Goal: Task Accomplishment & Management: Manage account settings

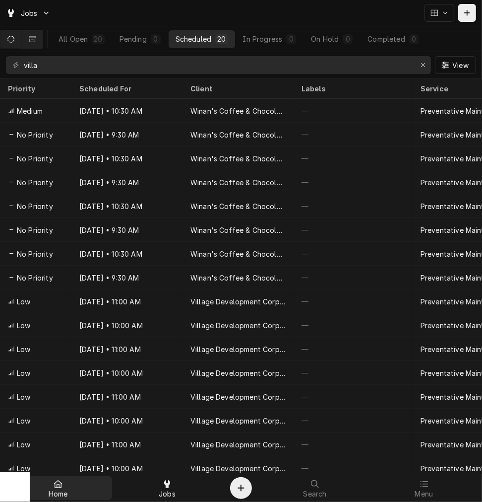
click at [63, 490] on span "Home" at bounding box center [58, 494] width 19 height 8
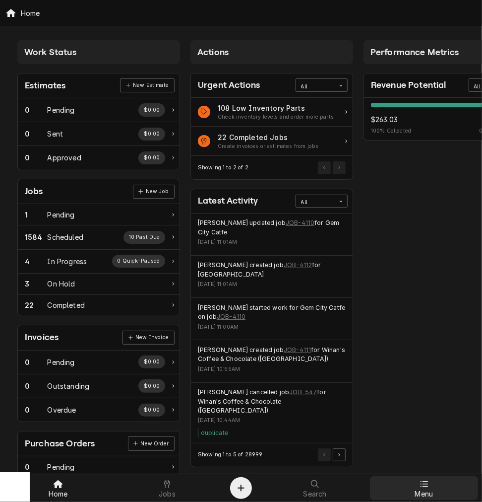
click at [408, 483] on div "Menu" at bounding box center [424, 488] width 104 height 20
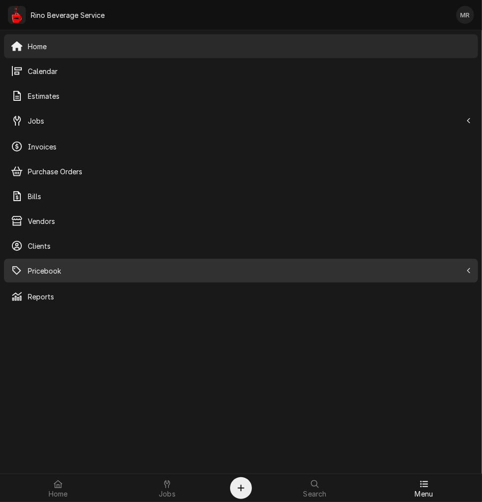
click at [62, 270] on span "Pricebook" at bounding box center [245, 271] width 434 height 10
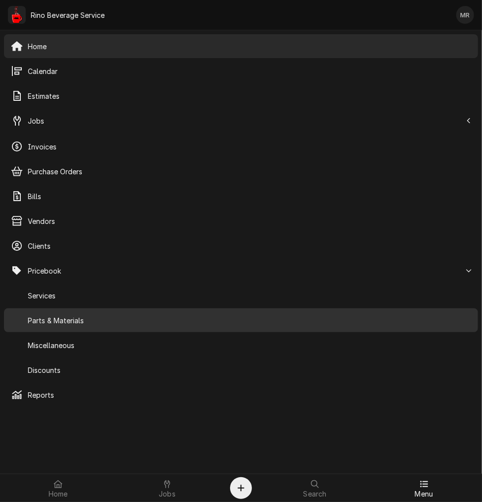
drag, startPoint x: 89, startPoint y: 317, endPoint x: 93, endPoint y: 325, distance: 8.7
click at [88, 316] on span "Parts & Materials" at bounding box center [250, 320] width 444 height 10
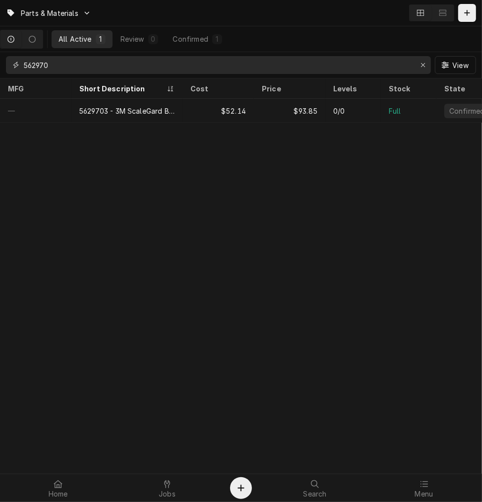
click at [54, 70] on input "562970" at bounding box center [218, 65] width 389 height 18
click at [53, 72] on input "562970" at bounding box center [218, 65] width 389 height 18
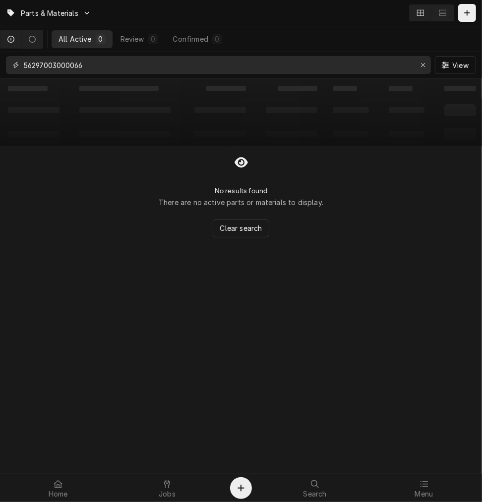
drag, startPoint x: 52, startPoint y: 67, endPoint x: -48, endPoint y: 65, distance: 99.8
click at [0, 65] on html "Parts & Materials All Active 0 Review 0 Confirmed 0 56297003000066 View ‌ ‌ ‌ ‌…" at bounding box center [241, 251] width 482 height 502
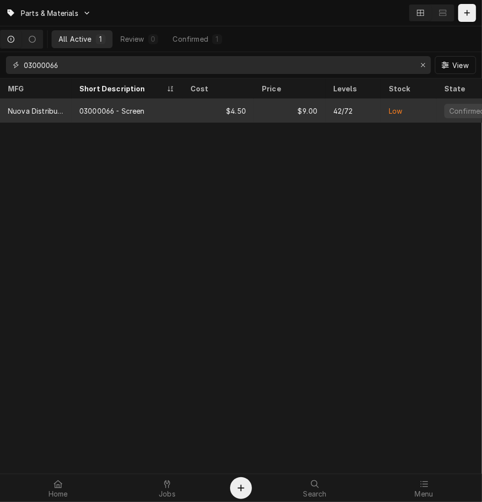
type input "03000066"
click at [113, 112] on div "03000066 - Screen" at bounding box center [112, 111] width 66 height 10
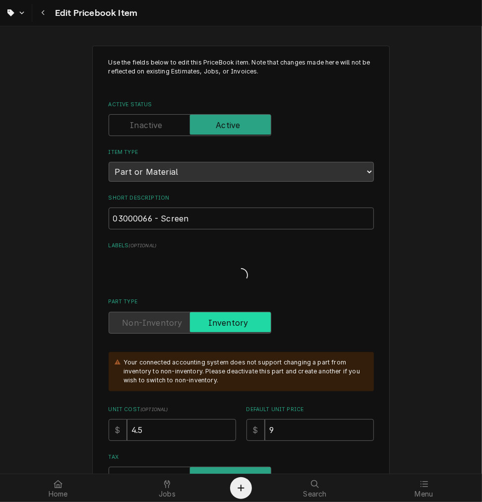
type textarea "x"
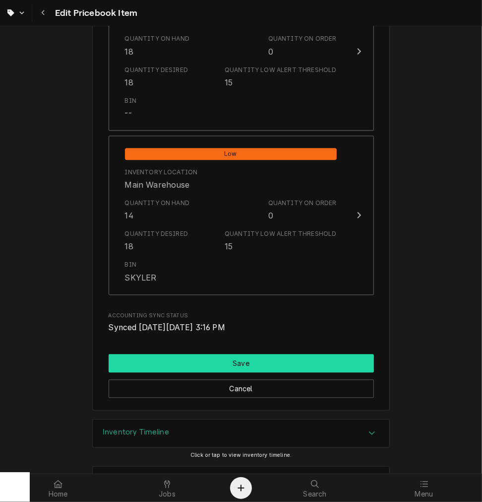
scroll to position [1287, 0]
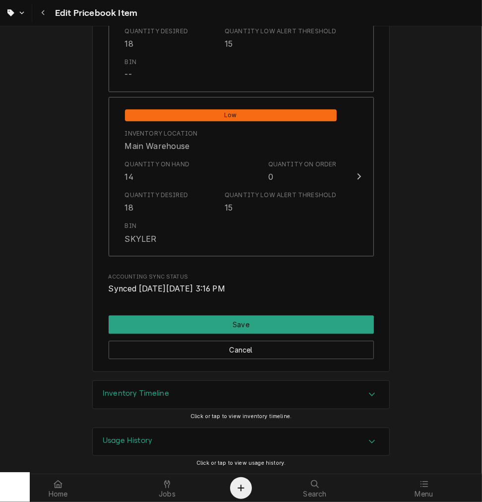
click at [142, 405] on div "Inventory Timeline" at bounding box center [241, 395] width 297 height 28
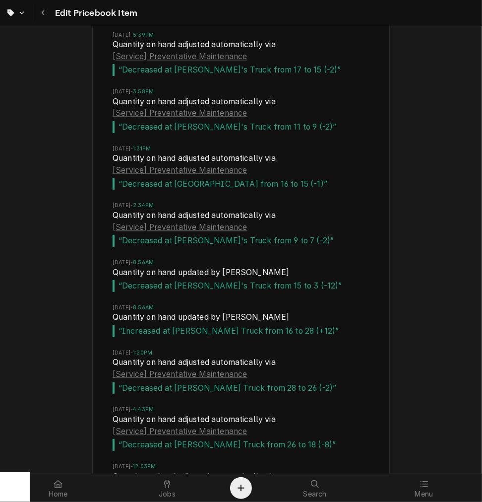
scroll to position [20840, 0]
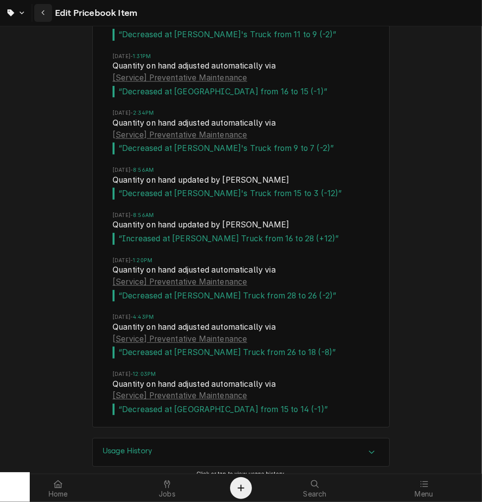
click at [46, 16] on div "Navigate back" at bounding box center [43, 13] width 10 height 10
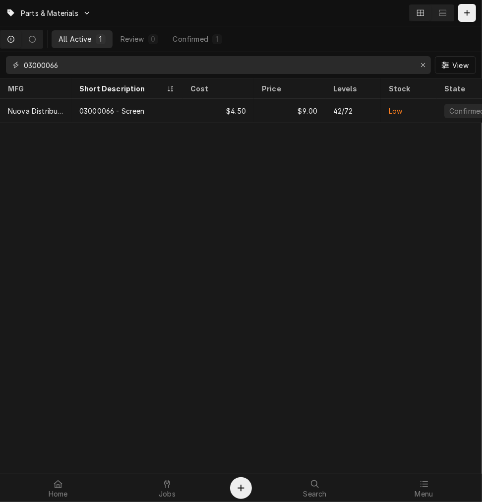
drag, startPoint x: 120, startPoint y: 57, endPoint x: -200, endPoint y: 55, distance: 319.7
click at [0, 55] on html "Parts & Materials All Active 1 Review 0 Confirmed 1 03000066 View MFG Short Des…" at bounding box center [241, 251] width 482 height 502
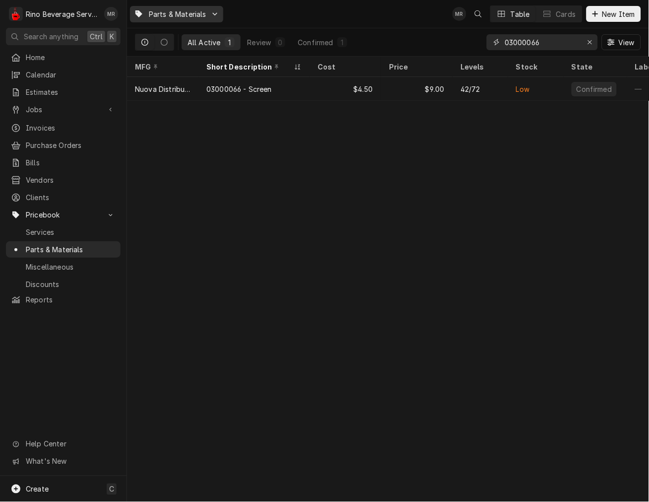
drag, startPoint x: 562, startPoint y: 46, endPoint x: 173, endPoint y: 19, distance: 390.1
click at [174, 26] on div "Parts & Materials MR Table Cards New Item All Active 1 Review 0 Confirmed 1 030…" at bounding box center [388, 28] width 522 height 57
type input "l"
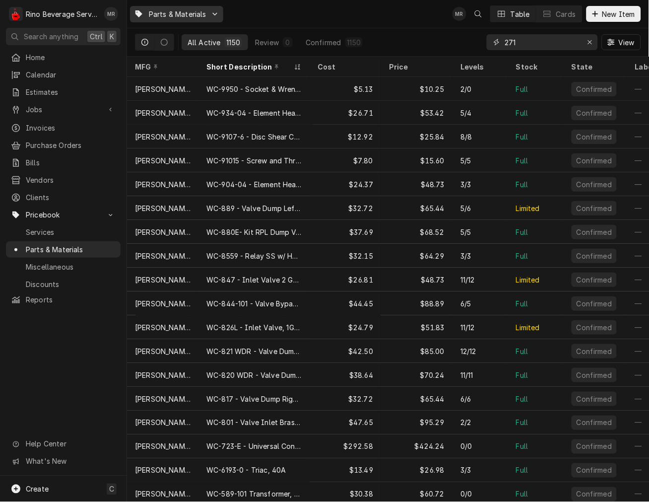
type input "271"
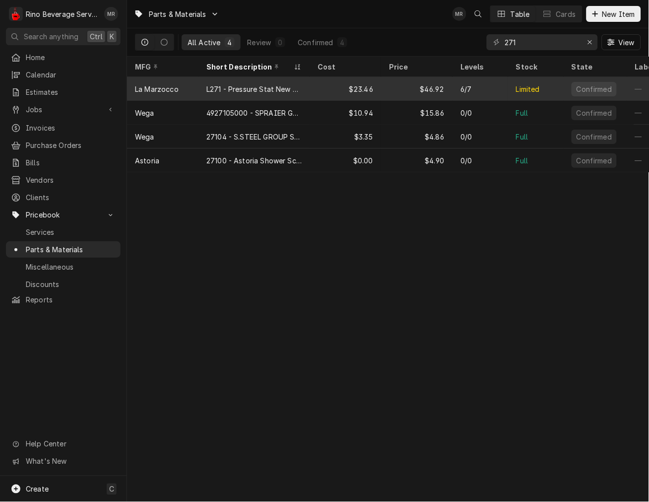
click at [373, 82] on div "$23.46" at bounding box center [345, 89] width 71 height 24
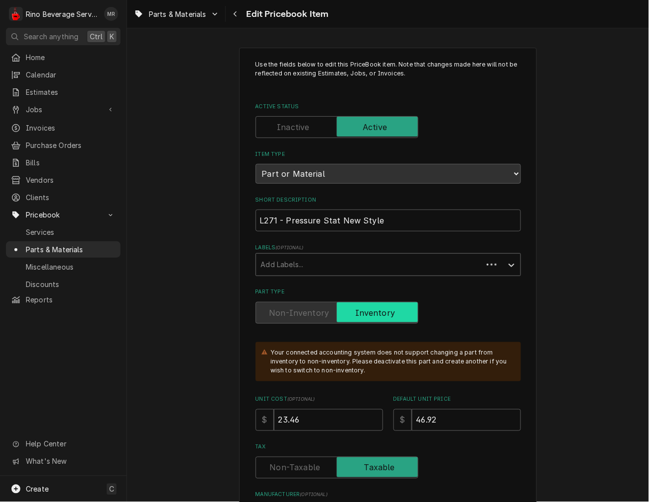
type textarea "x"
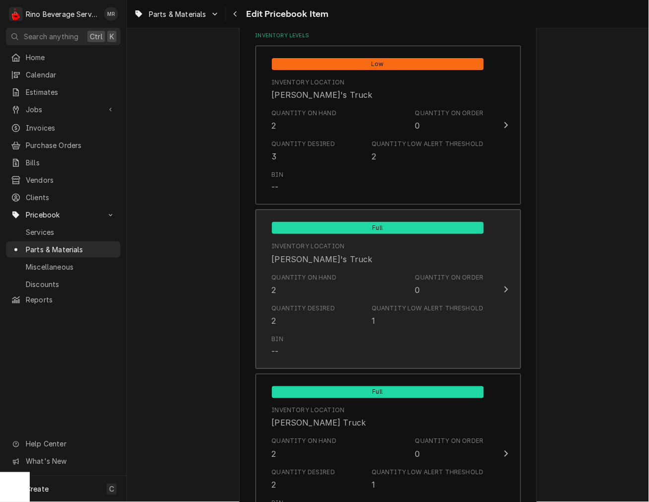
scroll to position [551, 0]
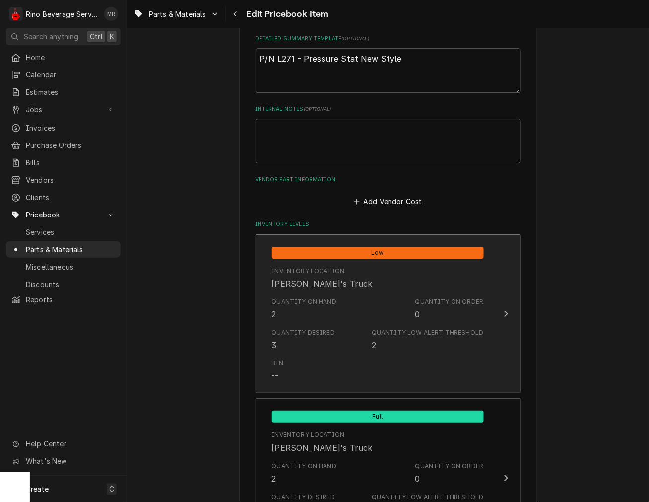
click at [284, 267] on div "Inventory Location" at bounding box center [308, 271] width 73 height 9
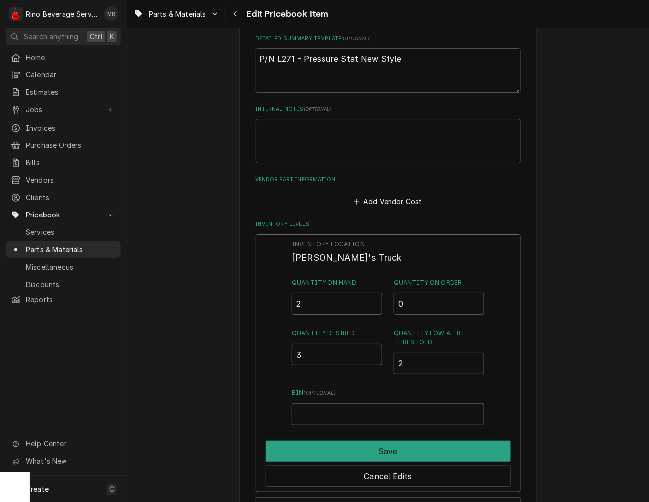
drag, startPoint x: 284, startPoint y: 267, endPoint x: 308, endPoint y: 299, distance: 40.0
click at [308, 299] on input "2" at bounding box center [337, 304] width 90 height 22
click at [368, 298] on input "2.5" at bounding box center [337, 304] width 90 height 22
type input "3"
click at [368, 298] on input "3" at bounding box center [337, 304] width 90 height 22
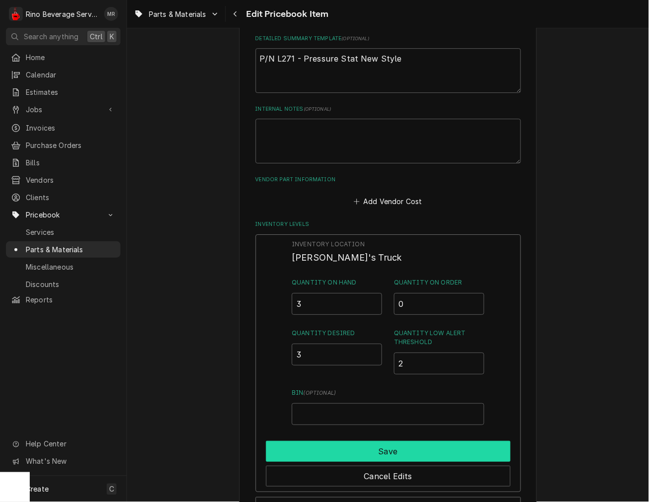
click at [363, 448] on button "Save" at bounding box center [388, 451] width 245 height 21
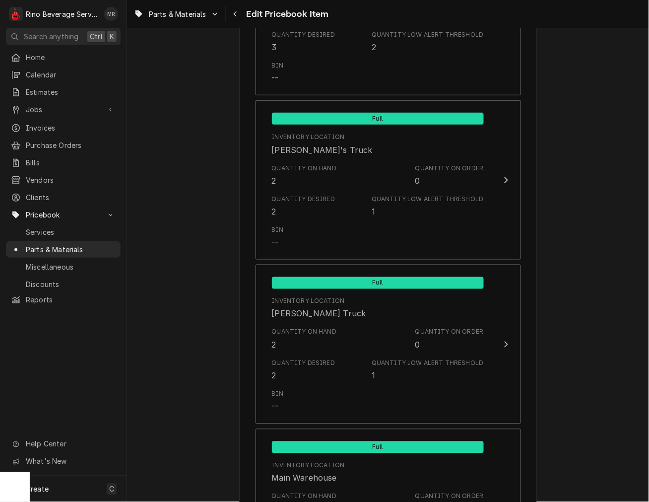
scroll to position [1103, 0]
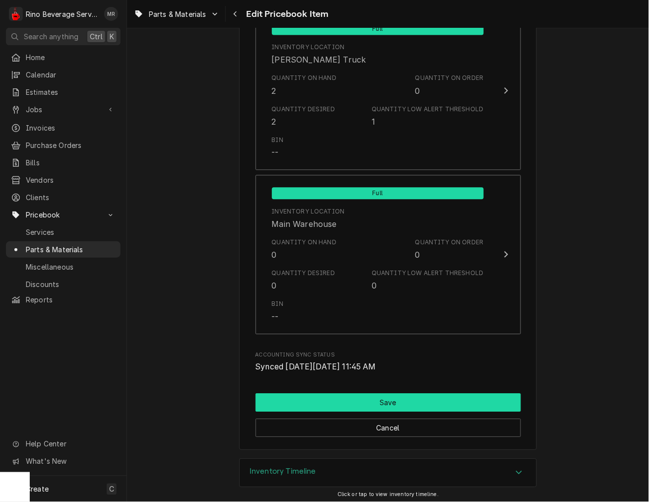
click at [387, 401] on button "Save" at bounding box center [389, 403] width 266 height 18
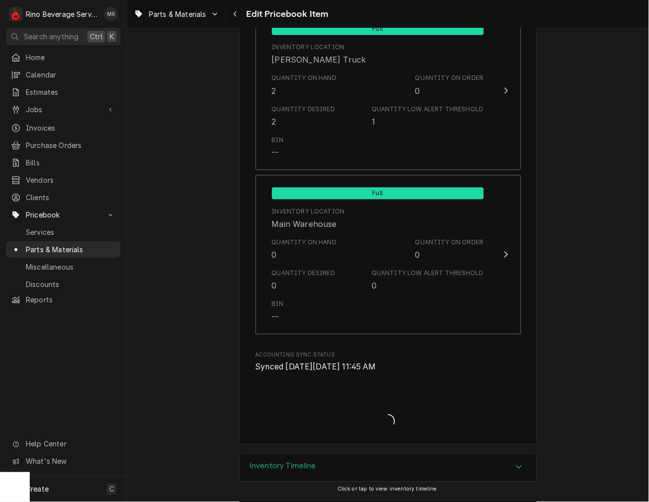
type textarea "x"
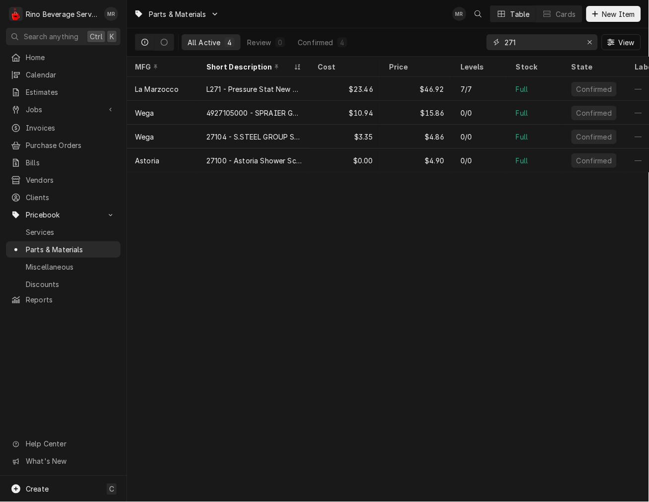
drag, startPoint x: 552, startPoint y: 48, endPoint x: 401, endPoint y: 41, distance: 151.6
click at [401, 41] on div "All Active 4 Review 0 Confirmed 4 271 View" at bounding box center [388, 42] width 506 height 28
type input "l190"
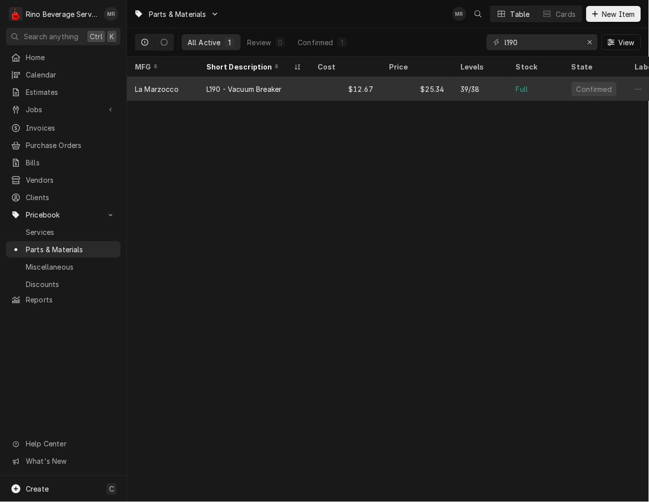
click at [397, 93] on div "$25.34" at bounding box center [416, 89] width 71 height 24
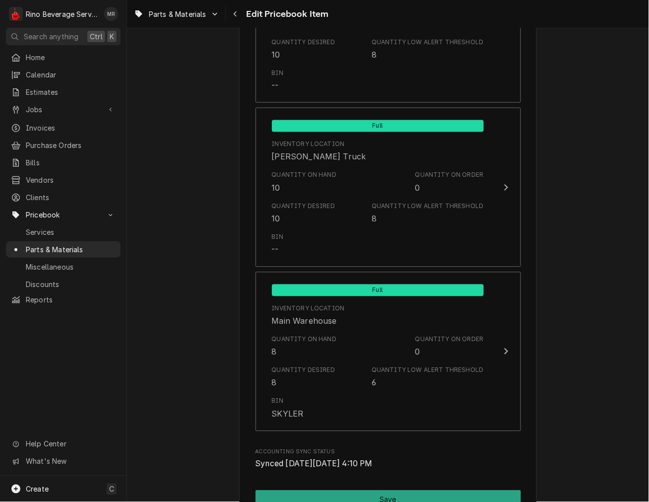
scroll to position [1153, 0]
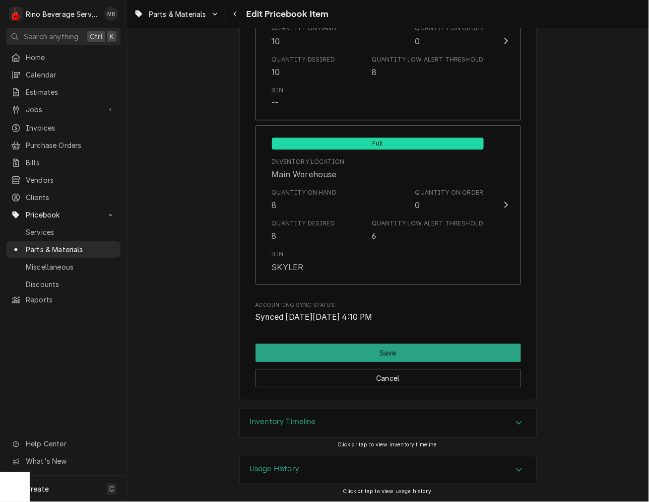
click at [304, 422] on h3 "Inventory Timeline" at bounding box center [283, 421] width 67 height 9
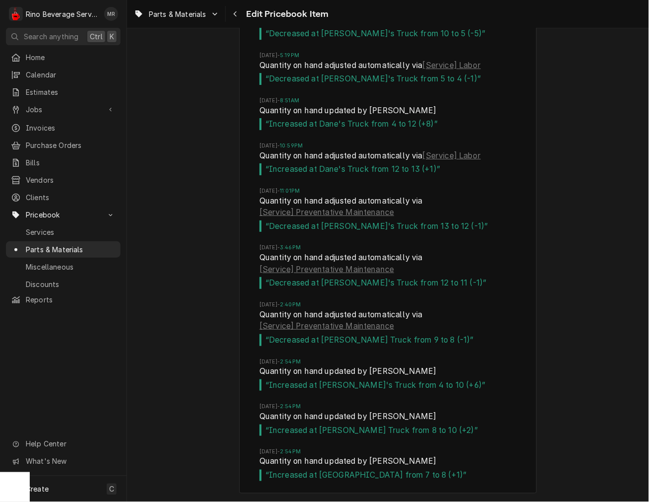
scroll to position [8747, 0]
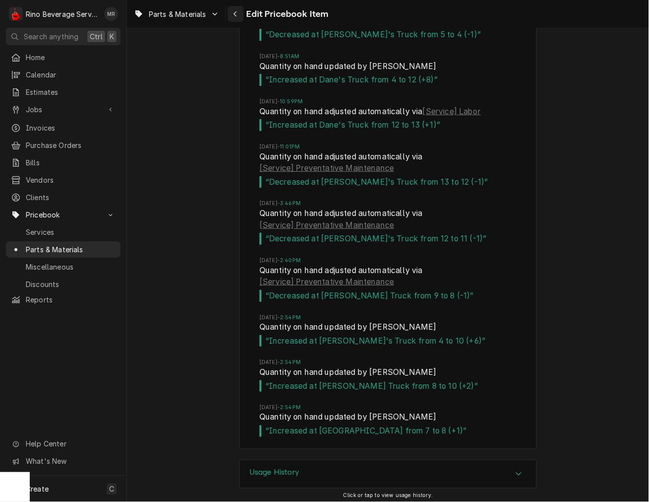
click at [232, 13] on div "Navigate back" at bounding box center [236, 14] width 10 height 10
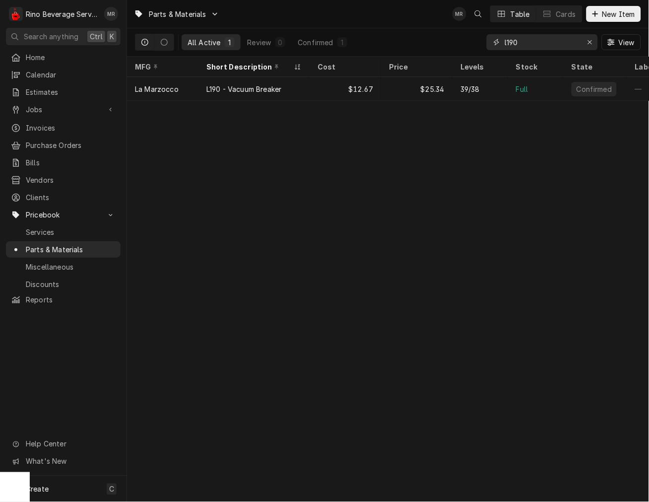
click at [528, 38] on input "l190" at bounding box center [542, 42] width 74 height 16
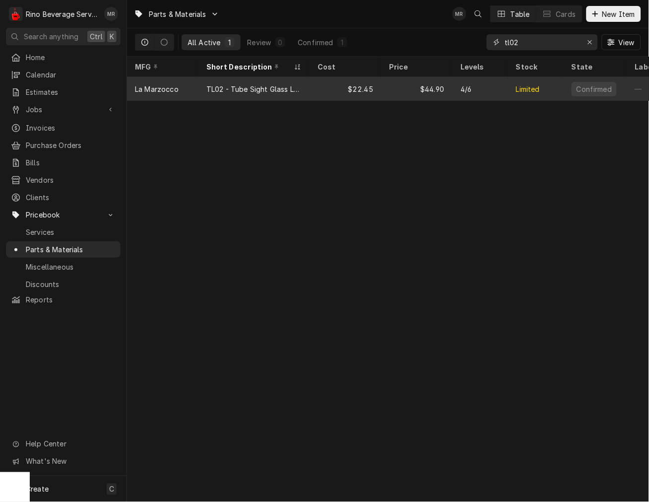
type input "tl02"
click at [514, 82] on div "Limited" at bounding box center [536, 89] width 56 height 24
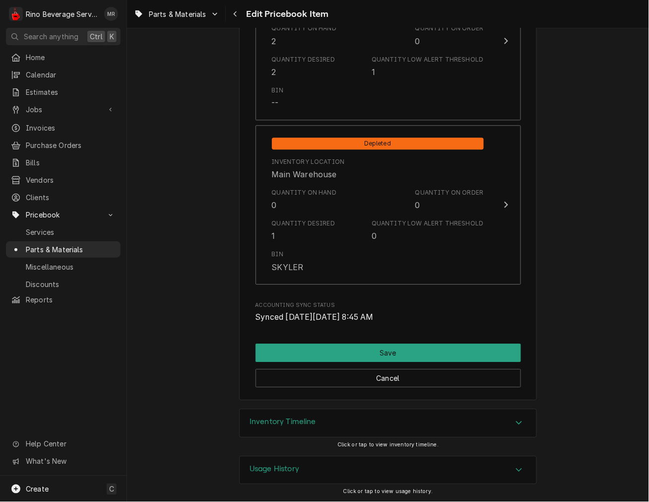
scroll to position [1059, 0]
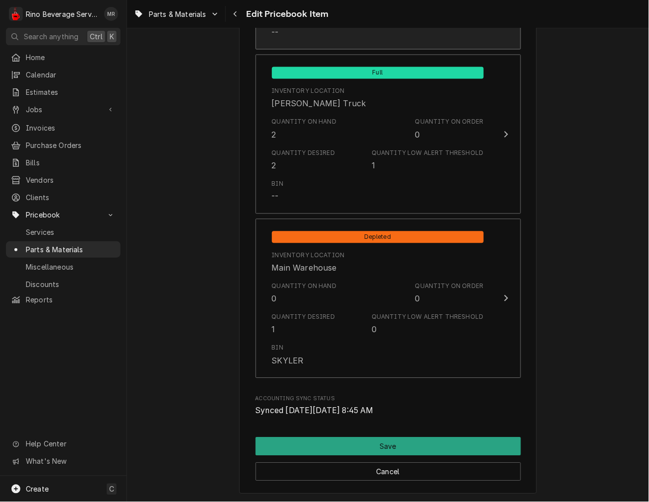
type textarea "x"
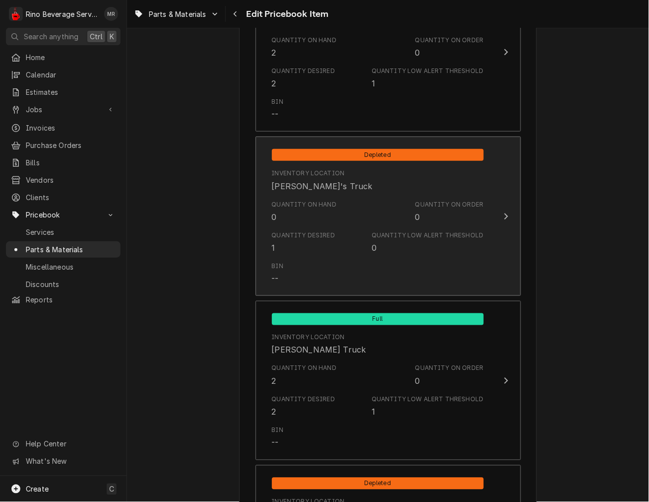
scroll to position [785, 0]
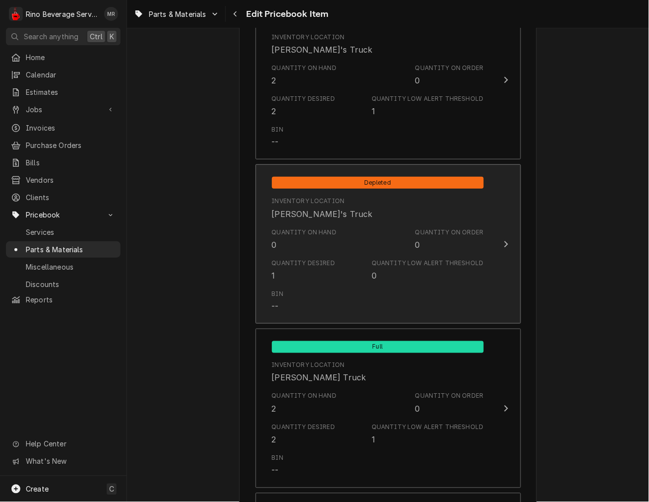
click at [330, 288] on div "Bin --" at bounding box center [378, 300] width 212 height 31
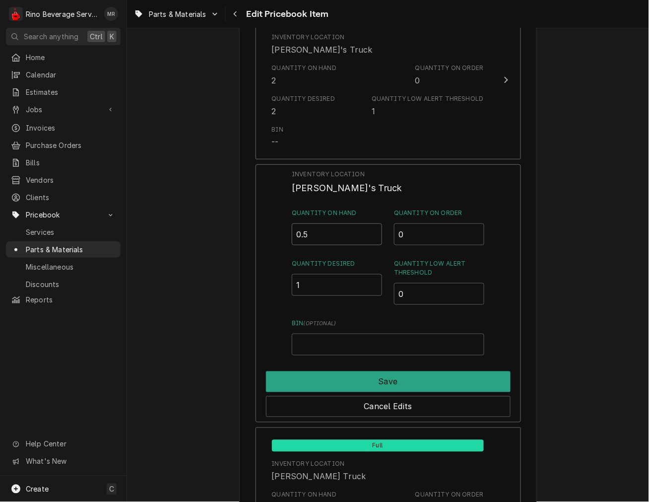
click at [370, 227] on input "0.5" at bounding box center [337, 234] width 90 height 22
type input "1"
click at [370, 227] on input "1" at bounding box center [337, 234] width 90 height 22
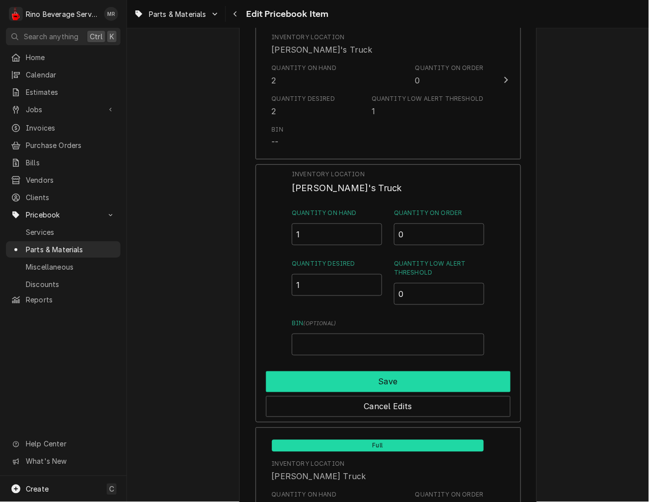
click at [361, 385] on button "Save" at bounding box center [388, 381] width 245 height 21
type textarea "x"
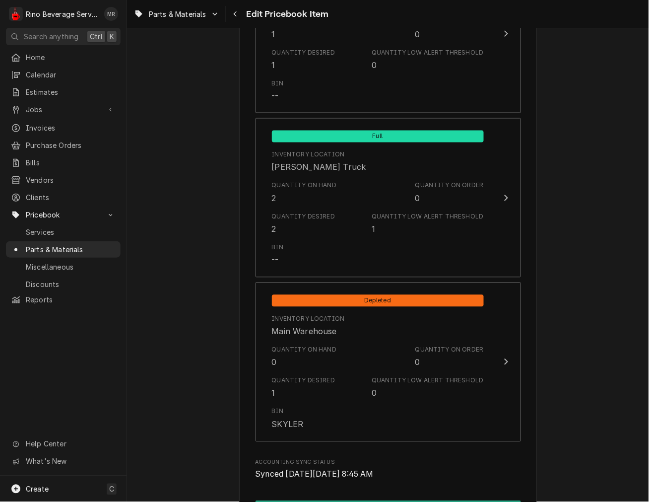
scroll to position [1061, 0]
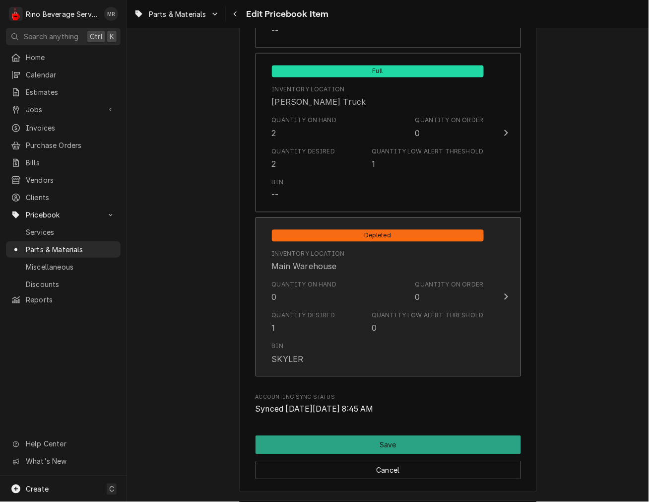
click at [365, 346] on div "Bin SKYLER" at bounding box center [378, 353] width 212 height 31
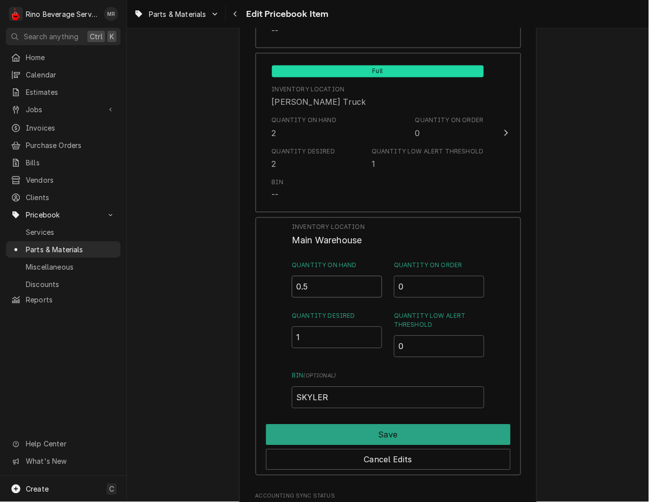
click at [371, 283] on input "0.5" at bounding box center [337, 287] width 90 height 22
type input "1"
click at [371, 283] on input "1" at bounding box center [337, 287] width 90 height 22
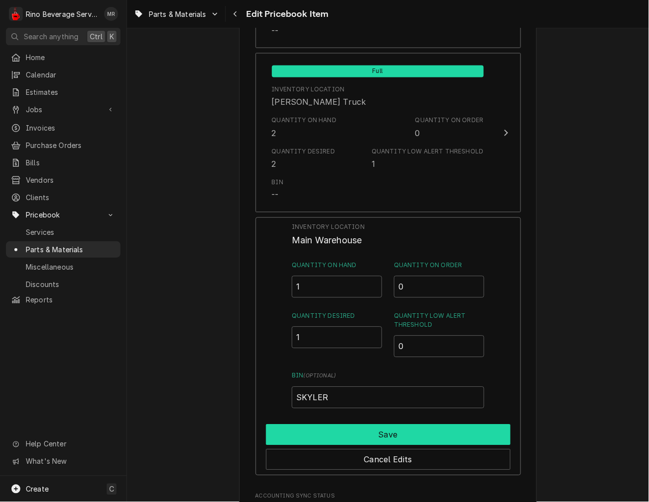
click at [354, 433] on button "Save" at bounding box center [388, 434] width 245 height 21
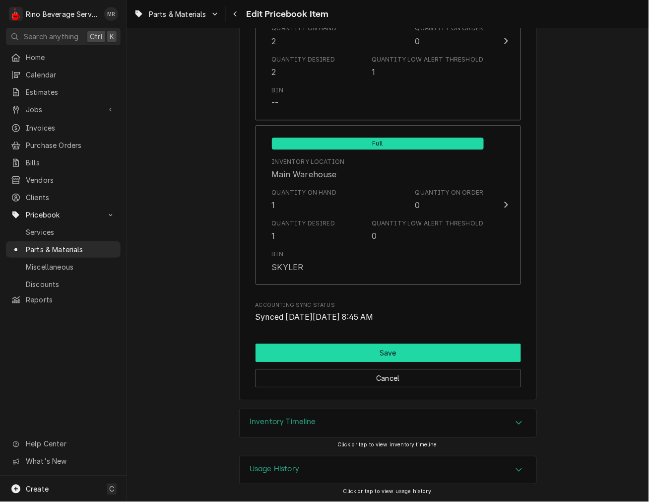
click at [311, 353] on button "Save" at bounding box center [389, 353] width 266 height 18
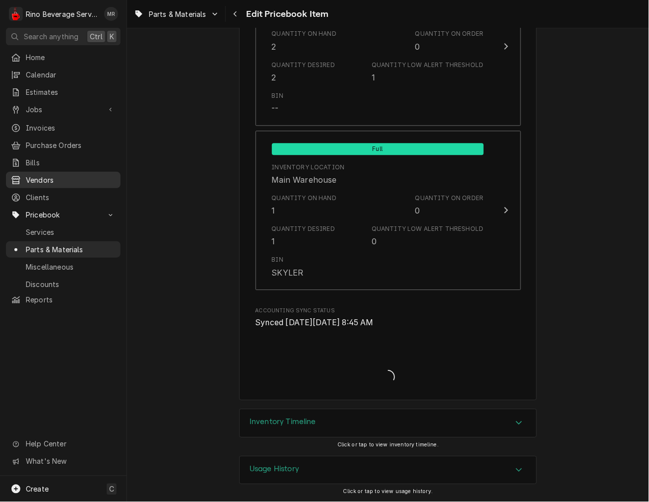
type textarea "x"
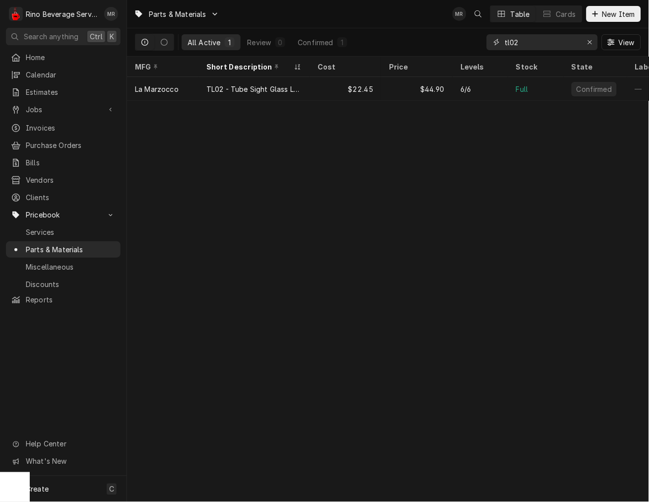
click at [535, 37] on input "tl02" at bounding box center [542, 42] width 74 height 16
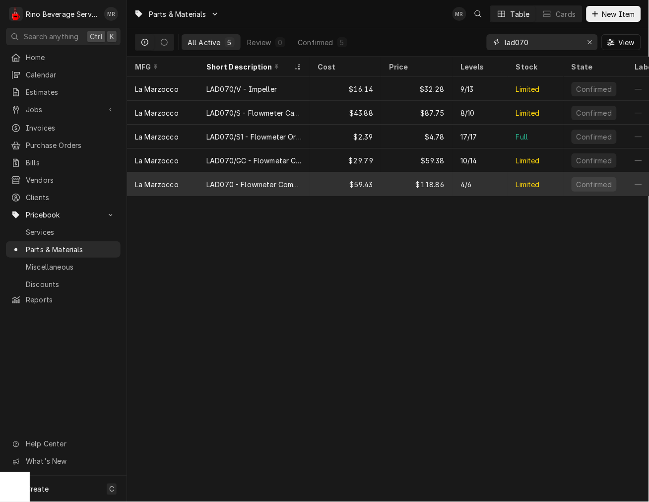
type input "lad070"
click at [245, 184] on div "LAD070 - Flowmeter Complete" at bounding box center [254, 184] width 95 height 10
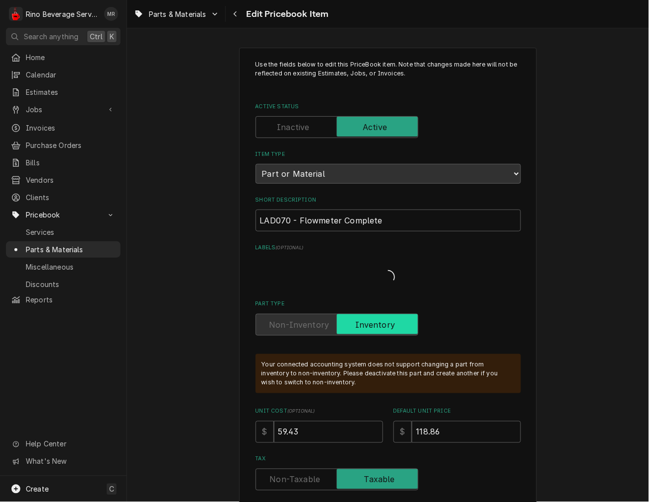
type textarea "x"
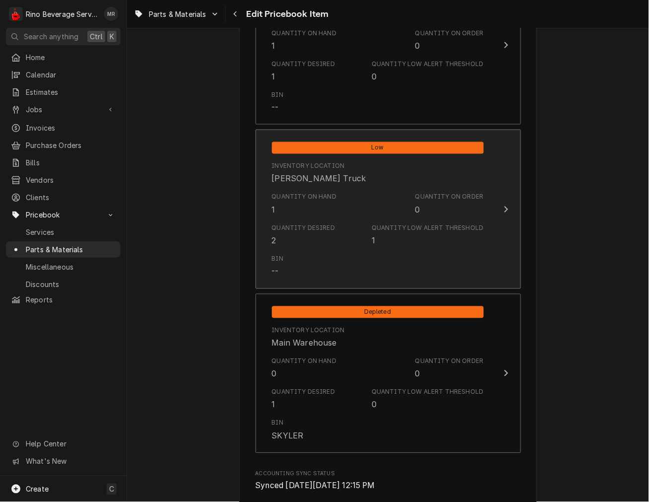
scroll to position [1011, 0]
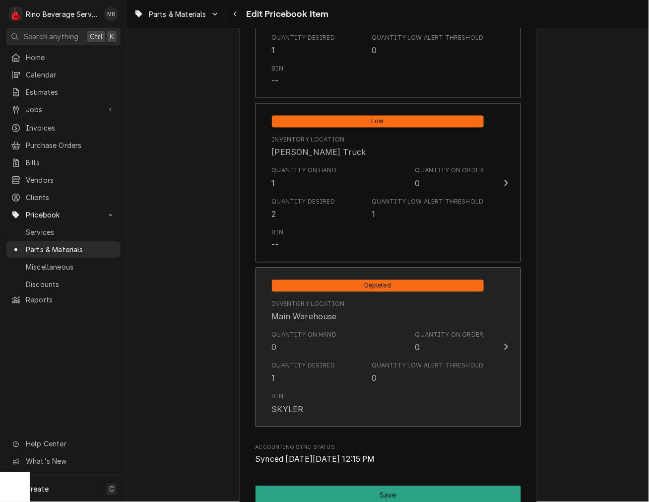
click at [297, 361] on div "Quantity Desired" at bounding box center [304, 365] width 64 height 9
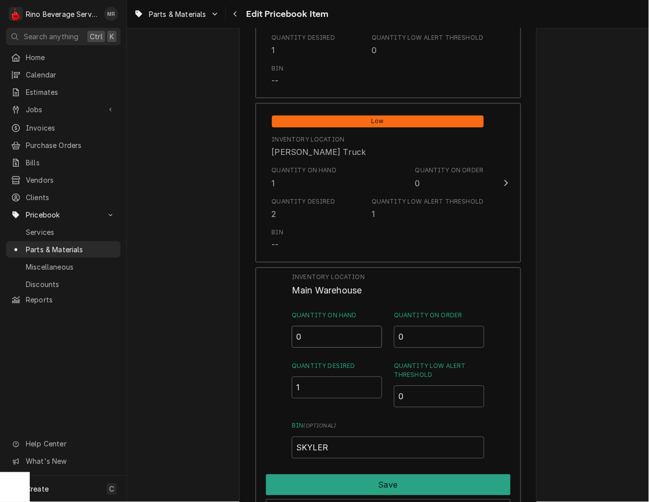
click at [306, 330] on input "0" at bounding box center [337, 337] width 90 height 22
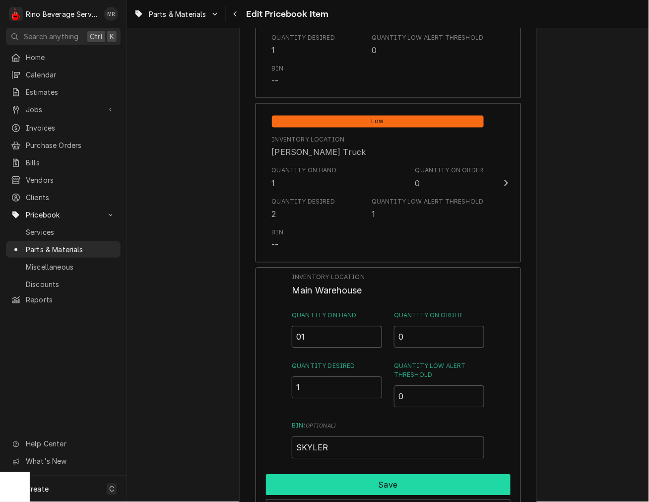
type input "01"
drag, startPoint x: 339, startPoint y: 479, endPoint x: 350, endPoint y: 477, distance: 11.5
click at [339, 478] on button "Save" at bounding box center [388, 485] width 245 height 21
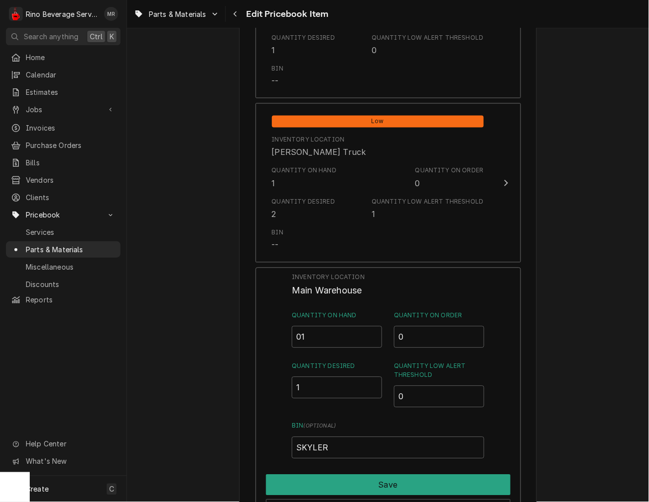
type textarea "x"
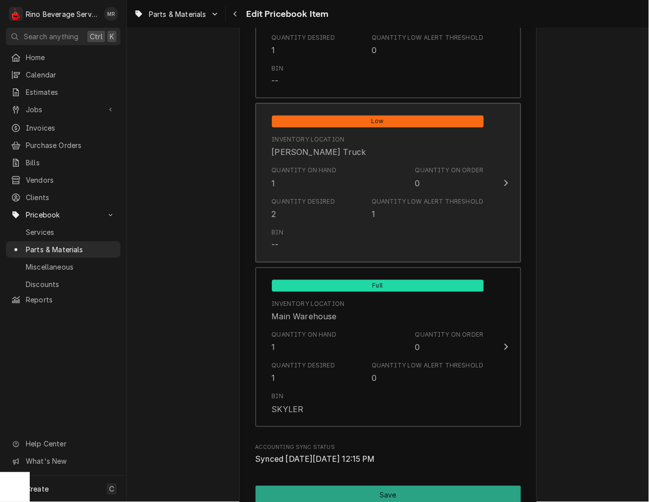
click at [343, 151] on div "Inventory Location Graham's Truck" at bounding box center [378, 147] width 212 height 31
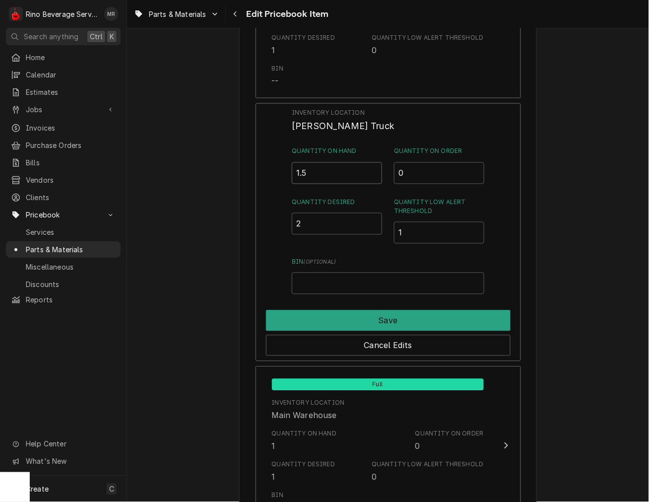
click at [367, 167] on input "1.5" at bounding box center [337, 173] width 90 height 22
type input "2"
click at [367, 167] on input "2" at bounding box center [337, 173] width 90 height 22
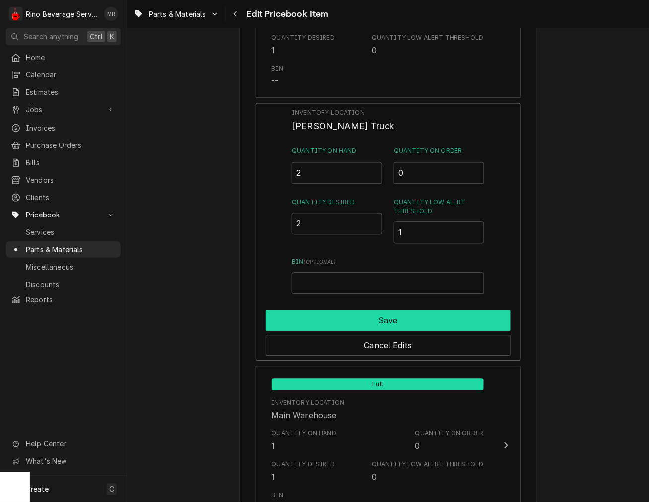
click at [373, 319] on button "Save" at bounding box center [388, 320] width 245 height 21
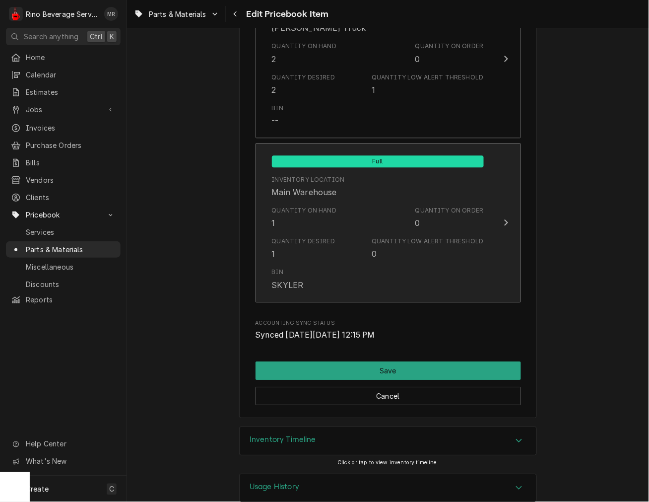
scroll to position [1153, 0]
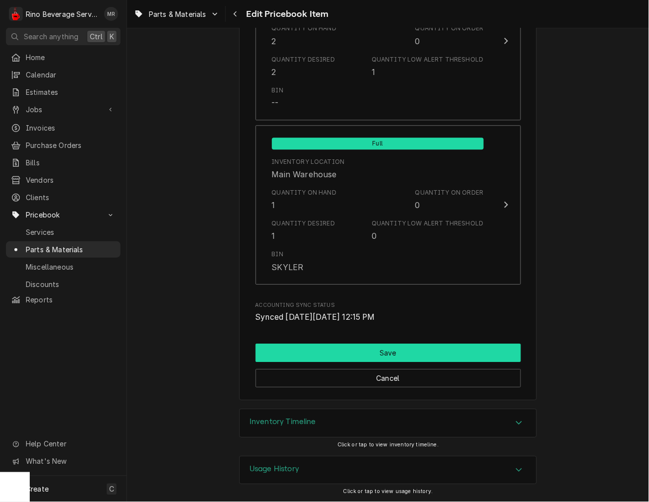
click at [384, 345] on button "Save" at bounding box center [389, 353] width 266 height 18
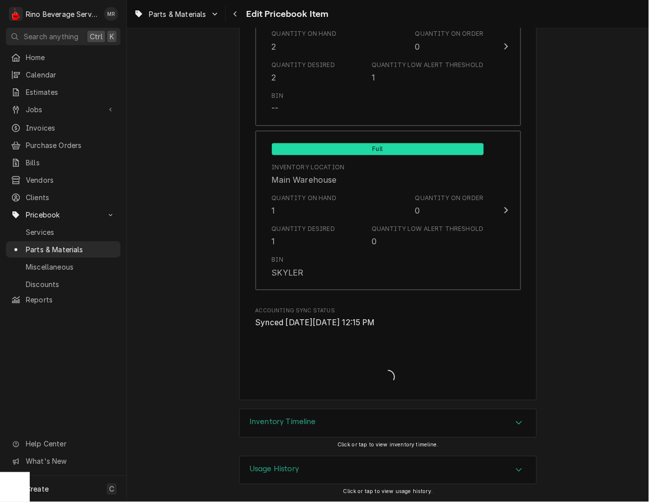
type textarea "x"
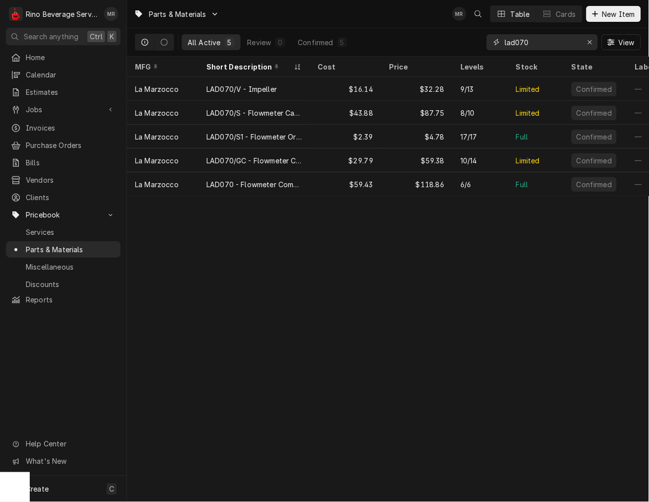
click at [543, 43] on input "lad070" at bounding box center [542, 42] width 74 height 16
type input "l"
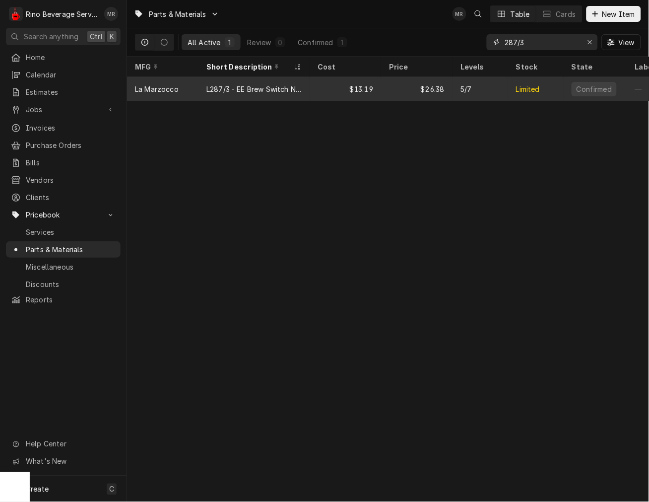
type input "287/3"
click at [509, 91] on div "Limited" at bounding box center [536, 89] width 56 height 24
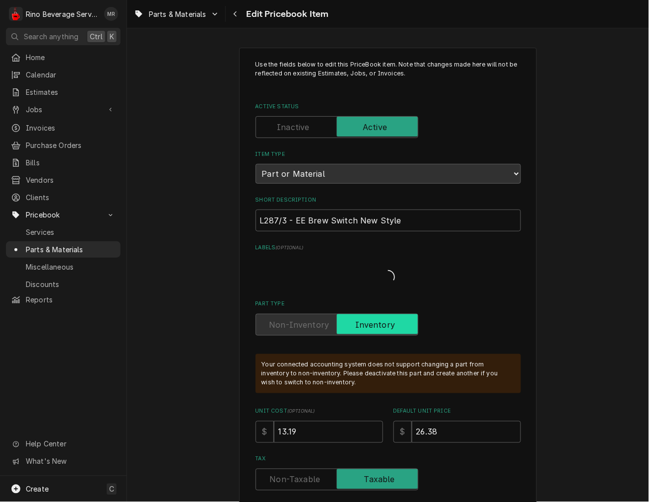
type textarea "x"
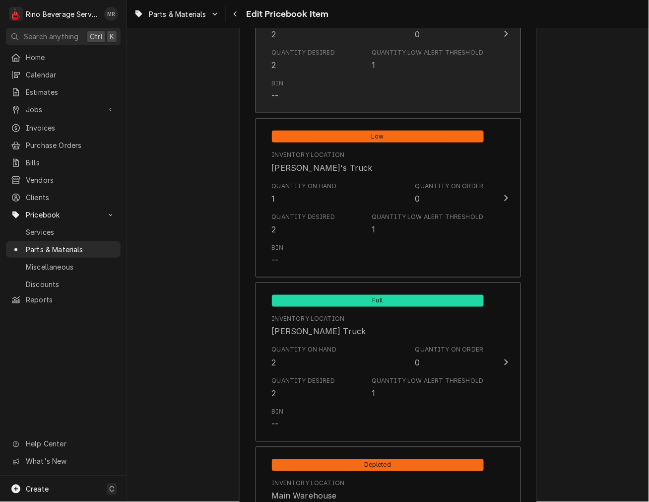
scroll to position [827, 0]
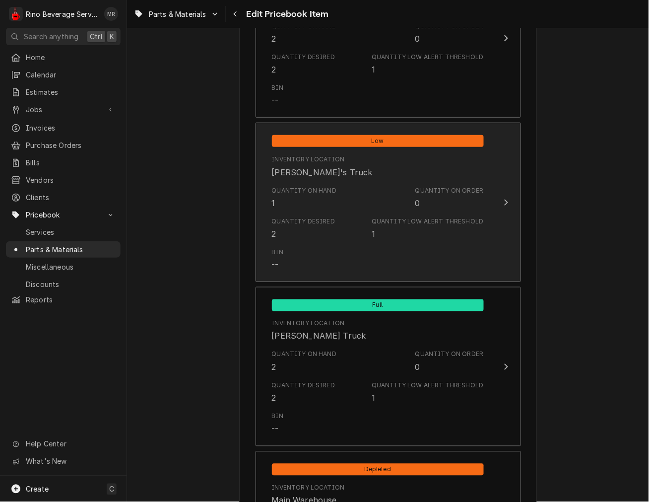
click at [293, 221] on div "Quantity Desired" at bounding box center [304, 221] width 64 height 9
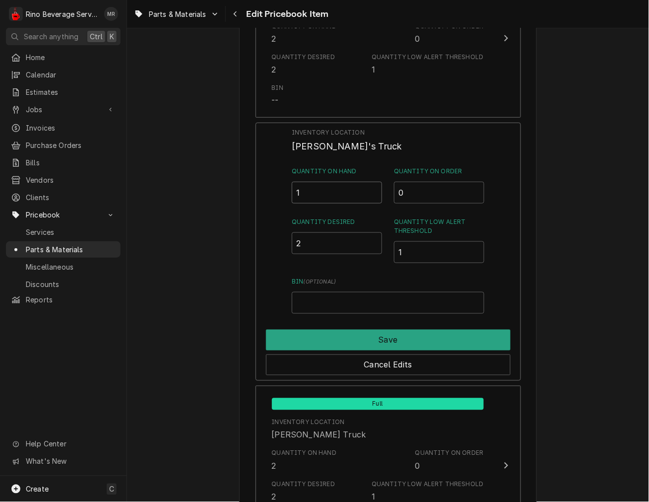
click at [374, 186] on input "1" at bounding box center [337, 193] width 90 height 22
click at [370, 189] on input "1.5" at bounding box center [337, 193] width 90 height 22
type input "2"
click at [370, 189] on input "2" at bounding box center [337, 193] width 90 height 22
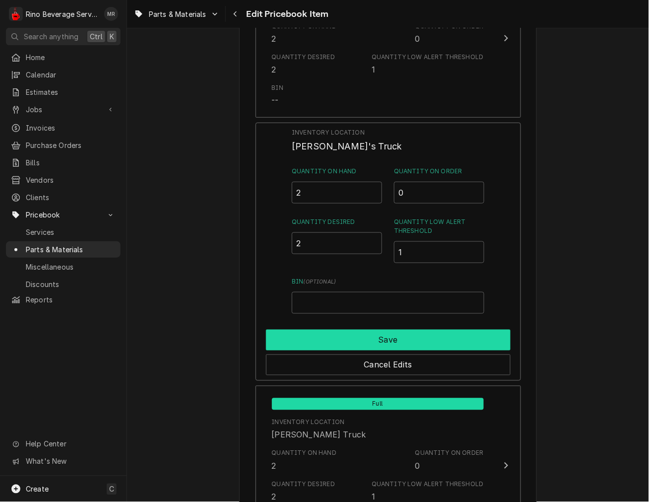
click at [382, 334] on button "Save" at bounding box center [388, 340] width 245 height 21
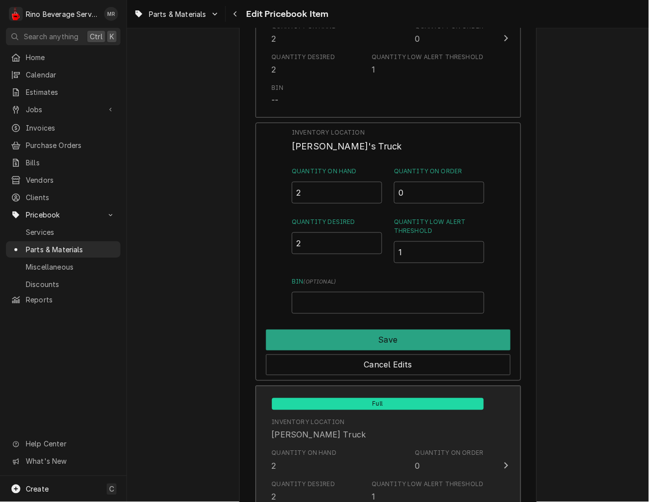
type textarea "x"
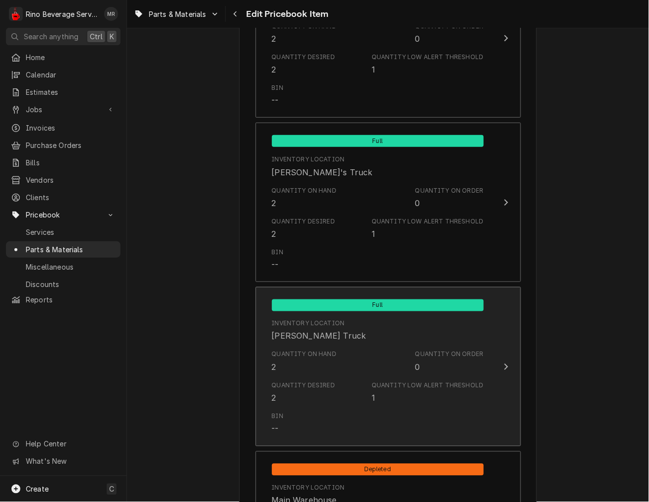
scroll to position [1011, 0]
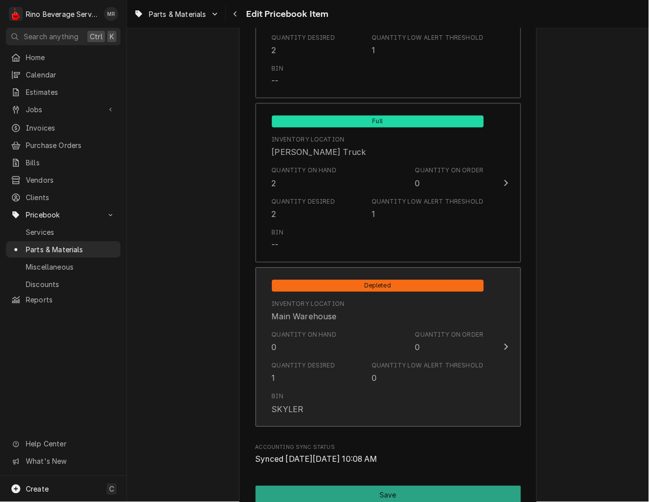
click at [342, 354] on div "Quantity on Hand 0 Quantity on Order 0" at bounding box center [378, 342] width 212 height 31
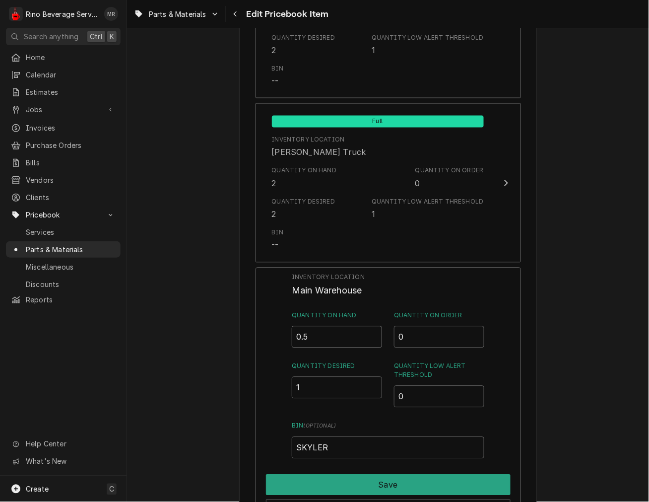
click at [373, 331] on input "0.5" at bounding box center [337, 337] width 90 height 22
type input "1"
click at [371, 332] on input "1" at bounding box center [337, 337] width 90 height 22
click at [354, 472] on div "Save" at bounding box center [388, 483] width 245 height 25
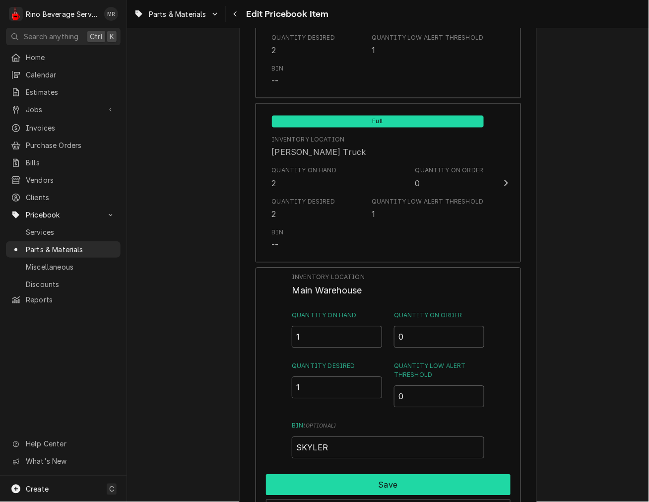
click at [353, 480] on button "Save" at bounding box center [388, 485] width 245 height 21
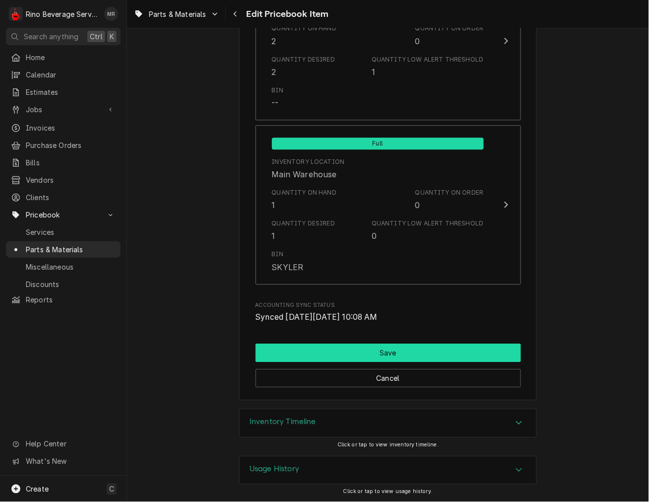
click at [343, 354] on button "Save" at bounding box center [389, 353] width 266 height 18
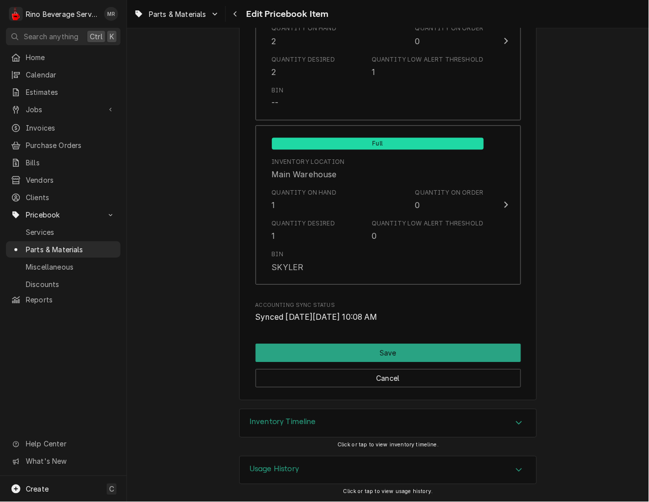
scroll to position [1148, 0]
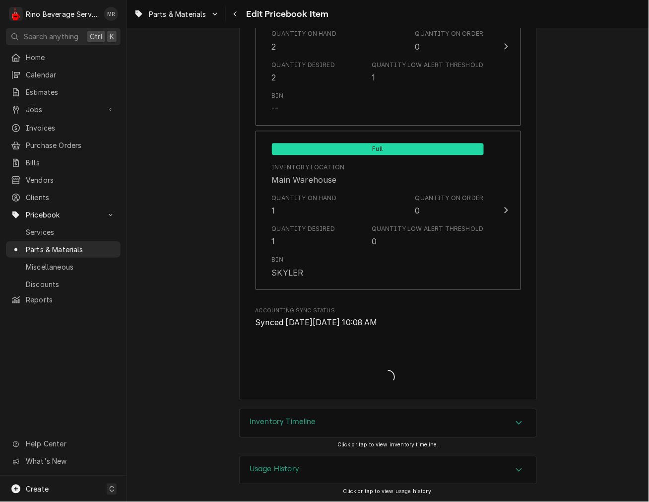
type textarea "x"
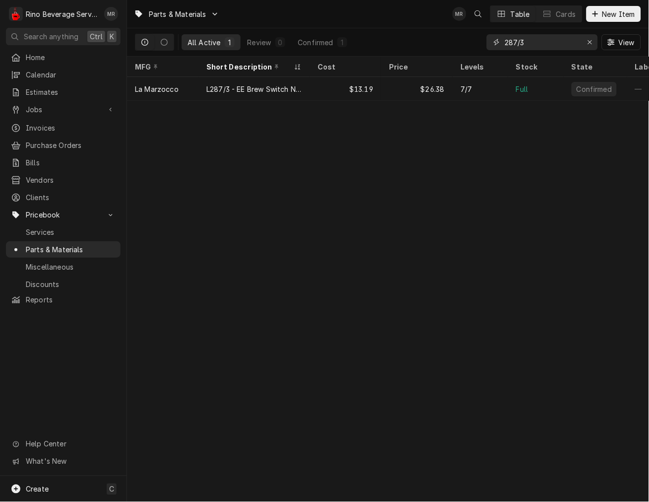
click at [569, 41] on input "287/3" at bounding box center [542, 42] width 74 height 16
type input "2"
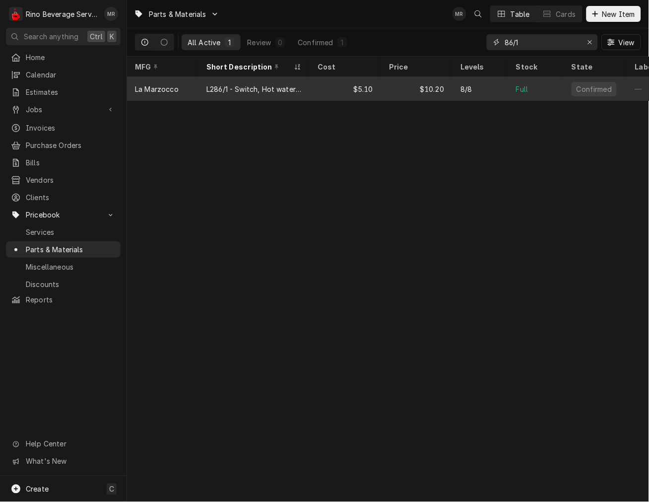
type input "86/1"
click at [369, 87] on div "$5.10" at bounding box center [345, 89] width 71 height 24
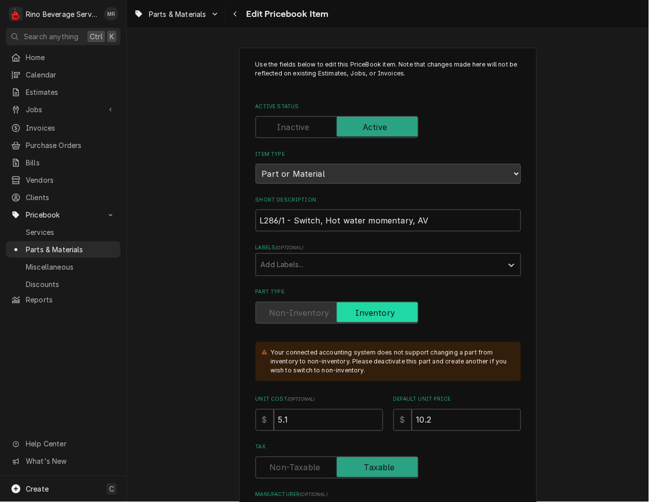
type textarea "x"
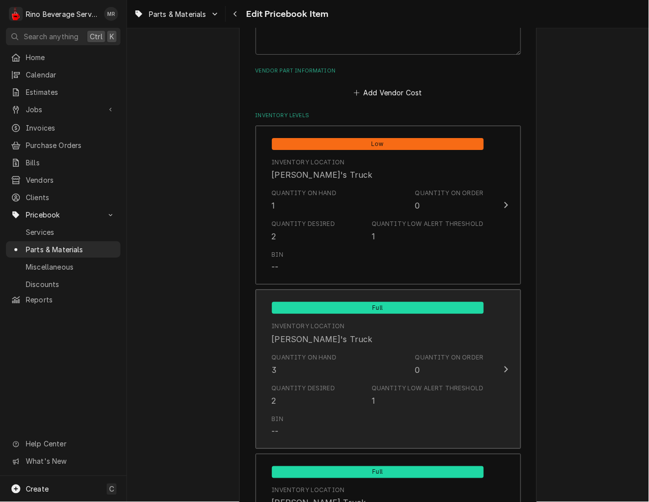
scroll to position [643, 0]
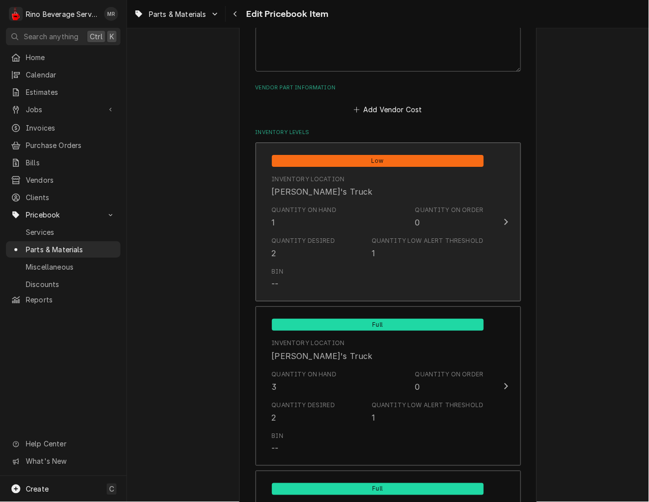
click at [368, 272] on div "Bin --" at bounding box center [378, 278] width 212 height 31
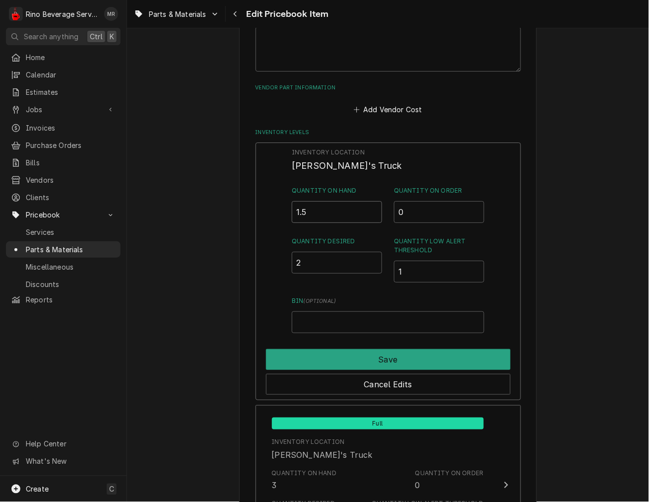
click at [370, 207] on input "1.5" at bounding box center [337, 212] width 90 height 22
type input "2"
click at [370, 207] on input "2" at bounding box center [337, 212] width 90 height 22
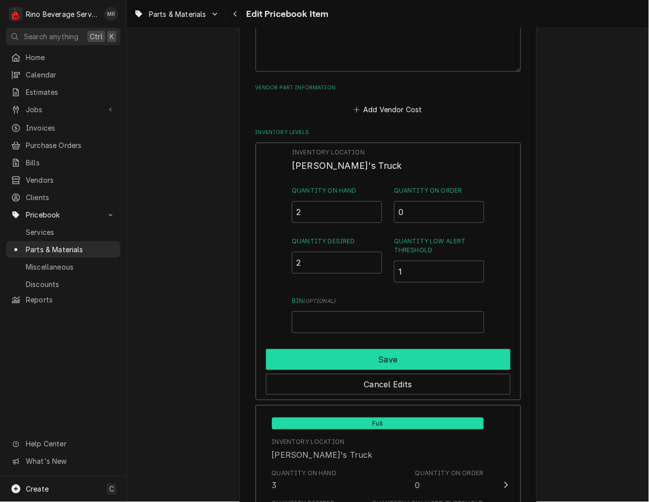
click at [334, 351] on button "Save" at bounding box center [388, 359] width 245 height 21
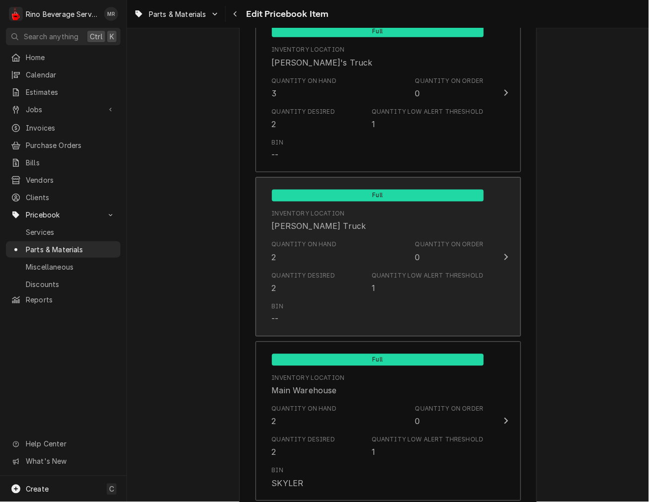
scroll to position [1103, 0]
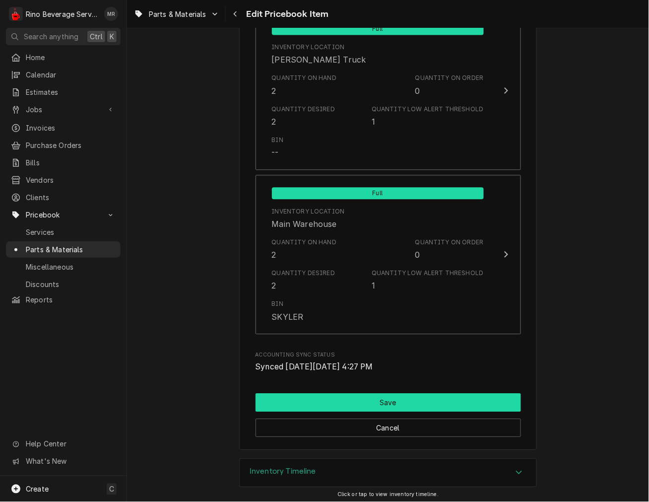
click at [292, 405] on button "Save" at bounding box center [389, 403] width 266 height 18
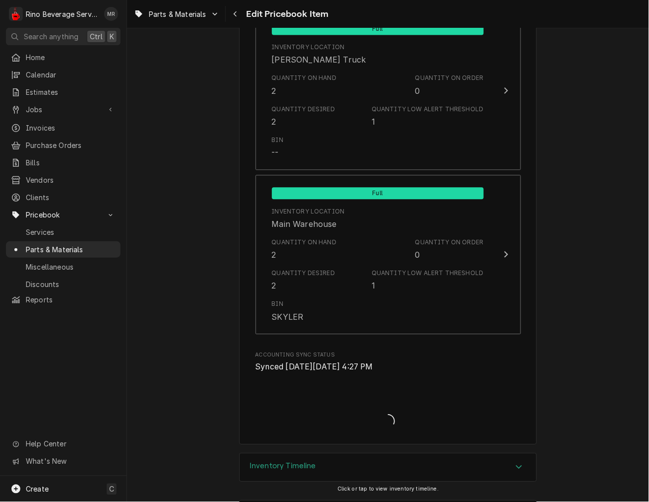
type textarea "x"
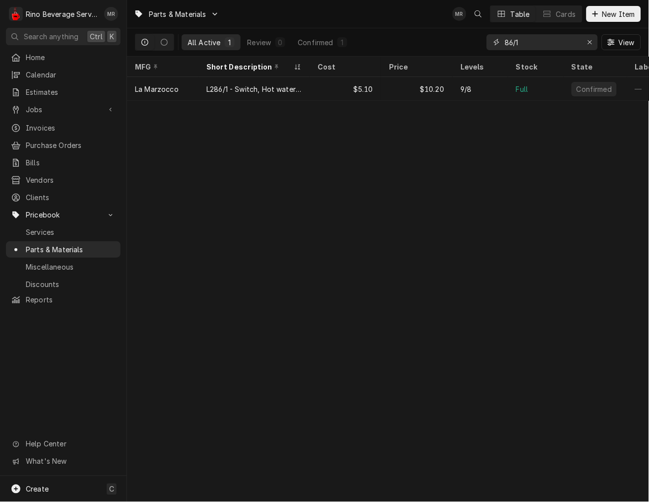
click at [520, 41] on input "86/1" at bounding box center [542, 42] width 74 height 16
type input "28215"
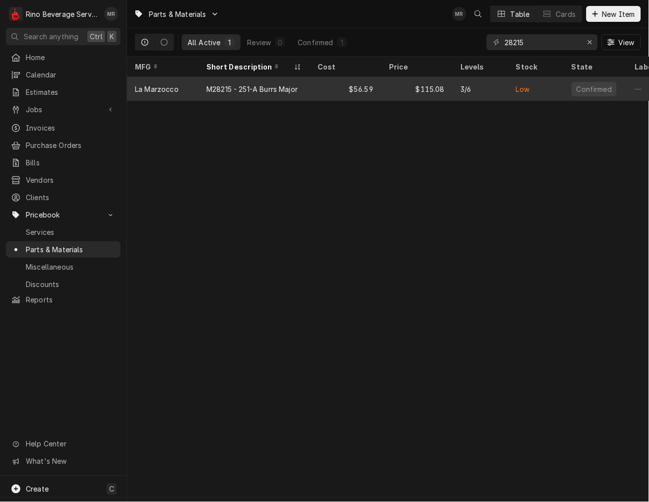
click at [424, 93] on div "$115.08" at bounding box center [416, 89] width 71 height 24
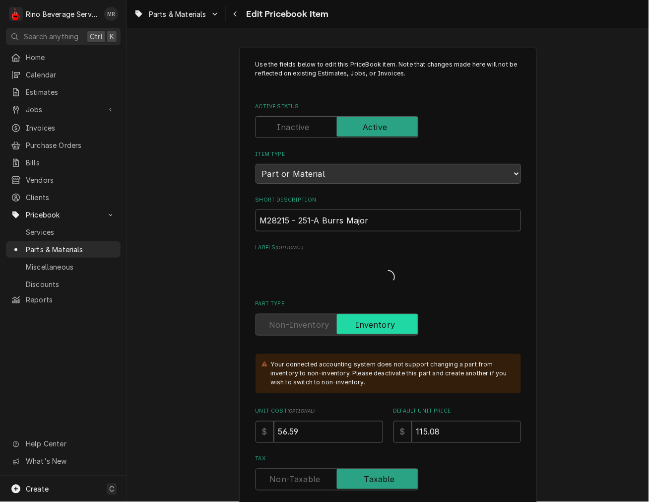
type textarea "x"
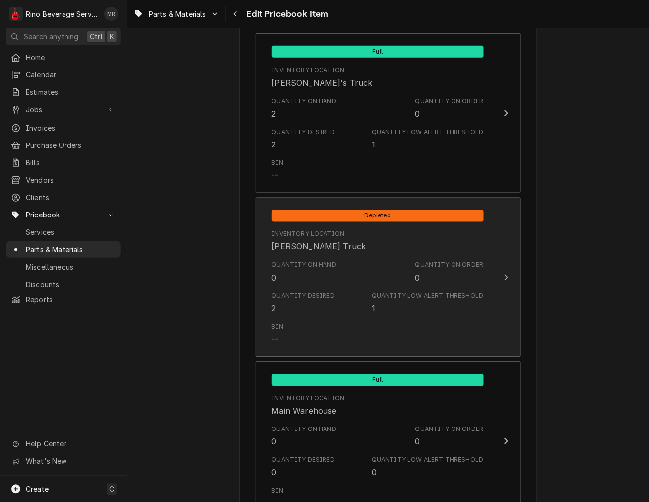
scroll to position [970, 0]
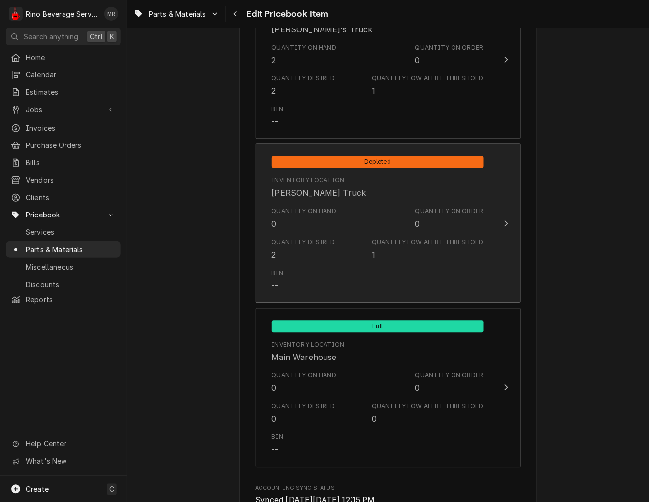
click at [351, 236] on div "Quantity Desired 2 Quantity Low Alert Threshold 1" at bounding box center [378, 249] width 212 height 31
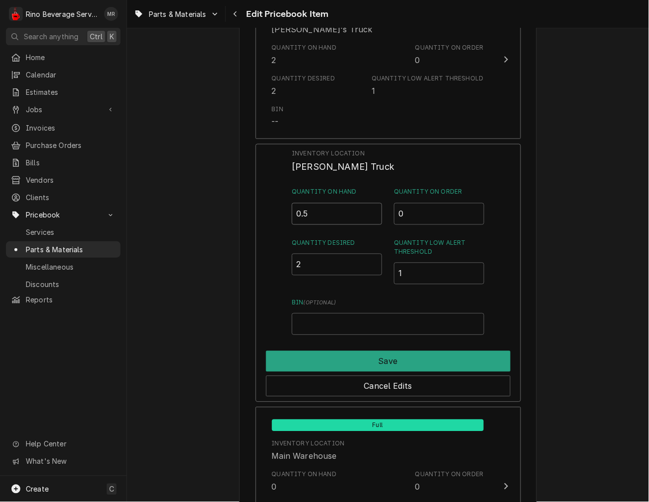
click at [369, 207] on input "0.5" at bounding box center [337, 214] width 90 height 22
click at [369, 207] on input "1" at bounding box center [337, 214] width 90 height 22
click at [370, 213] on input "0.5" at bounding box center [337, 214] width 90 height 22
click at [369, 212] on input "0" at bounding box center [337, 214] width 90 height 22
click at [371, 207] on input "0.5" at bounding box center [337, 214] width 90 height 22
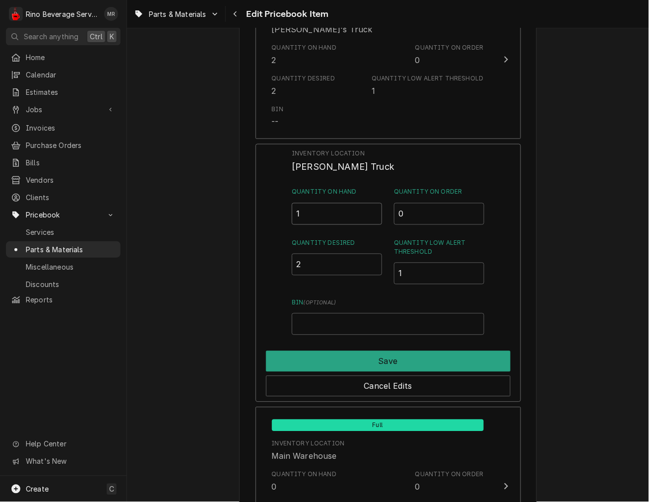
click at [369, 207] on input "1" at bounding box center [337, 214] width 90 height 22
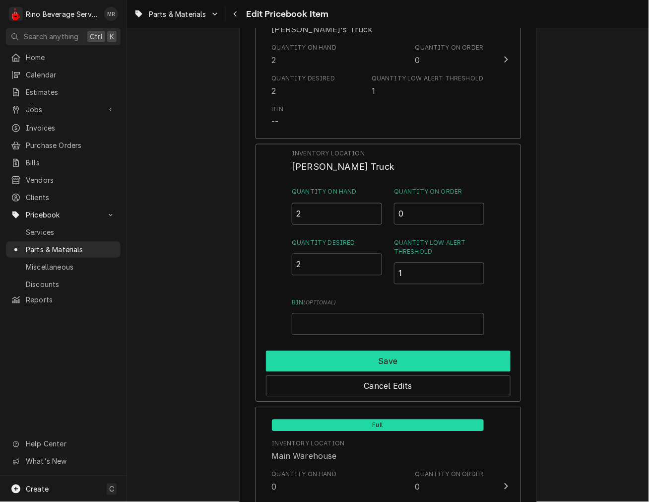
type input "2"
click at [396, 358] on button "Save" at bounding box center [388, 361] width 245 height 21
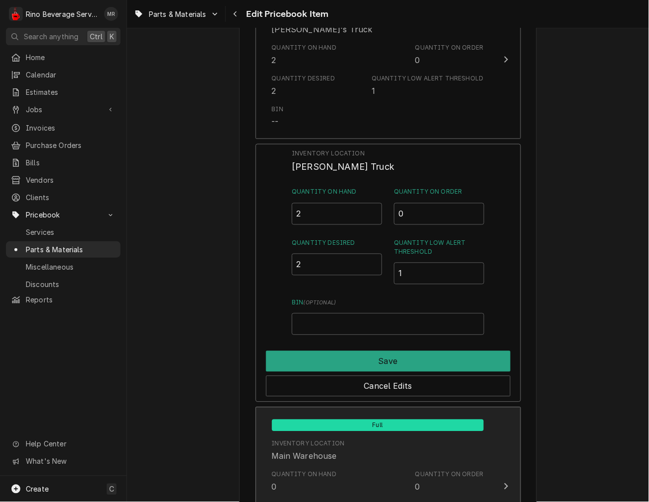
type textarea "x"
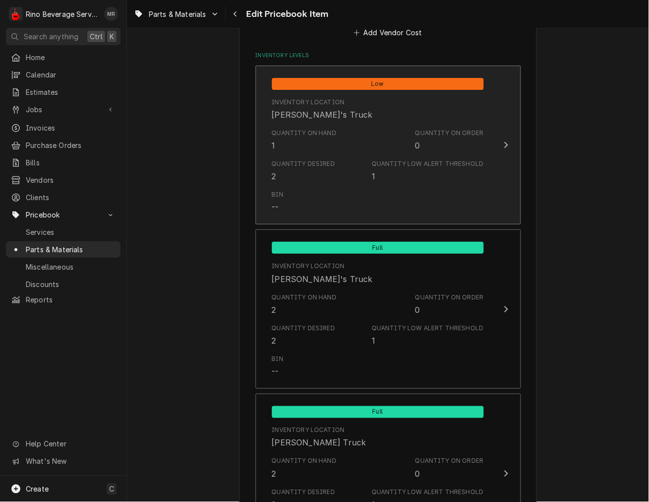
scroll to position [694, 0]
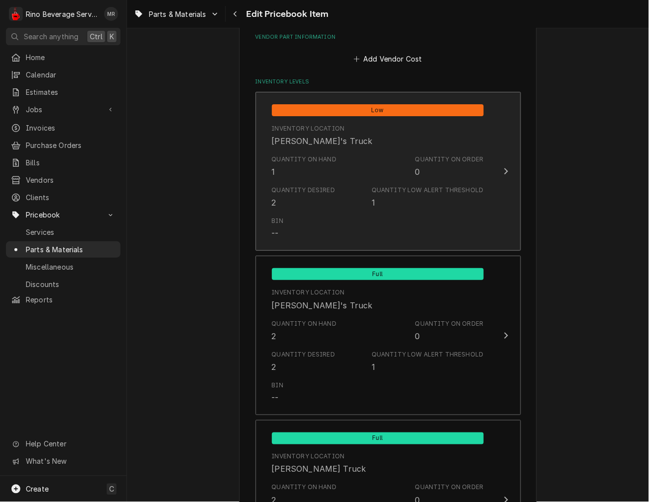
click at [290, 176] on div "Quantity on Hand 1" at bounding box center [304, 166] width 65 height 23
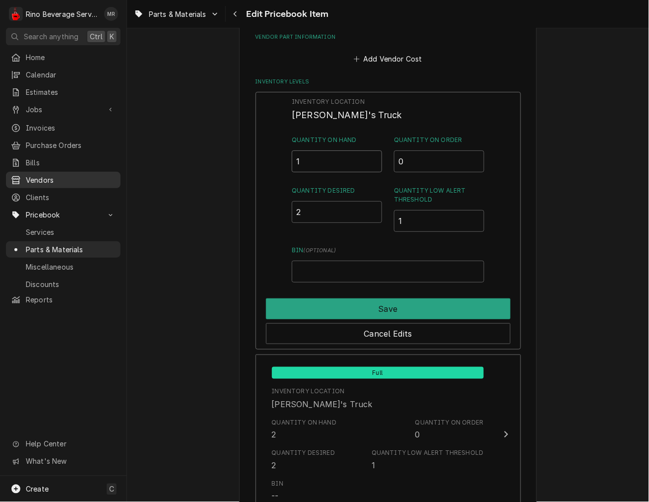
drag, startPoint x: 324, startPoint y: 152, endPoint x: 101, endPoint y: 171, distance: 224.2
click at [141, 166] on div "Use the fields below to edit this PriceBook item. Note that changes made here w…" at bounding box center [388, 156] width 522 height 1622
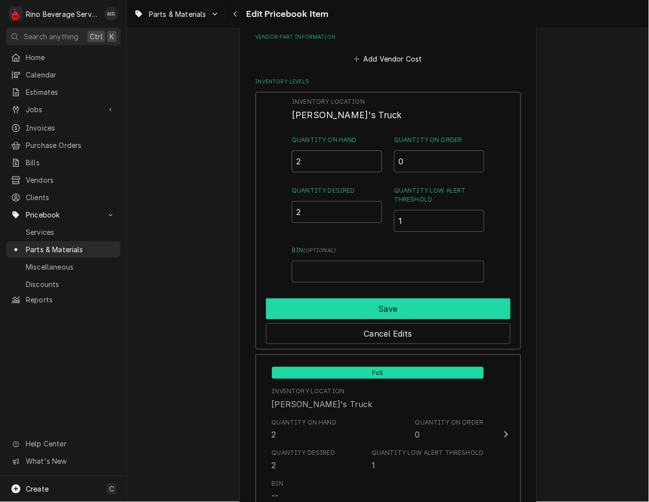
type input "2"
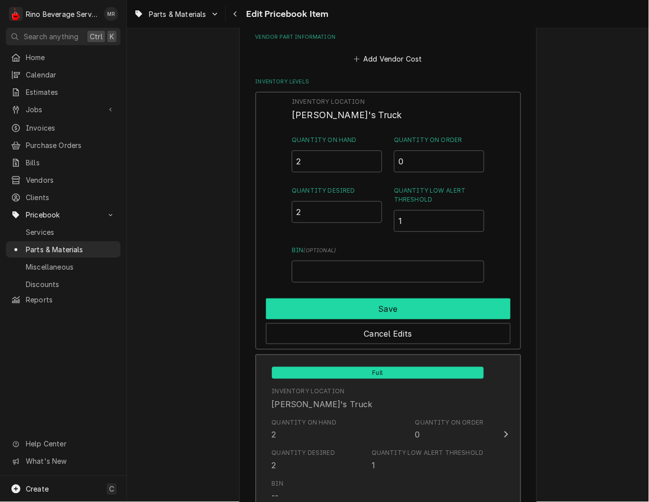
click at [384, 305] on button "Save" at bounding box center [388, 308] width 245 height 21
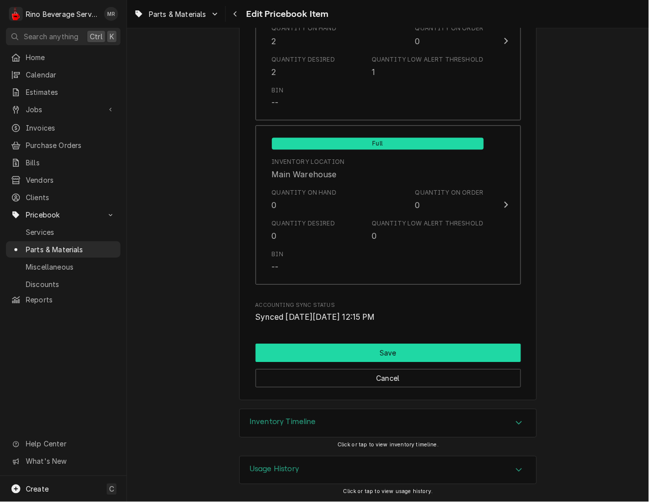
click at [348, 349] on button "Save" at bounding box center [389, 353] width 266 height 18
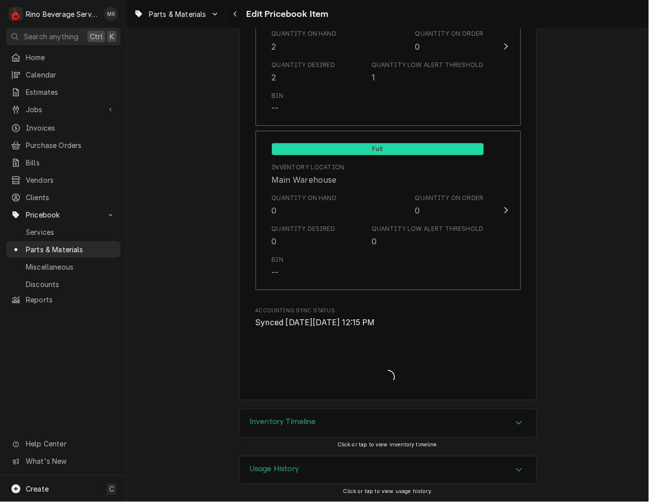
type textarea "x"
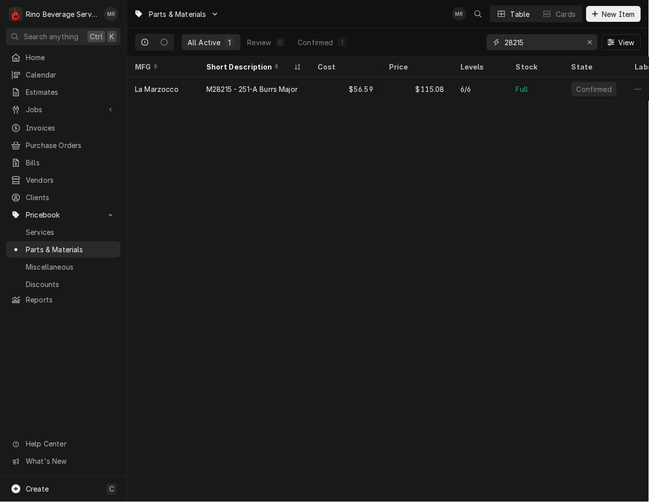
drag, startPoint x: 541, startPoint y: 40, endPoint x: 144, endPoint y: -6, distance: 399.8
click at [144, 0] on html "R Rino Beverage Service MR Search anything Ctrl K Home Calendar Estimates Jobs …" at bounding box center [324, 251] width 649 height 502
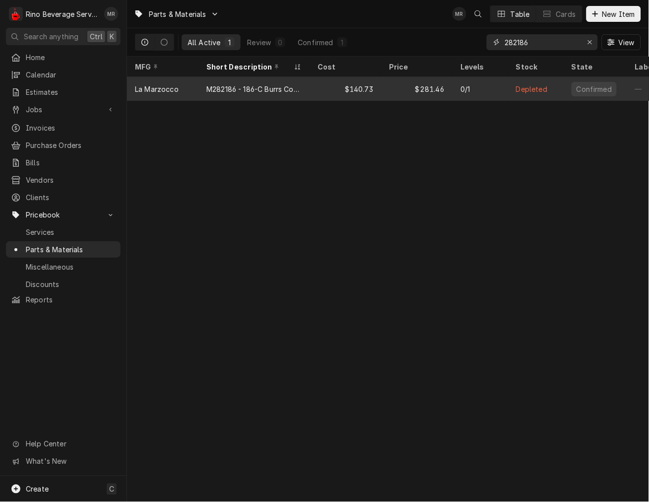
type input "282186"
click at [328, 82] on div "$140.73" at bounding box center [345, 89] width 71 height 24
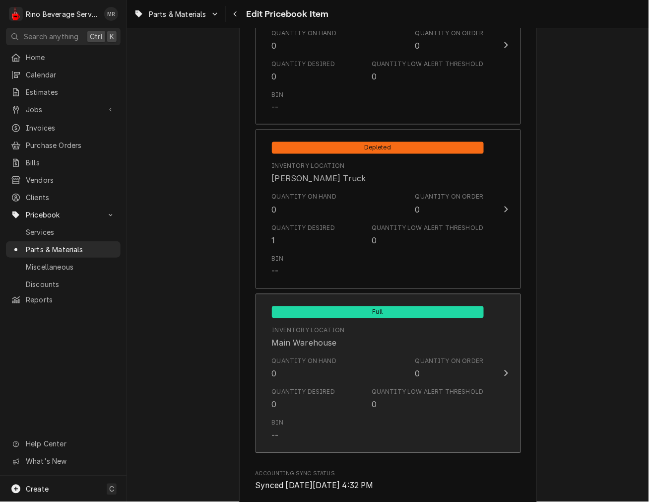
scroll to position [1011, 0]
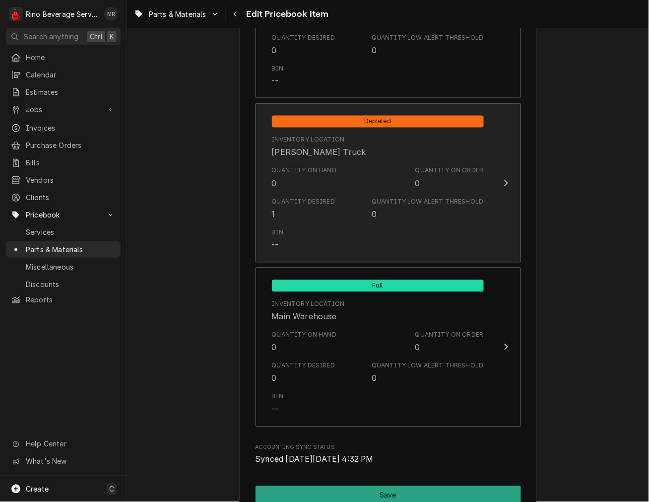
click at [333, 123] on span "Depleted" at bounding box center [378, 122] width 212 height 12
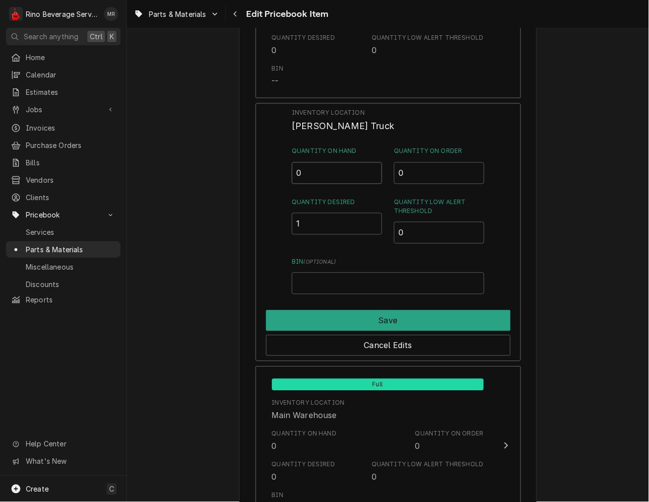
drag, startPoint x: 333, startPoint y: 123, endPoint x: 196, endPoint y: 160, distance: 141.4
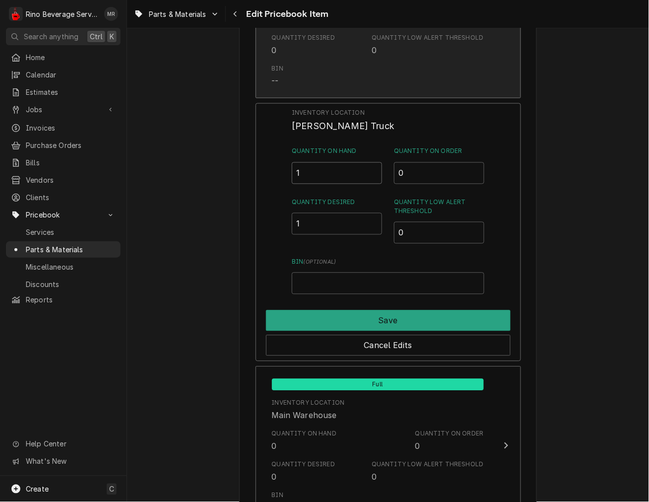
type input "1"
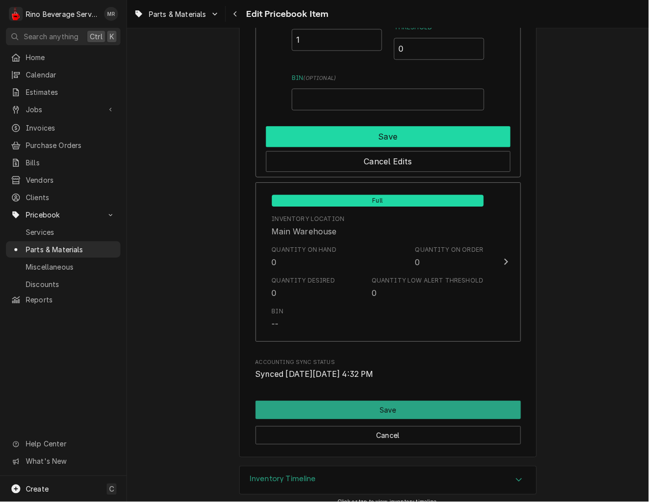
click at [387, 128] on button "Save" at bounding box center [388, 136] width 245 height 21
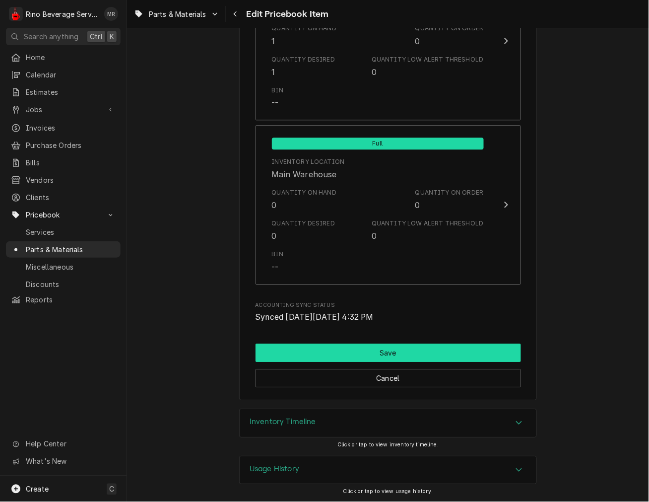
click at [363, 348] on button "Save" at bounding box center [389, 353] width 266 height 18
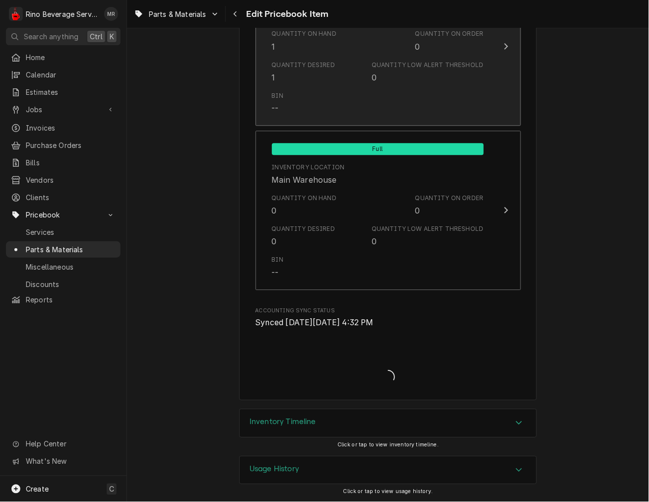
type textarea "x"
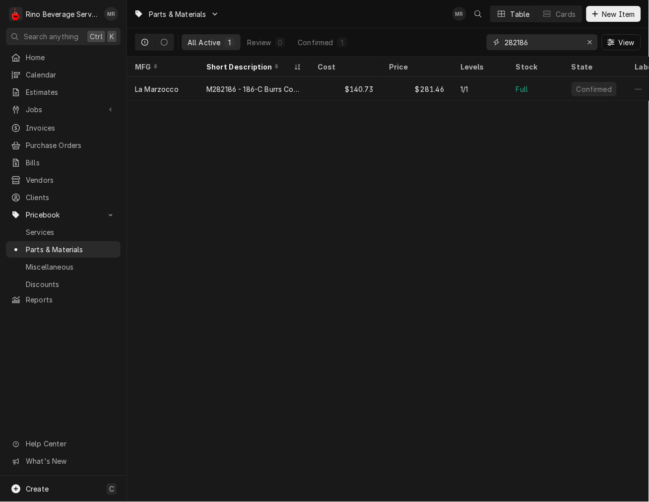
click at [545, 46] on input "282186" at bounding box center [542, 42] width 74 height 16
click at [543, 45] on input "282186" at bounding box center [542, 42] width 74 height 16
click at [542, 44] on input "282186" at bounding box center [542, 42] width 74 height 16
type input "165/ma"
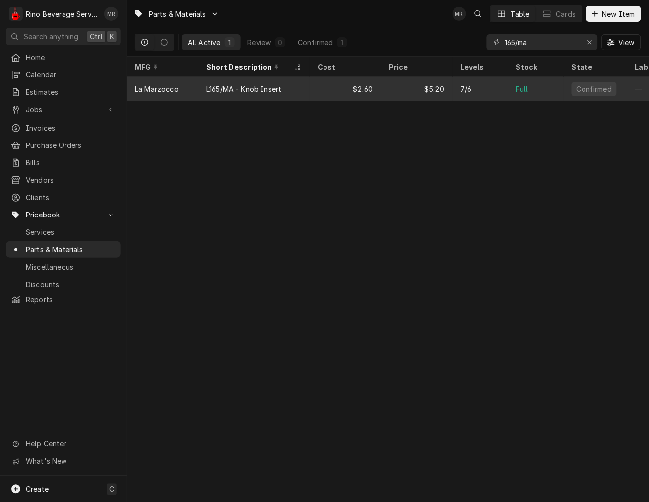
drag, startPoint x: 385, startPoint y: 93, endPoint x: 400, endPoint y: 91, distance: 15.0
click at [385, 85] on tr "La Marzocco L165/MA - Knob Insert $2.60 $5.20 7/6 Full Confirmed — — Oct 10" at bounding box center [508, 89] width 762 height 24
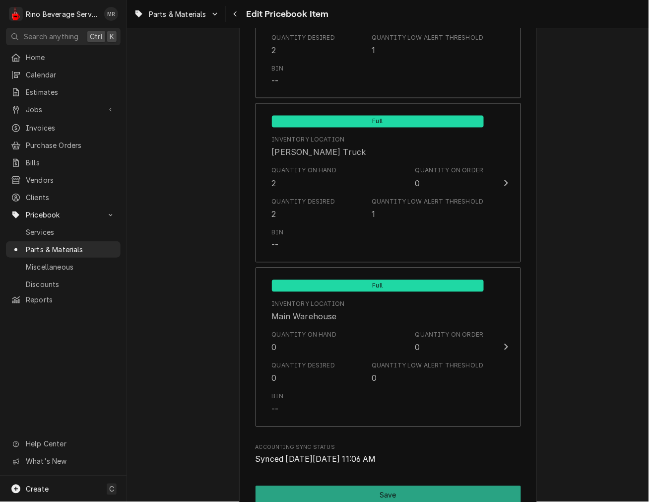
scroll to position [1153, 0]
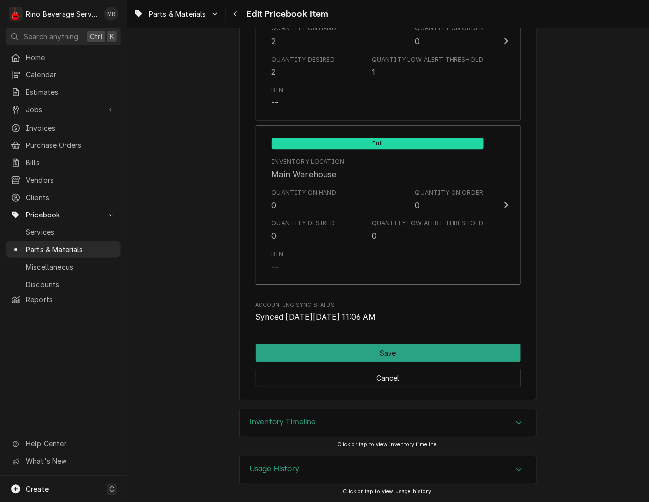
click at [321, 427] on div "Inventory Timeline" at bounding box center [388, 423] width 297 height 28
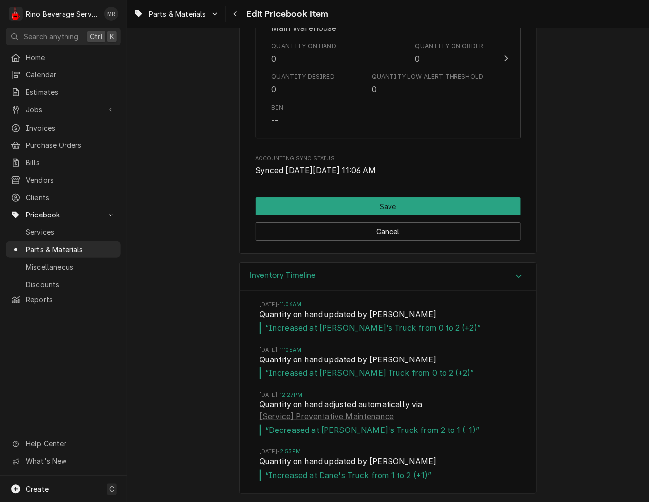
scroll to position [1348, 0]
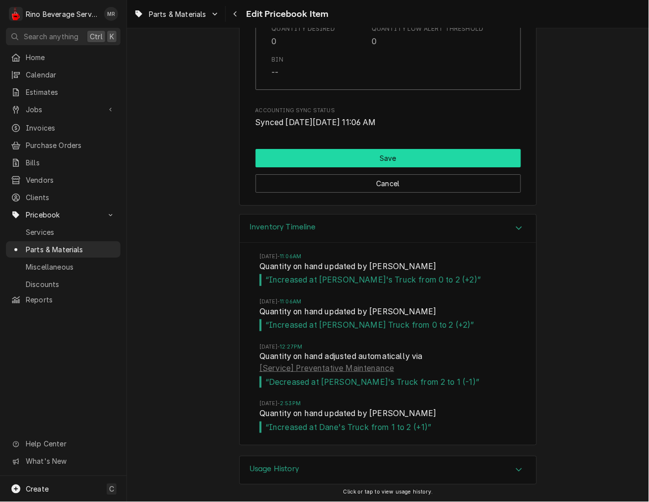
click at [333, 165] on button "Save" at bounding box center [389, 158] width 266 height 18
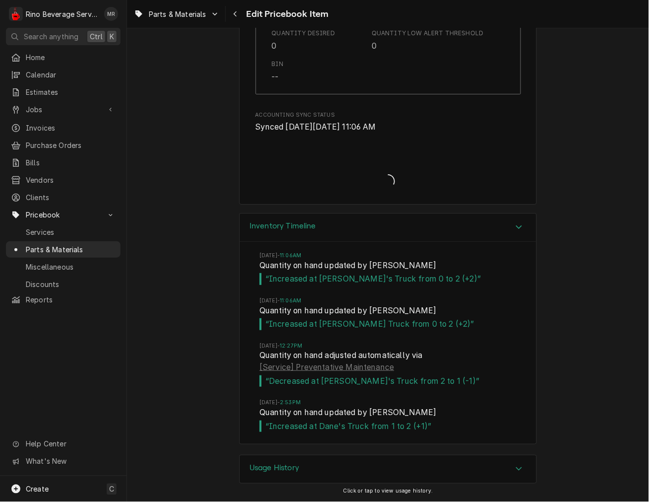
scroll to position [1342, 0]
type textarea "x"
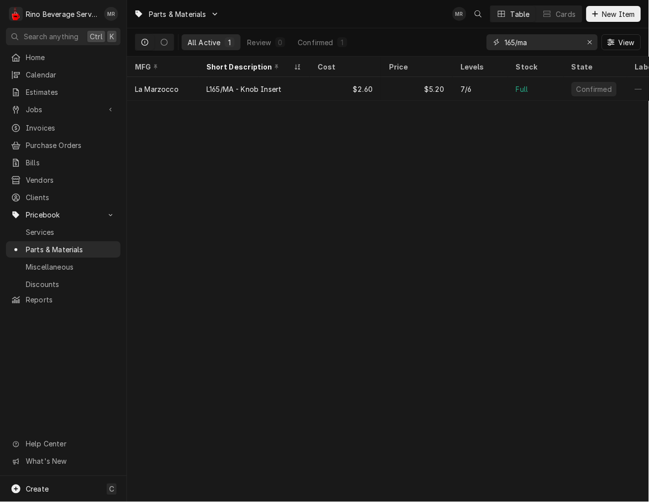
click at [528, 40] on input "165/ma" at bounding box center [542, 42] width 74 height 16
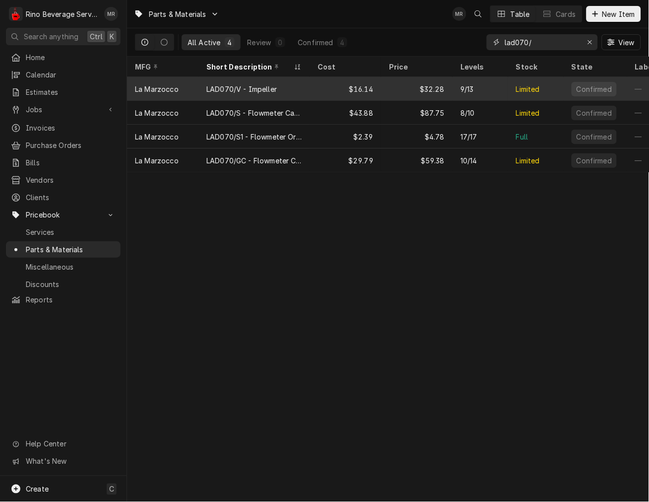
type input "lad070/"
click at [295, 80] on div "LAD070/V - Impeller" at bounding box center [254, 89] width 111 height 24
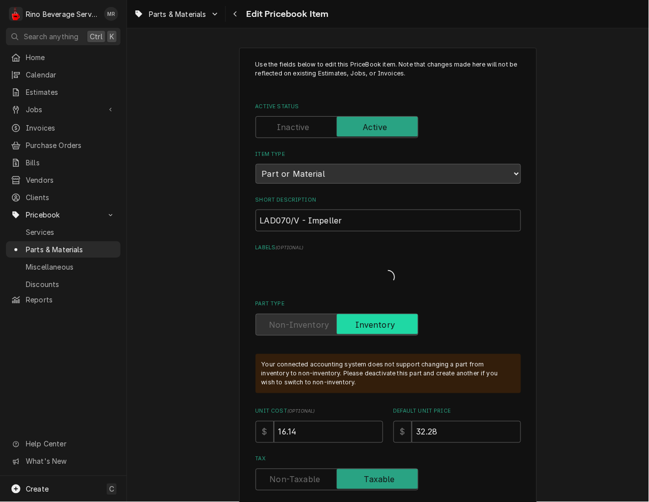
type textarea "x"
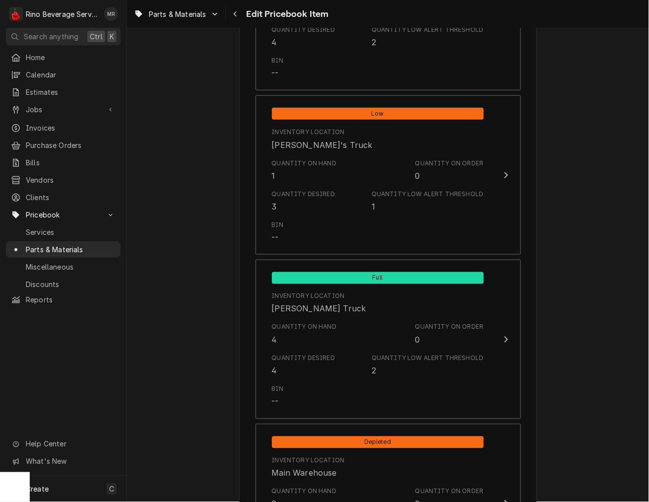
scroll to position [827, 0]
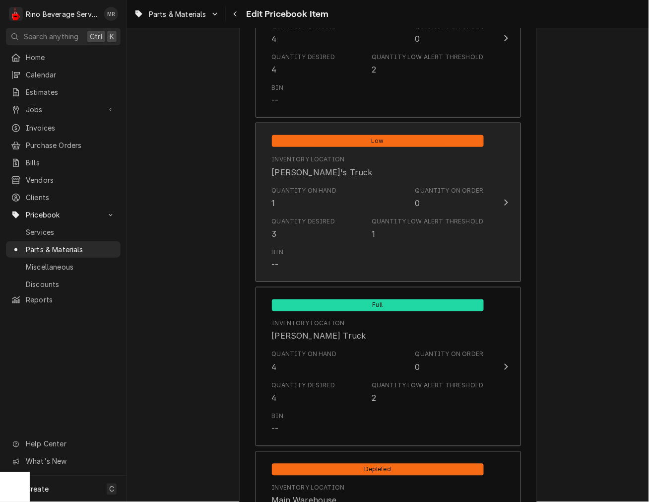
click at [331, 213] on div "Quantity Desired 3 Quantity Low Alert Threshold 1" at bounding box center [378, 228] width 212 height 31
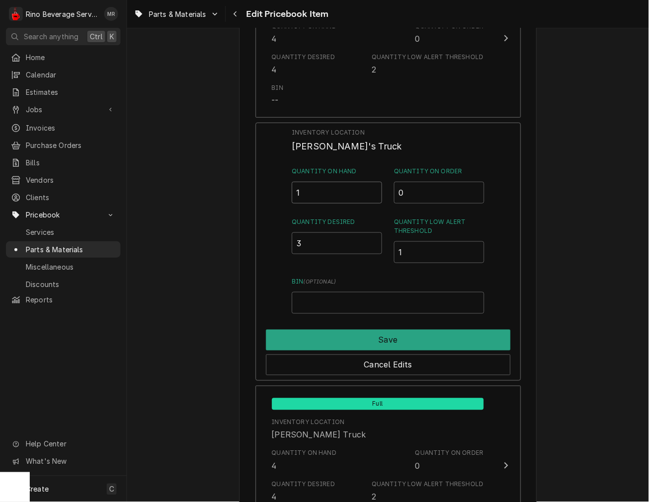
click at [334, 195] on input "1" at bounding box center [337, 193] width 90 height 22
drag, startPoint x: 311, startPoint y: 190, endPoint x: 177, endPoint y: 189, distance: 134.0
click at [177, 189] on div "Use the fields below to edit this PriceBook item. Note that changes made here w…" at bounding box center [388, 23] width 522 height 1622
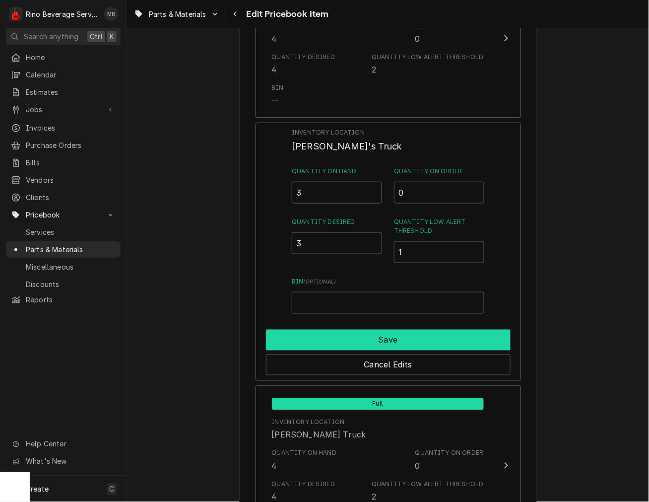
type input "3"
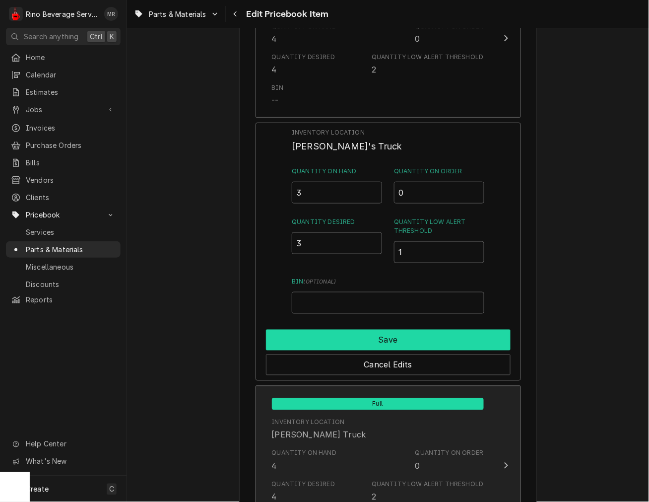
drag, startPoint x: 341, startPoint y: 336, endPoint x: 340, endPoint y: 330, distance: 6.0
click at [340, 337] on button "Save" at bounding box center [388, 340] width 245 height 21
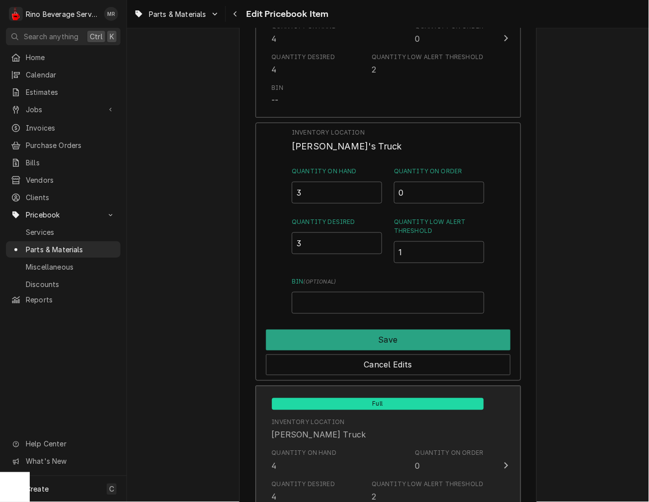
type textarea "x"
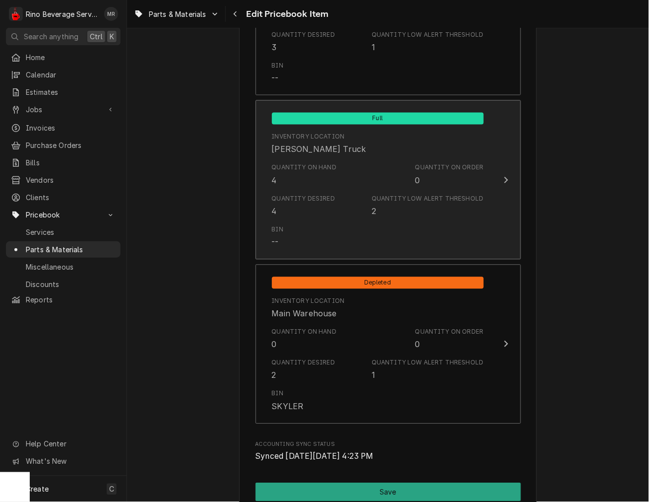
scroll to position [1153, 0]
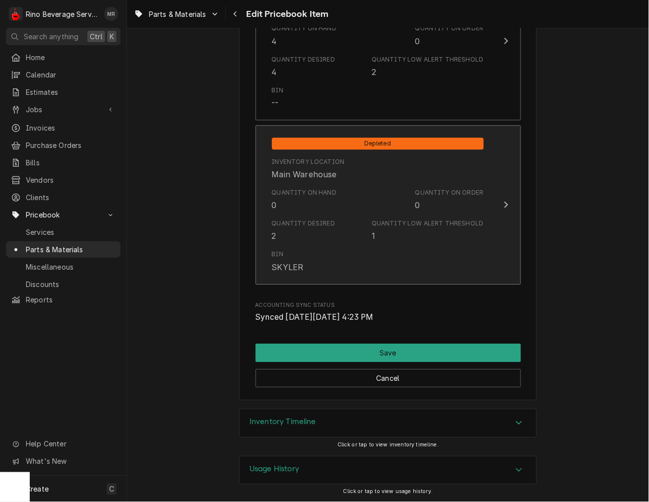
click at [346, 210] on div "Quantity on Hand 0 Quantity on Order 0" at bounding box center [378, 199] width 212 height 31
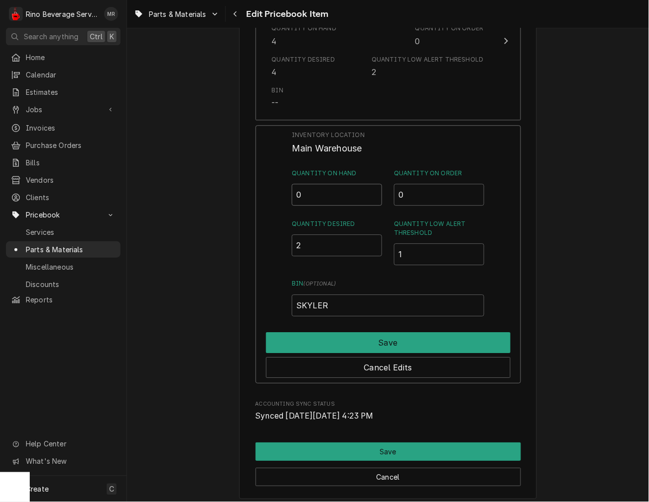
drag, startPoint x: 344, startPoint y: 199, endPoint x: 207, endPoint y: 199, distance: 137.0
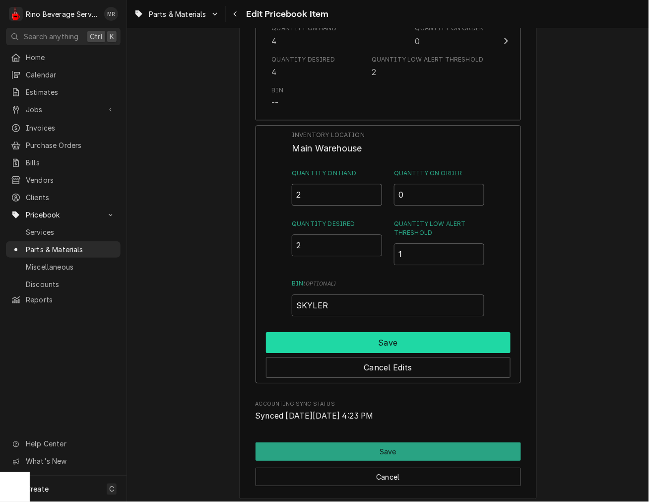
type input "2"
click at [354, 335] on button "Save" at bounding box center [388, 342] width 245 height 21
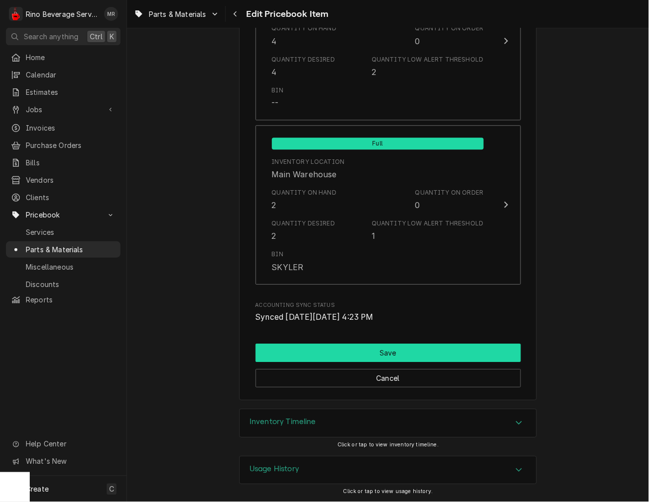
click at [331, 349] on button "Save" at bounding box center [389, 353] width 266 height 18
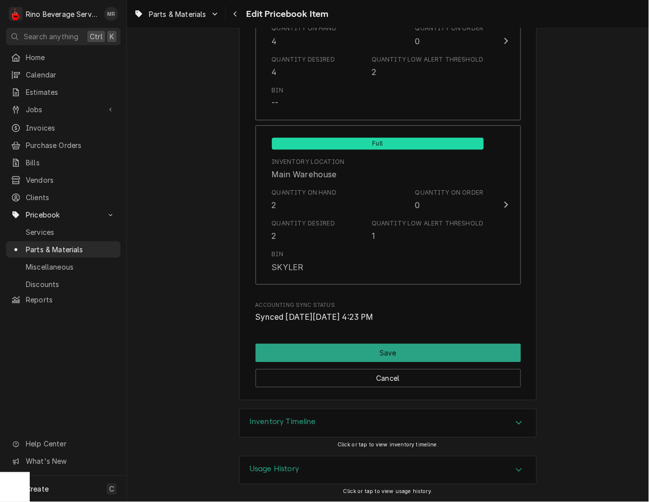
scroll to position [1148, 0]
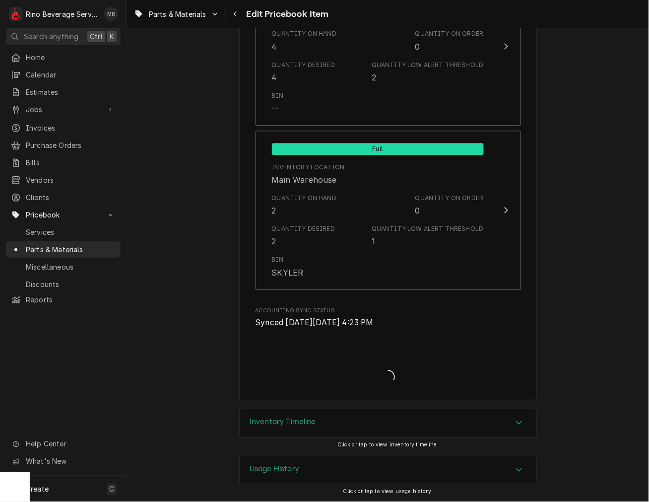
type textarea "x"
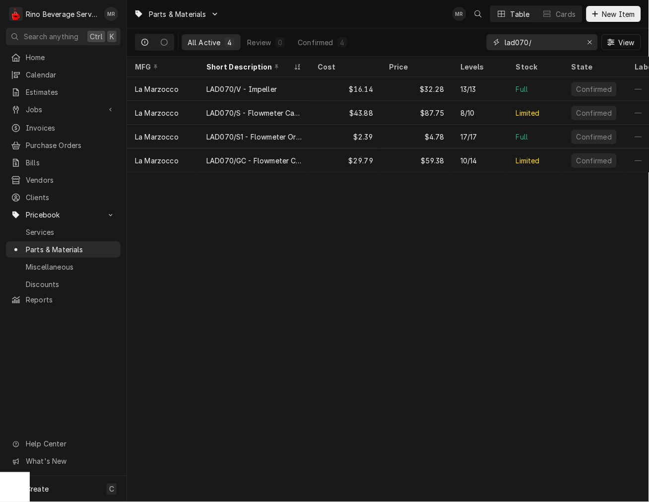
click at [550, 45] on input "lad070/" at bounding box center [542, 42] width 74 height 16
click at [554, 45] on input "lad070/" at bounding box center [542, 42] width 74 height 16
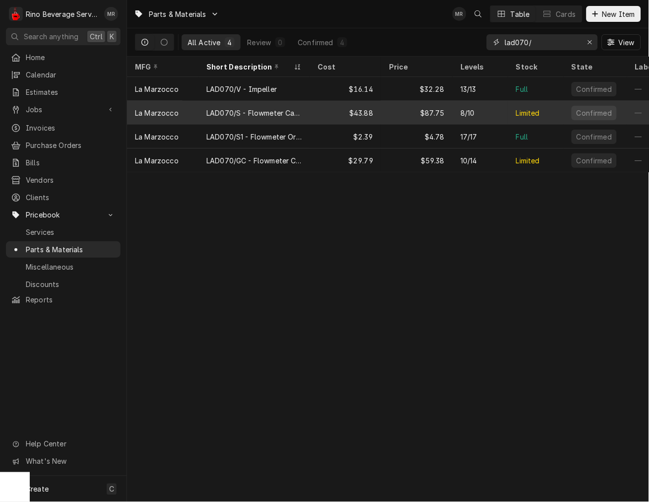
drag, startPoint x: 530, startPoint y: 69, endPoint x: 357, endPoint y: 106, distance: 176.6
click at [355, 107] on div "Parts & Materials MR Table Cards New Item All Active 4 Review 0 Confirmed 4 lad…" at bounding box center [388, 251] width 522 height 502
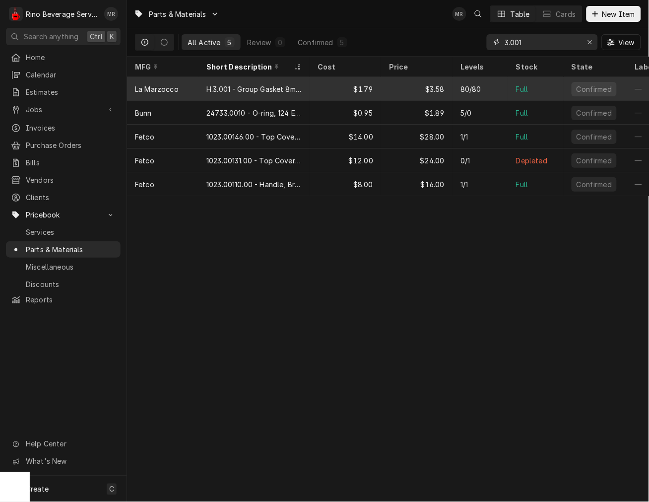
type input "3.001"
click at [384, 88] on div "$3.58" at bounding box center [416, 89] width 71 height 24
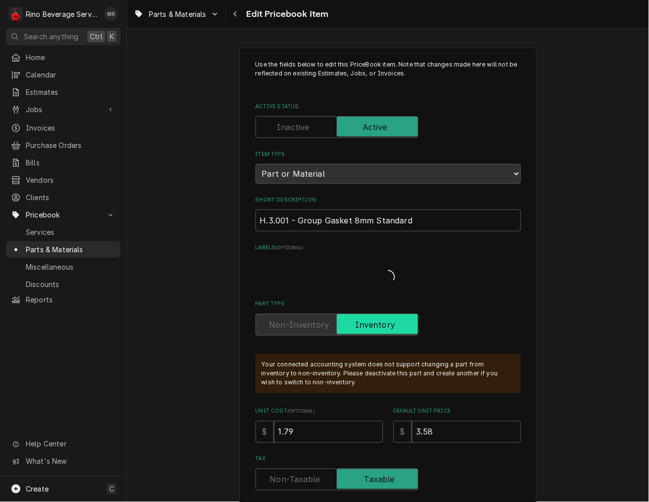
type textarea "x"
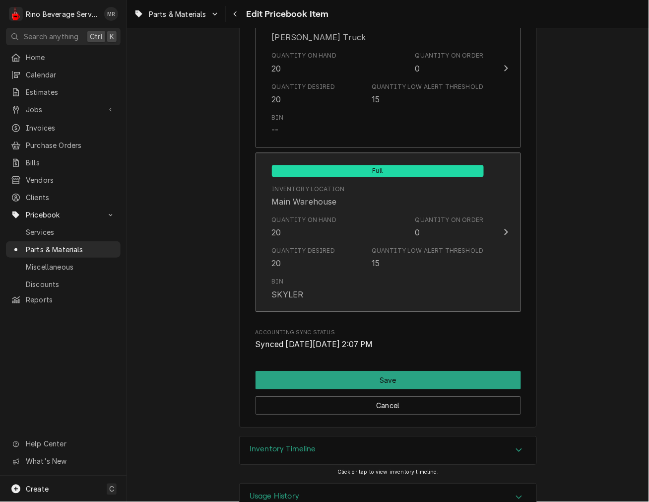
scroll to position [1153, 0]
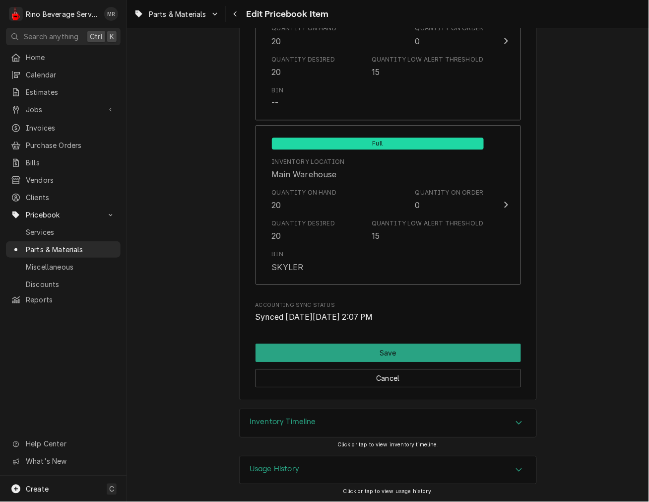
click at [300, 423] on h3 "Inventory Timeline" at bounding box center [283, 421] width 67 height 9
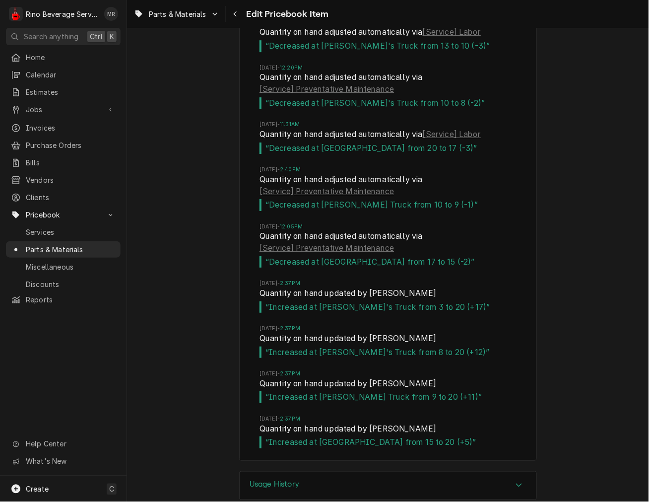
scroll to position [15238, 0]
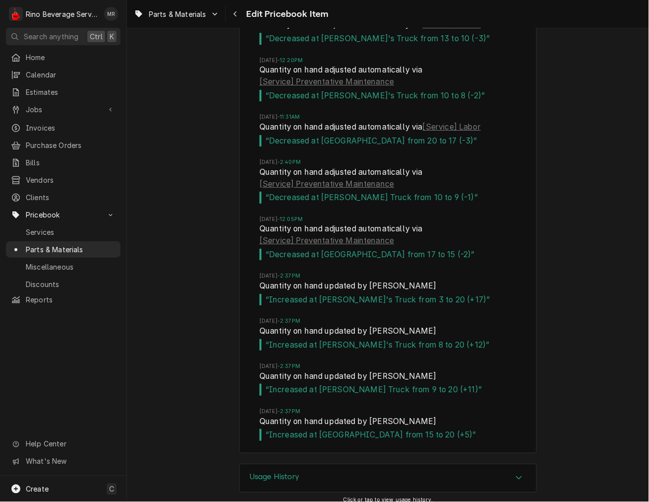
click at [239, 22] on div "Parts & Materials Edit Pricebook Item" at bounding box center [388, 14] width 522 height 28
click at [235, 11] on icon "Navigate back" at bounding box center [235, 13] width 4 height 7
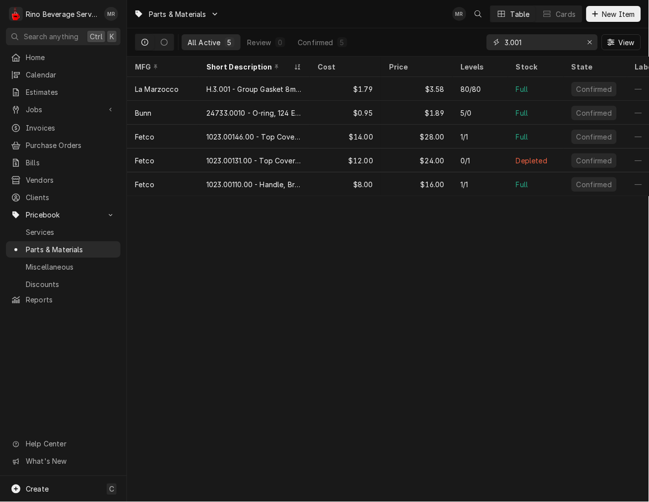
drag, startPoint x: 568, startPoint y: 35, endPoint x: 476, endPoint y: 37, distance: 92.3
click at [476, 37] on div "All Active 5 Review 0 Confirmed 5 3.001 View" at bounding box center [388, 42] width 506 height 28
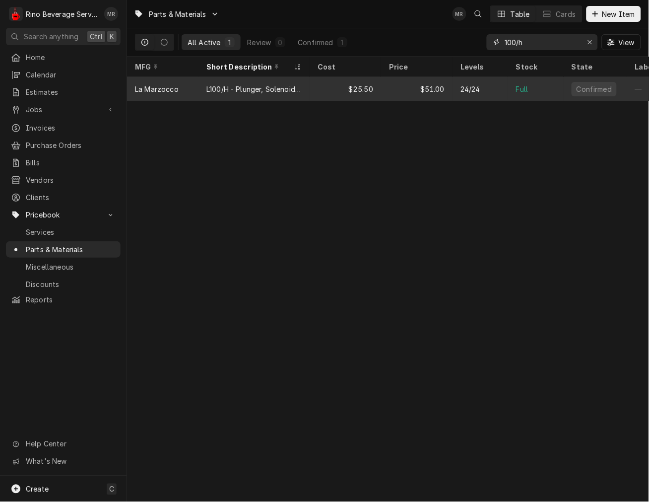
type input "100/h"
click at [306, 82] on div "L100/H - Plunger, Solenoid Valve, [PERSON_NAME]" at bounding box center [254, 89] width 111 height 24
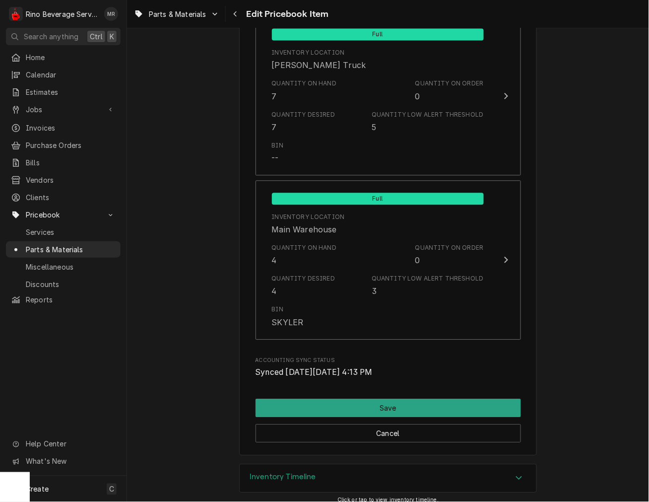
scroll to position [1153, 0]
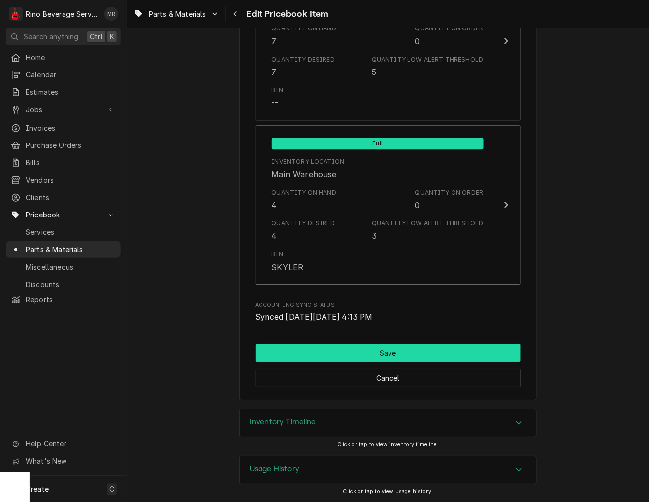
click at [333, 349] on button "Save" at bounding box center [389, 353] width 266 height 18
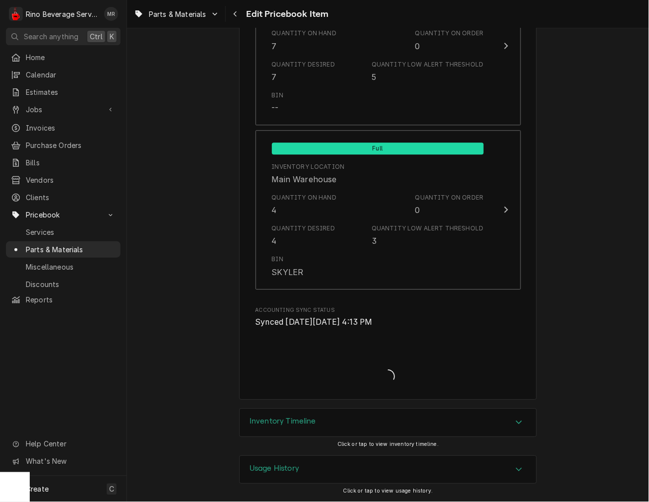
scroll to position [1148, 0]
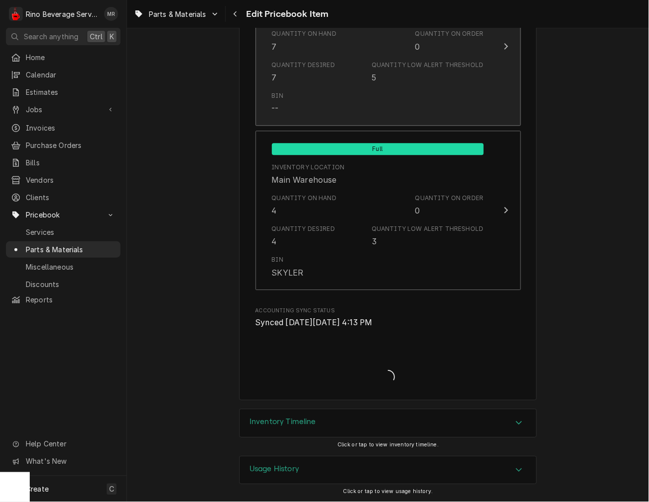
type textarea "x"
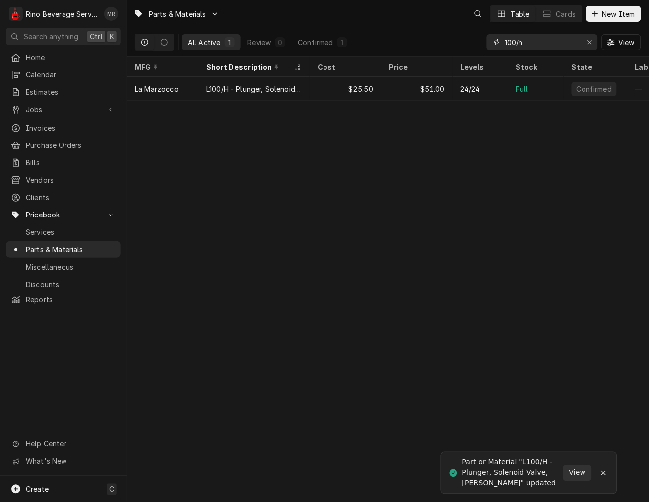
drag, startPoint x: 509, startPoint y: 38, endPoint x: 464, endPoint y: 46, distance: 46.0
click at [464, 46] on div "All Active 1 Review 0 Confirmed 1 100/h View" at bounding box center [388, 42] width 506 height 28
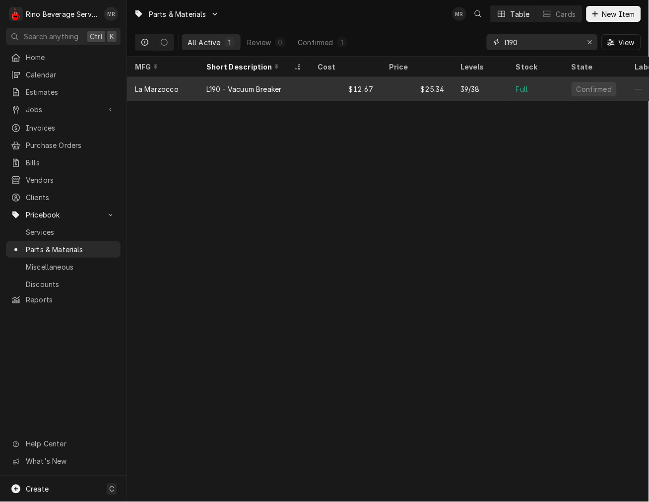
type input "l190"
click at [290, 90] on div "L190 - Vacuum Breaker" at bounding box center [254, 89] width 111 height 24
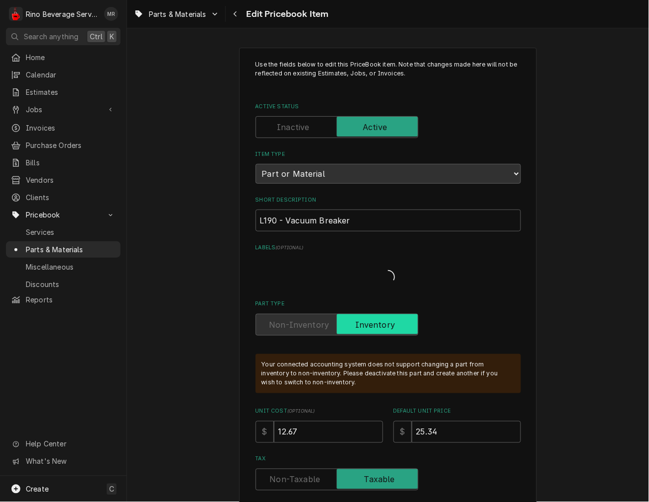
type textarea "x"
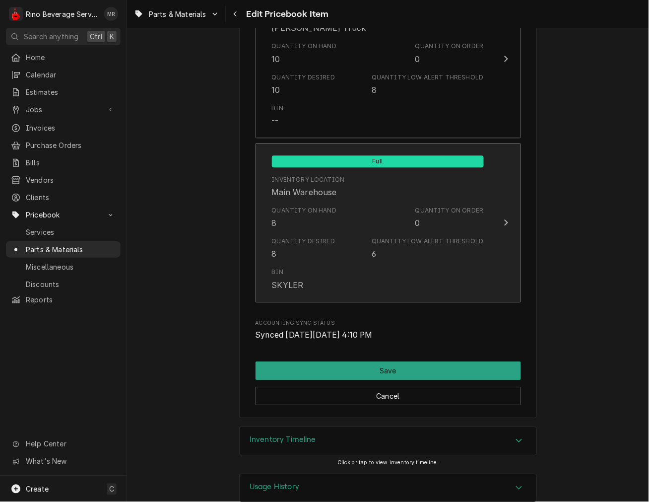
scroll to position [1153, 0]
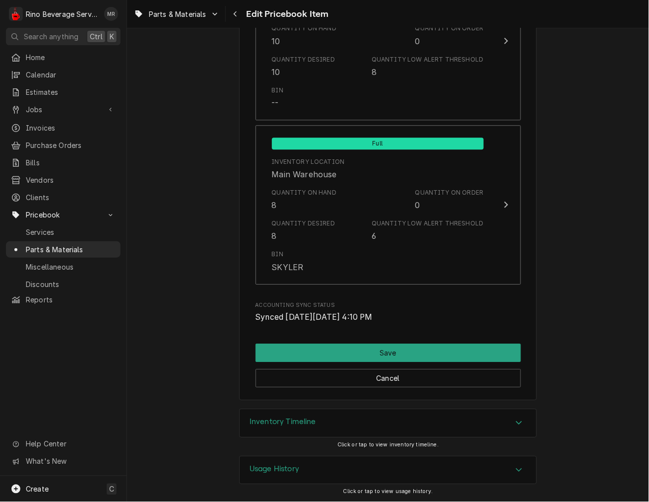
click at [308, 419] on h3 "Inventory Timeline" at bounding box center [283, 421] width 67 height 9
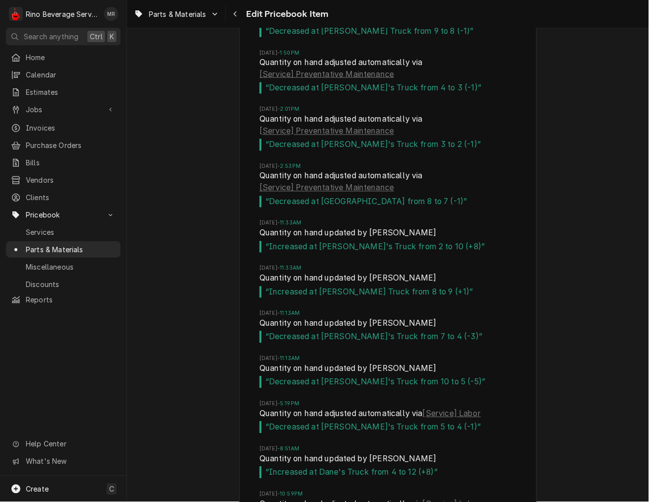
scroll to position [8288, 0]
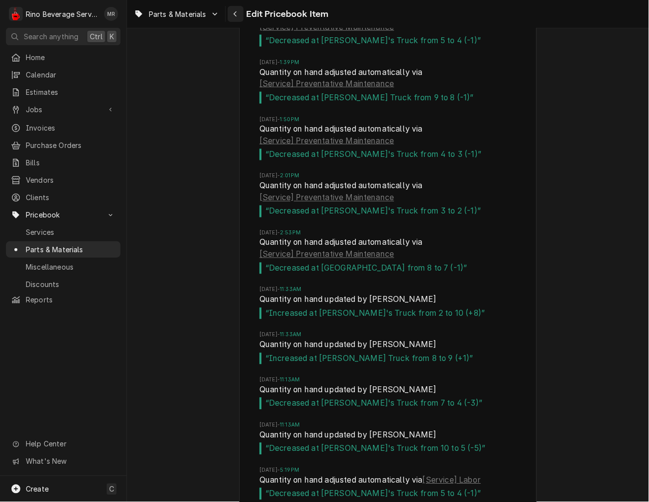
click at [231, 17] on div "Navigate back" at bounding box center [236, 14] width 10 height 10
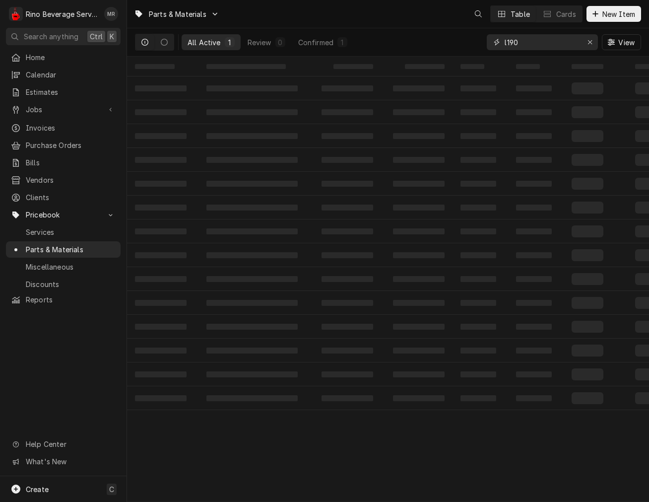
click at [541, 36] on input "l190" at bounding box center [542, 42] width 74 height 16
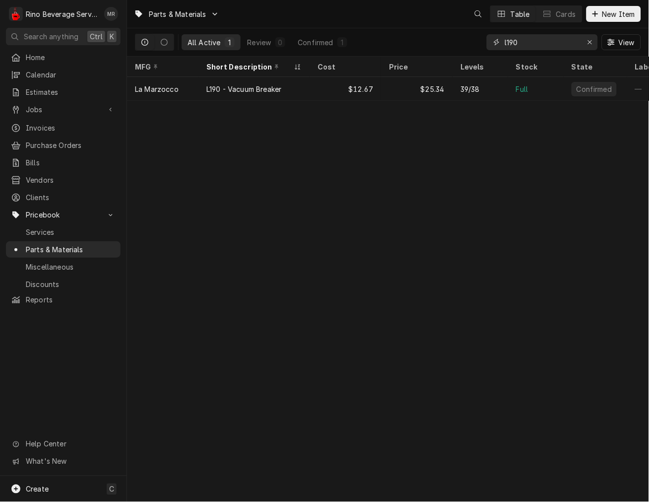
click at [541, 42] on input "l190" at bounding box center [542, 42] width 74 height 16
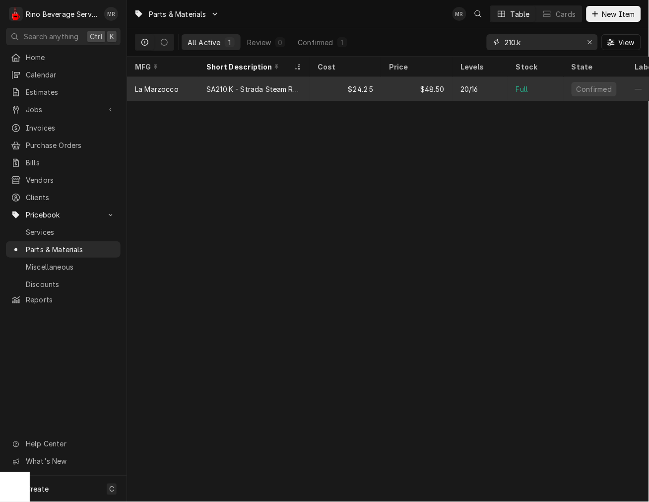
type input "210.k"
click at [381, 81] on div "$48.50" at bounding box center [416, 89] width 71 height 24
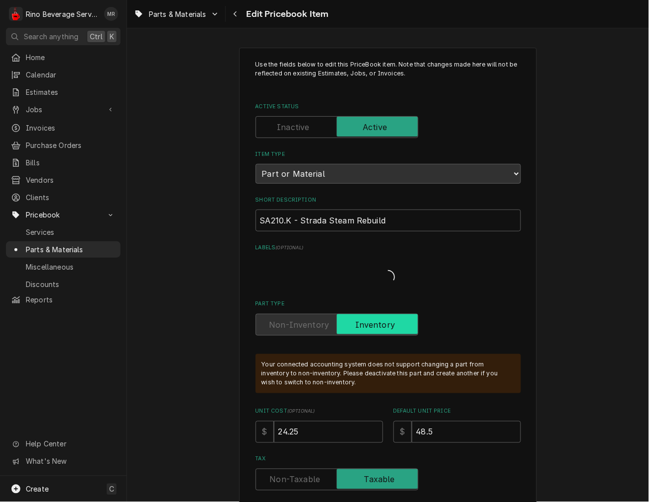
type textarea "x"
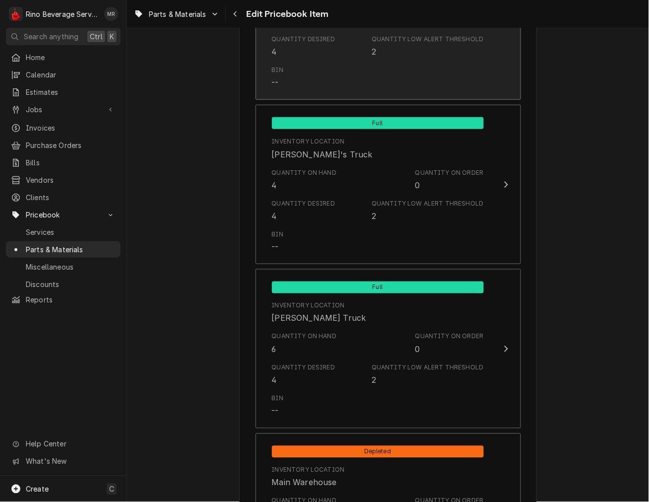
scroll to position [1153, 0]
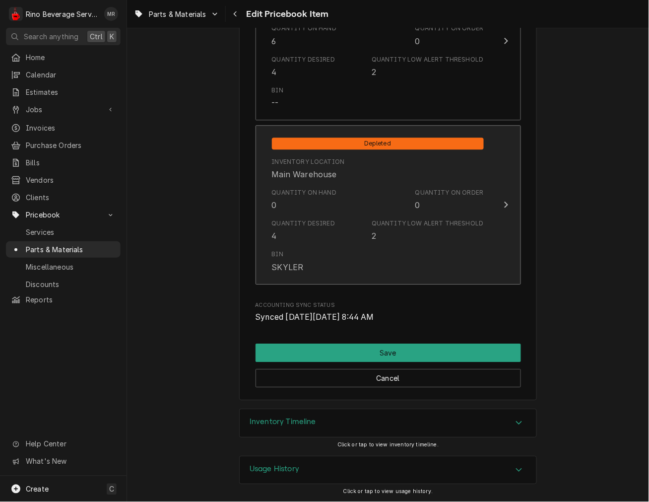
click at [305, 204] on div "Quantity on Hand 0" at bounding box center [304, 199] width 65 height 23
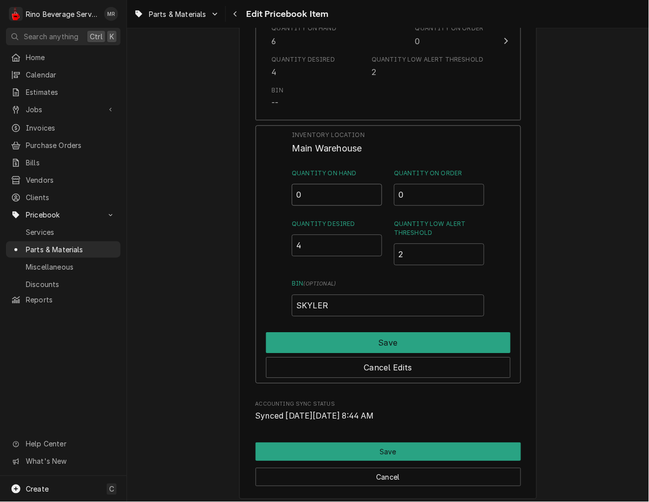
drag, startPoint x: 336, startPoint y: 195, endPoint x: 194, endPoint y: 185, distance: 141.9
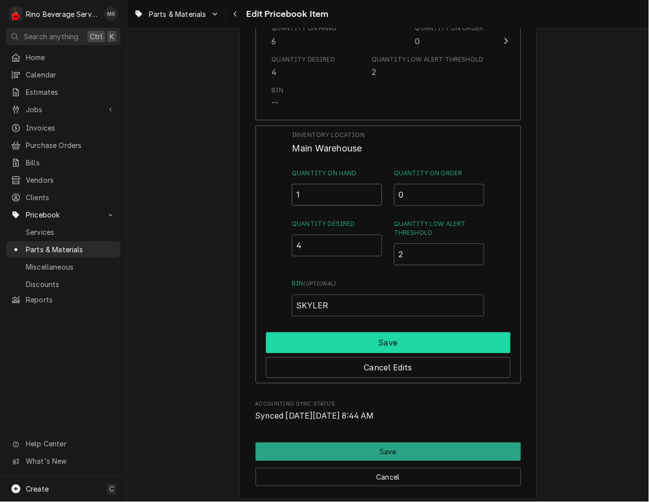
type input "1"
click at [428, 345] on button "Save" at bounding box center [388, 342] width 245 height 21
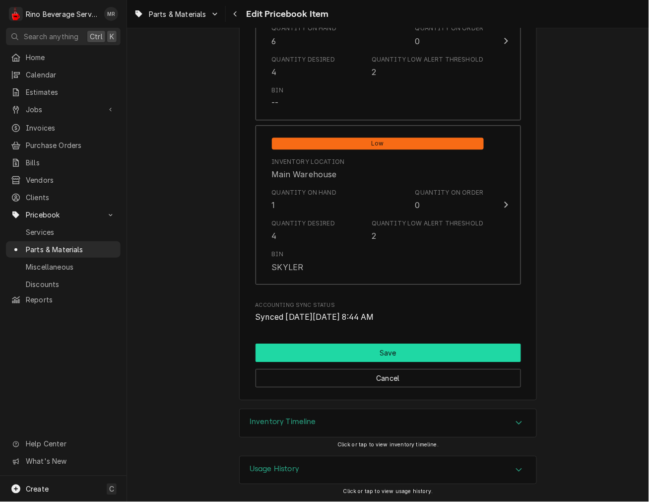
click at [392, 348] on button "Save" at bounding box center [389, 353] width 266 height 18
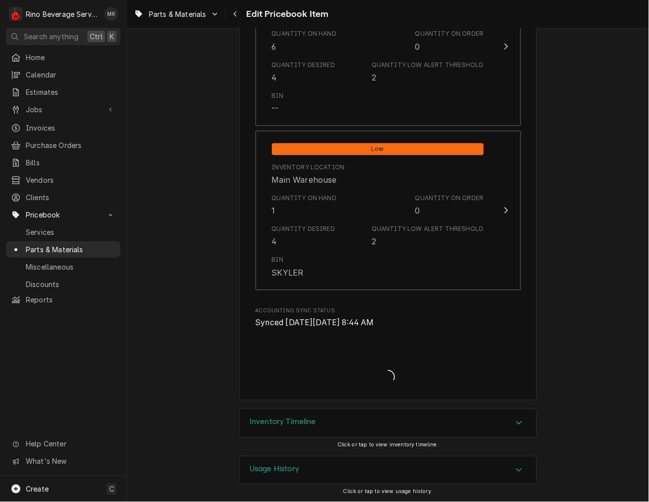
type textarea "x"
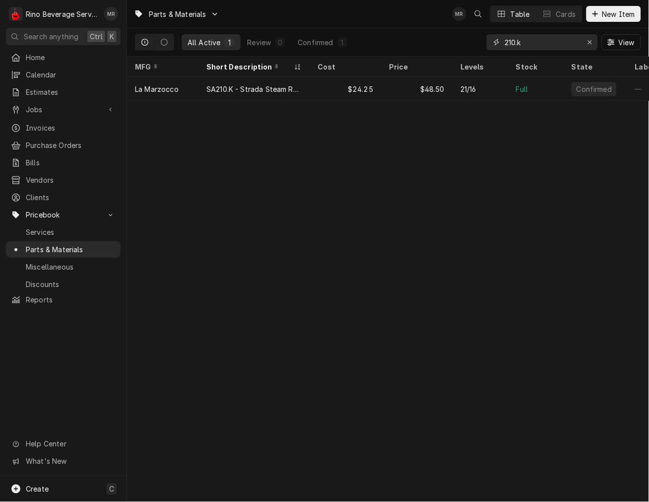
drag, startPoint x: 530, startPoint y: 47, endPoint x: 447, endPoint y: 36, distance: 83.6
click at [449, 36] on div "All Active 1 Review 0 Confirmed 1 210.k View" at bounding box center [388, 42] width 506 height 28
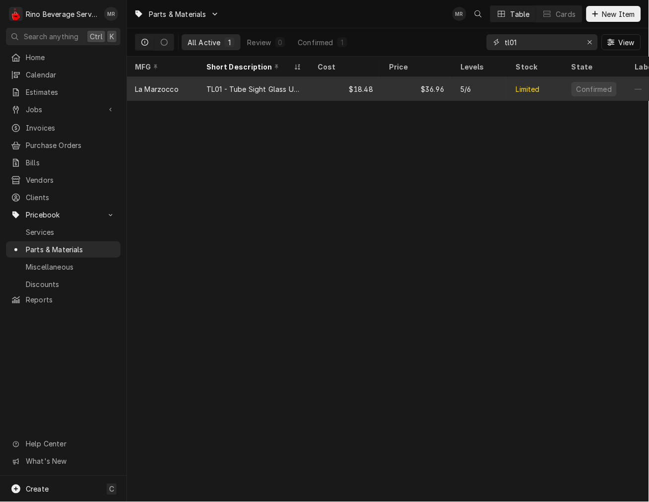
type input "tl01"
click at [248, 87] on div "TL01 - Tube Sight Glass Upper Linea" at bounding box center [254, 89] width 95 height 10
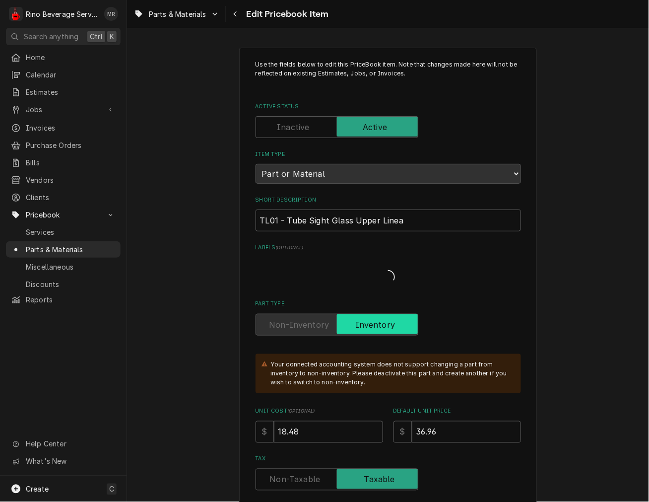
type textarea "x"
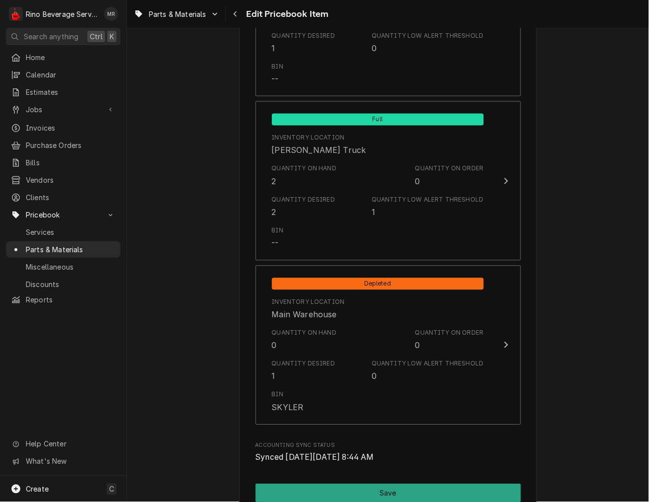
scroll to position [1103, 0]
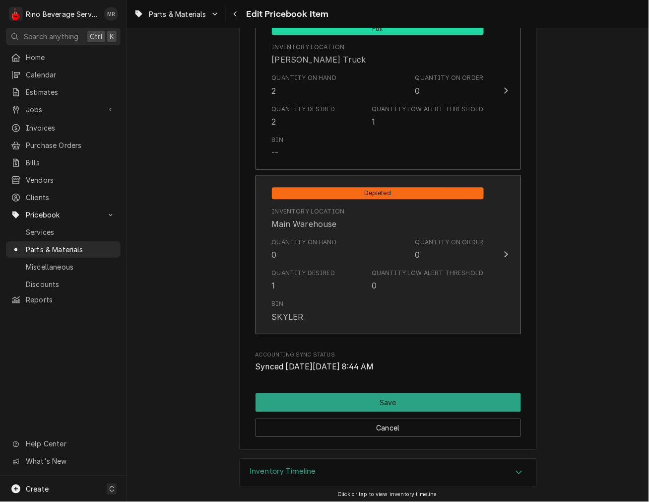
click at [319, 290] on div "Quantity Desired 1" at bounding box center [304, 280] width 64 height 23
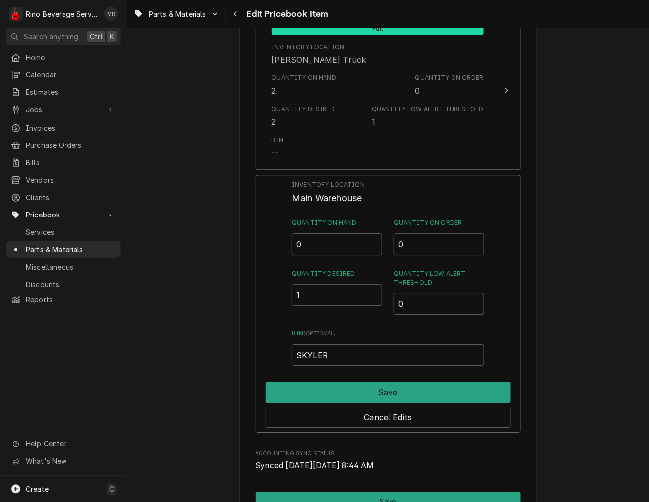
drag, startPoint x: 325, startPoint y: 246, endPoint x: 153, endPoint y: 308, distance: 182.9
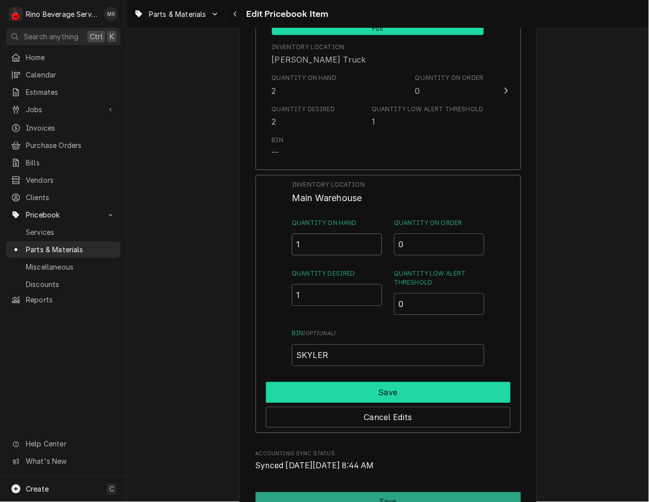
type input "1"
click at [349, 383] on button "Save" at bounding box center [388, 392] width 245 height 21
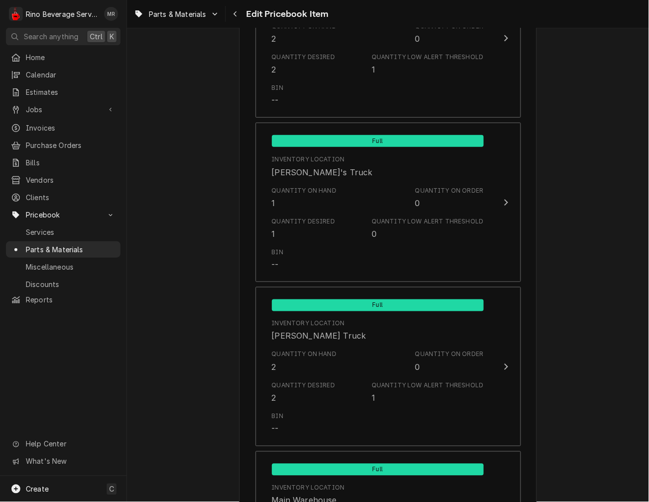
scroll to position [1153, 0]
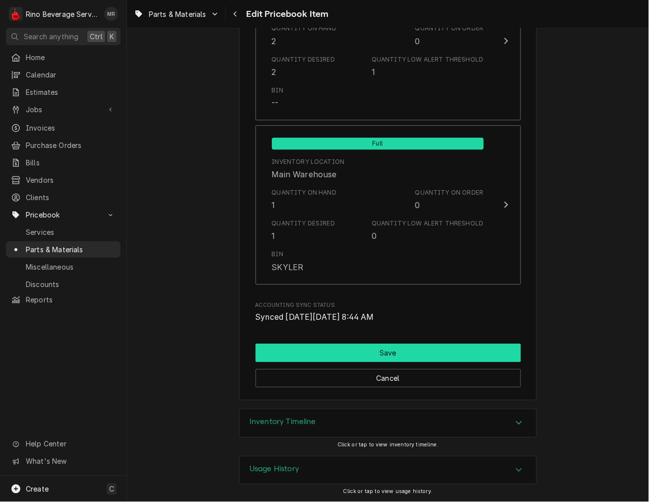
click at [384, 349] on button "Save" at bounding box center [389, 353] width 266 height 18
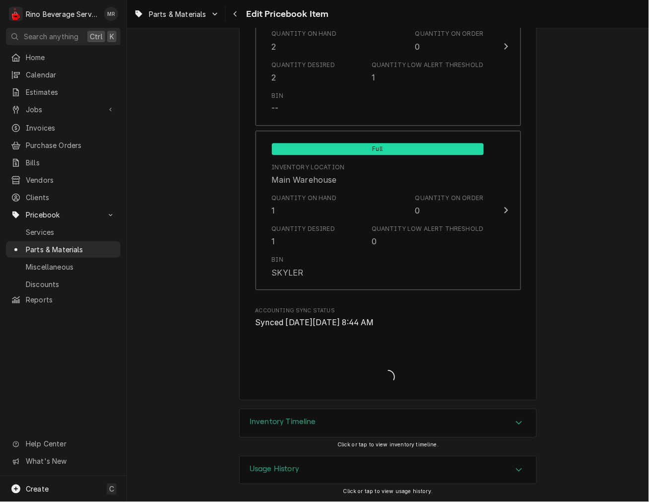
type textarea "x"
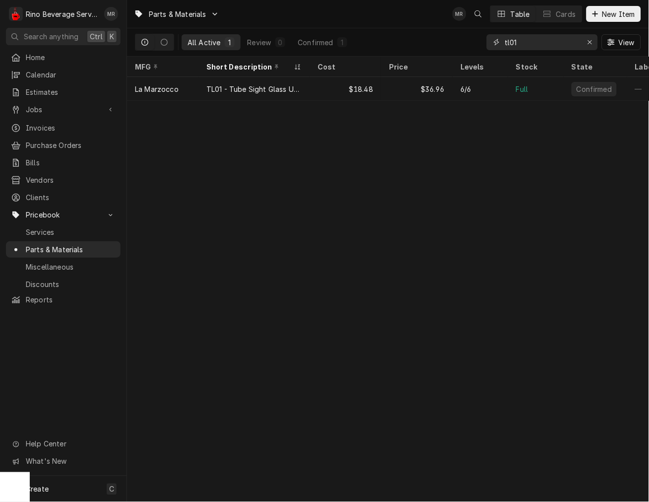
click at [515, 39] on input "tl01" at bounding box center [542, 42] width 74 height 16
click at [514, 36] on input "tl01" at bounding box center [542, 42] width 74 height 16
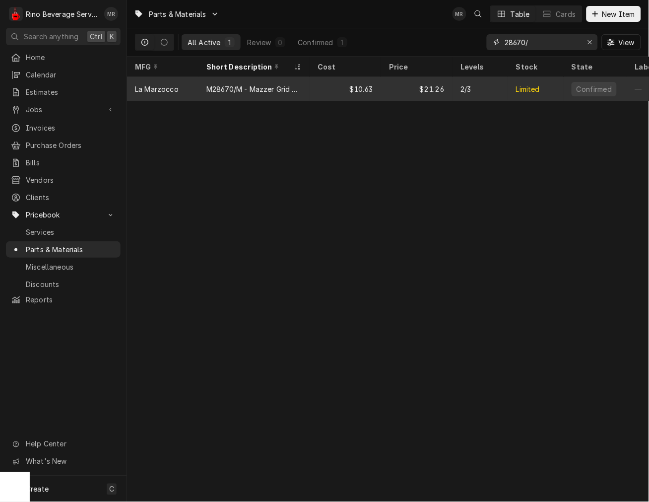
type input "28670/"
click at [283, 92] on div "M28670/M - Mazzer Grid Major E" at bounding box center [254, 89] width 95 height 10
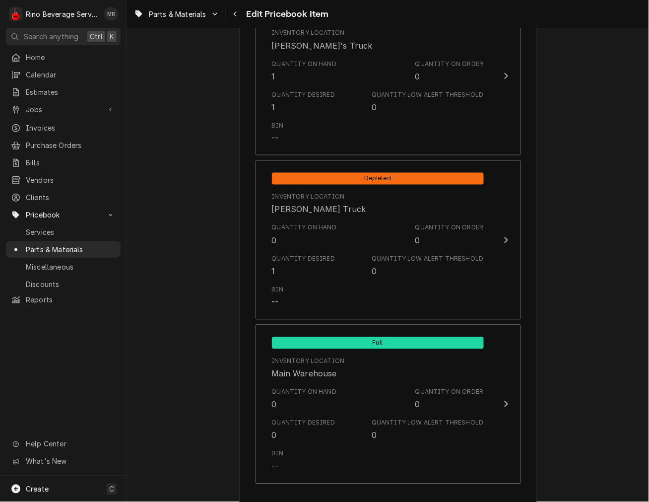
scroll to position [1011, 0]
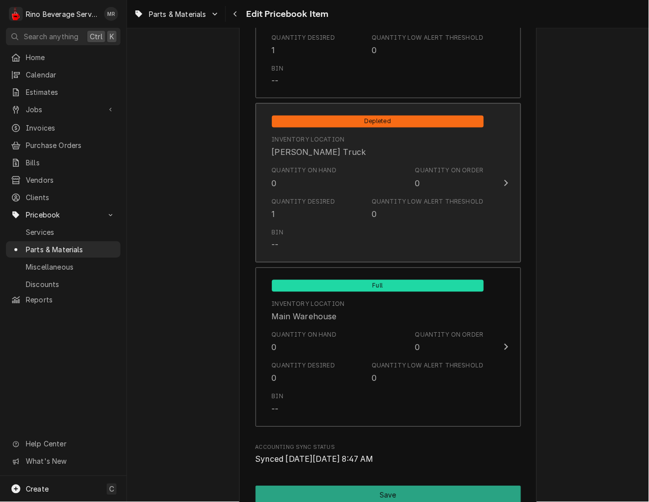
click at [321, 218] on div "Quantity Desired 1" at bounding box center [304, 209] width 64 height 23
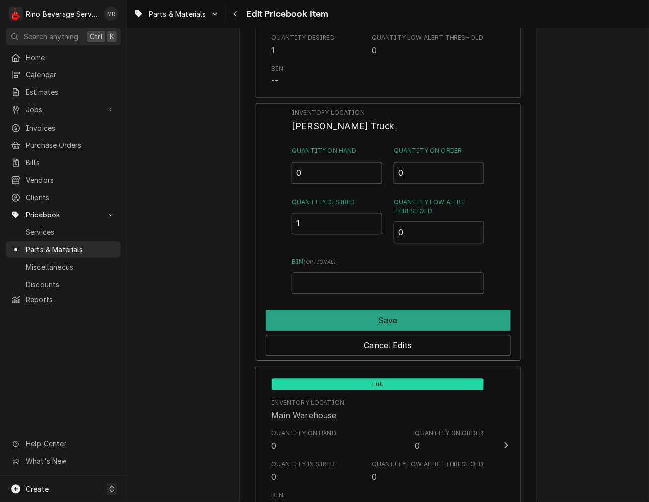
drag, startPoint x: 306, startPoint y: 169, endPoint x: 227, endPoint y: 155, distance: 80.1
click at [266, 161] on div "Inventory Location Graham's Truck Quantity on Hand 0 Quantity on Order 0 Quanti…" at bounding box center [389, 232] width 266 height 258
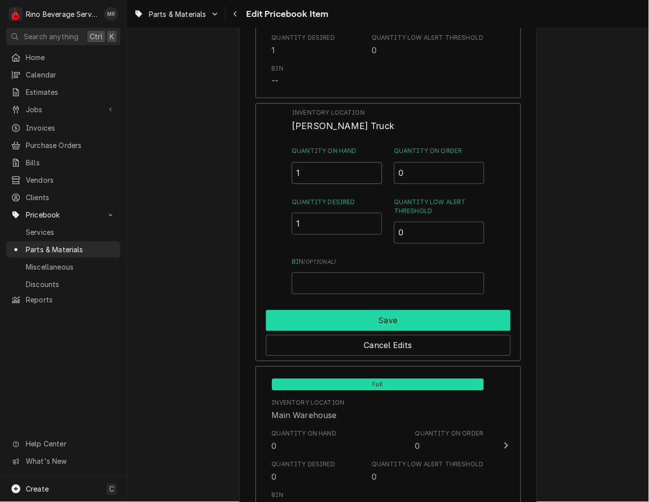
type input "1"
click at [384, 311] on button "Save" at bounding box center [388, 320] width 245 height 21
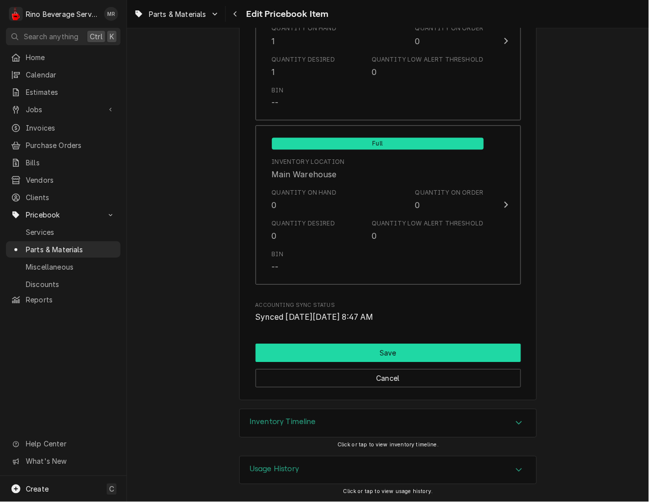
click at [385, 349] on button "Save" at bounding box center [389, 353] width 266 height 18
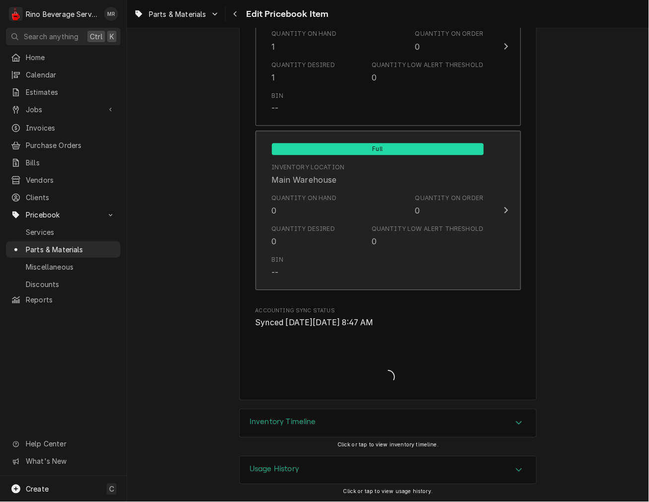
type textarea "x"
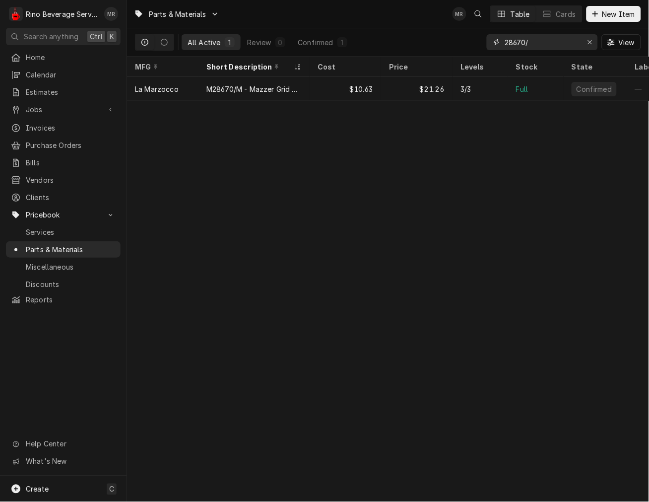
click at [547, 34] on input "28670/" at bounding box center [542, 42] width 74 height 16
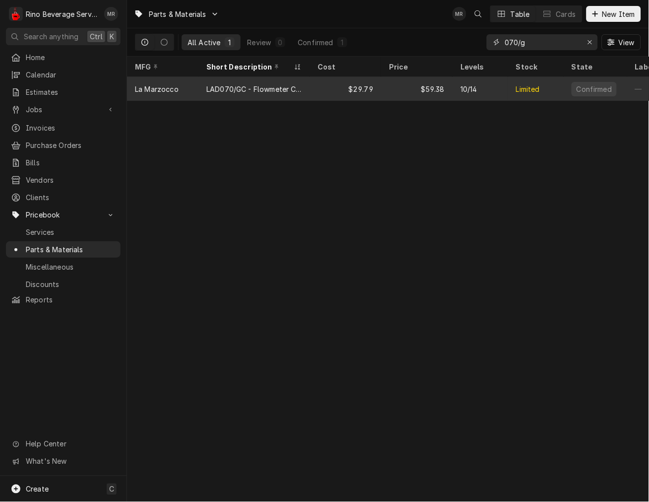
type input "070/g"
click at [203, 95] on div "LAD070/GC - Flowmeter Cap GB5" at bounding box center [254, 89] width 111 height 24
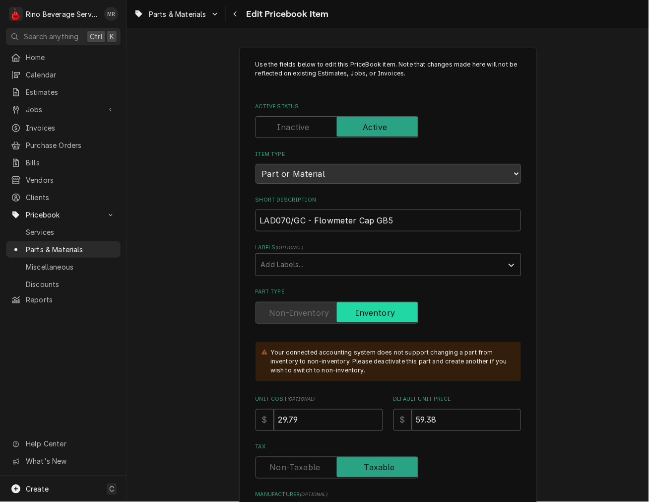
type textarea "x"
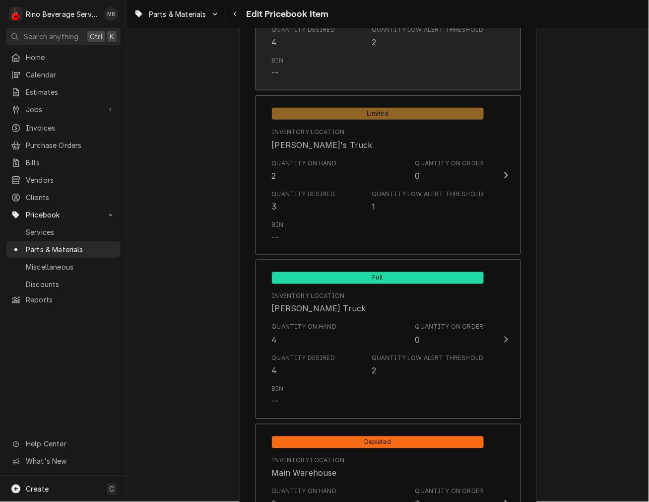
scroll to position [878, 0]
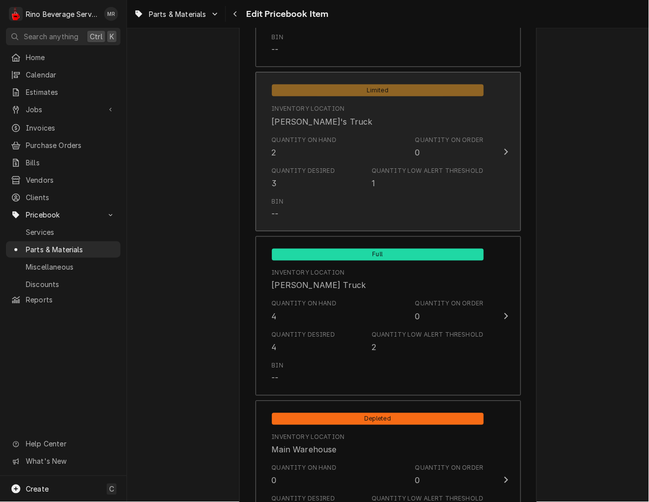
click at [322, 176] on div "Quantity Desired 3" at bounding box center [304, 177] width 64 height 23
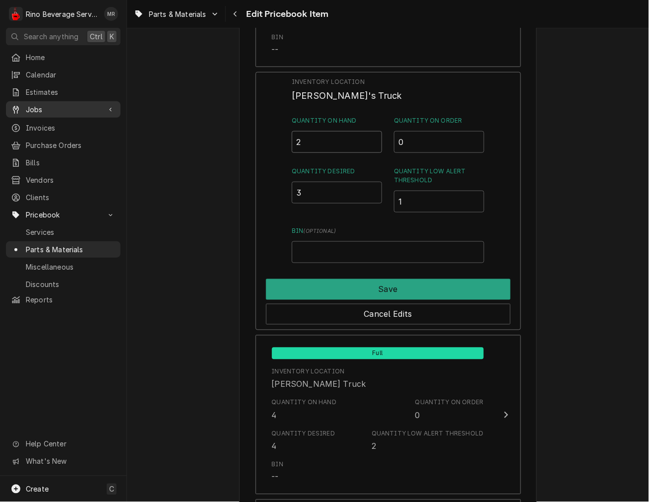
drag, startPoint x: 303, startPoint y: 142, endPoint x: 116, endPoint y: 98, distance: 192.3
click at [289, 137] on div "Inventory Location Dane's Truck Quantity on Hand 2 Quantity on Order 0 Quantity…" at bounding box center [389, 201] width 266 height 258
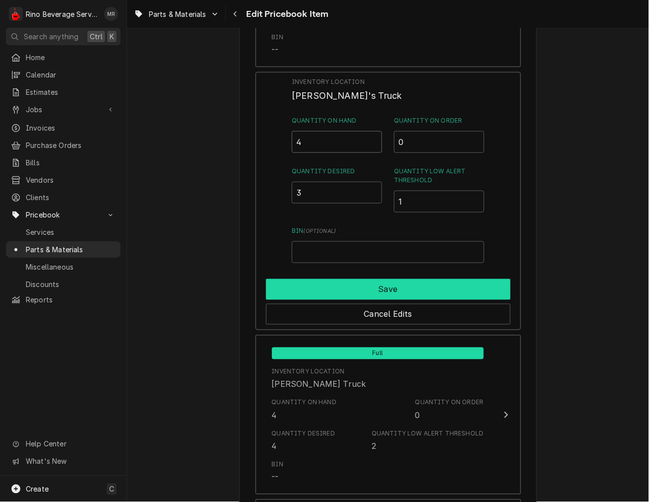
type input "4"
click at [414, 290] on button "Save" at bounding box center [388, 289] width 245 height 21
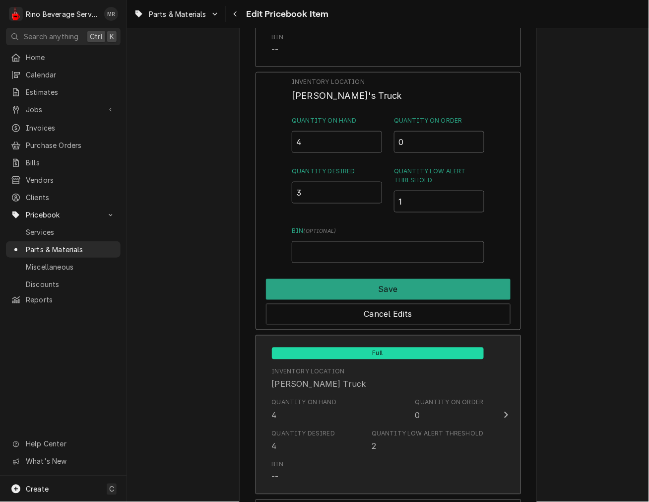
type textarea "x"
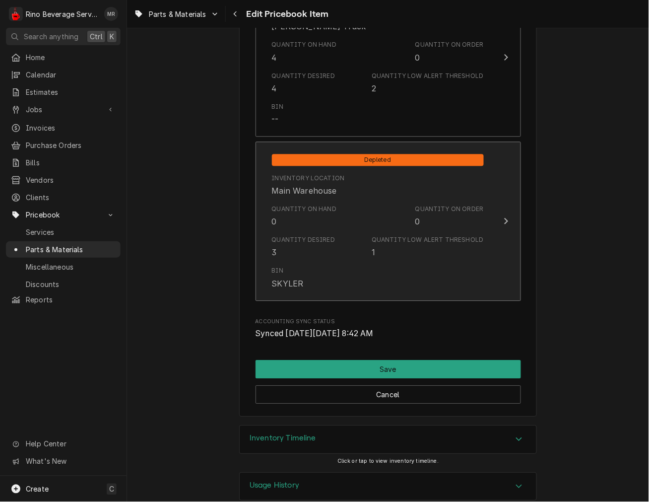
scroll to position [1153, 0]
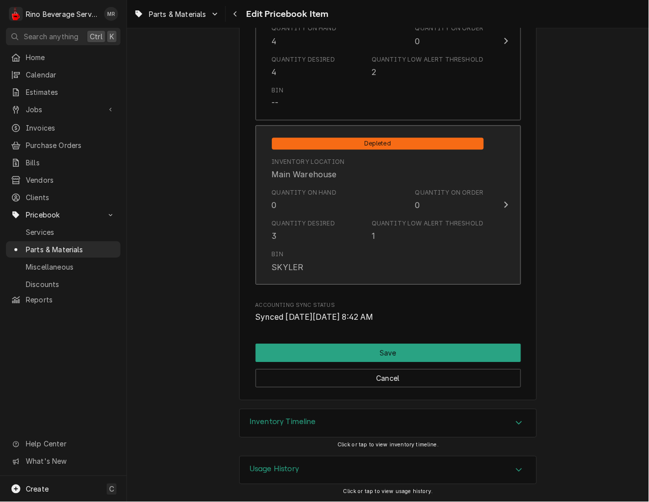
click at [327, 191] on div "Quantity on Hand" at bounding box center [304, 192] width 65 height 9
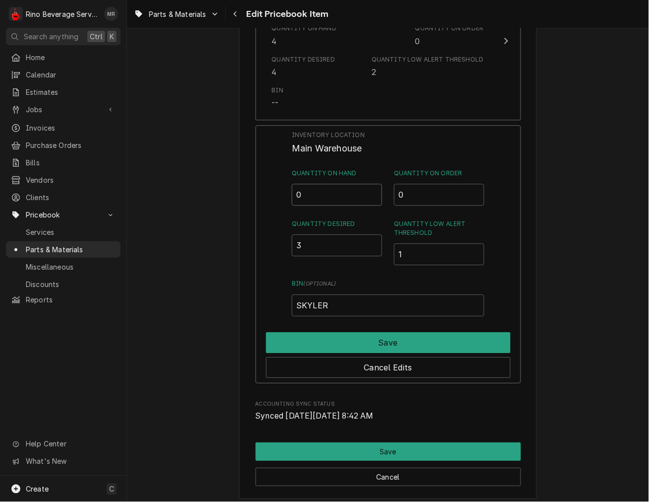
drag, startPoint x: 327, startPoint y: 191, endPoint x: 290, endPoint y: 201, distance: 37.9
click at [293, 196] on input "0" at bounding box center [337, 195] width 90 height 22
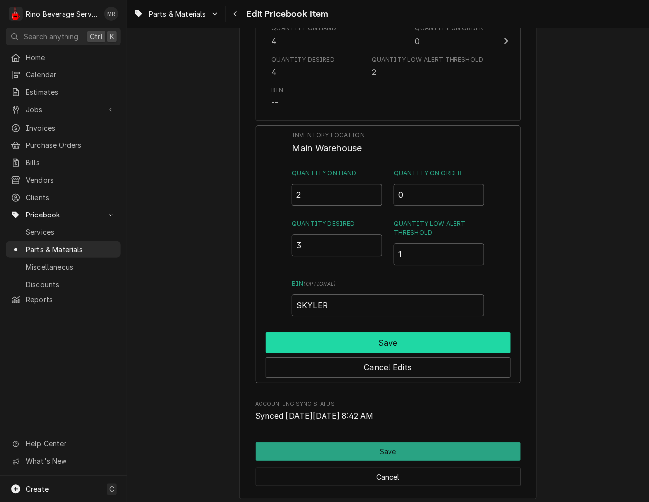
type input "2"
click at [349, 340] on button "Save" at bounding box center [388, 342] width 245 height 21
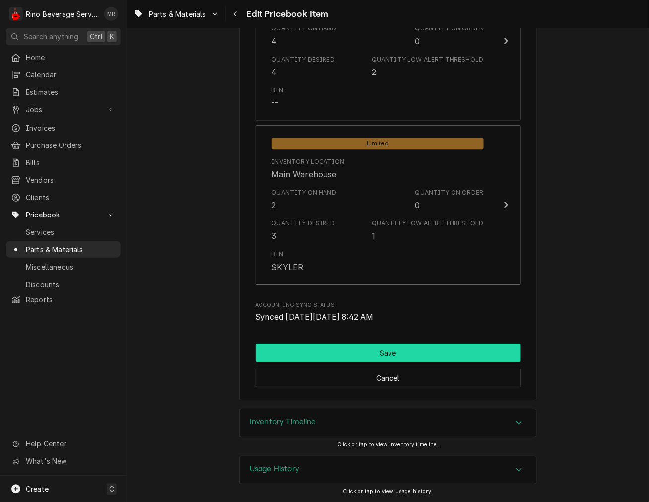
click at [346, 349] on button "Save" at bounding box center [389, 353] width 266 height 18
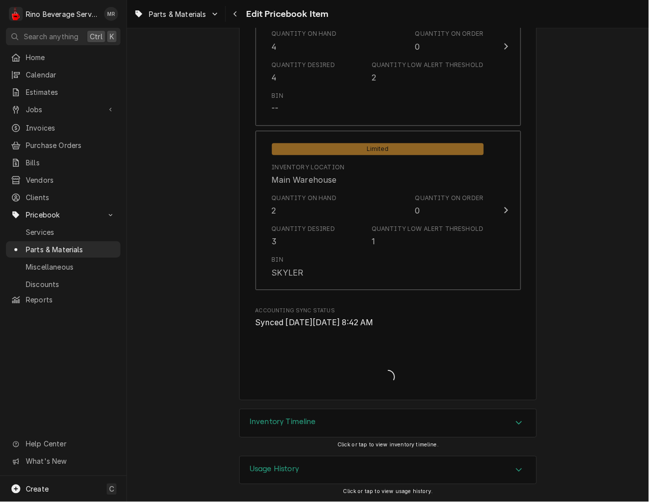
type textarea "x"
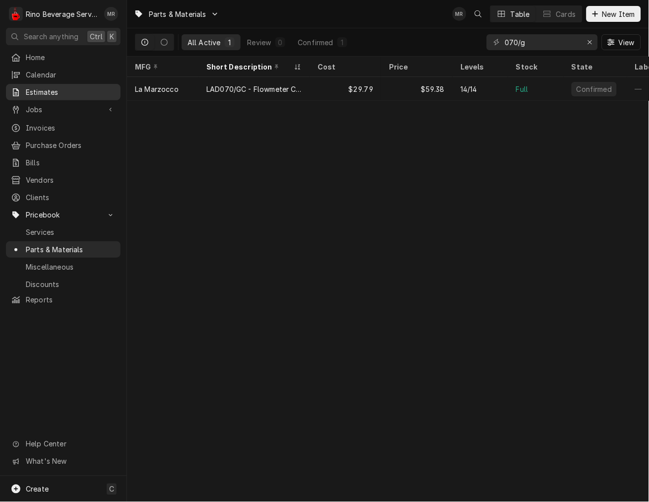
click at [41, 97] on div "Home Calendar Estimates Jobs Jobs Job Series Invoices Purchase Orders Bills Ven…" at bounding box center [63, 178] width 127 height 259
click at [52, 101] on link "Jobs" at bounding box center [63, 109] width 115 height 16
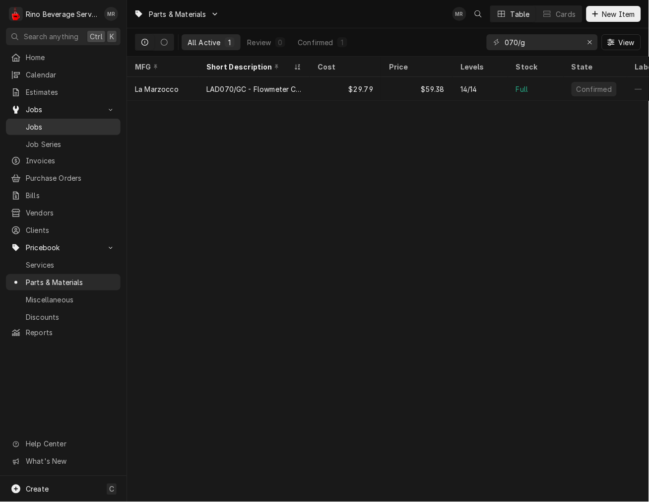
click at [41, 122] on span "Jobs" at bounding box center [71, 127] width 90 height 10
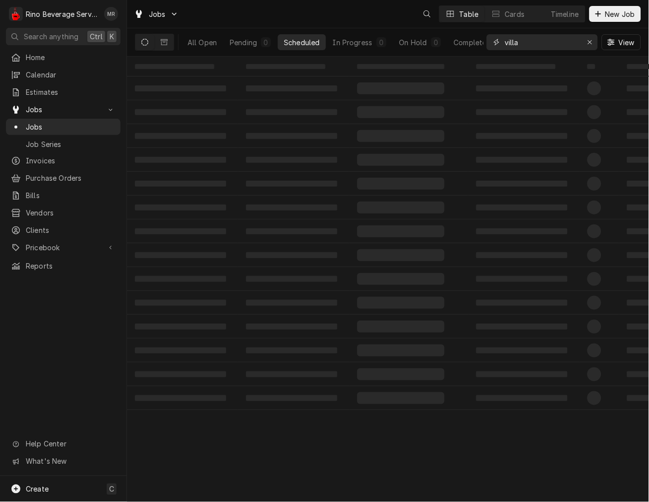
click at [542, 42] on input "villa" at bounding box center [542, 42] width 74 height 16
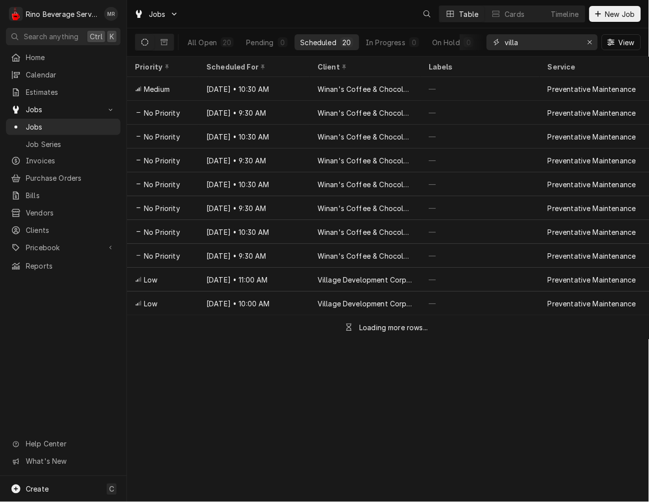
click at [542, 42] on input "villa" at bounding box center [542, 42] width 74 height 16
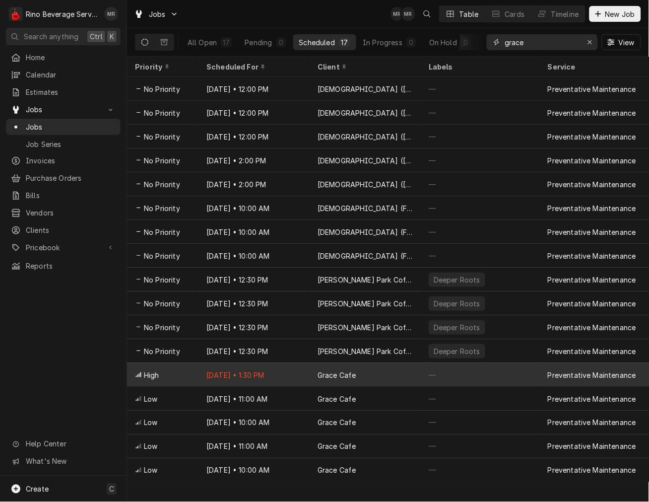
type input "grace"
click at [319, 380] on div "Grace Cafe" at bounding box center [365, 375] width 111 height 24
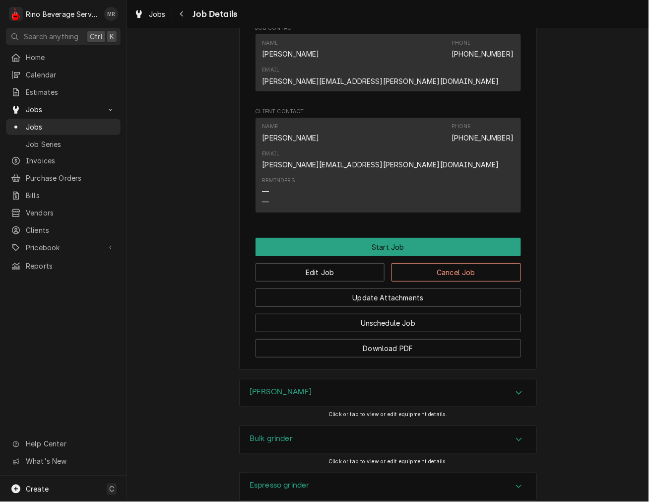
scroll to position [718, 0]
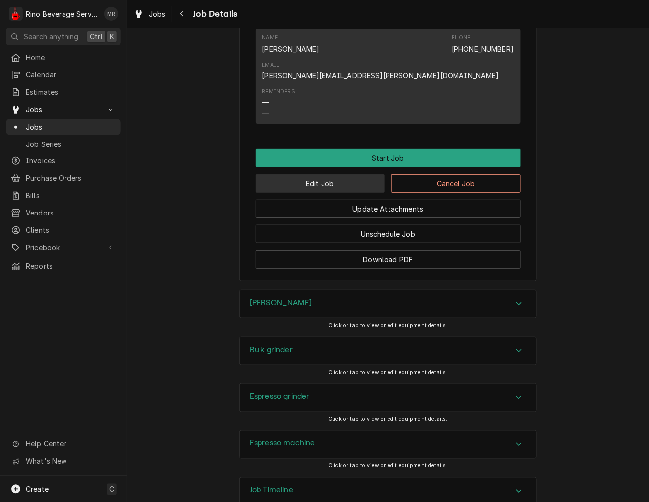
click at [352, 174] on button "Edit Job" at bounding box center [321, 183] width 130 height 18
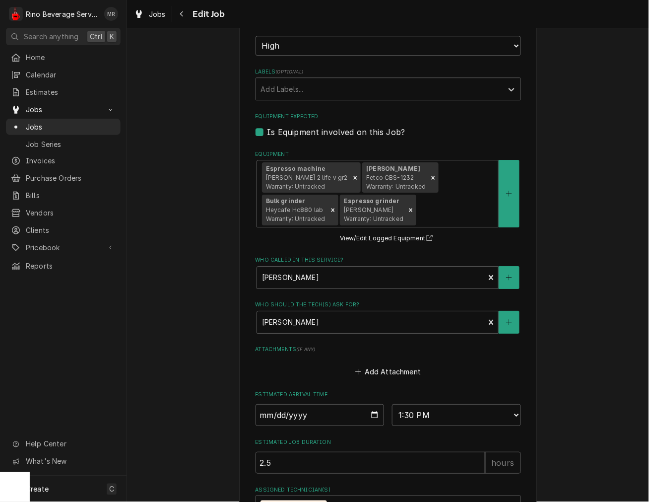
scroll to position [611, 0]
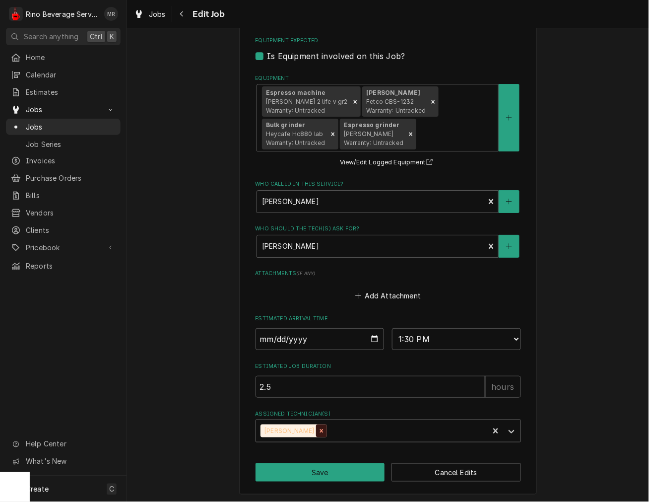
click at [318, 431] on icon "Remove Damon Rinehart" at bounding box center [321, 430] width 7 height 7
drag, startPoint x: 325, startPoint y: 430, endPoint x: 315, endPoint y: 429, distance: 9.5
click at [325, 430] on div "Assigned Technician(s)" at bounding box center [379, 431] width 237 height 18
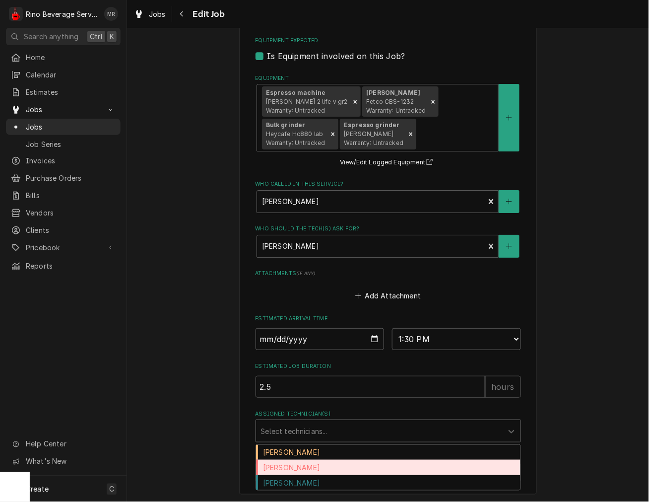
click at [293, 467] on div "Dane Vagedes" at bounding box center [388, 467] width 265 height 15
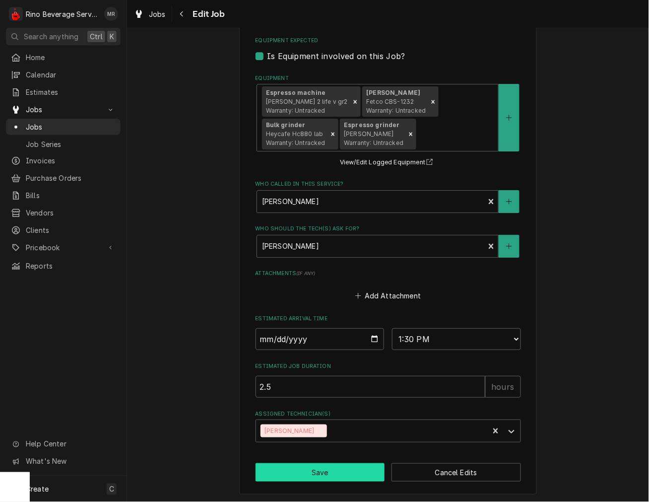
click at [305, 470] on button "Save" at bounding box center [321, 472] width 130 height 18
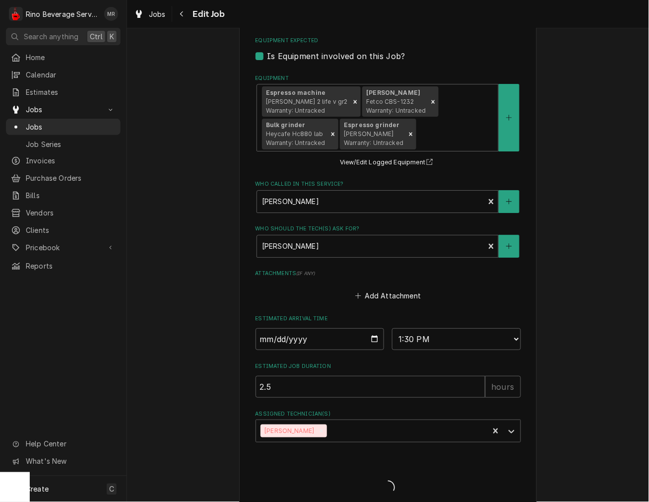
type textarea "x"
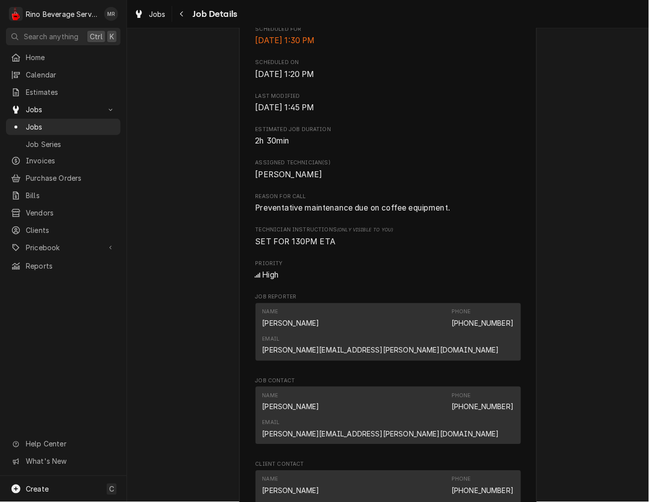
scroll to position [459, 0]
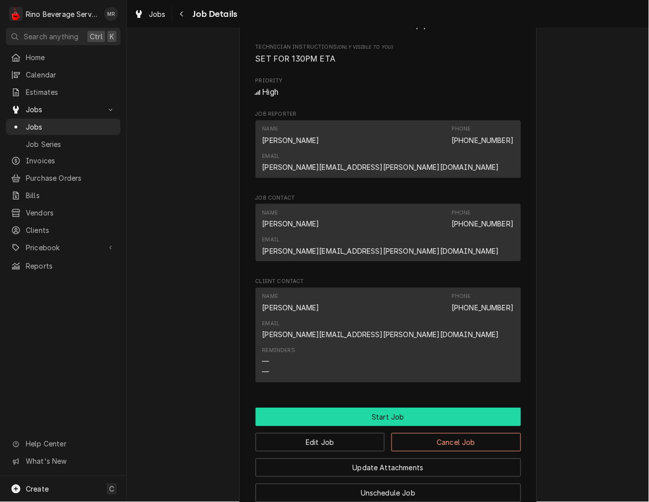
click at [354, 408] on button "Start Job" at bounding box center [389, 417] width 266 height 18
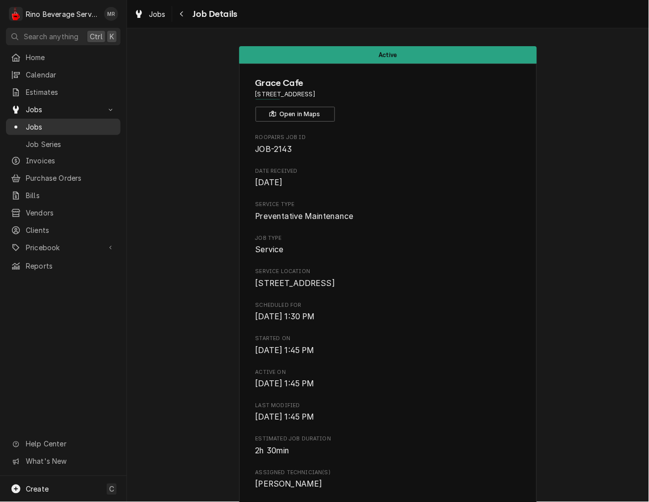
click at [46, 123] on span "Jobs" at bounding box center [71, 127] width 90 height 10
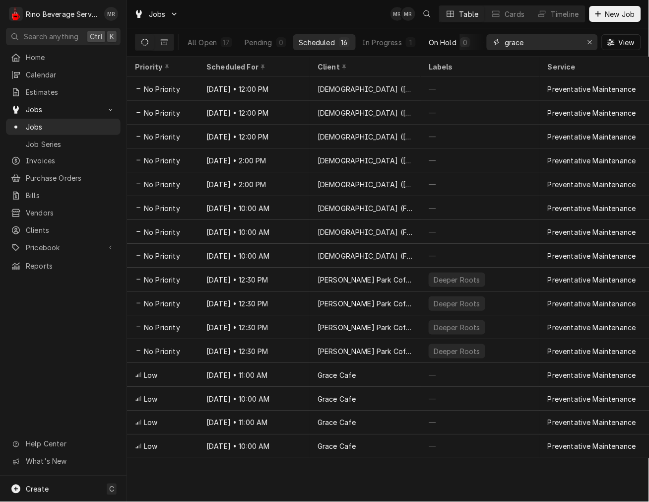
drag, startPoint x: 551, startPoint y: 47, endPoint x: 427, endPoint y: 46, distance: 124.1
click at [427, 46] on div "All Open 17 Pending 0 Scheduled 16 In Progress 1 On Hold 0 Completed 0 grace Vi…" at bounding box center [388, 42] width 506 height 28
type input "3.029"
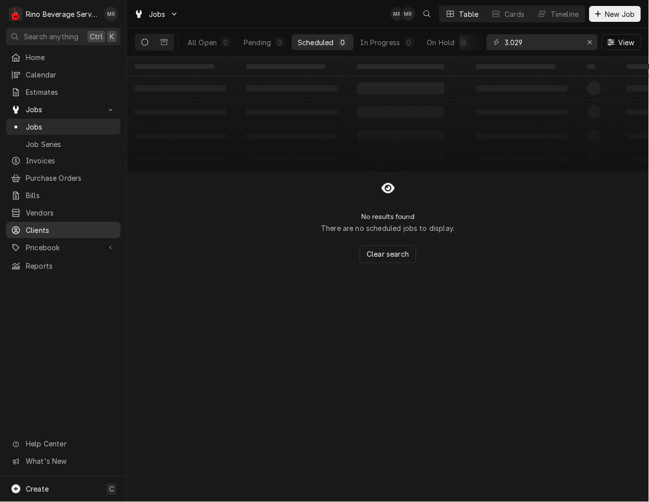
drag, startPoint x: 57, startPoint y: 229, endPoint x: 56, endPoint y: 241, distance: 11.5
click at [57, 230] on div "Clients" at bounding box center [63, 230] width 111 height 12
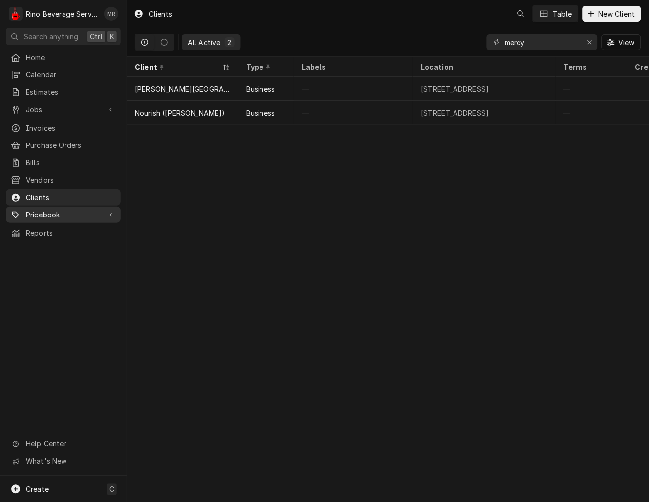
click at [57, 209] on span "Pricebook" at bounding box center [63, 214] width 75 height 10
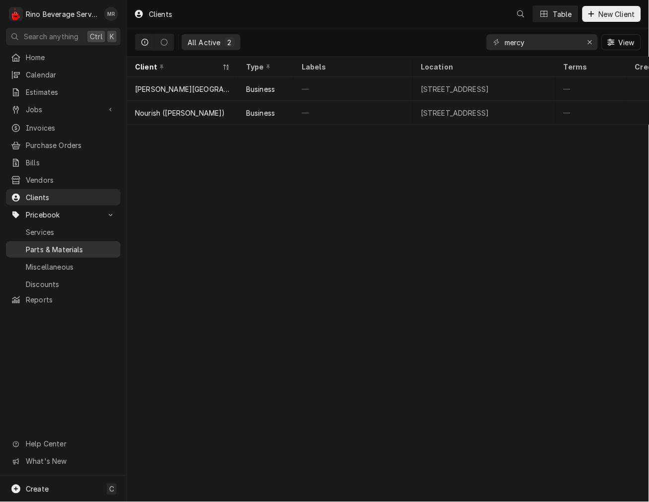
click at [57, 244] on span "Parts & Materials" at bounding box center [71, 249] width 90 height 10
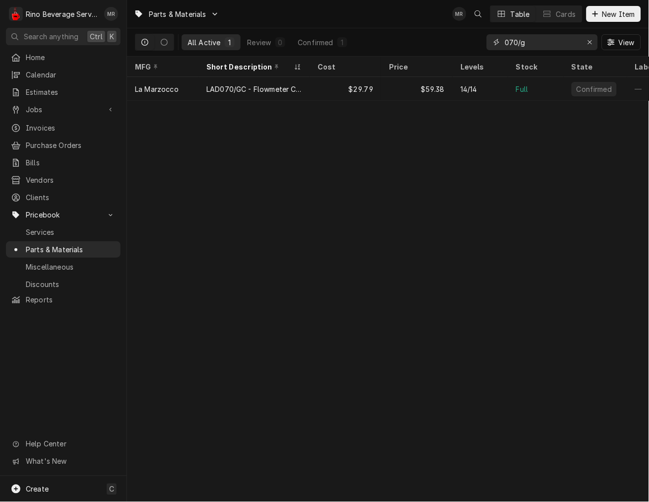
drag, startPoint x: 540, startPoint y: 49, endPoint x: 421, endPoint y: 3, distance: 127.4
click at [464, 30] on div "All Active 1 Review 0 Confirmed 1 070/g View" at bounding box center [388, 42] width 506 height 28
type input "3.029"
click at [360, 81] on div "$0.00" at bounding box center [345, 89] width 71 height 24
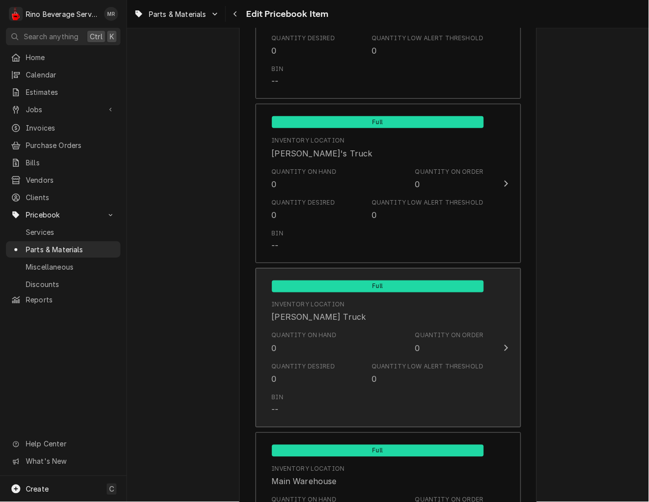
scroll to position [735, 0]
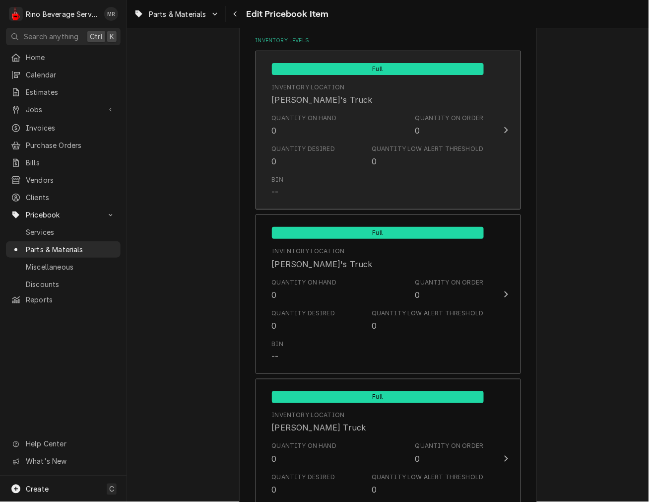
click at [300, 161] on div "Quantity Desired 0" at bounding box center [304, 155] width 64 height 23
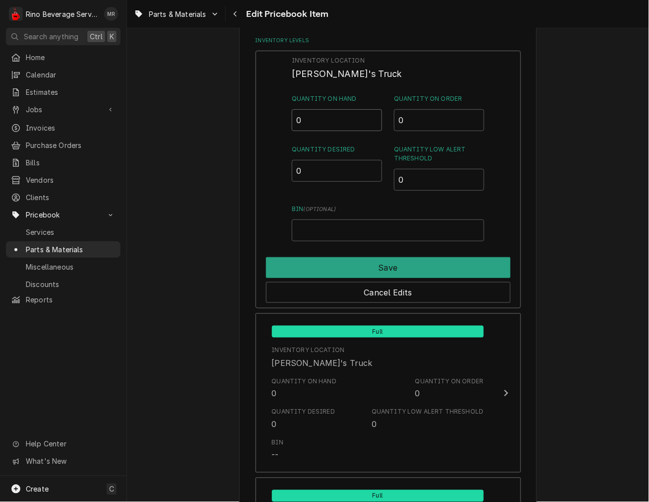
drag, startPoint x: 308, startPoint y: 125, endPoint x: 254, endPoint y: 135, distance: 54.9
click at [266, 128] on div "Inventory Location Damon's Truck Quantity on Hand 0 Quantity on Order 0 Quantit…" at bounding box center [389, 180] width 266 height 258
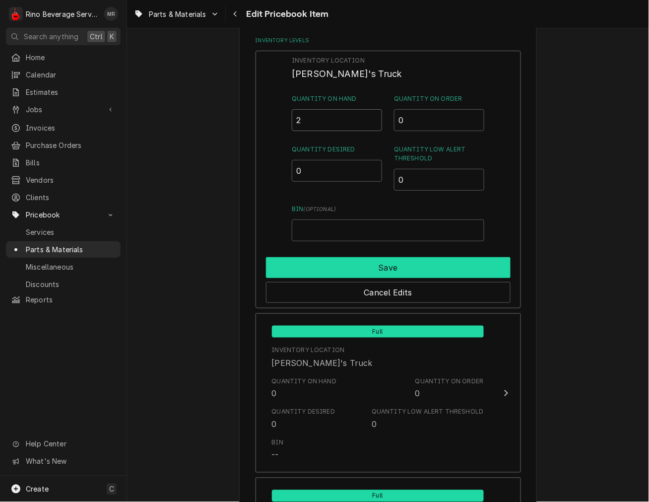
type input "2"
click at [356, 269] on button "Save" at bounding box center [388, 267] width 245 height 21
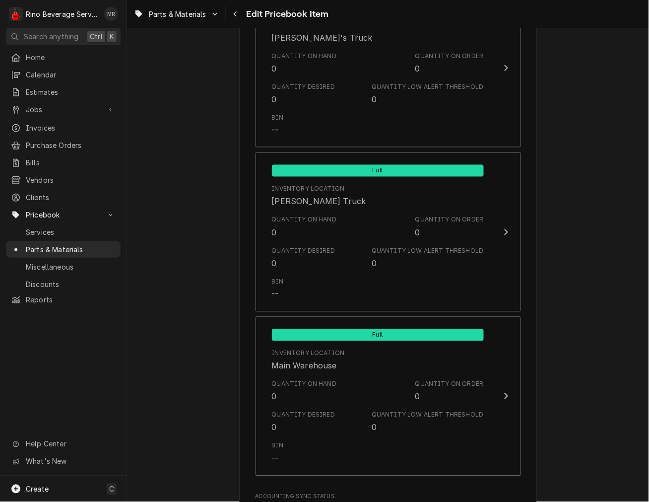
scroll to position [1103, 0]
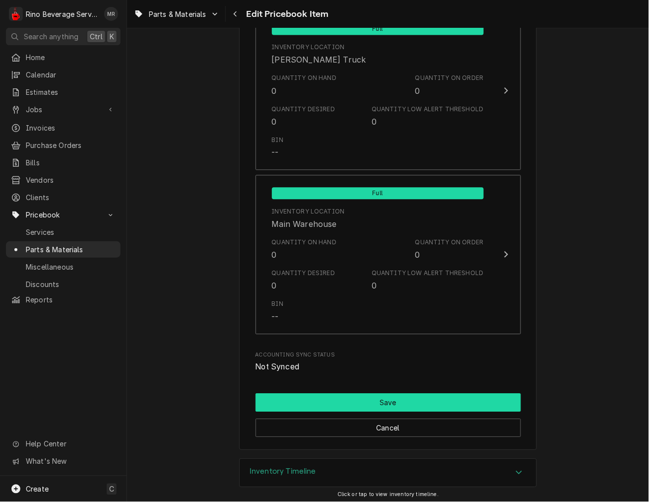
click at [390, 398] on button "Save" at bounding box center [389, 403] width 266 height 18
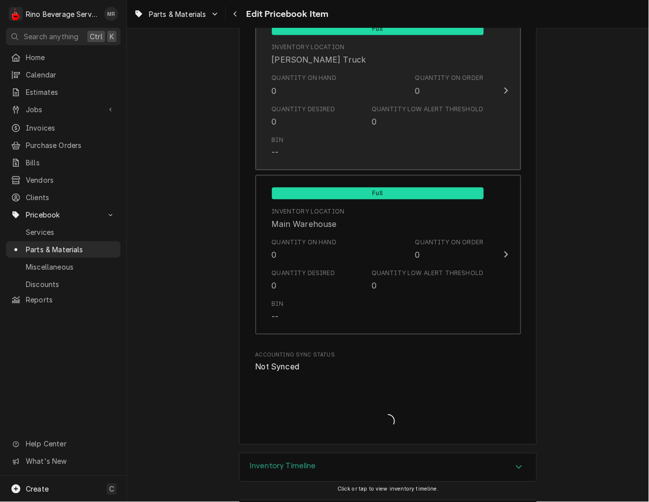
type textarea "x"
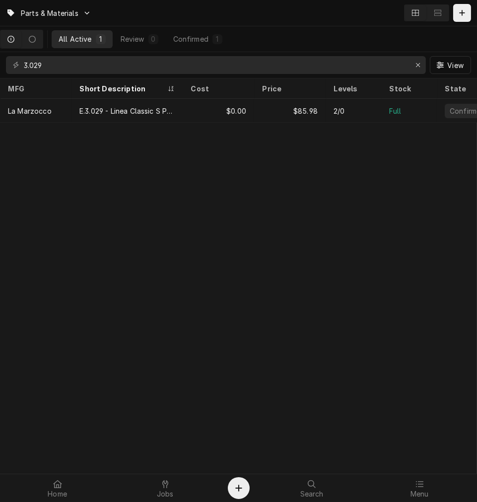
drag, startPoint x: 165, startPoint y: 493, endPoint x: 280, endPoint y: 335, distance: 196.5
click at [165, 493] on span "Jobs" at bounding box center [165, 494] width 17 height 8
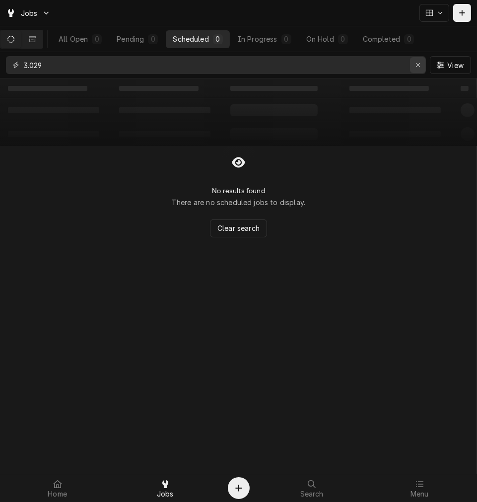
click at [419, 68] on icon "Erase input" at bounding box center [417, 65] width 5 height 7
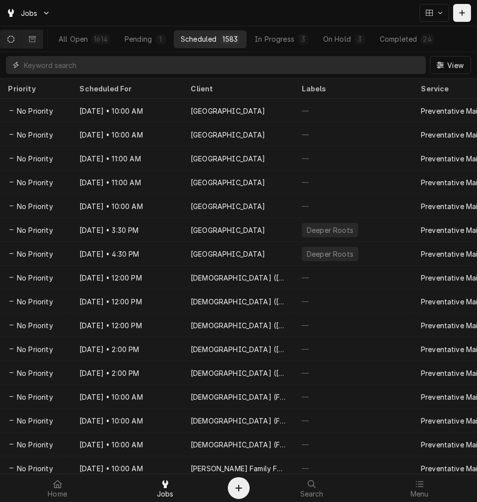
click at [253, 69] on input "Dynamic Content Wrapper" at bounding box center [222, 65] width 397 height 18
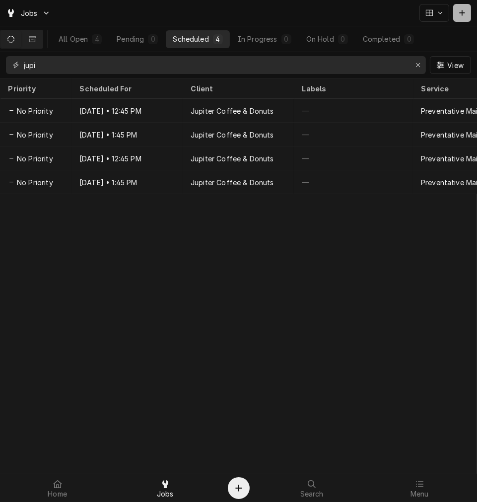
type input "jupi"
click at [469, 12] on button "Dynamic Content Wrapper" at bounding box center [462, 13] width 18 height 18
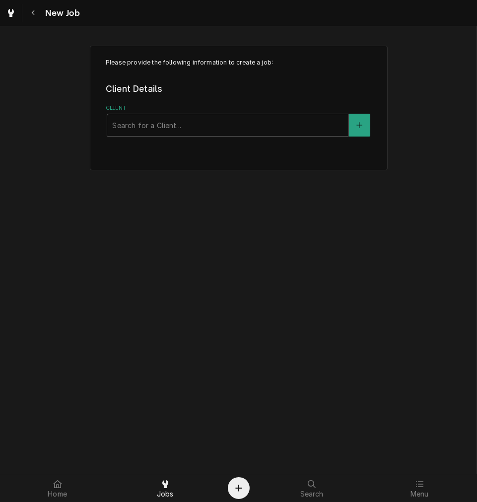
click at [176, 138] on div "Please provide the following information to create a job: Client Details Client…" at bounding box center [239, 108] width 298 height 125
click at [188, 126] on div "Client" at bounding box center [227, 125] width 231 height 18
type input "jupiter"
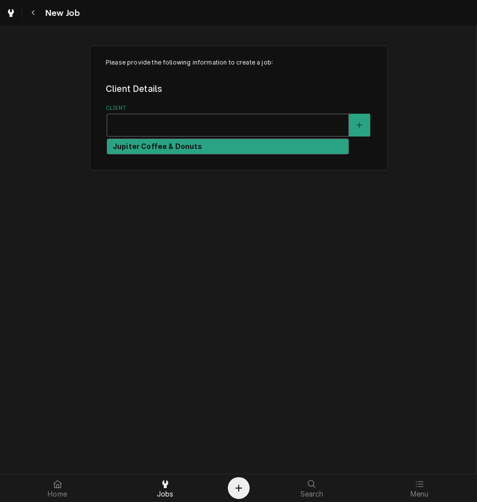
click at [163, 126] on div "Client" at bounding box center [227, 125] width 231 height 18
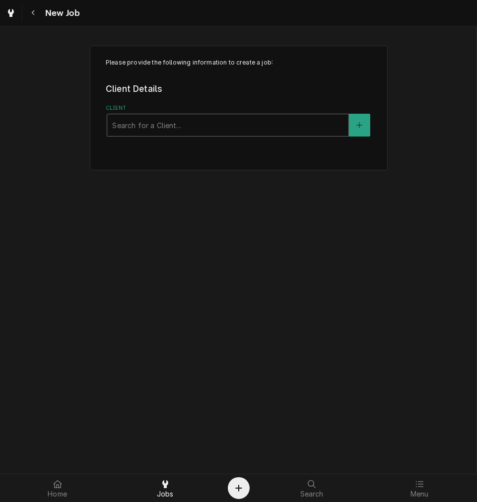
click at [167, 128] on div "Client" at bounding box center [227, 125] width 231 height 18
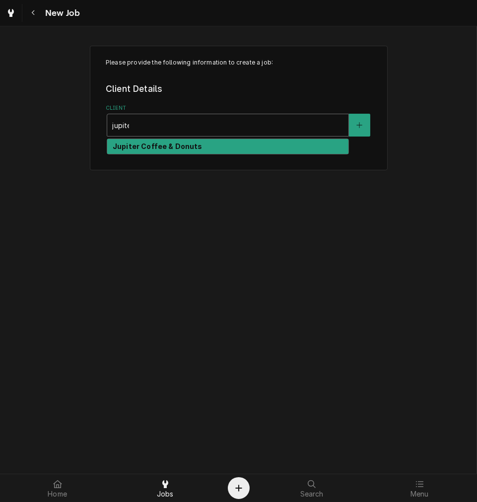
type input "jupiter"
click at [160, 151] on div "Jupiter Coffee & Donuts" at bounding box center [227, 146] width 241 height 15
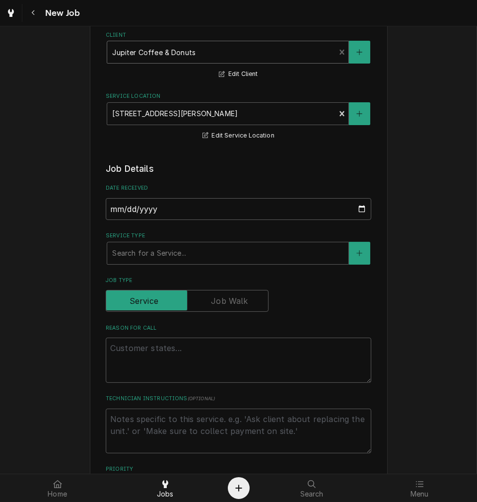
scroll to position [184, 0]
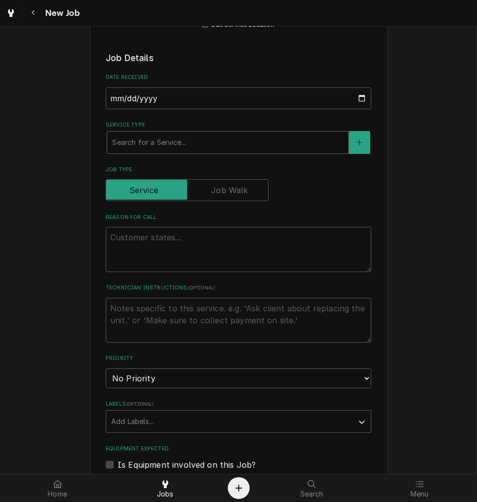
click at [135, 144] on div "Service Type" at bounding box center [227, 143] width 231 height 18
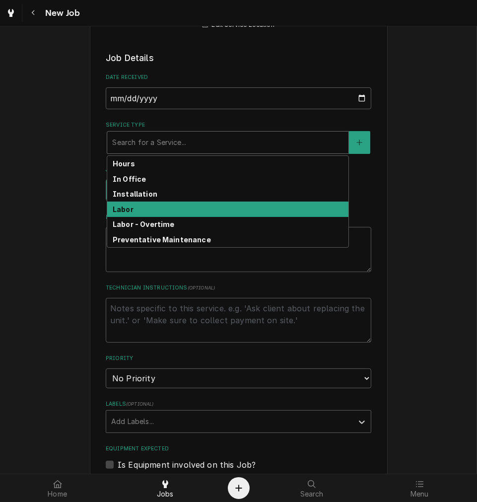
click at [142, 210] on div "Labor" at bounding box center [227, 209] width 241 height 15
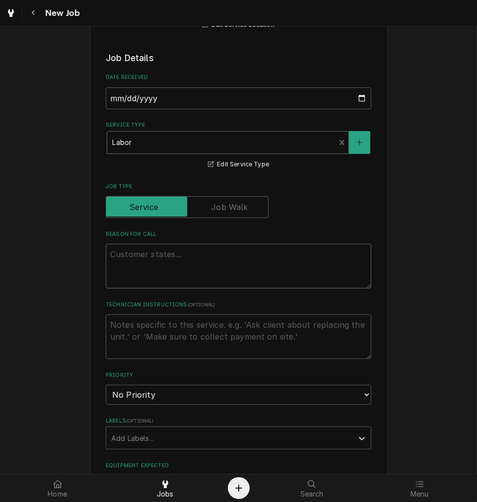
click at [158, 244] on textarea "Reason For Call" at bounding box center [239, 266] width 266 height 45
type textarea "x"
type textarea "E"
type textarea "x"
type textarea "Es"
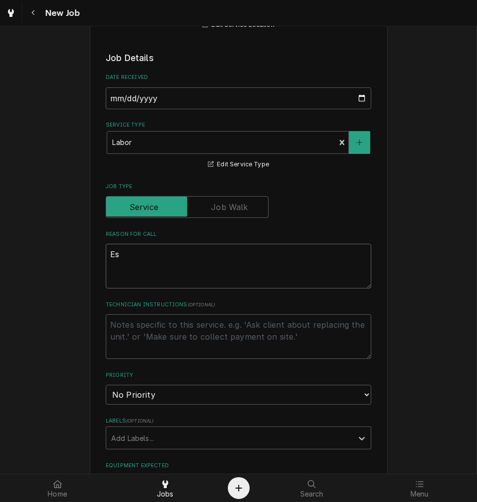
type textarea "x"
type textarea "Esp"
type textarea "x"
type textarea "Espr"
type textarea "x"
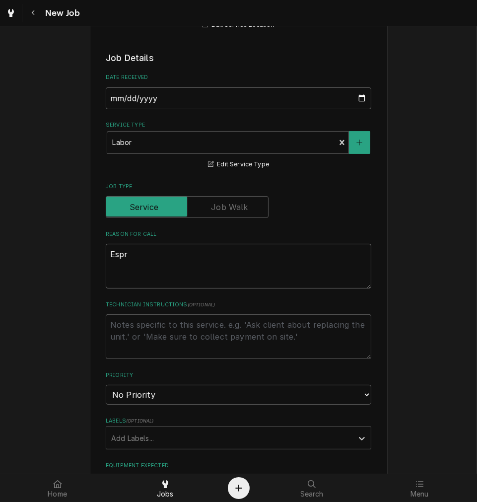
type textarea "Espre"
type textarea "x"
type textarea "Espres"
type textarea "x"
type textarea "Espress"
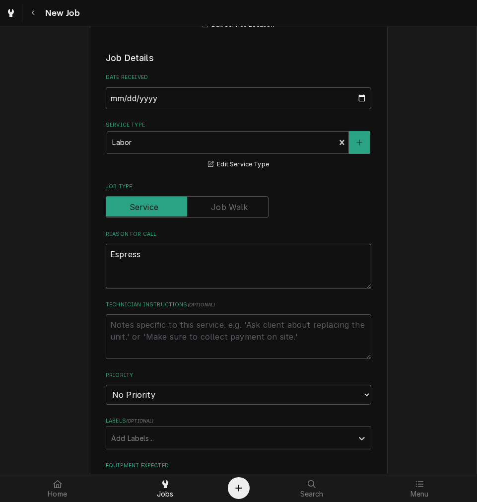
type textarea "x"
type textarea "Espresso"
type textarea "x"
type textarea "Espresso"
type textarea "x"
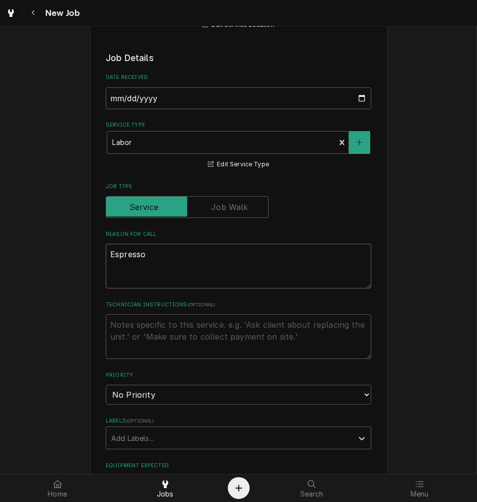
type textarea "Espresso m"
type textarea "x"
type textarea "Espresso ma"
type textarea "x"
type textarea "Espresso mac"
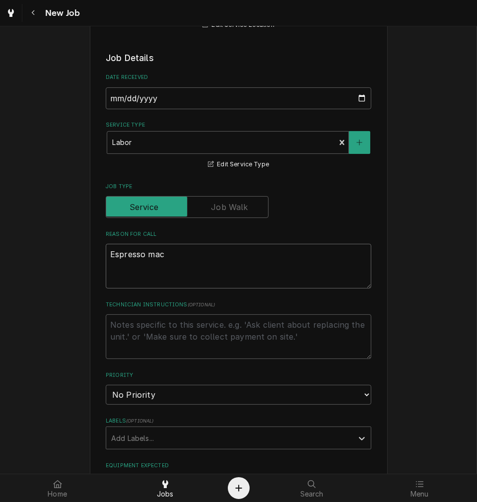
type textarea "x"
type textarea "Espresso mach"
type textarea "x"
type textarea "Espresso machi"
type textarea "x"
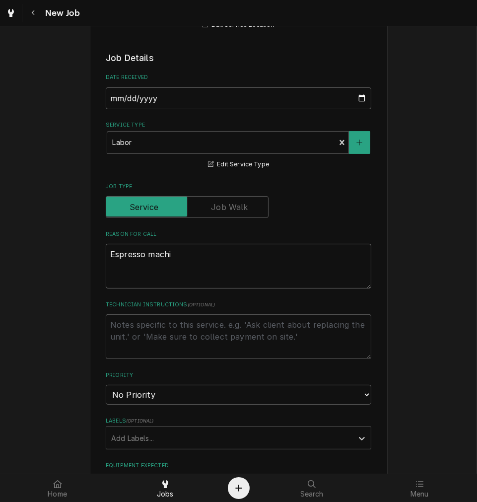
type textarea "Espresso machin"
type textarea "x"
type textarea "Espresso machine"
type textarea "x"
type textarea "Espresso machine"
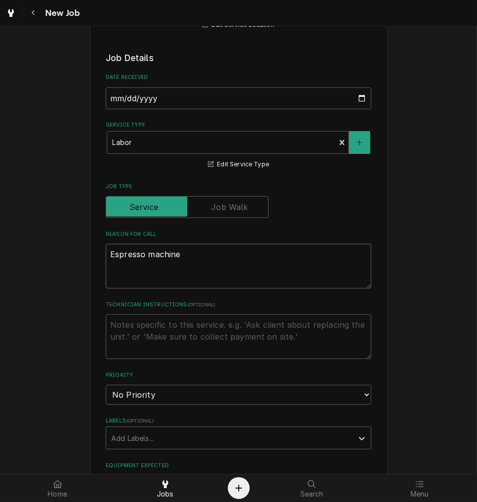
type textarea "x"
type textarea "Espresso machine t"
type textarea "x"
type textarea "Espresso machine ta"
type textarea "x"
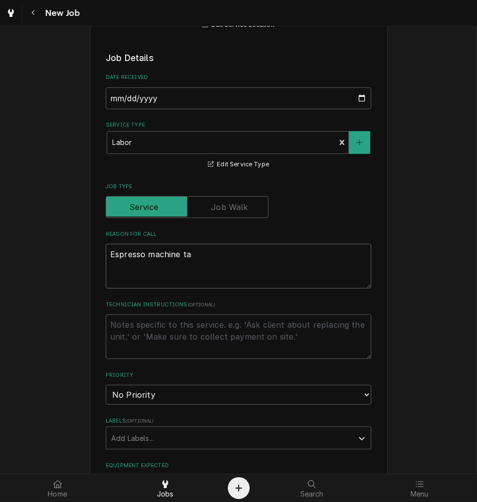
type textarea "Espresso machine tak"
type textarea "x"
type textarea "Espresso machine taki"
type textarea "x"
type textarea "Espresso machine taking"
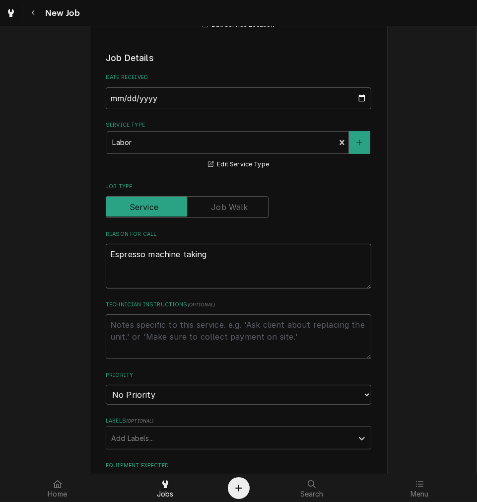
type textarea "x"
type textarea "Espresso machine taking"
type textarea "x"
type textarea "Espresso machine taking a"
type textarea "x"
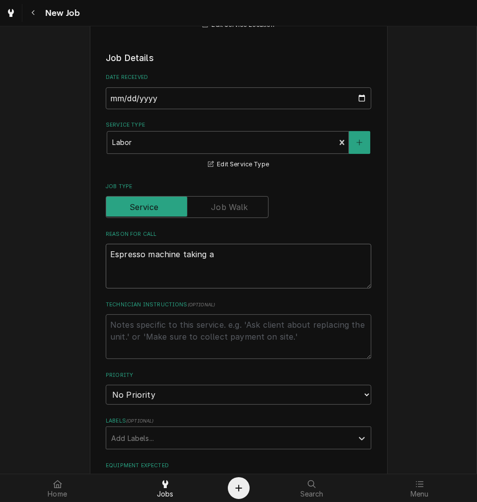
type textarea "Espresso machine taking al"
type textarea "x"
type textarea "Espresso machine taking alm"
type textarea "x"
type textarea "Espresso machine taking almos"
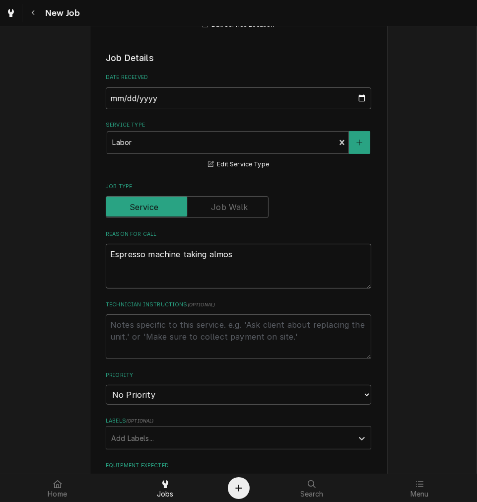
type textarea "x"
type textarea "Espresso machine taking almost"
type textarea "x"
type textarea "Espresso machine taking almost"
type textarea "x"
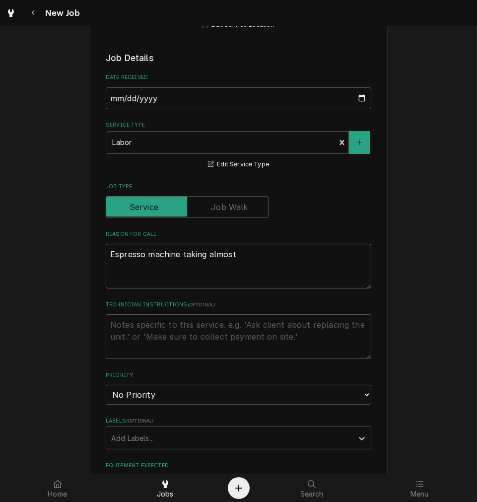
type textarea "Espresso machine taking almost d"
type textarea "x"
type textarea "Espresso machine taking almost do"
type textarea "x"
type textarea "Espresso machine taking almost dou"
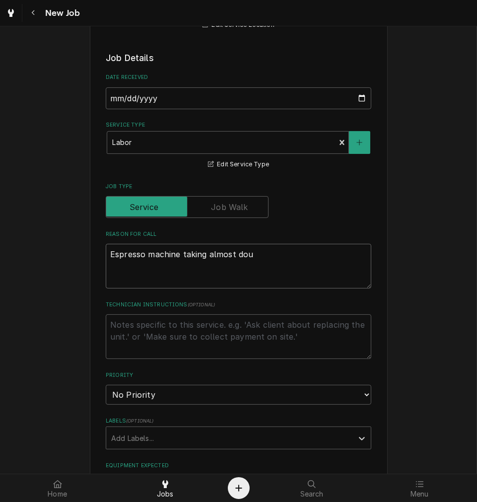
type textarea "x"
type textarea "Espresso machine taking almost doun"
type textarea "x"
type textarea "Espresso machine taking almost dou"
type textarea "x"
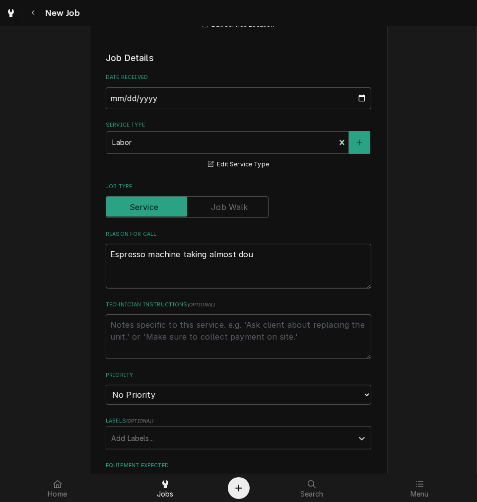
type textarea "Espresso machine taking almost doub"
type textarea "x"
type textarea "Espresso machine taking almost double"
type textarea "x"
type textarea "Espresso machine taking almost double"
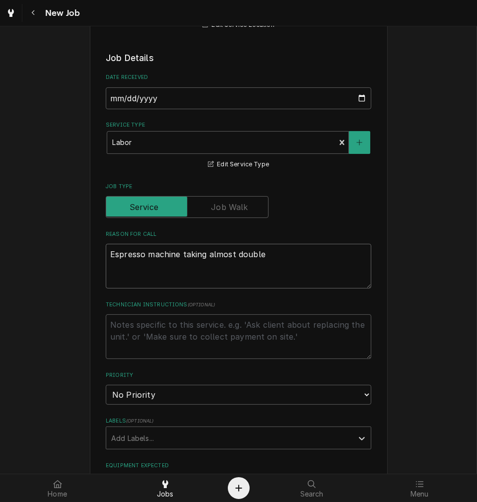
type textarea "x"
type textarea "Espresso machine taking almost double t"
type textarea "x"
type textarea "Espresso machine taking almost double ti"
type textarea "x"
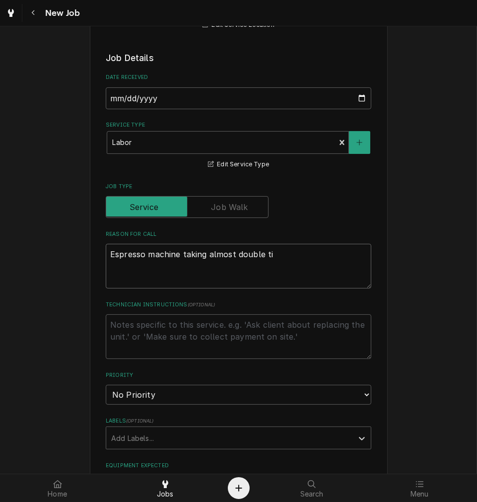
type textarea "Espresso machine taking almost double tim"
type textarea "x"
type textarea "Espresso machine taking almost double time"
type textarea "x"
type textarea "Espresso machine taking almost double time"
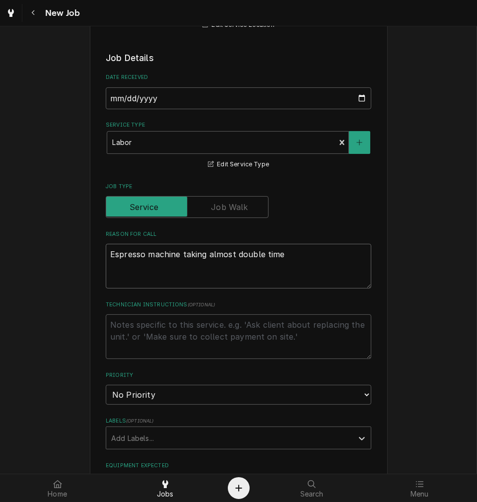
type textarea "x"
type textarea "Espresso machine taking almost double time t"
type textarea "x"
type textarea "Espresso machine taking almost double time to"
type textarea "x"
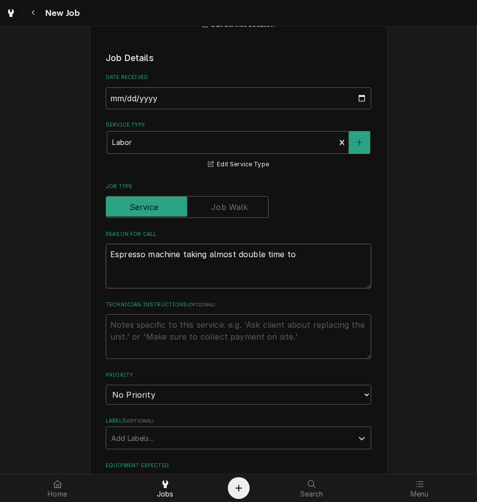
type textarea "Espresso machine taking almost double time to"
type textarea "x"
type textarea "Espresso machine taking almost double time to p"
type textarea "x"
type textarea "Espresso machine taking almost double time to pu"
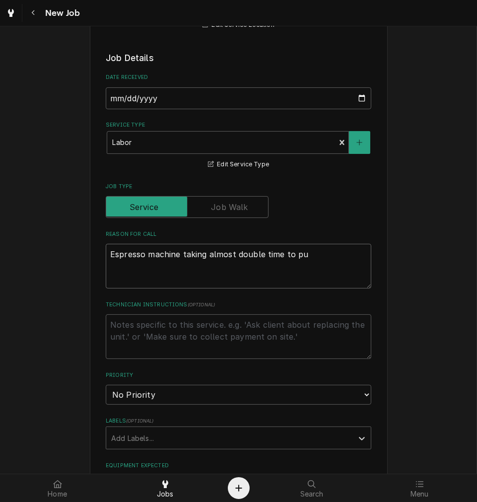
type textarea "x"
type textarea "Espresso machine taking almost double time to pul"
type textarea "x"
type textarea "Espresso machine taking almost double time to pull"
type textarea "x"
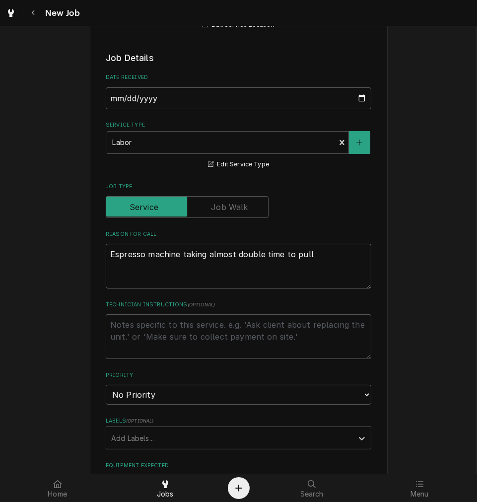
type textarea "Espresso machine taking almost double time to pull"
type textarea "x"
type textarea "Espresso machine taking almost double time to pull a"
type textarea "x"
type textarea "Espresso machine taking almost double time to pull a"
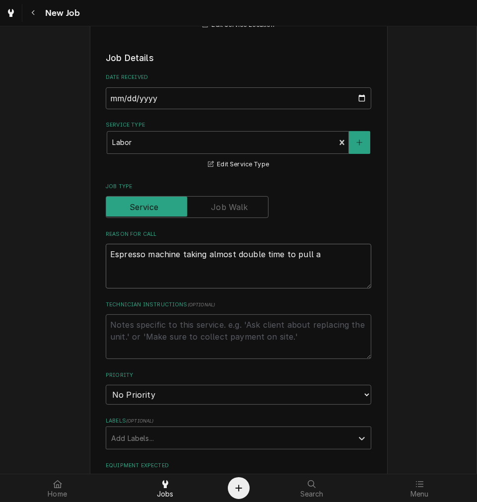
type textarea "x"
type textarea "Espresso machine taking almost double time to pull a s"
type textarea "x"
type textarea "Espresso machine taking almost double time to pull a sh"
type textarea "x"
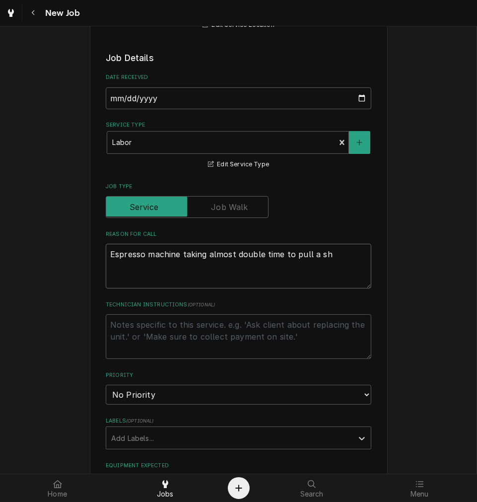
type textarea "Espresso machine taking almost double time to pull a sho"
type textarea "x"
type textarea "Espresso machine taking almost double time to pull a shot"
type textarea "x"
type textarea "Espresso machine taking almost double time to pull a shot."
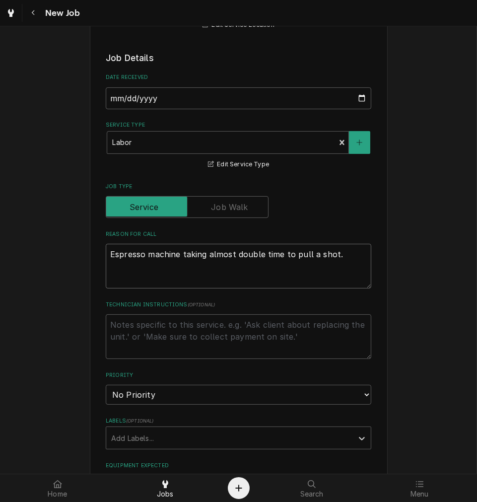
type textarea "x"
type textarea "Espresso machine taking almost double time to pull a shot."
type textarea "x"
type textarea "Espresso machine taking almost double time to pull a shot. t"
type textarea "x"
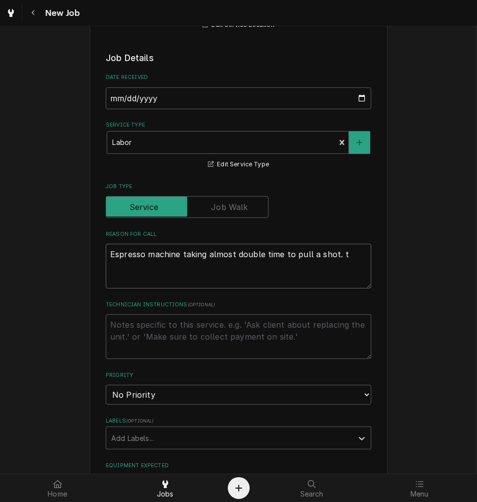
type textarea "Espresso machine taking almost double time to pull a shot. th"
type textarea "x"
type textarea "Espresso machine taking almost double time to pull a shot. the"
type textarea "x"
type textarea "Espresso machine taking almost double time to pull a shot. the"
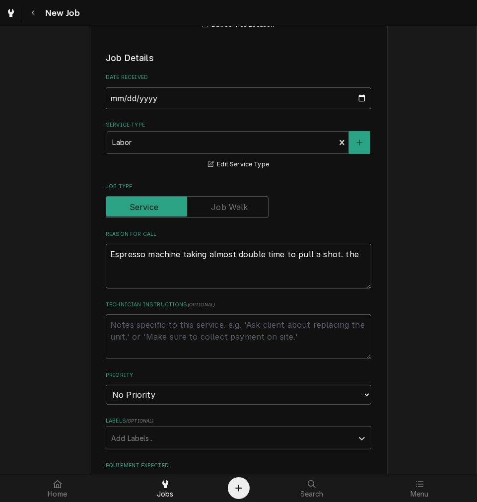
type textarea "x"
type textarea "Espresso machine taking almost double time to pull a shot. the p"
type textarea "x"
type textarea "Espresso machine taking almost double time to pull a shot. the pu"
type textarea "x"
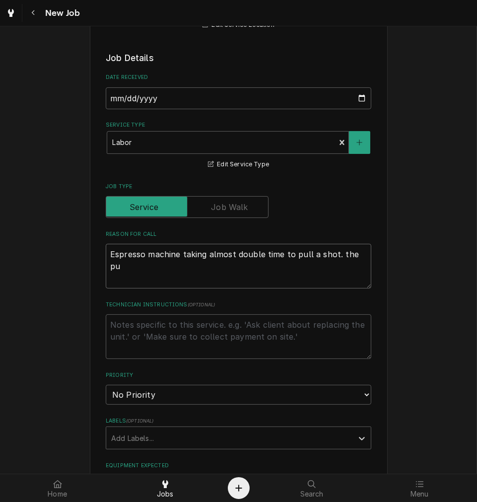
type textarea "Espresso machine taking almost double time to pull a shot. the puc"
type textarea "x"
type textarea "Espresso machine taking almost double time to pull a shot. the puck"
type textarea "x"
type textarea "Espresso machine taking almost double time to pull a shot. the puck"
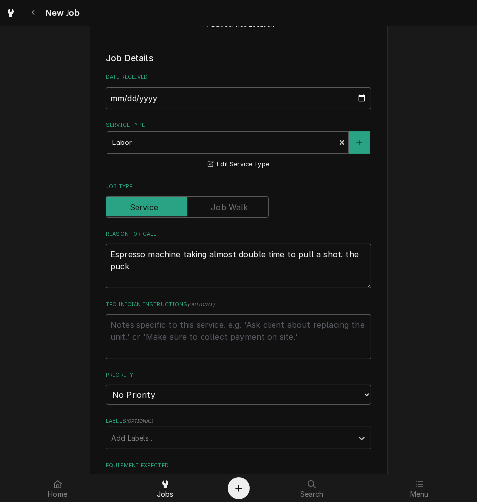
type textarea "x"
type textarea "Espresso machine taking almost double time to pull a shot. the puck i"
type textarea "x"
type textarea "Espresso machine taking almost double time to pull a shot. the puck is"
type textarea "x"
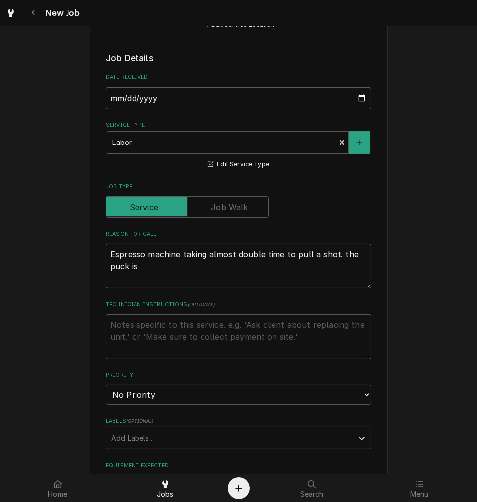
type textarea "Espresso machine taking almost double time to pull a shot. the puck is"
type textarea "x"
type textarea "Espresso machine taking almost double time to pull a shot. the puck is s"
type textarea "x"
type textarea "Espresso machine taking almost double time to pull a shot. the puck is so"
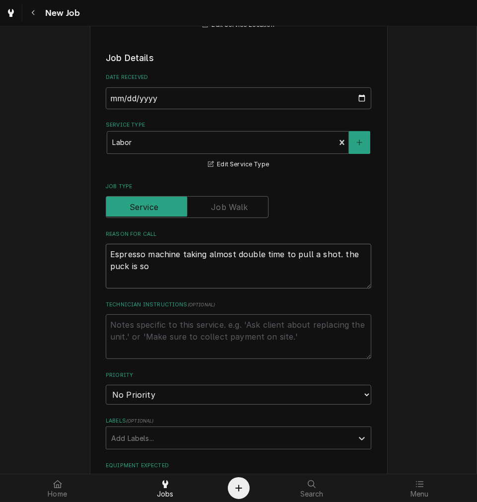
type textarea "x"
type textarea "Espresso machine taking almost double time to pull a shot. the puck is sog"
type textarea "x"
type textarea "Espresso machine taking almost double time to pull a shot. the puck is sogg"
type textarea "x"
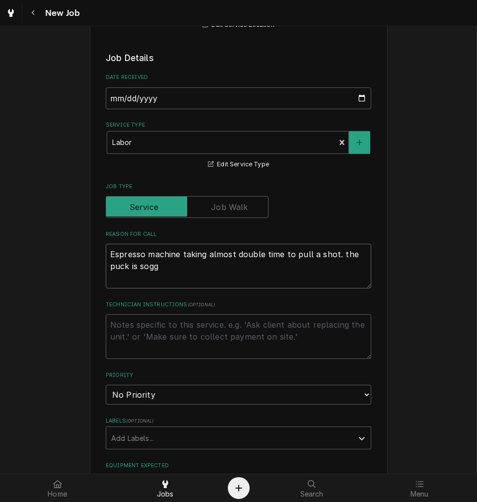
type textarea "Espresso machine taking almost double time to pull a shot. the puck is soggy"
type textarea "x"
type textarea "Espresso machine taking almost double time to pull a shot. the puck is soggy"
type textarea "x"
type textarea "Espresso machine taking almost double time to pull a shot. the puck is soggy an"
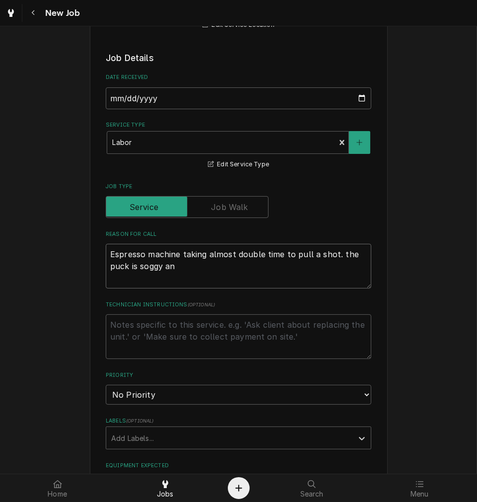
type textarea "x"
type textarea "Espresso machine taking almost double time to pull a shot. the puck is soggy anb"
type textarea "x"
type textarea "Espresso machine taking almost double time to pull a shot. the puck is soggy an"
type textarea "x"
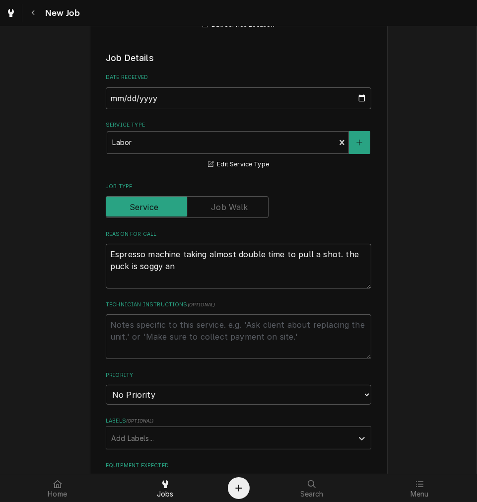
type textarea "Espresso machine taking almost double time to pull a shot. the puck is soggy a"
type textarea "x"
type textarea "Espresso machine taking almost double time to pull a shot. the puck is soggy"
type textarea "x"
type textarea "Espresso machine taking almost double time to pull a shot. the puck is soggy"
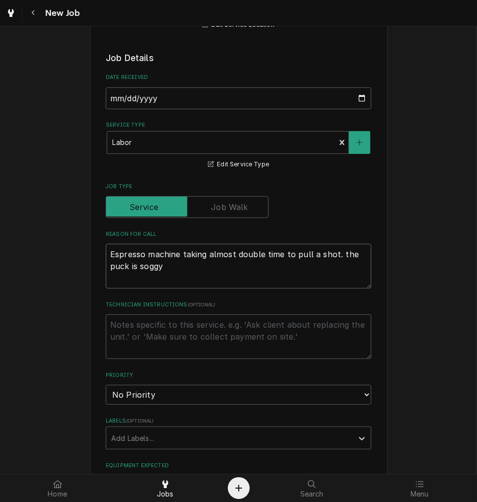
type textarea "x"
type textarea "Espresso machine taking almost double time to pull a shot. the puck is sogg"
type textarea "x"
type textarea "Espresso machine taking almost double time to pull a shot. the puck is sog"
type textarea "x"
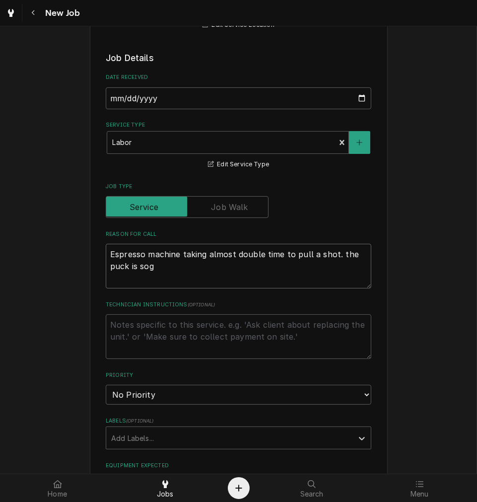
type textarea "Espresso machine taking almost double time to pull a shot. the puck is so"
type textarea "x"
type textarea "Espresso machine taking almost double time to pull a shot. the puck is s"
type textarea "x"
type textarea "Espresso machine taking almost double time to pull a shot. the puck is"
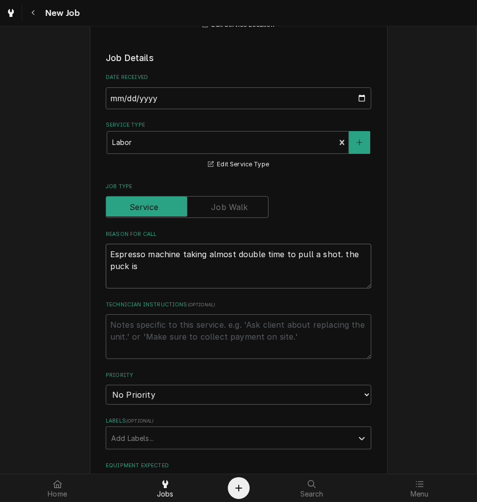
type textarea "x"
type textarea "Espresso machine taking almost double time to pull a shot. the puck is a"
type textarea "x"
type textarea "Espresso machine taking almost double time to pull a shot. the puck is a"
type textarea "x"
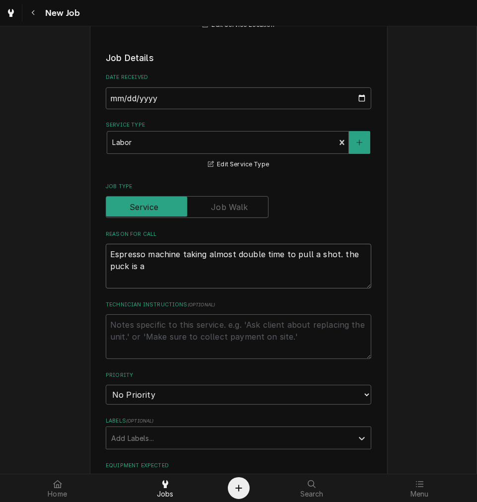
type textarea "Espresso machine taking almost double time to pull a shot. the puck is a s"
type textarea "x"
type textarea "Espresso machine taking almost double time to pull a shot. the puck is a si"
type textarea "x"
type textarea "Espresso machine taking almost double time to pull a shot. the puck is a s"
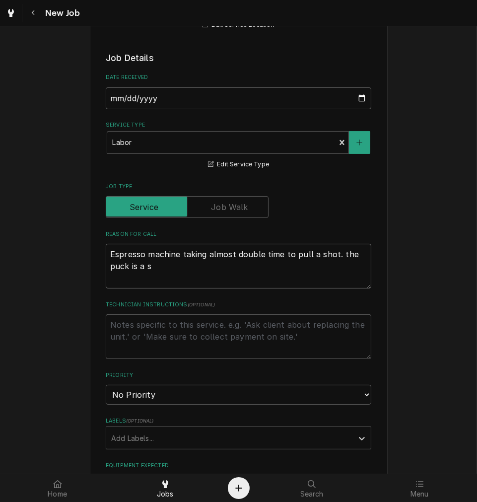
type textarea "x"
type textarea "Espresso machine taking almost double time to pull a shot. the puck is a so"
type textarea "x"
type textarea "Espresso machine taking almost double time to pull a shot. the puck is a sog"
type textarea "x"
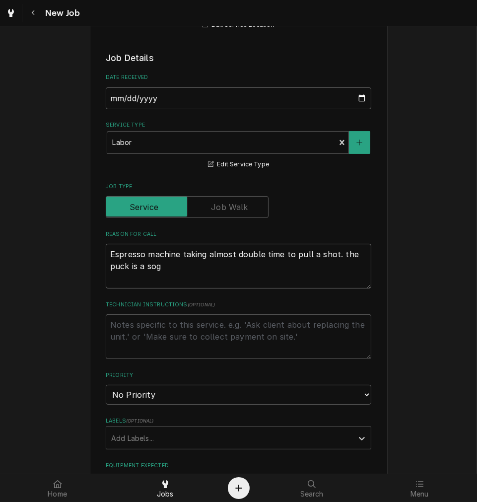
type textarea "Espresso machine taking almost double time to pull a shot. the puck is a sogg"
type textarea "x"
type textarea "Espresso machine taking almost double time to pull a shot. the puck is a soggu"
type textarea "x"
type textarea "Espresso machine taking almost double time to pull a shot. the puck is a sogg"
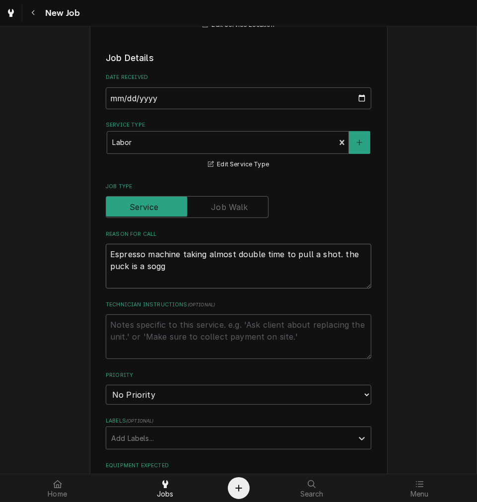
type textarea "x"
type textarea "Espresso machine taking almost double time to pull a shot. the puck is a soggy"
type textarea "x"
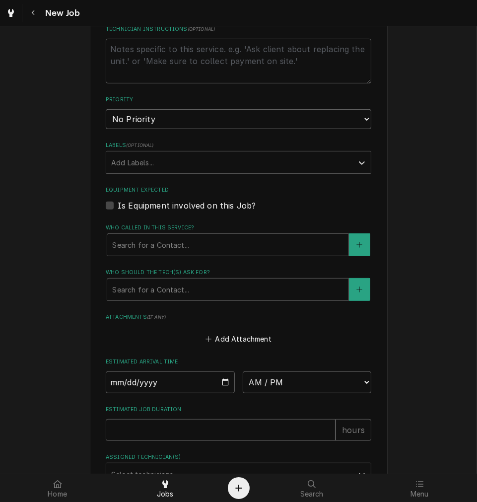
click at [154, 119] on select "No Priority Urgent High Medium Low" at bounding box center [239, 119] width 266 height 20
click at [106, 109] on select "No Priority Urgent High Medium Low" at bounding box center [239, 119] width 266 height 20
click at [142, 206] on label "Is Equipment involved on this Job?" at bounding box center [187, 206] width 138 height 12
click at [142, 206] on input "Equipment Expected" at bounding box center [251, 211] width 266 height 22
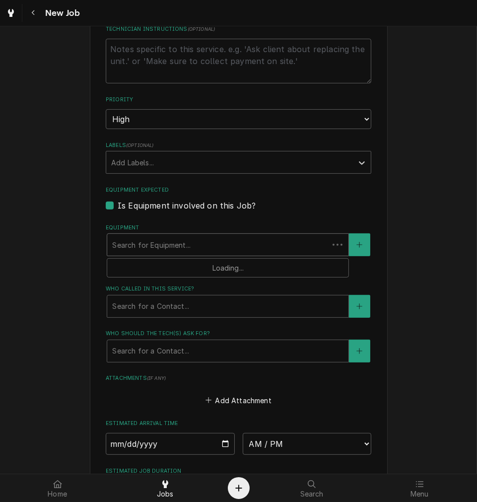
drag, startPoint x: 147, startPoint y: 245, endPoint x: 161, endPoint y: 255, distance: 17.4
click at [147, 245] on div "Equipment" at bounding box center [217, 245] width 211 height 18
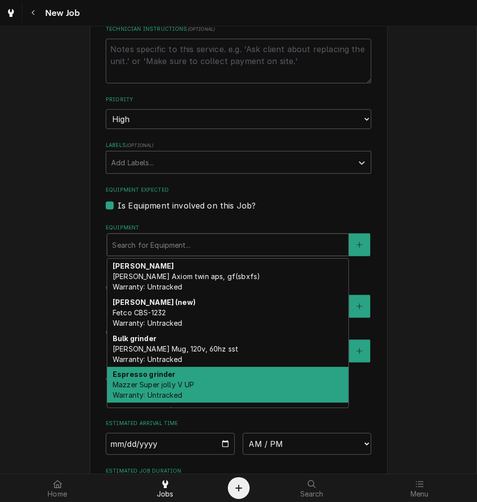
scroll to position [31, 0]
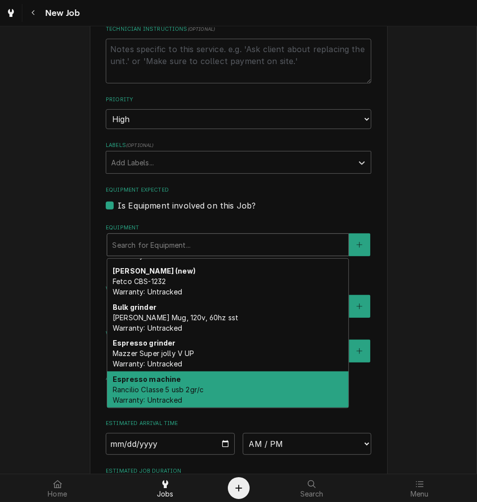
click at [143, 385] on span "Rancilio Classe 5 usb 2gr/c Warranty: Untracked" at bounding box center [158, 394] width 91 height 19
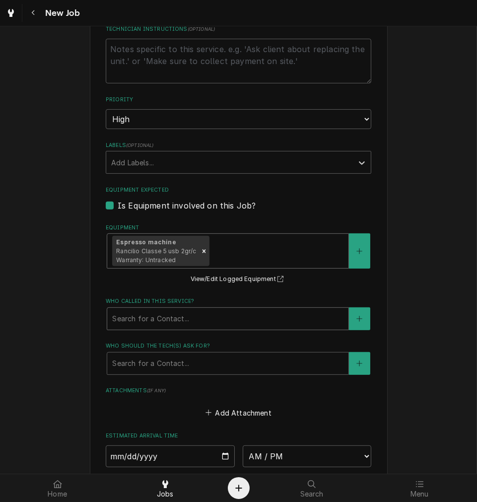
click at [196, 317] on div "Who called in this service?" at bounding box center [227, 319] width 231 height 18
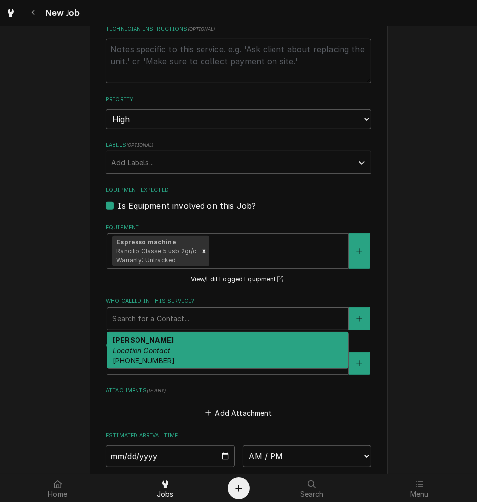
click at [189, 350] on div "Cindy Location Contact (740) 837-0882" at bounding box center [227, 350] width 241 height 36
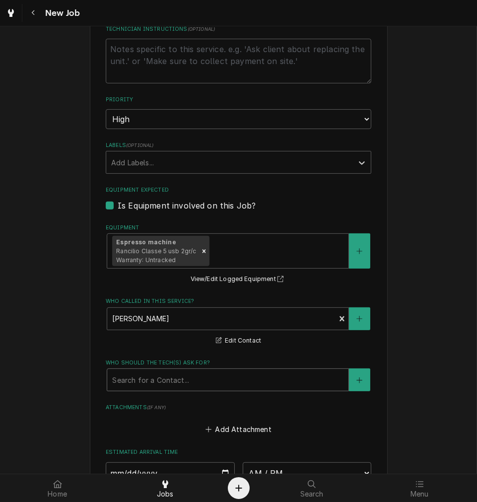
drag, startPoint x: 188, startPoint y: 360, endPoint x: 189, endPoint y: 376, distance: 16.4
click at [188, 361] on label "Who should the tech(s) ask for?" at bounding box center [239, 363] width 266 height 8
click at [189, 378] on div "Who should the tech(s) ask for?" at bounding box center [227, 380] width 231 height 18
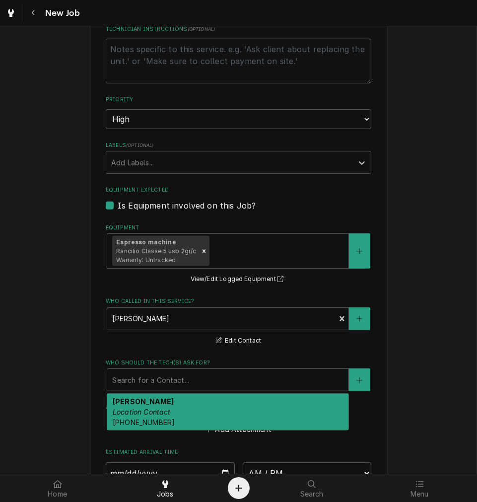
click at [163, 414] on div "Cindy Location Contact (740) 837-0882" at bounding box center [227, 412] width 241 height 36
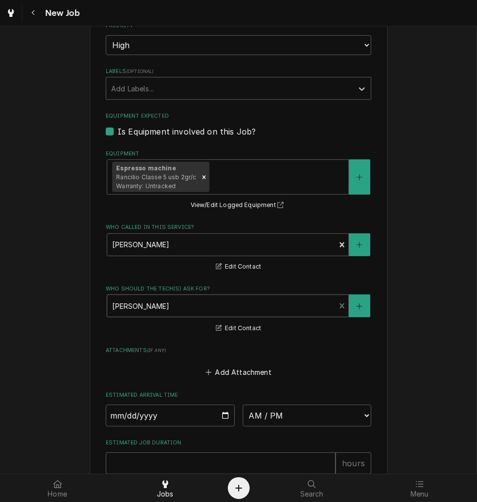
scroll to position [643, 0]
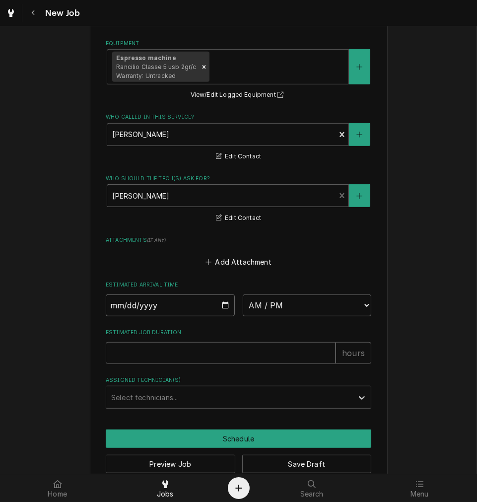
click at [226, 305] on input "Date" at bounding box center [170, 305] width 129 height 22
drag, startPoint x: 215, startPoint y: 313, endPoint x: 217, endPoint y: 308, distance: 5.2
click at [215, 312] on input "Date" at bounding box center [170, 305] width 129 height 22
click at [217, 308] on input "Date" at bounding box center [170, 305] width 129 height 22
click at [260, 303] on select "AM / PM 6:00 AM 6:15 AM 6:30 AM 6:45 AM 7:00 AM 7:15 AM 7:30 AM 7:45 AM 8:00 AM…" at bounding box center [307, 305] width 129 height 22
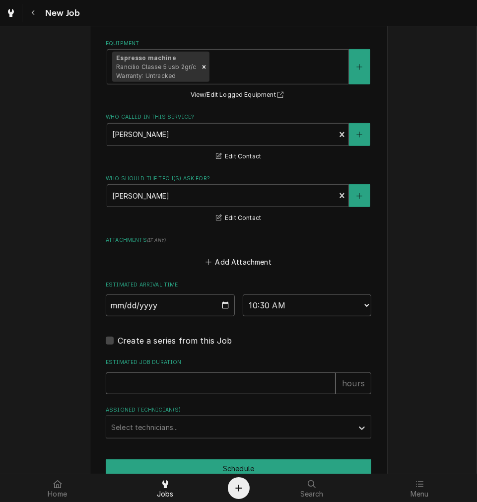
click at [201, 377] on input "Estimated Job Duration" at bounding box center [221, 383] width 230 height 22
click at [189, 419] on div "Assigned Technician(s)" at bounding box center [229, 427] width 237 height 18
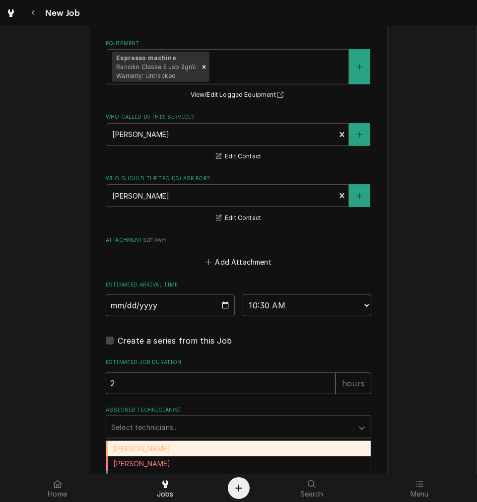
drag, startPoint x: 174, startPoint y: 447, endPoint x: 179, endPoint y: 445, distance: 5.3
click at [173, 447] on div "Damon Rinehart" at bounding box center [238, 448] width 265 height 15
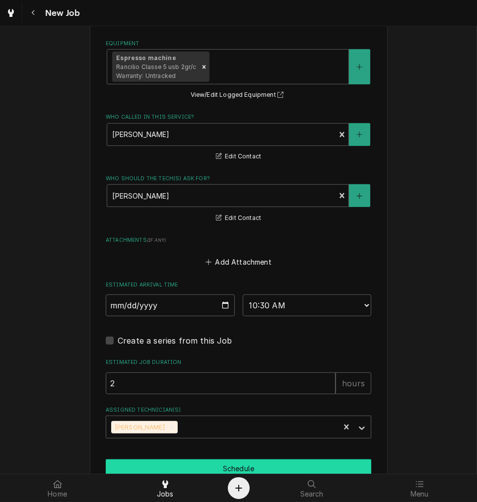
click at [191, 461] on button "Schedule" at bounding box center [239, 468] width 266 height 18
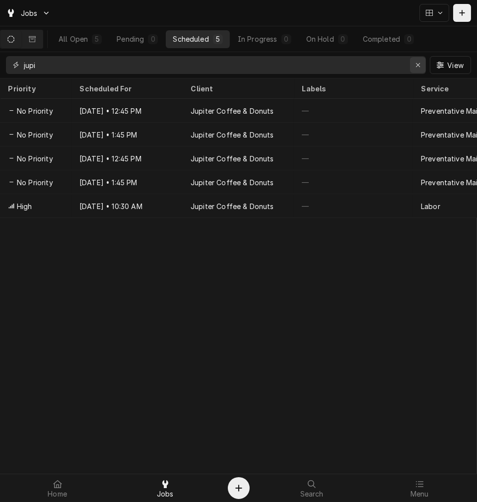
click at [420, 69] on div "Erase input" at bounding box center [418, 65] width 10 height 10
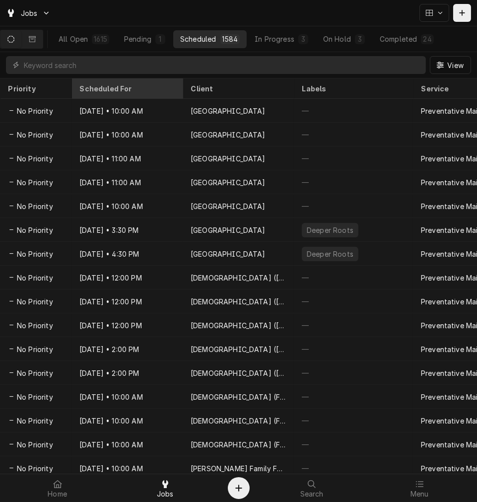
click at [101, 91] on div "Scheduled For" at bounding box center [125, 88] width 93 height 10
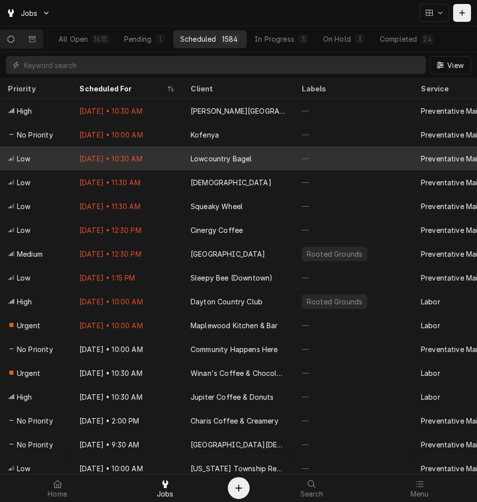
click at [193, 148] on div "Lowcountry Bagel" at bounding box center [238, 158] width 111 height 24
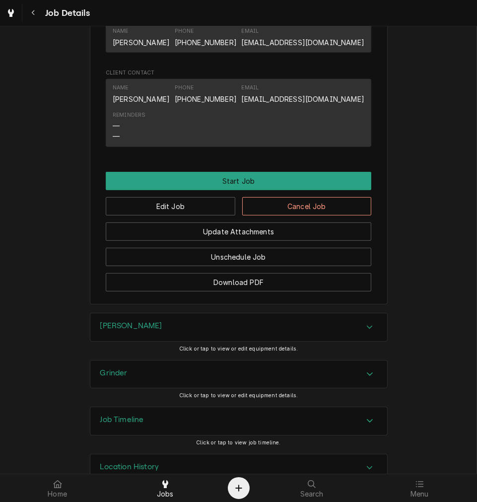
scroll to position [594, 0]
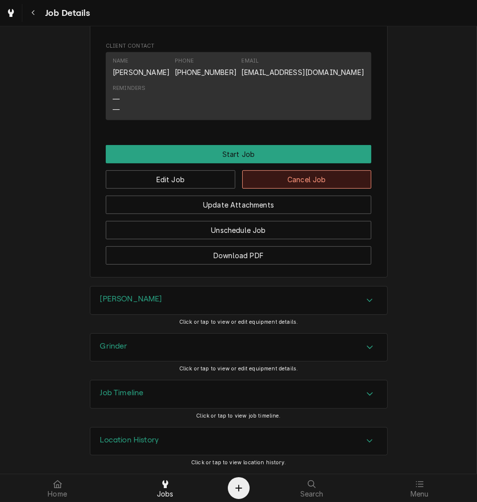
click at [297, 182] on button "Cancel Job" at bounding box center [307, 179] width 130 height 18
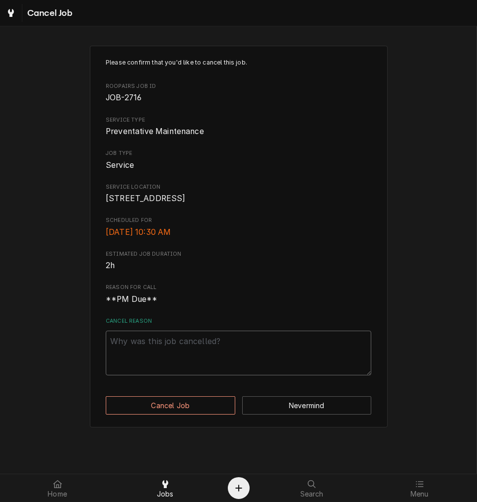
click at [171, 367] on textarea "Cancel Reason" at bounding box center [239, 353] width 266 height 45
type textarea "x"
type textarea "d"
type textarea "x"
type textarea "du"
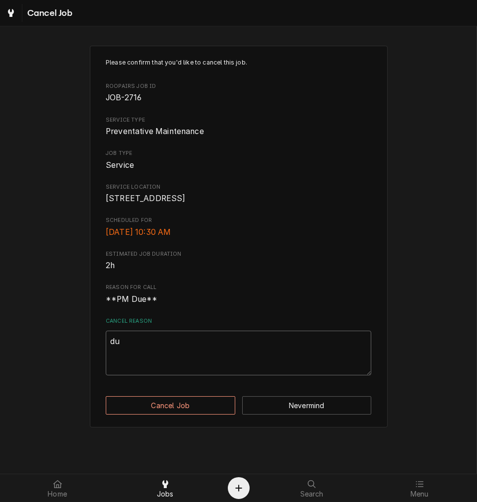
type textarea "x"
type textarea "dup"
type textarea "x"
type textarea "dupl"
type textarea "x"
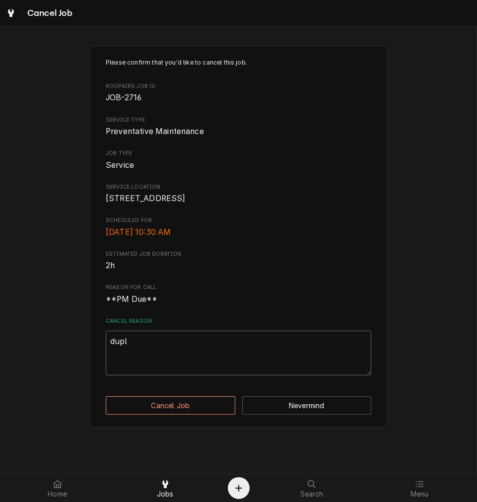
type textarea "dupli"
type textarea "x"
type textarea "duplic"
type textarea "x"
type textarea "duplica"
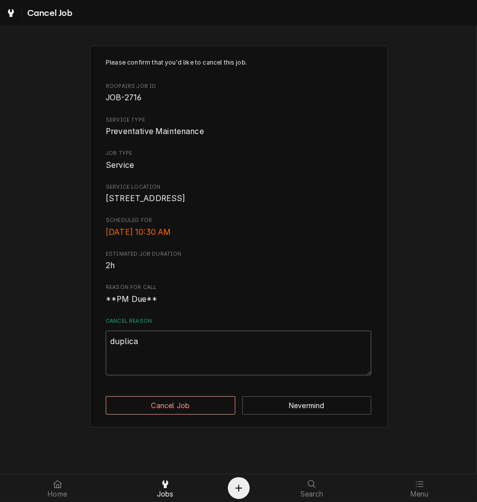
type textarea "x"
type textarea "duplicat"
type textarea "x"
type textarea "duplicate"
click at [155, 408] on button "Cancel Job" at bounding box center [171, 405] width 130 height 18
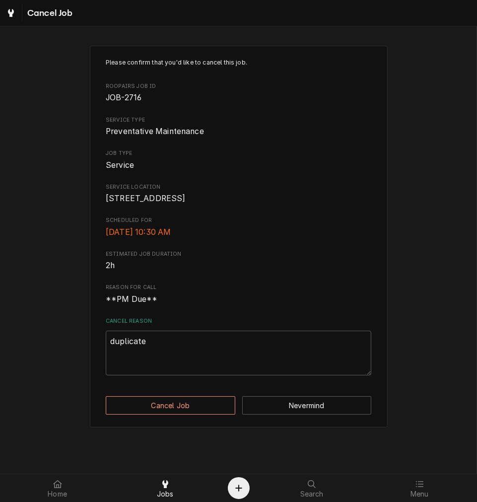
type textarea "x"
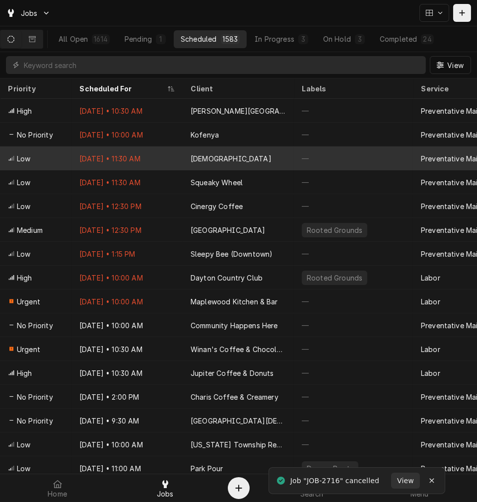
click at [303, 156] on div "—" at bounding box center [353, 158] width 119 height 24
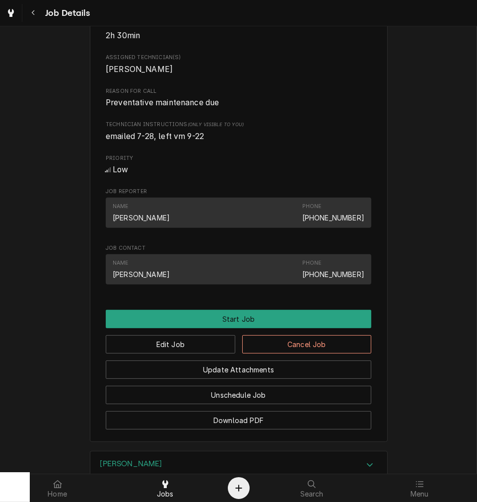
scroll to position [551, 0]
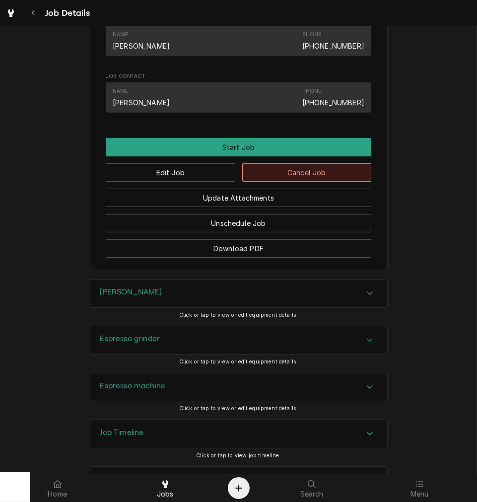
click at [286, 182] on button "Cancel Job" at bounding box center [307, 172] width 130 height 18
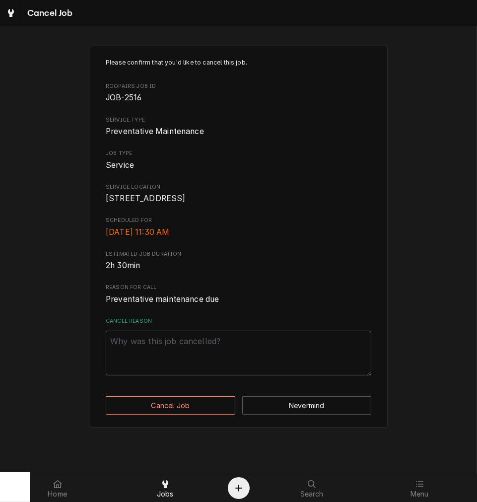
click at [174, 362] on textarea "Cancel Reason" at bounding box center [239, 353] width 266 height 45
type textarea "x"
type textarea "d"
type textarea "x"
type textarea "du"
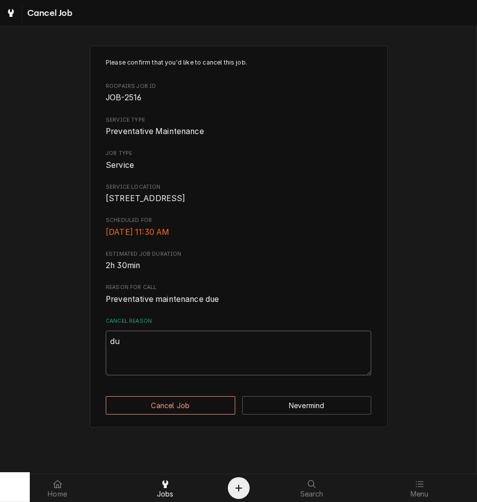
type textarea "x"
type textarea "dup"
type textarea "x"
type textarea "dupli"
type textarea "x"
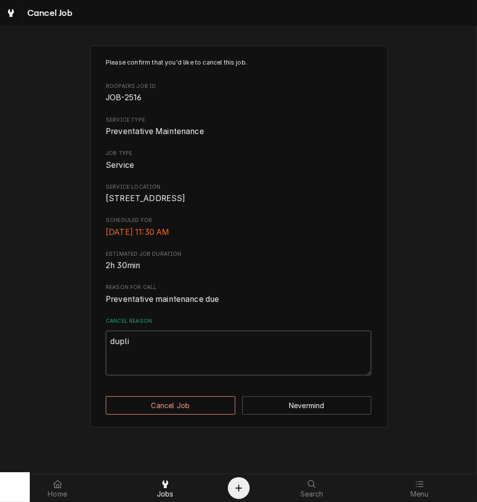
type textarea "duplio"
type textarea "x"
type textarea "duplioc"
type textarea "x"
type textarea "duplioca"
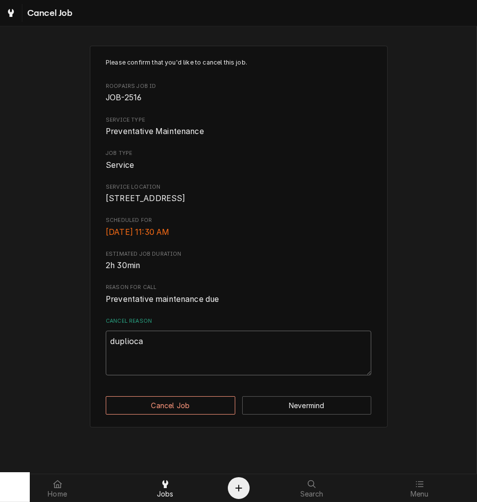
type textarea "x"
type textarea "dupliocat"
type textarea "x"
type textarea "dupliocat5"
type textarea "x"
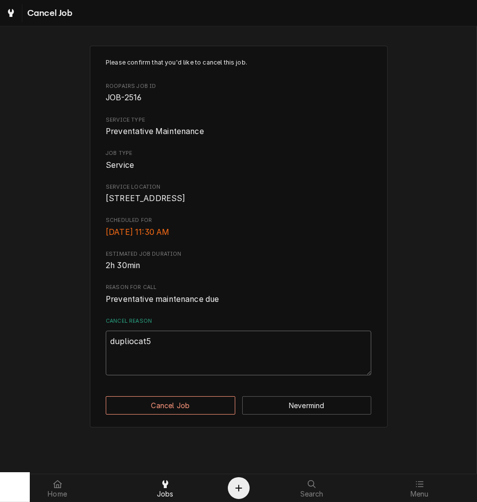
type textarea "dupliocat"
type textarea "x"
type textarea "duplioca"
type textarea "x"
type textarea "duplioc"
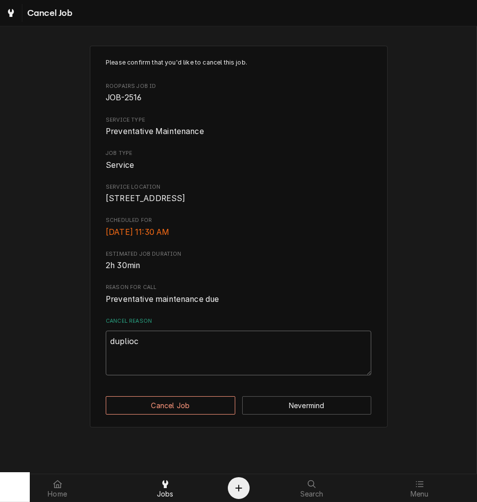
type textarea "x"
type textarea "duplio"
type textarea "x"
type textarea "dupli"
type textarea "x"
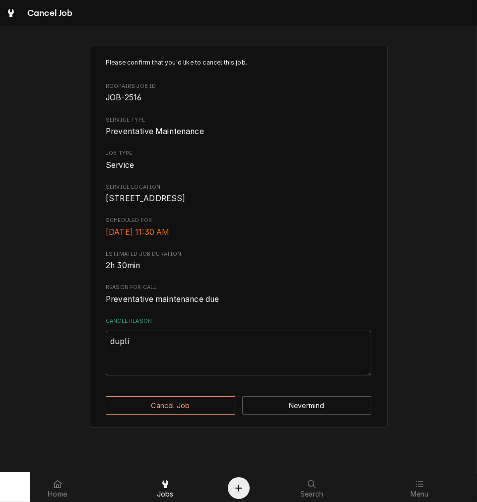
type textarea "duplic"
type textarea "x"
type textarea "duplica"
type textarea "x"
type textarea "duplicat"
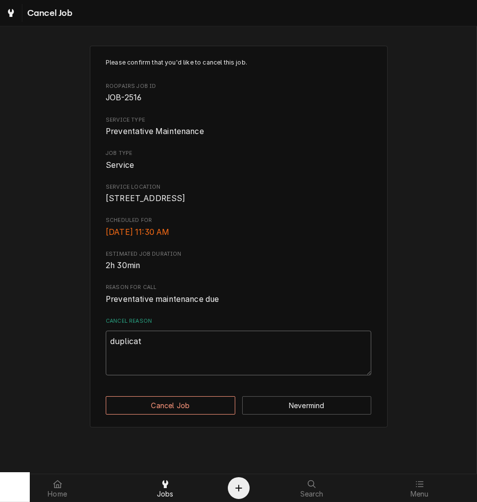
type textarea "x"
type textarea "duplicate"
type textarea "x"
type textarea "duplicate"
type textarea "x"
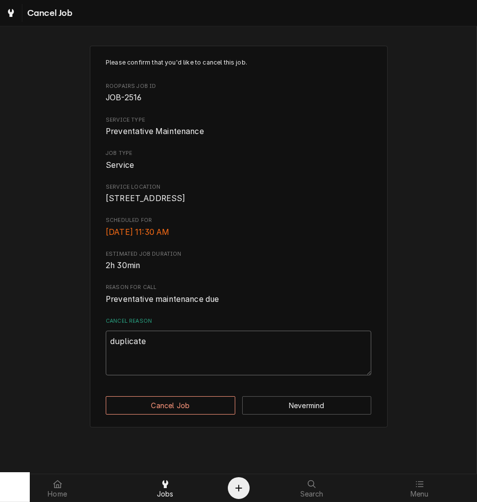
type textarea "duplicate n"
type textarea "x"
type textarea "duplicate no"
type textarea "x"
type textarea "duplicate no"
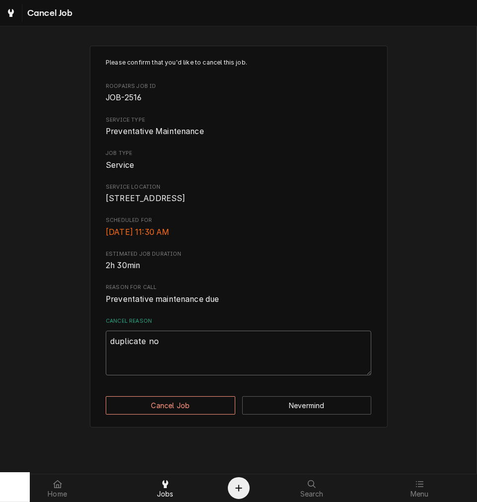
type textarea "x"
type textarea "duplicate no r"
type textarea "x"
type textarea "duplicate no re"
type textarea "x"
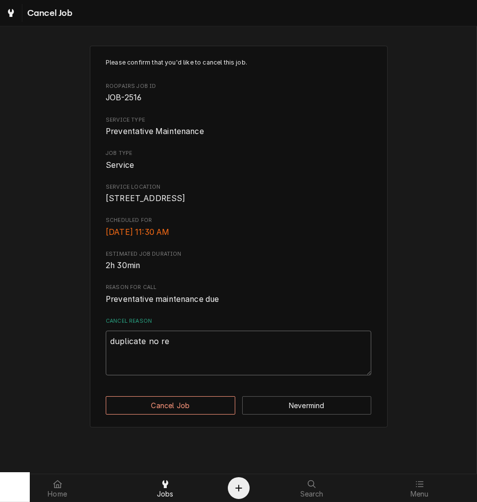
type textarea "duplicate no res"
type textarea "x"
type textarea "duplicate no resp"
type textarea "x"
type textarea "duplicate no respo"
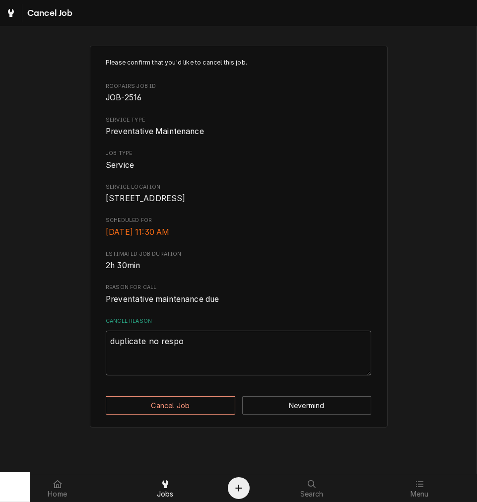
type textarea "x"
type textarea "duplicate no respon"
type textarea "x"
type textarea "duplicate no responc"
type textarea "x"
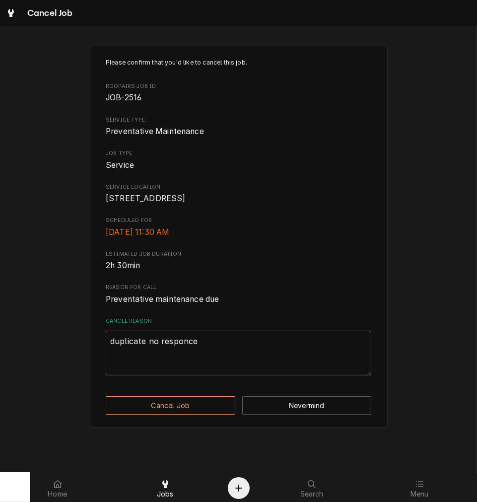
click at [182, 360] on textarea "duplicate no responce" at bounding box center [239, 353] width 266 height 45
type textarea "duplicate no responce"
drag, startPoint x: 182, startPoint y: 333, endPoint x: 182, endPoint y: 342, distance: 8.4
drag, startPoint x: 182, startPoint y: 342, endPoint x: 177, endPoint y: 356, distance: 15.7
type textarea "x"
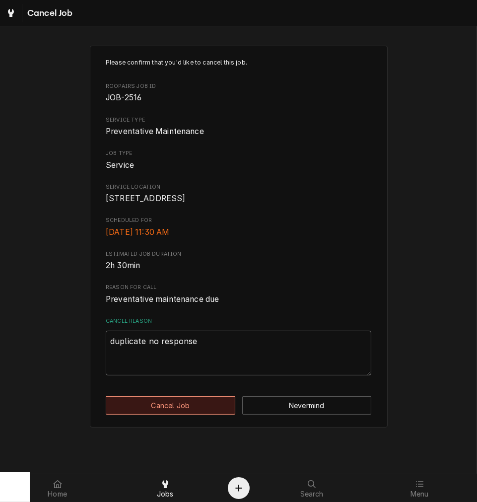
type textarea "duplicate no response"
click at [145, 411] on button "Cancel Job" at bounding box center [171, 405] width 130 height 18
type textarea "x"
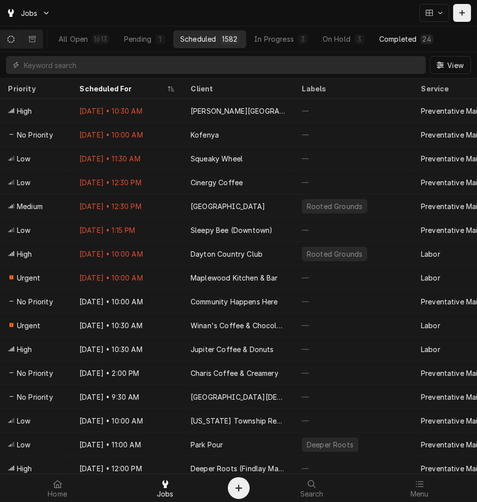
click at [415, 40] on div "Completed" at bounding box center [397, 39] width 37 height 10
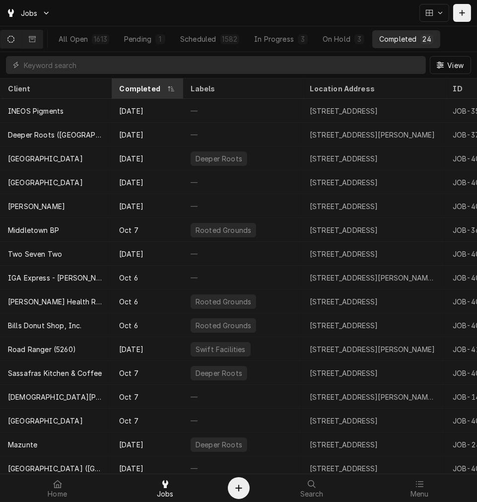
click at [139, 92] on div "Completed" at bounding box center [147, 88] width 68 height 16
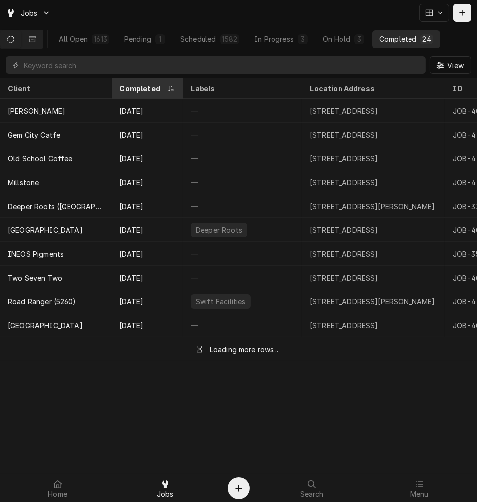
click at [140, 88] on div "Completed" at bounding box center [142, 88] width 46 height 10
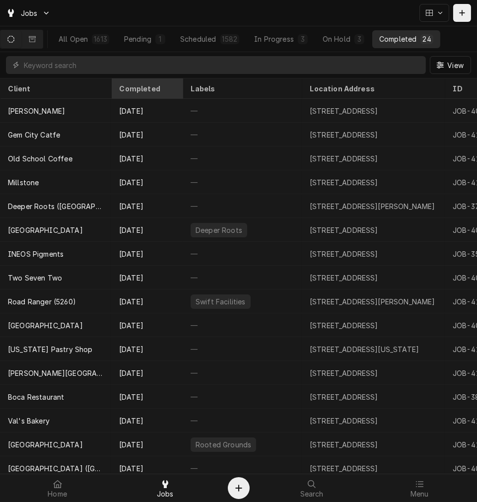
click at [140, 88] on div "Completed" at bounding box center [146, 88] width 54 height 10
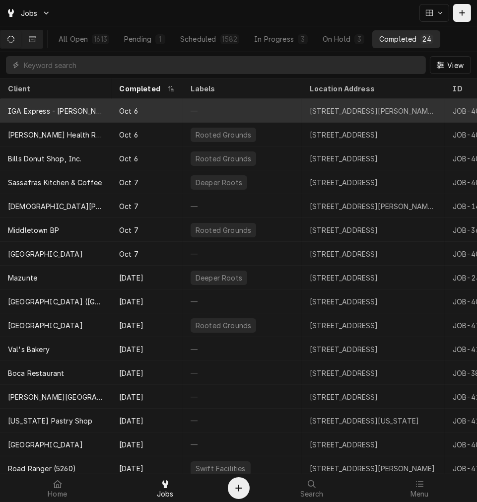
click at [127, 118] on div "Oct 6" at bounding box center [146, 111] width 71 height 24
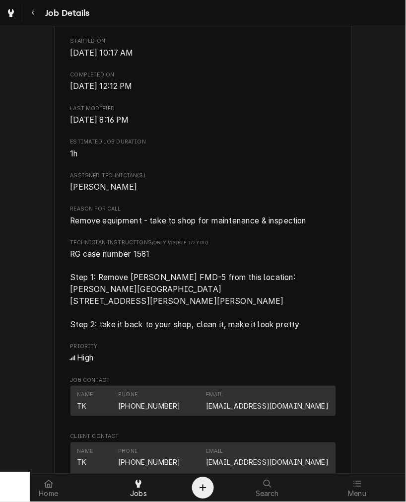
scroll to position [368, 0]
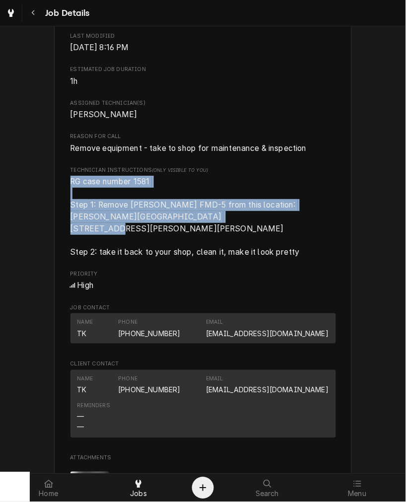
drag, startPoint x: 131, startPoint y: 254, endPoint x: 61, endPoint y: 187, distance: 96.2
click at [61, 187] on div "IGA Express - Ross 4193 Hamilton Cleves Rd, Ross, OH 45012 Open in Maps Roopair…" at bounding box center [203, 240] width 298 height 1092
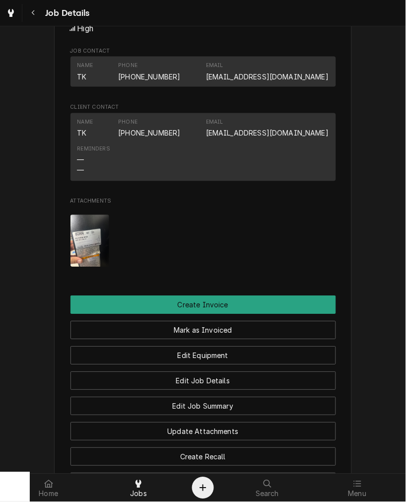
scroll to position [441, 0]
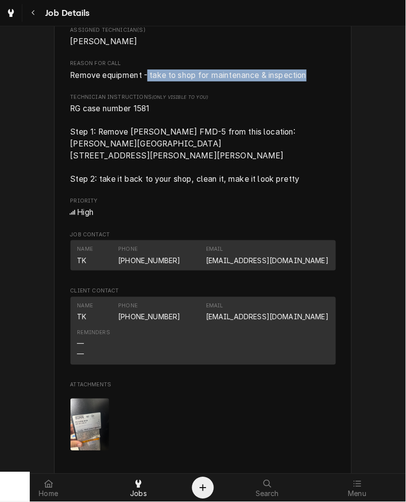
drag, startPoint x: 145, startPoint y: 87, endPoint x: 360, endPoint y: 94, distance: 215.1
click at [360, 94] on div "Completed and Uninvoiced IGA Express - Ross 4193 Hamilton Cleves Rd, Ross, OH 4…" at bounding box center [203, 159] width 406 height 1126
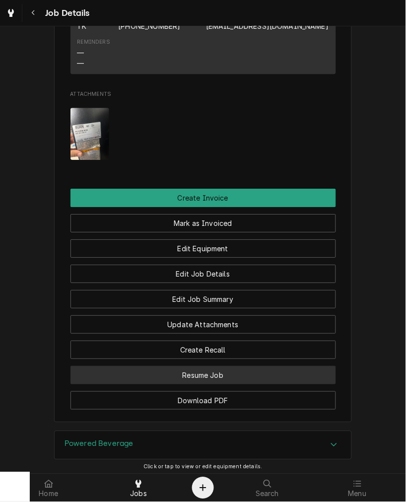
scroll to position [900, 0]
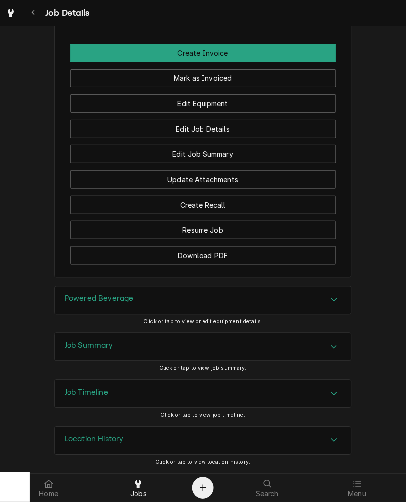
click at [147, 304] on div "Powered Beverage" at bounding box center [203, 300] width 297 height 28
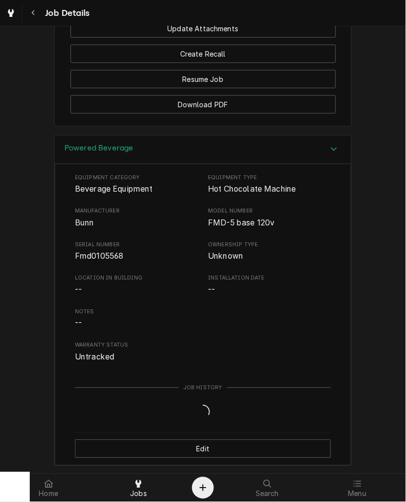
scroll to position [1084, 0]
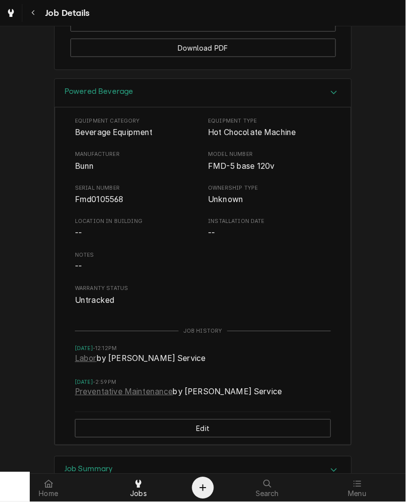
click at [88, 205] on span "Fmd0105568" at bounding box center [99, 199] width 49 height 9
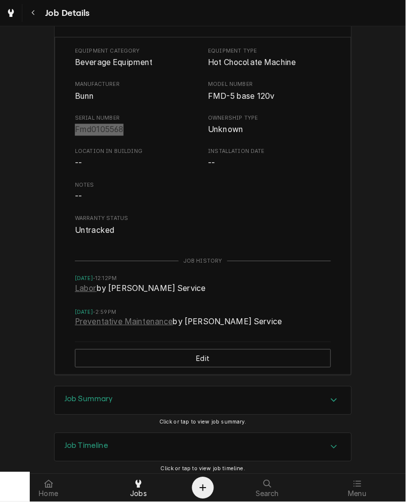
scroll to position [1232, 0]
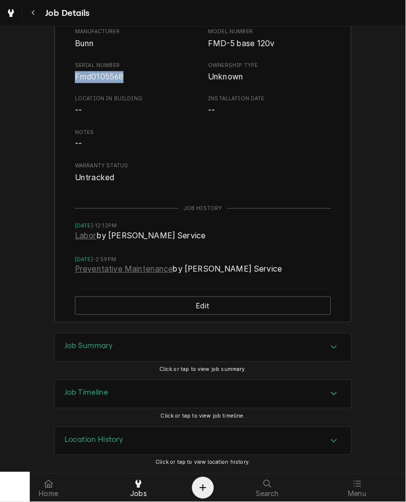
click at [97, 344] on h3 "Job Summary" at bounding box center [89, 346] width 49 height 9
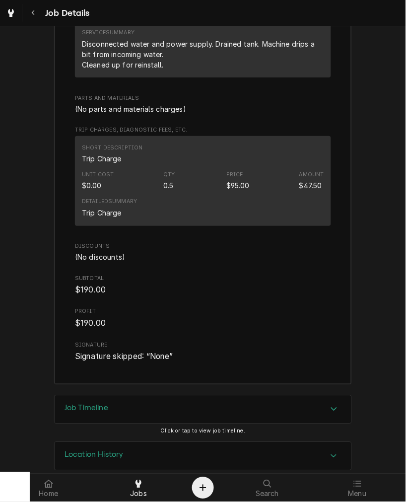
scroll to position [1691, 0]
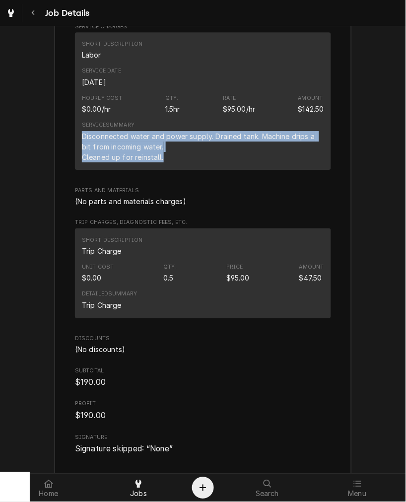
drag, startPoint x: 167, startPoint y: 179, endPoint x: 60, endPoint y: 166, distance: 107.9
click at [55, 164] on div "Roopairs Job ID JOB-4092 Service Type Labor Job Type Service Total Time Logged …" at bounding box center [203, 177] width 297 height 598
copy div "Disconnected water and power supply. Drained tank. Machine drips a bit from inc…"
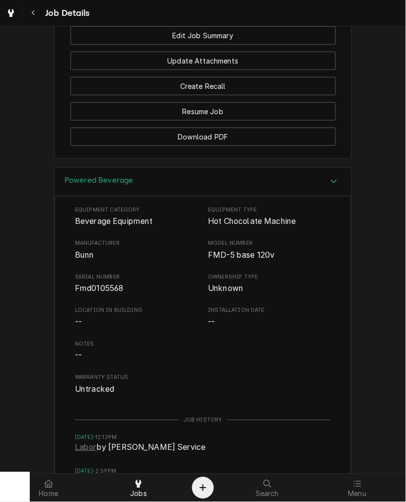
scroll to position [812, 0]
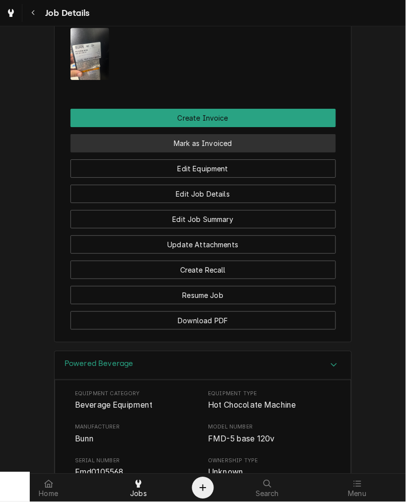
drag, startPoint x: 182, startPoint y: 164, endPoint x: 198, endPoint y: 207, distance: 45.5
click at [182, 152] on button "Mark as Invoiced" at bounding box center [203, 143] width 266 height 18
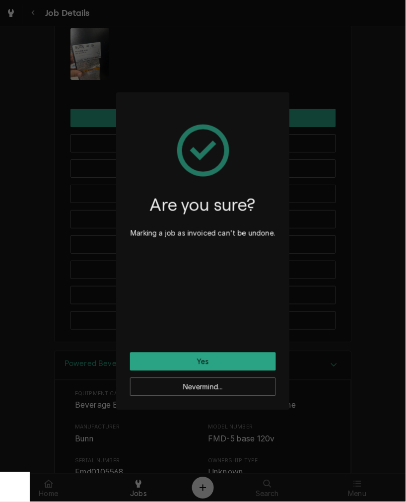
click at [348, 380] on div "Are you sure? Marking a job as invoiced can't be undone. Yes Nevermind..." at bounding box center [203, 251] width 406 height 502
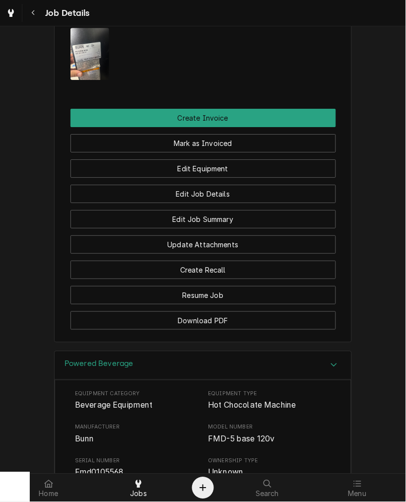
click at [185, 329] on div "Download PDF" at bounding box center [203, 316] width 266 height 25
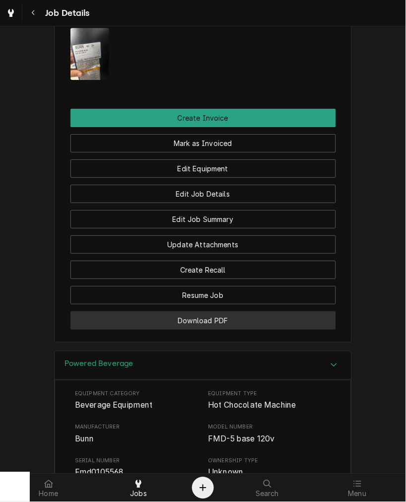
click at [185, 330] on button "Download PDF" at bounding box center [203, 320] width 266 height 18
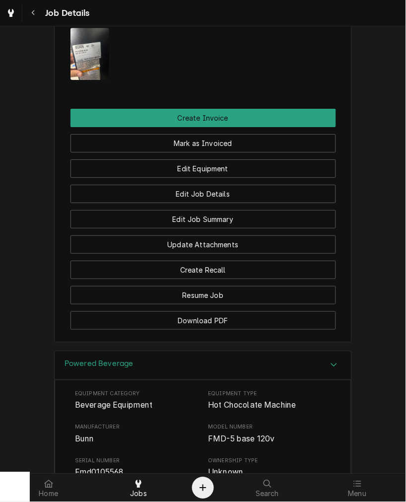
click at [137, 152] on button "Mark as Invoiced" at bounding box center [203, 143] width 266 height 18
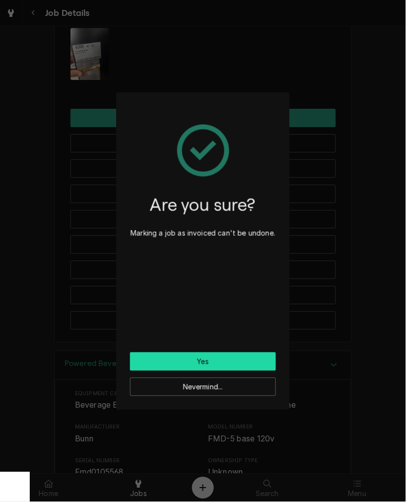
click at [204, 364] on button "Yes" at bounding box center [203, 361] width 146 height 18
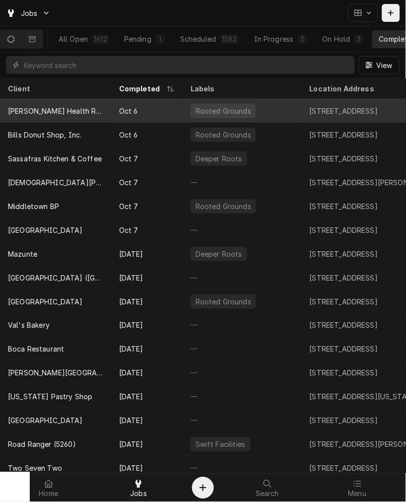
click at [125, 112] on div "Oct 6" at bounding box center [146, 111] width 71 height 24
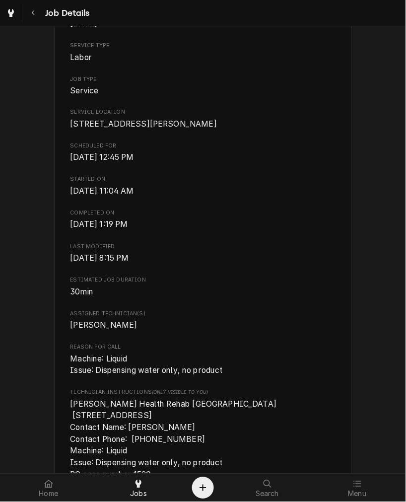
scroll to position [275, 0]
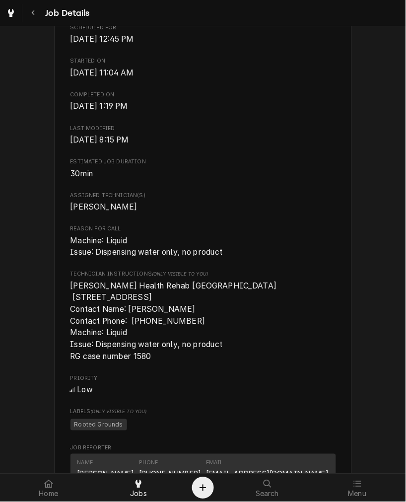
drag, startPoint x: 157, startPoint y: 381, endPoint x: 63, endPoint y: 336, distance: 105.0
click at [63, 336] on div "[PERSON_NAME] Health Rehab. [GEOGRAPHIC_DATA] [STREET_ADDRESS] Open in Maps Roo…" at bounding box center [203, 384] width 298 height 1197
copy span "Contact Name: [PERSON_NAME] Contact Phone: [PHONE_NUMBER] Machine: Liquid Issue…"
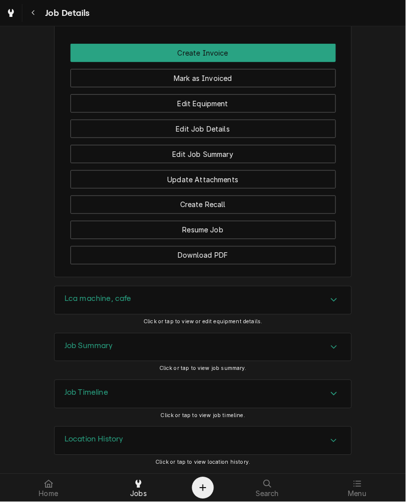
scroll to position [1014, 0]
drag, startPoint x: 113, startPoint y: 298, endPoint x: 37, endPoint y: 305, distance: 76.2
click at [113, 298] on h3 "Lca machine, cafe" at bounding box center [98, 298] width 67 height 9
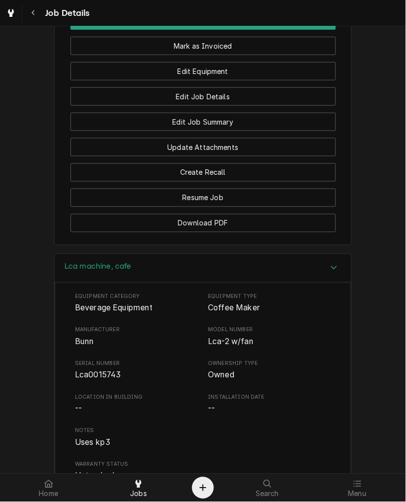
click at [98, 380] on span "Lca0015743" at bounding box center [98, 374] width 46 height 9
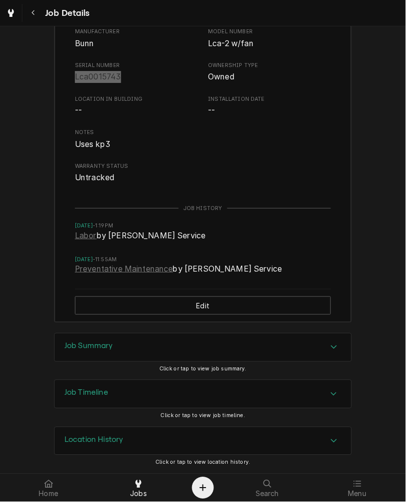
scroll to position [1344, 0]
click at [86, 348] on h3 "Job Summary" at bounding box center [89, 346] width 49 height 9
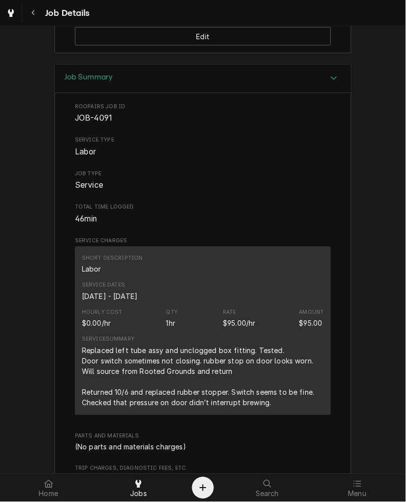
scroll to position [1620, 0]
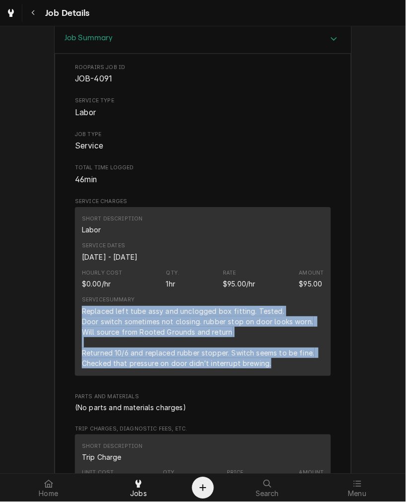
drag, startPoint x: 282, startPoint y: 396, endPoint x: 68, endPoint y: 347, distance: 219.3
click at [68, 347] on div "Roopairs Job ID JOB-4091 Service Type Labor Job Type Service Total Time Logged …" at bounding box center [203, 474] width 297 height 840
copy div "Replaced left tube assy and unclogged box fitting. Tested. Door switch sometime…"
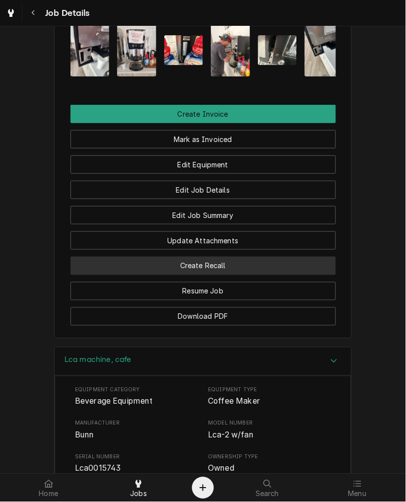
scroll to position [890, 0]
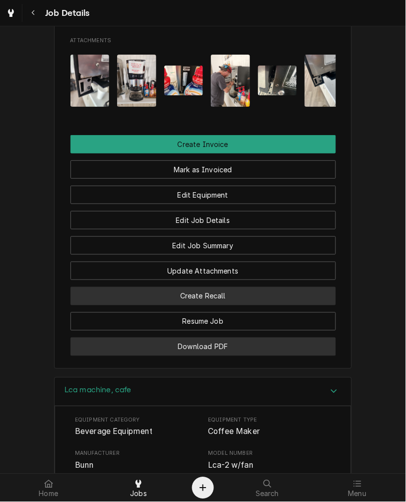
drag, startPoint x: 220, startPoint y: 386, endPoint x: 300, endPoint y: 334, distance: 95.0
click at [220, 356] on button "Download PDF" at bounding box center [203, 347] width 266 height 18
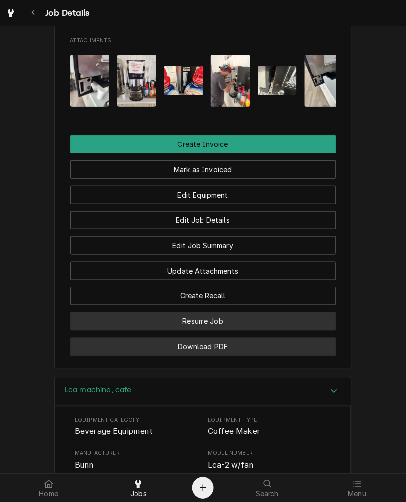
drag, startPoint x: 218, startPoint y: 383, endPoint x: 221, endPoint y: 349, distance: 33.4
click at [218, 356] on button "Download PDF" at bounding box center [203, 347] width 266 height 18
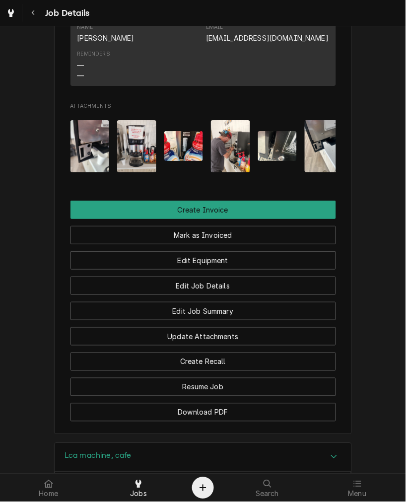
scroll to position [827, 0]
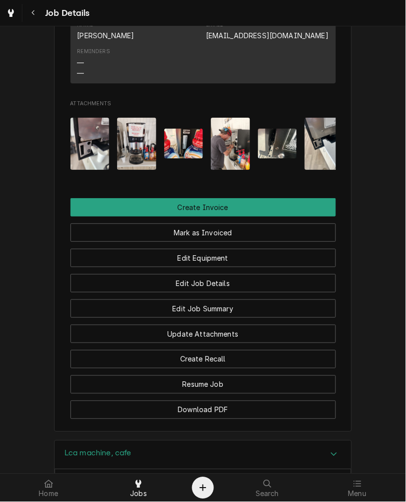
drag, startPoint x: 198, startPoint y: 264, endPoint x: 195, endPoint y: 276, distance: 12.2
click at [198, 242] on button "Mark as Invoiced" at bounding box center [203, 232] width 266 height 18
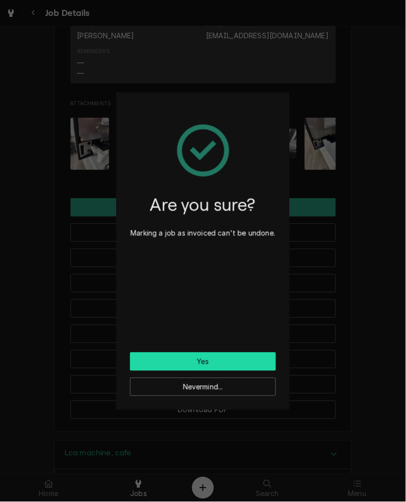
click at [203, 354] on button "Yes" at bounding box center [203, 361] width 146 height 18
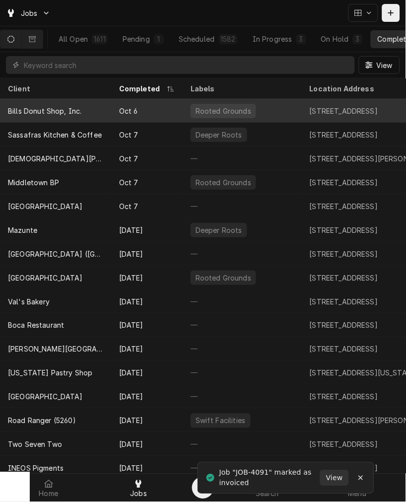
click at [48, 111] on div "Bills Donut Shop, Inc." at bounding box center [45, 111] width 74 height 10
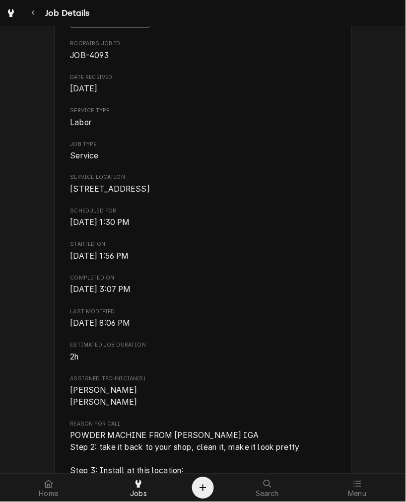
scroll to position [275, 0]
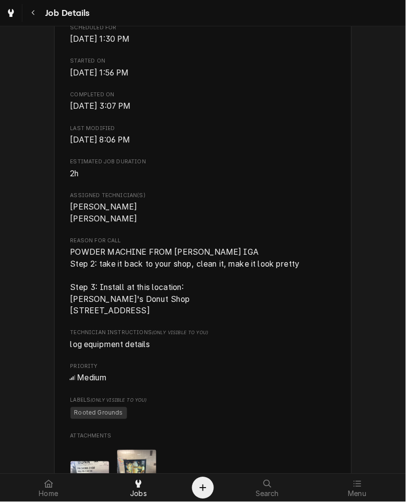
drag, startPoint x: 150, startPoint y: 331, endPoint x: 65, endPoint y: 293, distance: 93.3
click at [65, 293] on div "Bills Donut Shop, Inc. [STREET_ADDRESS] Open in Maps Roopairs Job ID JOB-4093 D…" at bounding box center [203, 275] width 298 height 978
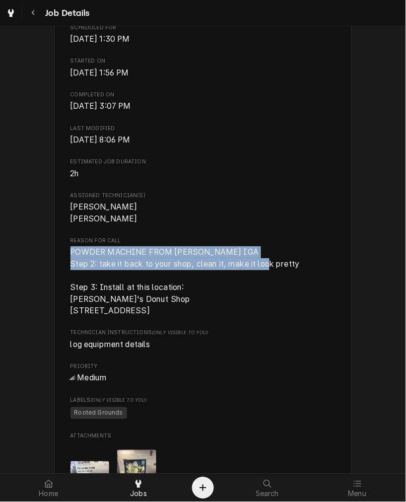
drag, startPoint x: 309, startPoint y: 272, endPoint x: 57, endPoint y: 266, distance: 252.2
click at [61, 265] on div "Bills Donut Shop, Inc. [STREET_ADDRESS] Open in Maps Roopairs Job ID JOB-4093 D…" at bounding box center [203, 275] width 298 height 978
copy span "POWDER MACHINE FROM [PERSON_NAME] IGA Step 2: take it back to your shop, clean …"
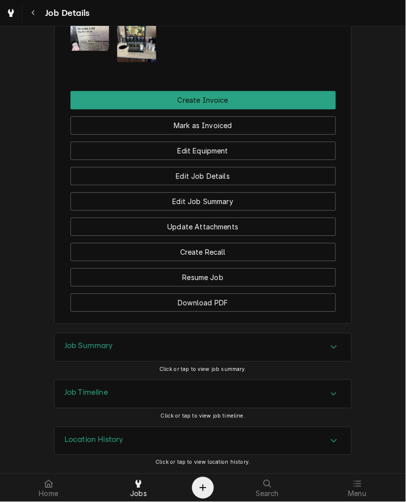
click at [105, 355] on div "Job Summary" at bounding box center [203, 348] width 297 height 28
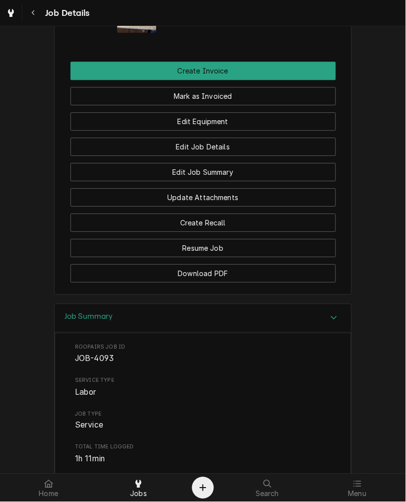
scroll to position [647, 0]
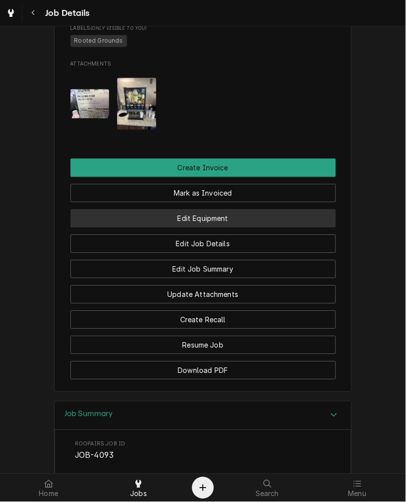
click at [197, 228] on button "Edit Equipment" at bounding box center [203, 218] width 266 height 18
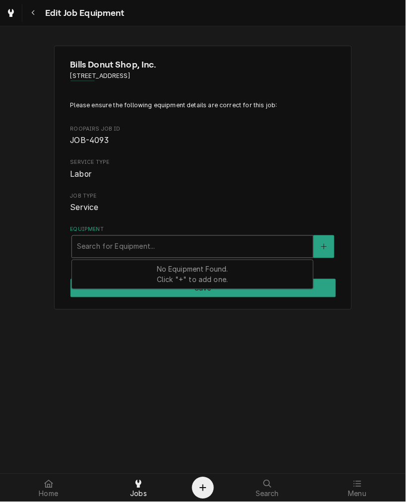
click at [168, 236] on div "Search for Equipment..." at bounding box center [192, 247] width 241 height 22
click at [150, 266] on div "No Equipment Found. Click "+" to add one." at bounding box center [192, 274] width 241 height 29
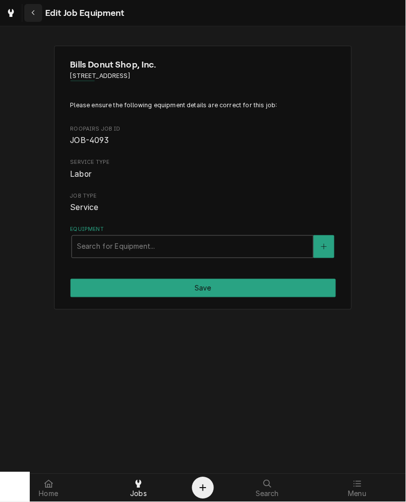
click at [31, 10] on icon "Navigate back" at bounding box center [33, 12] width 4 height 7
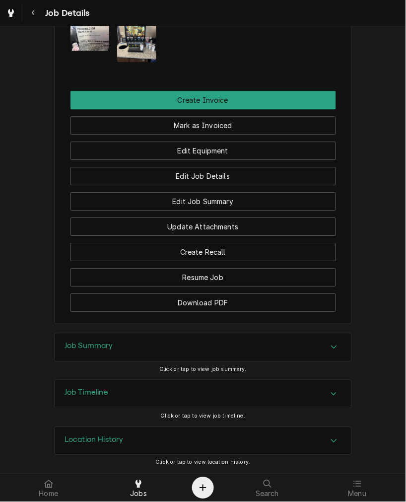
scroll to position [740, 0]
click at [105, 358] on div "Job Summary" at bounding box center [203, 348] width 297 height 28
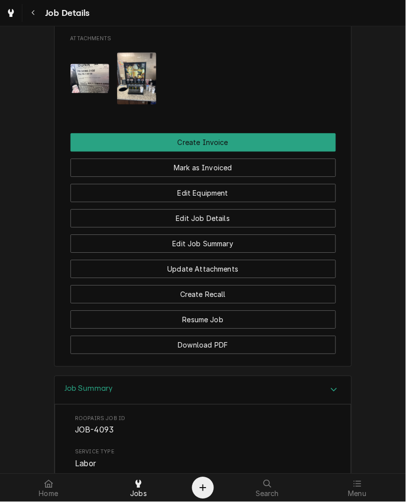
scroll to position [647, 0]
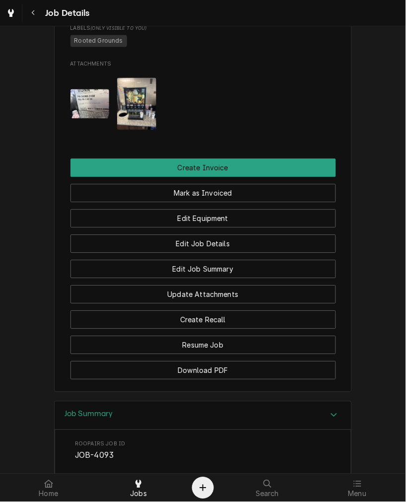
click at [82, 119] on img "Attachments" at bounding box center [89, 103] width 39 height 29
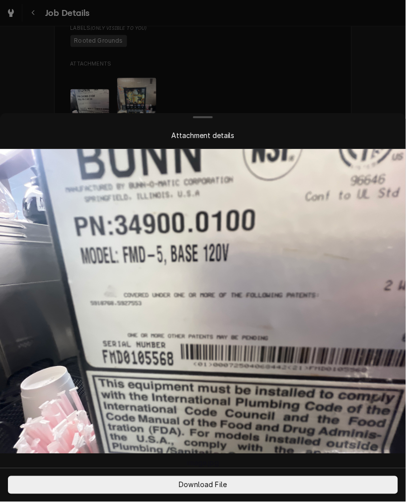
click at [338, 72] on div at bounding box center [203, 251] width 406 height 502
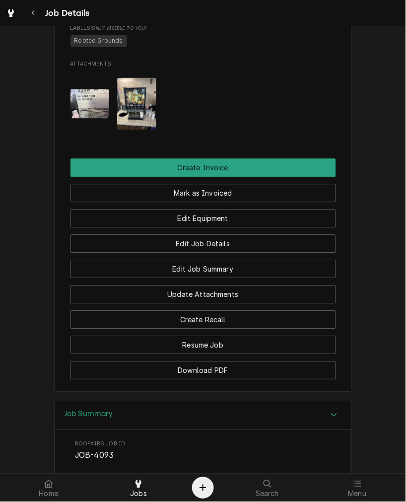
click at [380, 26] on div "Job Details" at bounding box center [203, 13] width 406 height 26
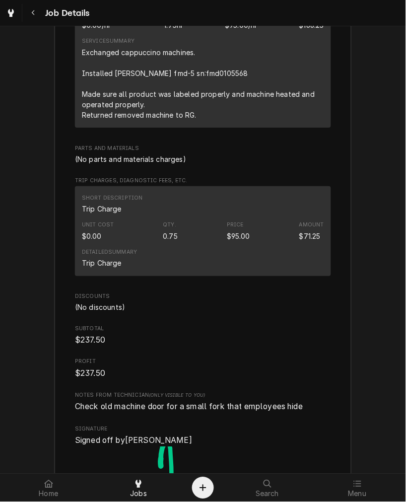
scroll to position [1291, 0]
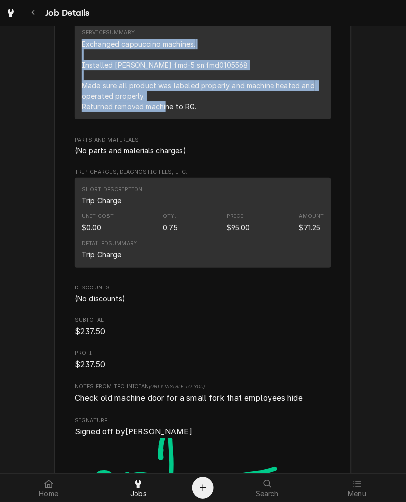
drag, startPoint x: 217, startPoint y: 134, endPoint x: 70, endPoint y: 66, distance: 161.9
click at [70, 66] on div "Roopairs Job ID JOB-4093 Service Type Labor Job Type Service Total Time Logged …" at bounding box center [203, 228] width 297 height 884
copy div "Exchanged cappuccino machines. Installed Bunn fmd-5 sn:fmd0105568 Made sure all…"
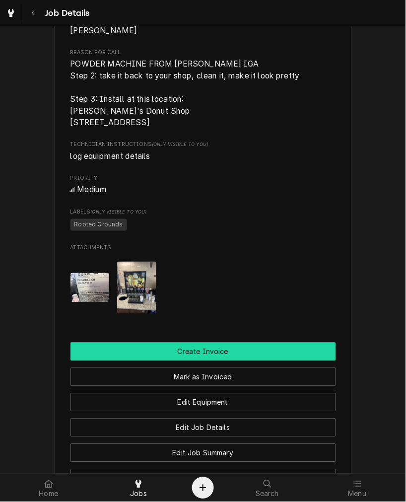
scroll to position [831, 0]
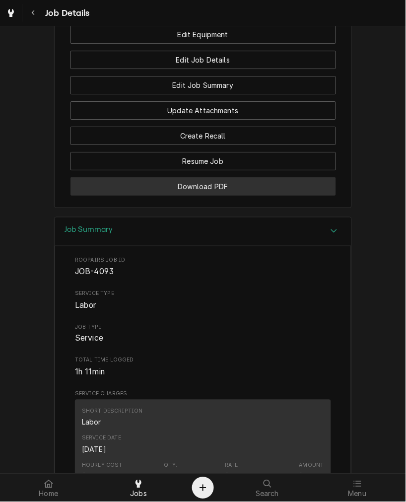
click at [138, 196] on button "Download PDF" at bounding box center [203, 186] width 266 height 18
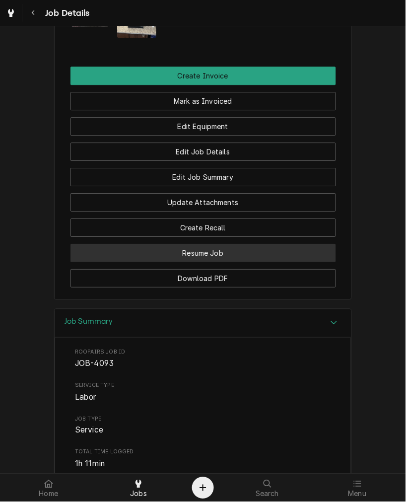
scroll to position [647, 0]
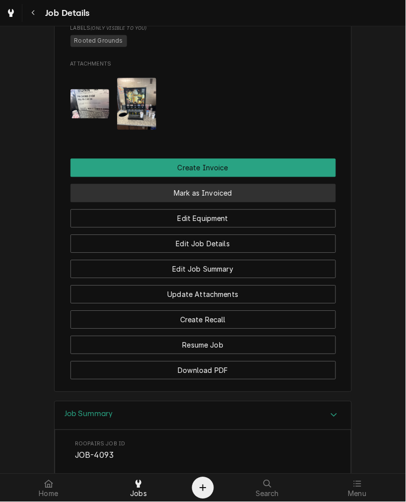
click at [235, 203] on button "Mark as Invoiced" at bounding box center [203, 193] width 266 height 18
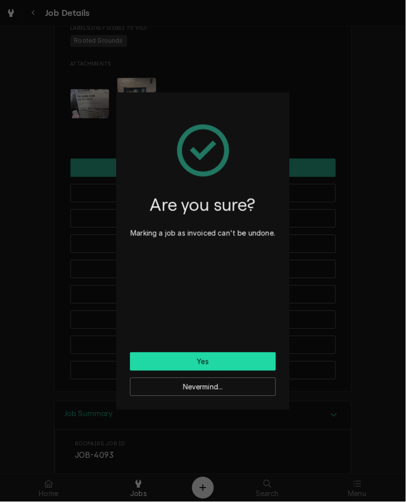
click at [198, 353] on button "Yes" at bounding box center [203, 361] width 146 height 18
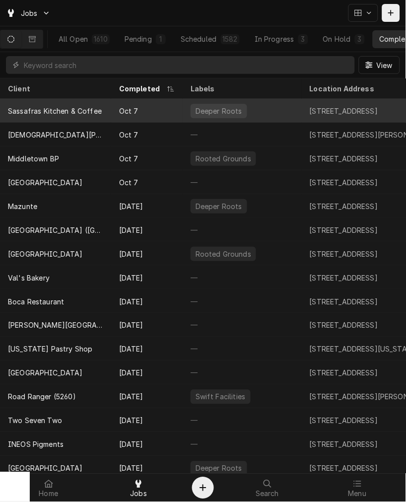
click at [124, 104] on div "Oct 7" at bounding box center [146, 111] width 71 height 24
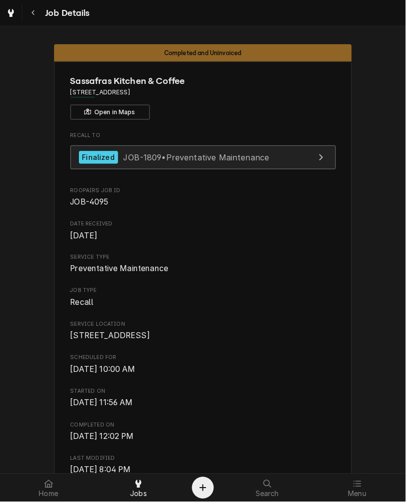
click at [187, 166] on link "Finalized JOB-1809 • Preventative Maintenance" at bounding box center [203, 157] width 266 height 24
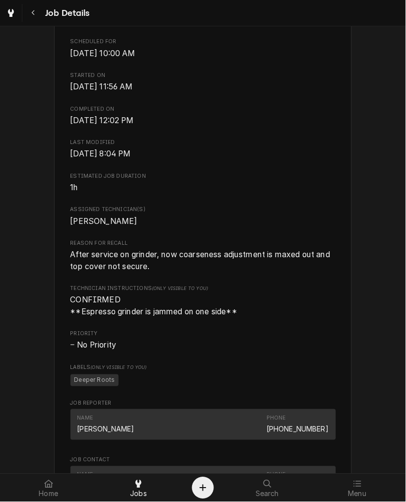
scroll to position [368, 0]
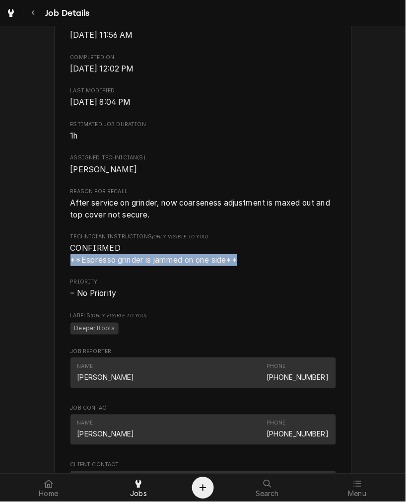
drag, startPoint x: 252, startPoint y: 273, endPoint x: 43, endPoint y: 282, distance: 209.2
click at [43, 282] on div "Completed and Uninvoiced Sassafras Kitchen & Coffee 135 N High St, Hillsboro, O…" at bounding box center [203, 282] width 406 height 1227
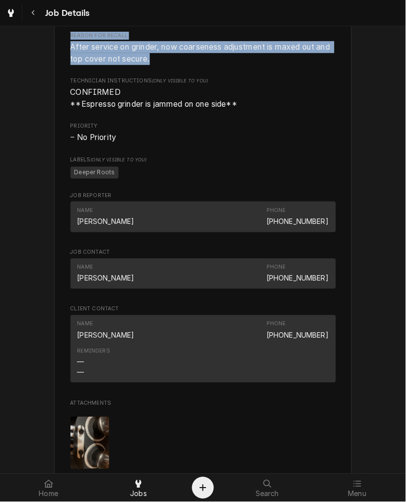
scroll to position [497, 0]
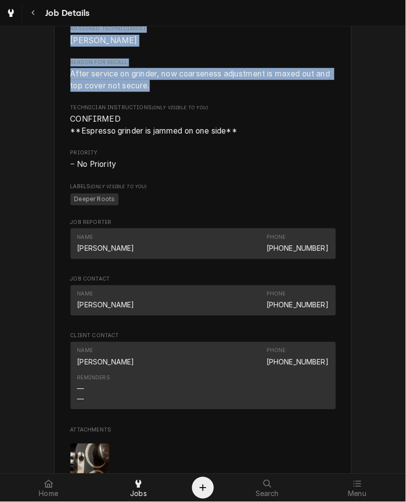
drag, startPoint x: 175, startPoint y: 42, endPoint x: 57, endPoint y: 33, distance: 118.9
click at [57, 33] on div "Sassafras Kitchen & Coffee 135 N High St, Hillsboro, OH 45133 Open in Maps Reca…" at bounding box center [203, 161] width 298 height 1193
drag, startPoint x: 72, startPoint y: 93, endPoint x: 89, endPoint y: 92, distance: 17.4
click at [72, 90] on span "After service on grinder, now coarseness adjustment is maxed out and top cover …" at bounding box center [201, 79] width 262 height 21
click at [177, 91] on span "After service on grinder, now coarseness adjustment is maxed out and top cover …" at bounding box center [203, 79] width 266 height 23
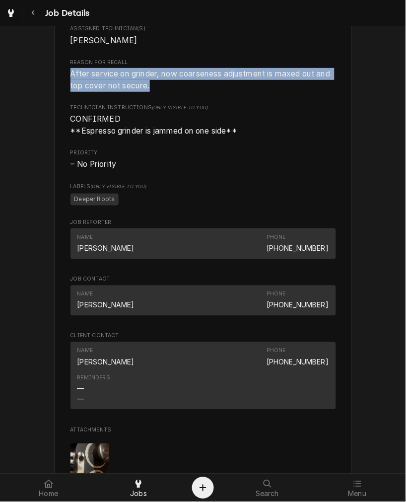
drag, startPoint x: 164, startPoint y: 100, endPoint x: 57, endPoint y: 88, distance: 107.4
click at [57, 88] on div "Sassafras Kitchen & Coffee 135 N High St, Hillsboro, OH 45133 Open in Maps Reca…" at bounding box center [203, 161] width 298 height 1193
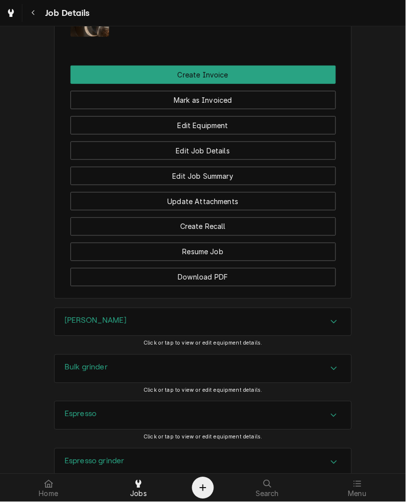
click at [120, 333] on div "[PERSON_NAME]" at bounding box center [203, 322] width 297 height 28
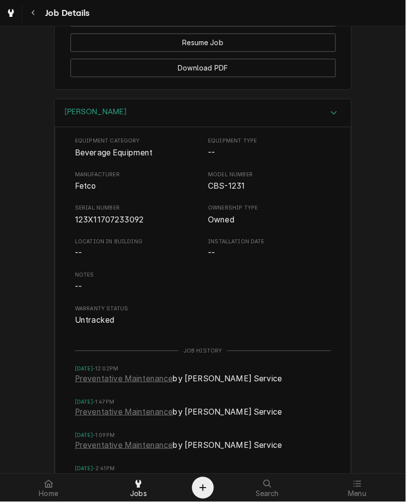
scroll to position [1048, 0]
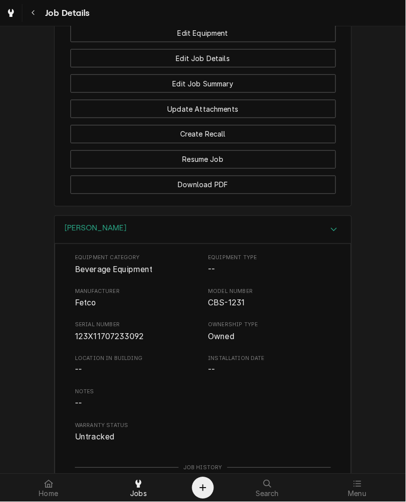
click at [86, 243] on div "[PERSON_NAME]" at bounding box center [203, 230] width 297 height 28
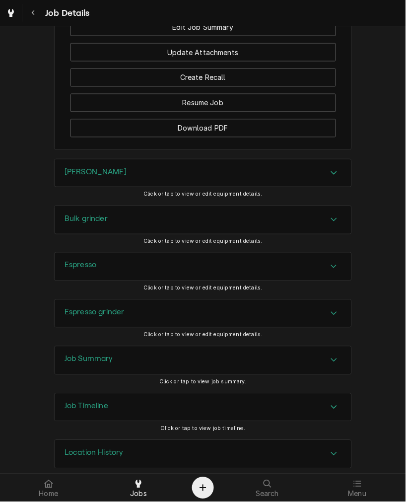
scroll to position [1131, 0]
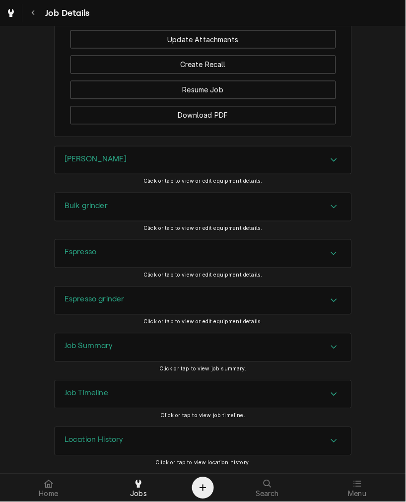
click at [100, 353] on div "Job Summary" at bounding box center [203, 348] width 297 height 28
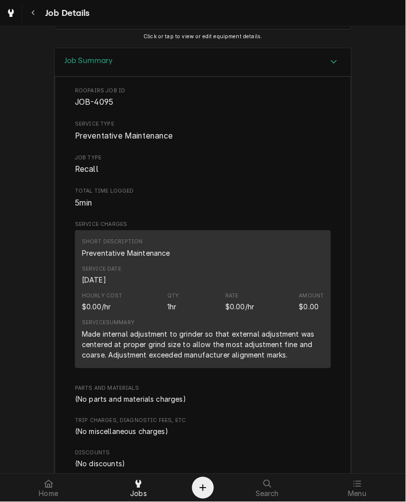
scroll to position [1590, 0]
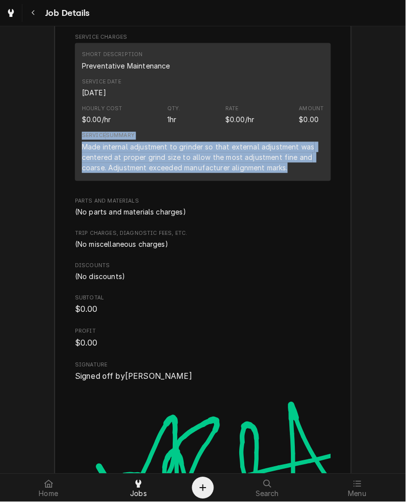
drag, startPoint x: 280, startPoint y: 182, endPoint x: 29, endPoint y: 142, distance: 254.3
click at [29, 142] on div "Job Summary Roopairs Job ID JOB-4095 Service Type Preventative Maintenance Job …" at bounding box center [203, 243] width 406 height 764
copy div "Service Summary Made internal adjustment to grinder so that external adjustment…"
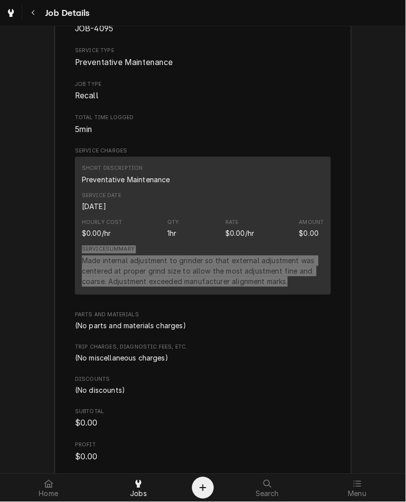
scroll to position [1499, 0]
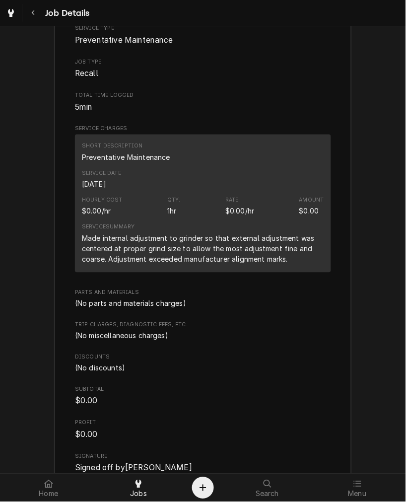
click at [178, 330] on div "Roopairs Job ID JOB-4095 Service Type Preventative Maintenance Job Type Recall …" at bounding box center [203, 337] width 256 height 693
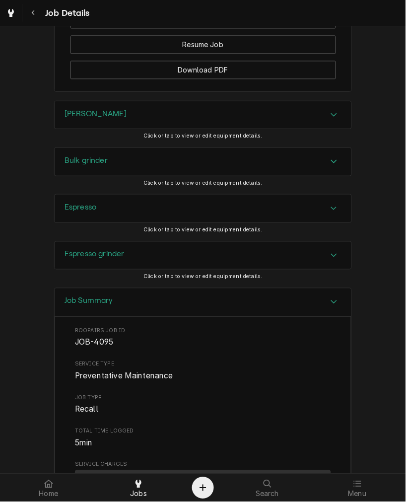
scroll to position [947, 0]
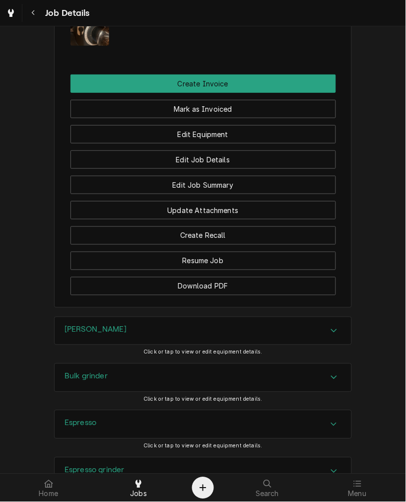
click at [216, 133] on div "Edit Equipment" at bounding box center [203, 130] width 266 height 25
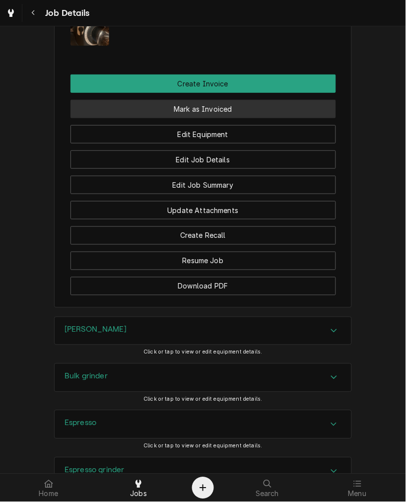
click at [217, 118] on button "Mark as Invoiced" at bounding box center [203, 109] width 266 height 18
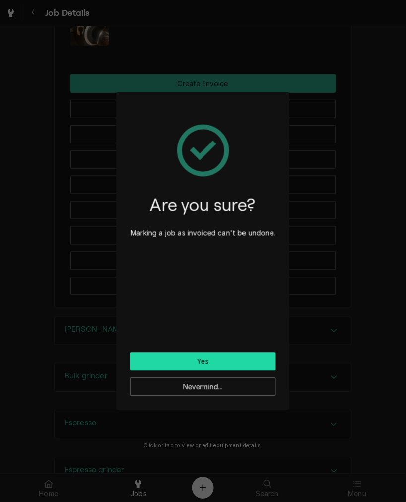
click at [197, 360] on button "Yes" at bounding box center [203, 361] width 146 height 18
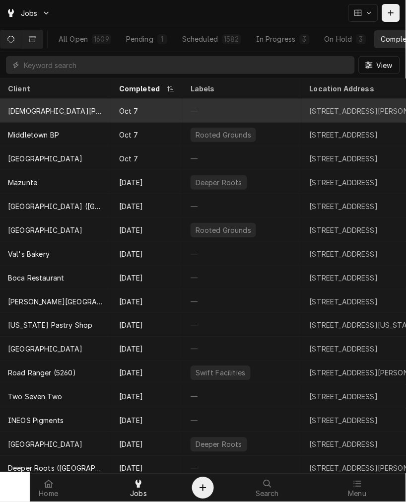
click at [113, 106] on div "Oct 7" at bounding box center [146, 111] width 71 height 24
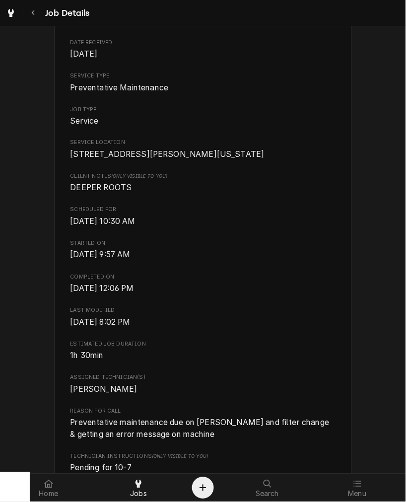
scroll to position [184, 0]
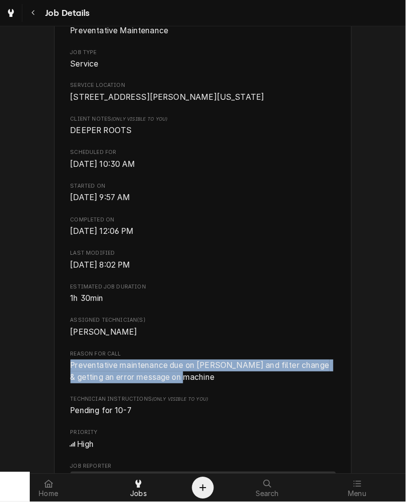
drag, startPoint x: 197, startPoint y: 390, endPoint x: 64, endPoint y: 378, distance: 133.6
click at [63, 378] on div "[GEOGRAPHIC_DATA][PERSON_NAME] [STREET_ADDRESS][PERSON_NAME][US_STATE] Open in …" at bounding box center [203, 435] width 298 height 1115
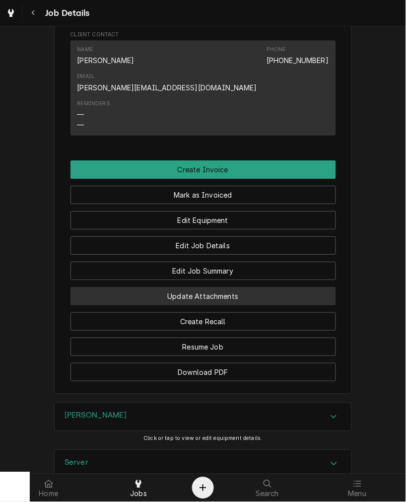
scroll to position [878, 0]
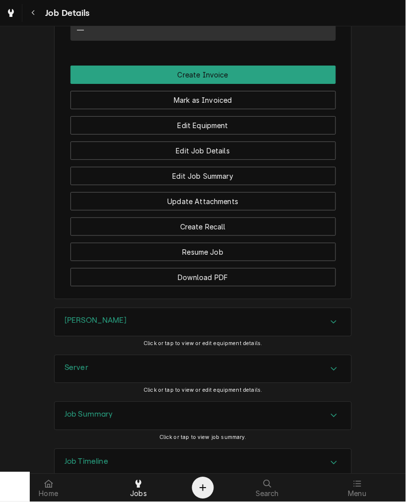
click at [111, 308] on div "[PERSON_NAME]" at bounding box center [203, 322] width 297 height 28
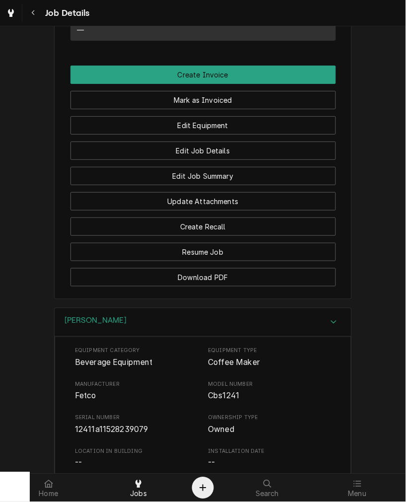
click at [115, 425] on span "12411a11528239079" at bounding box center [111, 429] width 73 height 9
drag, startPoint x: 115, startPoint y: 365, endPoint x: 124, endPoint y: 364, distance: 9.0
click at [115, 424] on span "12411a11528239079" at bounding box center [136, 430] width 123 height 12
click at [123, 308] on div "[PERSON_NAME]" at bounding box center [203, 322] width 297 height 28
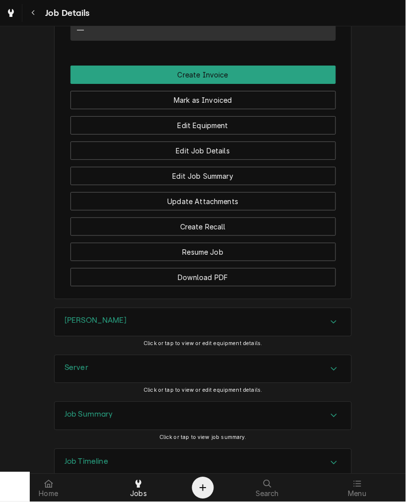
click at [102, 355] on div "Server" at bounding box center [203, 369] width 297 height 28
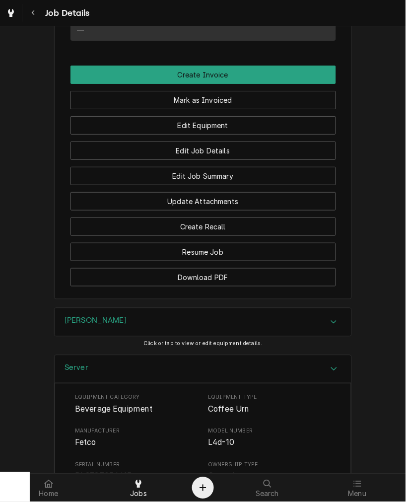
click at [102, 461] on div "Serial Number Dk2723054415" at bounding box center [136, 471] width 123 height 21
click at [108, 472] on span "Dk2723054415" at bounding box center [103, 476] width 57 height 9
click at [152, 355] on div "Server" at bounding box center [203, 369] width 297 height 28
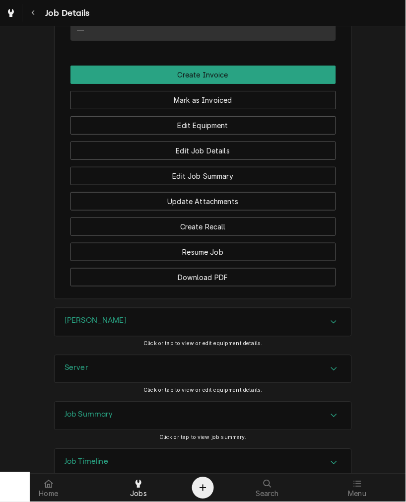
click at [108, 410] on h3 "Job Summary" at bounding box center [89, 414] width 49 height 9
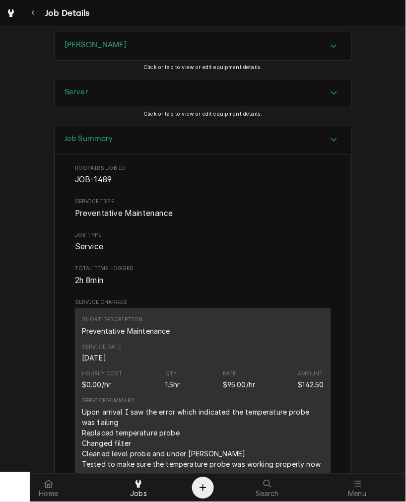
scroll to position [1337, 0]
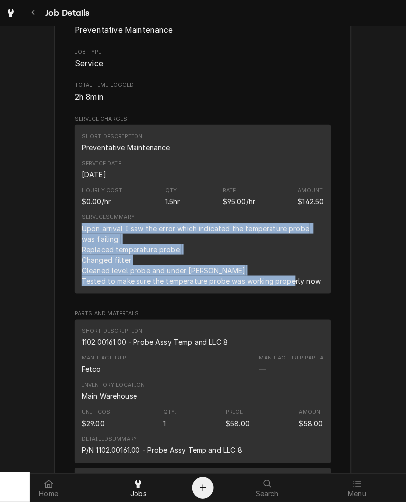
drag, startPoint x: 324, startPoint y: 215, endPoint x: 32, endPoint y: 156, distance: 297.3
click at [32, 156] on div "Job Summary Roopairs Job ID JOB-1489 Service Type Preventative Maintenance Job …" at bounding box center [203, 419] width 406 height 955
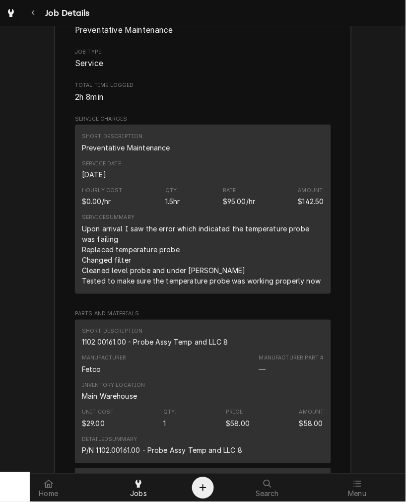
click at [177, 183] on div "Hourly Cost $0.00/hr Qty. 1.5hr Rate $95.00/hr Amount $142.50" at bounding box center [203, 196] width 242 height 27
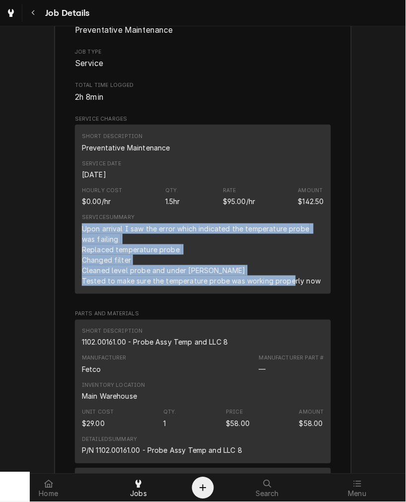
drag, startPoint x: 326, startPoint y: 211, endPoint x: 67, endPoint y: 157, distance: 264.1
click at [67, 157] on div "Roopairs Job ID JOB-1489 Service Type Preventative Maintenance Job Type Service…" at bounding box center [203, 428] width 297 height 915
copy div "Upon arrival I saw the error which indicated the temperature probe was failing …"
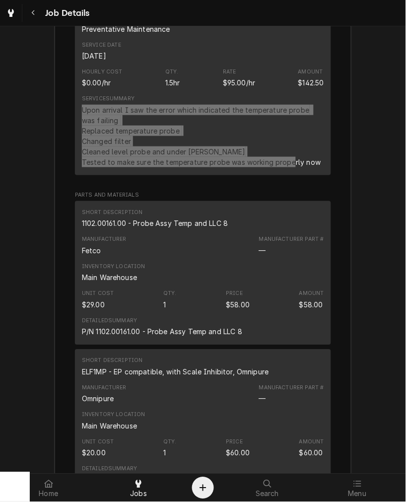
scroll to position [1418, 0]
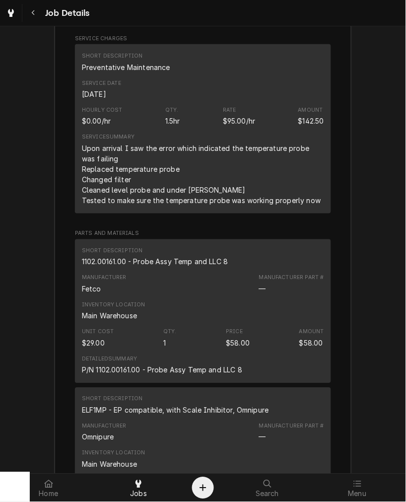
click at [176, 257] on div "1102.00161.00 - Probe Assy Temp and LLC 8" at bounding box center [155, 262] width 146 height 10
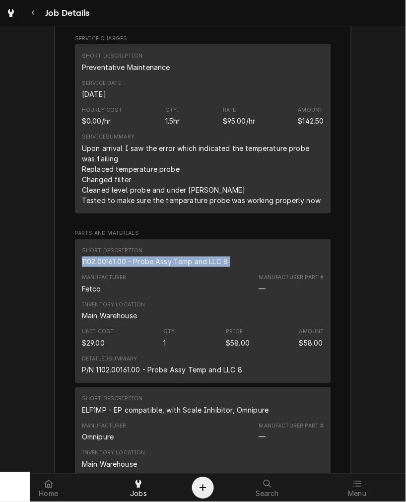
click at [176, 257] on div "1102.00161.00 - Probe Assy Temp and LLC 8" at bounding box center [155, 262] width 146 height 10
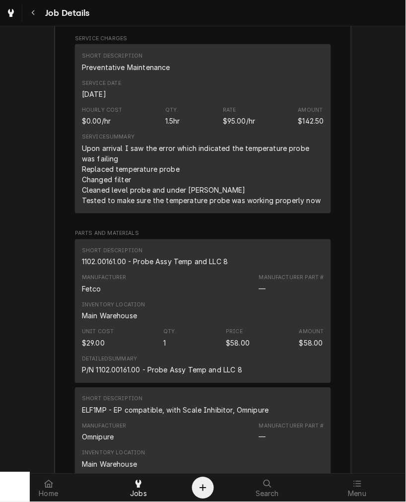
click at [240, 405] on div "ELF1MP - EP compatible, with Scale Inhibitor, Omnipure" at bounding box center [175, 410] width 187 height 10
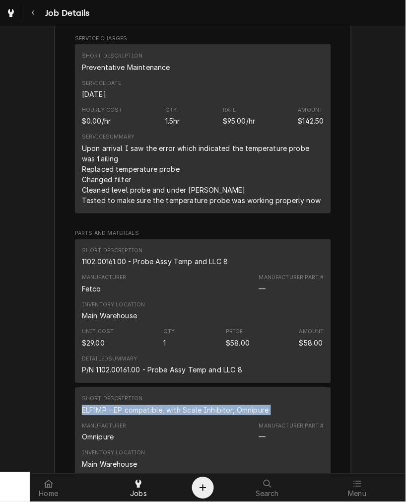
click at [240, 405] on div "ELF1MP - EP compatible, with Scale Inhibitor, Omnipure" at bounding box center [175, 410] width 187 height 10
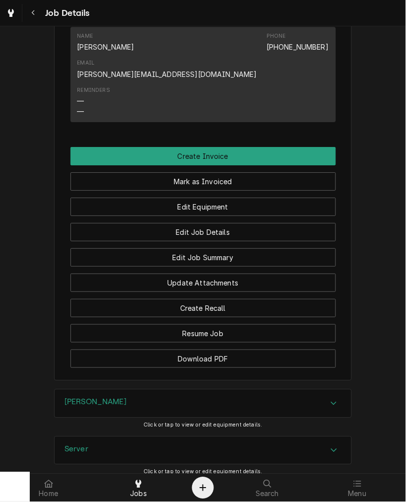
scroll to position [827, 0]
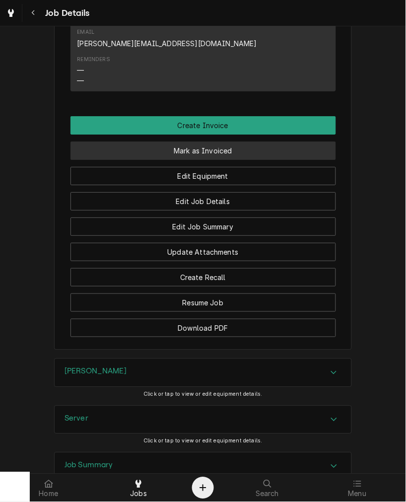
click at [187, 141] on button "Mark as Invoiced" at bounding box center [203, 150] width 266 height 18
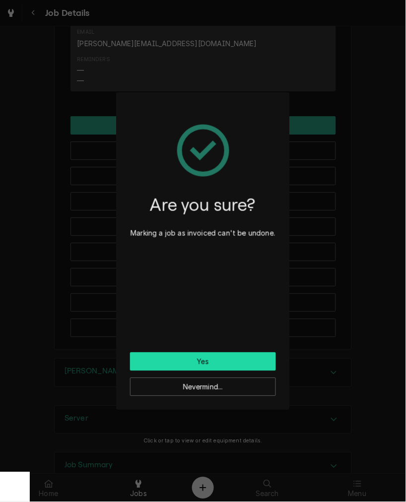
click at [230, 359] on button "Yes" at bounding box center [203, 361] width 146 height 18
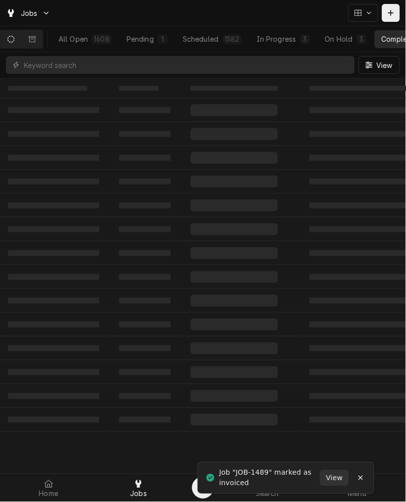
click at [99, 48] on div "All Open 1608 Pending 1 Scheduled 1582 In Progress 3 On Hold 3 Completed 19" at bounding box center [229, 38] width 354 height 25
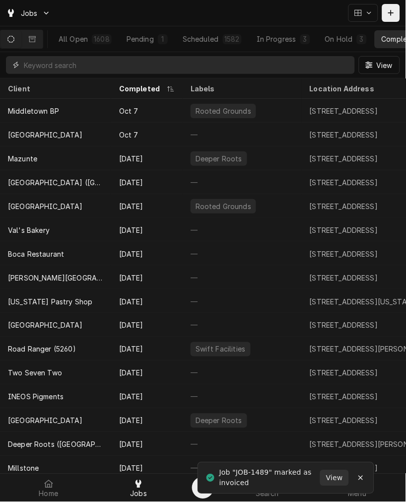
click at [99, 70] on input "Dynamic Content Wrapper" at bounding box center [187, 65] width 326 height 18
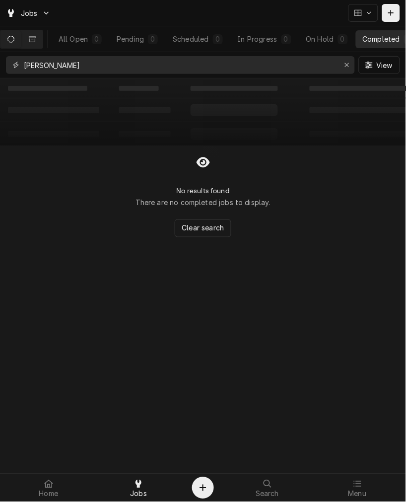
type input "[PERSON_NAME]"
drag, startPoint x: 256, startPoint y: 26, endPoint x: 255, endPoint y: 33, distance: 7.1
click at [256, 30] on div "All Open 0 Pending 0 Scheduled 0 In Progress 0 On Hold 0 Completed 0" at bounding box center [229, 38] width 354 height 25
click at [255, 41] on div "In Progress" at bounding box center [258, 39] width 40 height 10
click at [389, 8] on div "Dynamic Content Wrapper" at bounding box center [391, 13] width 10 height 10
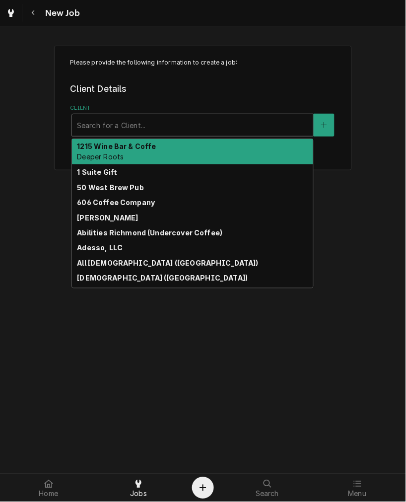
click at [101, 131] on div "Client" at bounding box center [192, 125] width 231 height 18
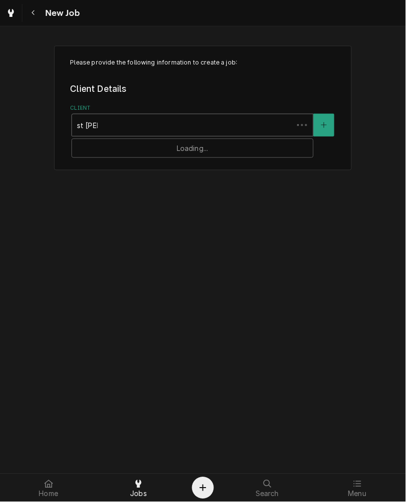
type input "st john"
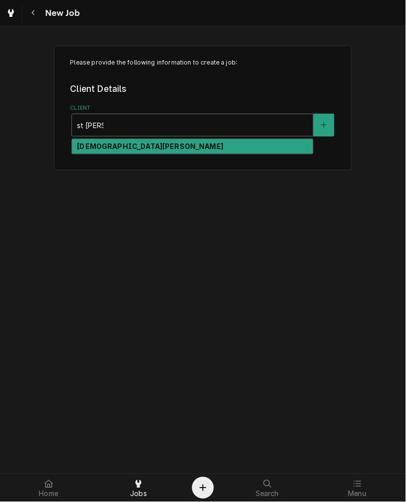
click at [112, 150] on div "[DEMOGRAPHIC_DATA][PERSON_NAME]" at bounding box center [192, 146] width 241 height 15
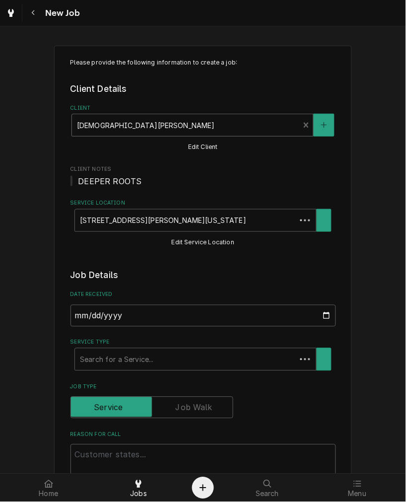
type textarea "x"
click at [32, 14] on icon "Navigate back" at bounding box center [33, 12] width 4 height 7
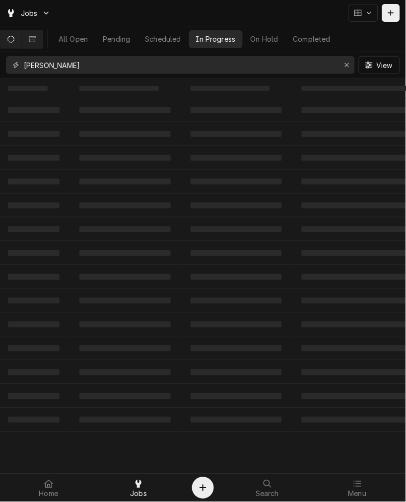
click at [56, 62] on input "john cincinna" at bounding box center [180, 65] width 312 height 18
click at [57, 62] on input "john cincinna" at bounding box center [180, 65] width 312 height 18
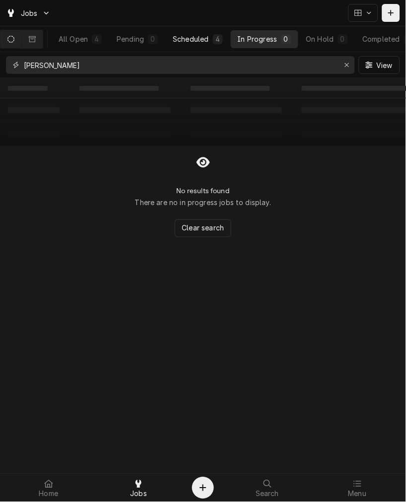
type input "john church"
click at [217, 38] on button "Scheduled 4" at bounding box center [198, 39] width 64 height 18
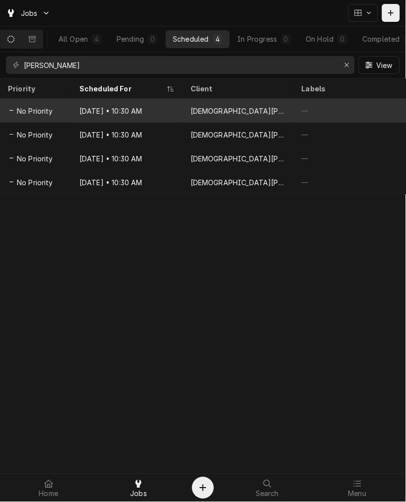
click at [94, 112] on div "Aug 9, 2026 • 10:30 AM" at bounding box center [126, 111] width 111 height 24
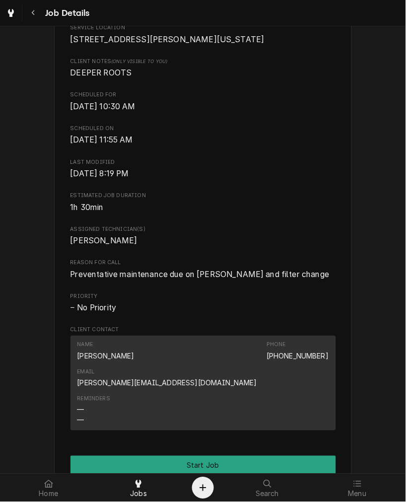
scroll to position [443, 0]
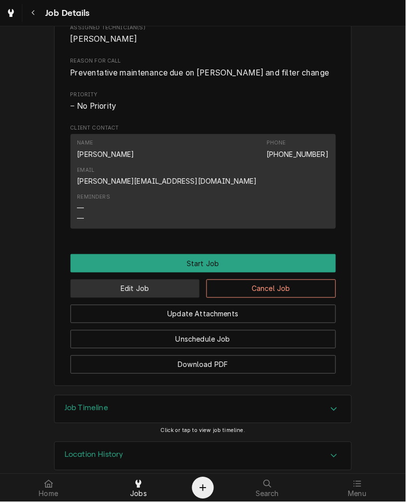
drag, startPoint x: 150, startPoint y: 272, endPoint x: 151, endPoint y: 263, distance: 8.5
click at [150, 279] on button "Edit Job" at bounding box center [135, 288] width 130 height 18
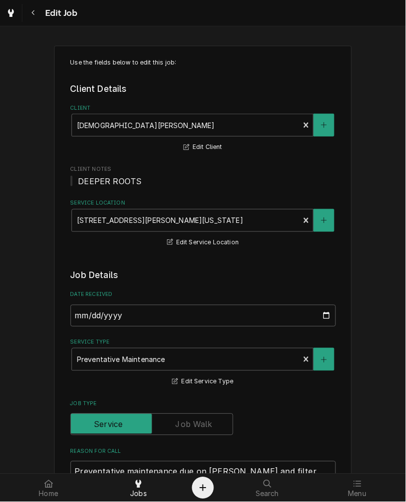
type textarea "x"
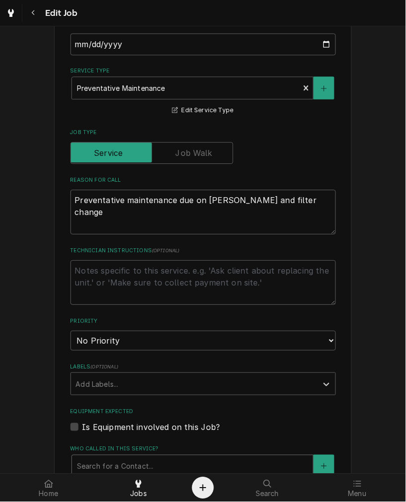
scroll to position [368, 0]
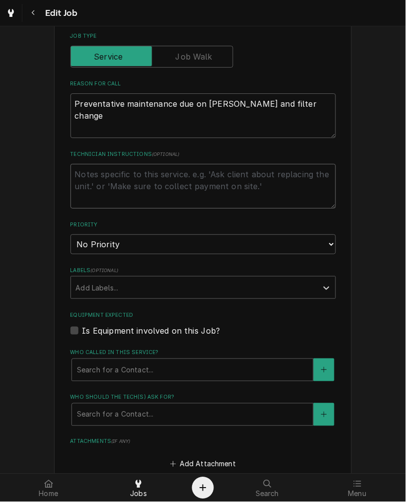
click at [112, 199] on textarea "Technician Instructions ( optional )" at bounding box center [203, 186] width 266 height 45
type textarea "d"
type textarea "x"
type textarea "do"
type textarea "x"
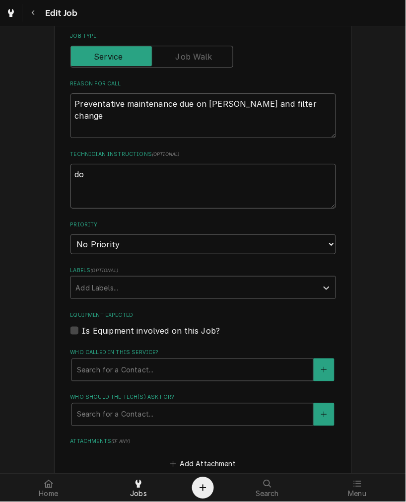
type textarea "don"
type textarea "x"
type textarea "done"
type textarea "x"
type textarea "done"
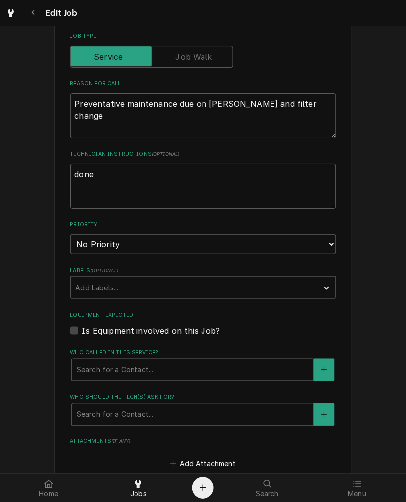
type textarea "x"
type textarea "done 1"
type textarea "x"
type textarea "done 10"
type textarea "x"
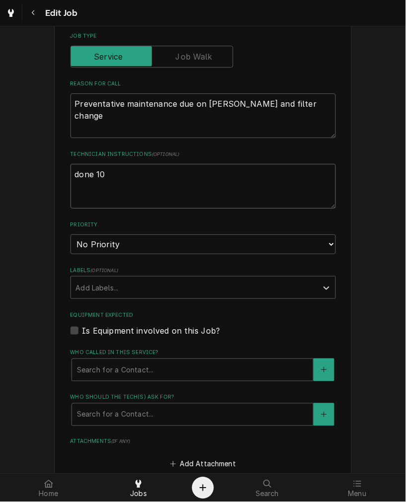
type textarea "done 10-"
type textarea "x"
type textarea "done 10-7"
type textarea "x"
type textarea "done 10-7-"
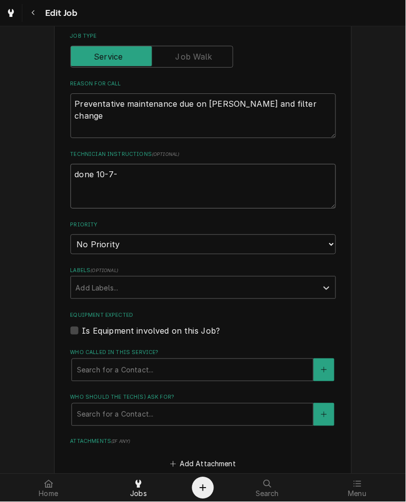
type textarea "x"
type textarea "done 10-7-2"
type textarea "x"
type textarea "done 10-7-20"
type textarea "x"
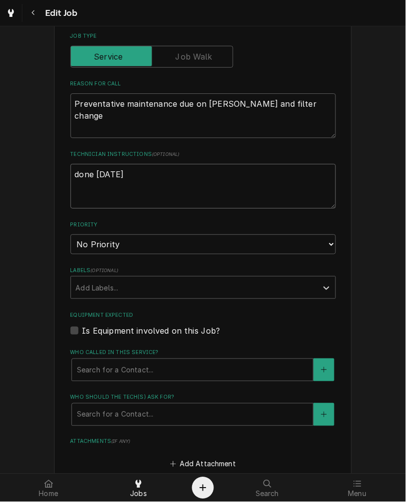
type textarea "done 10-7-202"
type textarea "x"
type textarea "done 10-7-2025"
type textarea "x"
type textarea "done 10-7-2025"
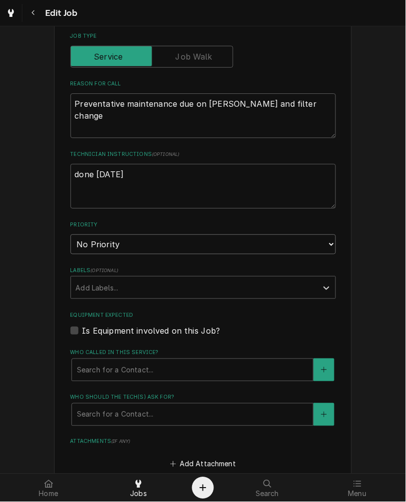
drag, startPoint x: 100, startPoint y: 237, endPoint x: 109, endPoint y: 247, distance: 13.7
click at [100, 237] on select "No Priority Urgent High Medium Low" at bounding box center [203, 244] width 266 height 20
select select "3"
click at [70, 234] on select "No Priority Urgent High Medium Low" at bounding box center [203, 244] width 266 height 20
type textarea "x"
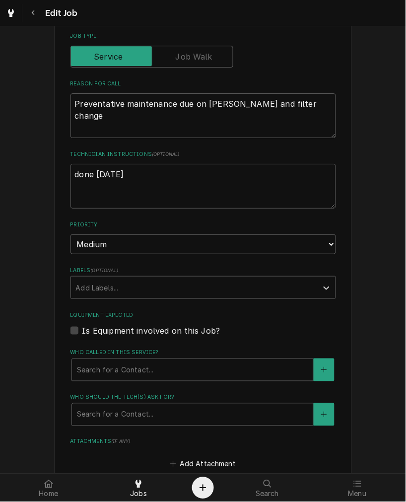
click at [130, 331] on label "Is Equipment involved on this Job?" at bounding box center [151, 331] width 138 height 12
click at [130, 331] on input "Equipment Expected" at bounding box center [215, 336] width 266 height 22
checkbox input "true"
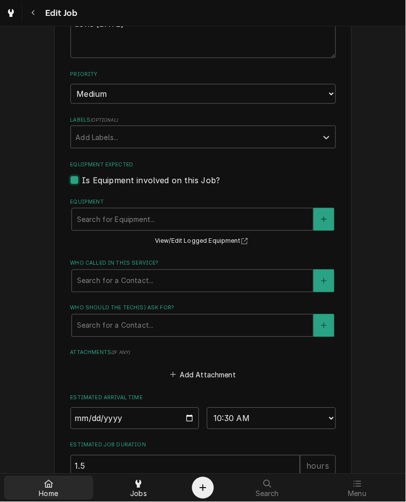
scroll to position [442, 0]
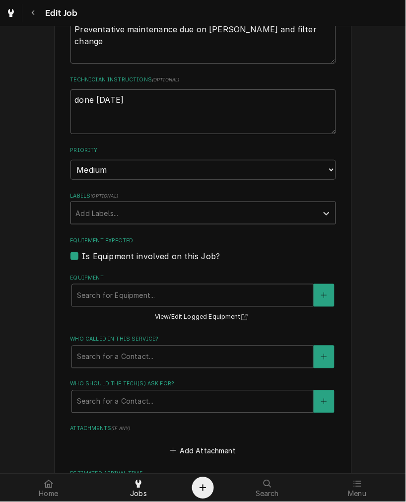
click at [131, 211] on div "Labels" at bounding box center [194, 213] width 237 height 18
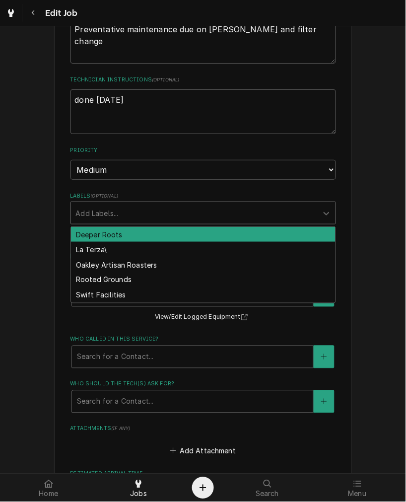
click at [119, 229] on div "Deeper Roots" at bounding box center [203, 234] width 265 height 15
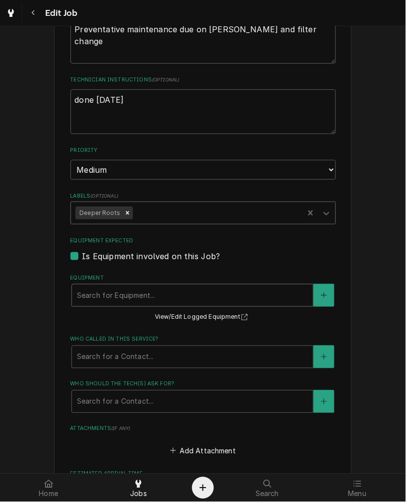
click at [136, 290] on div "Equipment" at bounding box center [192, 295] width 231 height 18
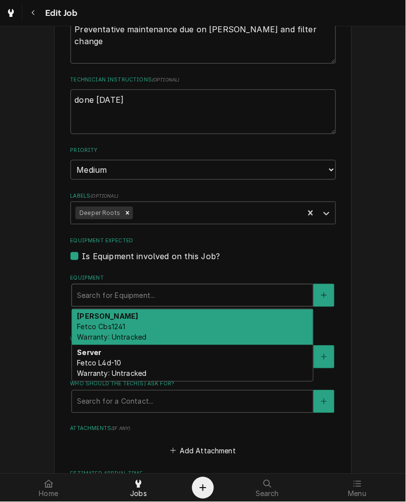
drag, startPoint x: 137, startPoint y: 327, endPoint x: 162, endPoint y: 312, distance: 29.8
click at [137, 328] on div "Brewer Fetco Cbs1241 Warranty: Untracked" at bounding box center [192, 327] width 241 height 36
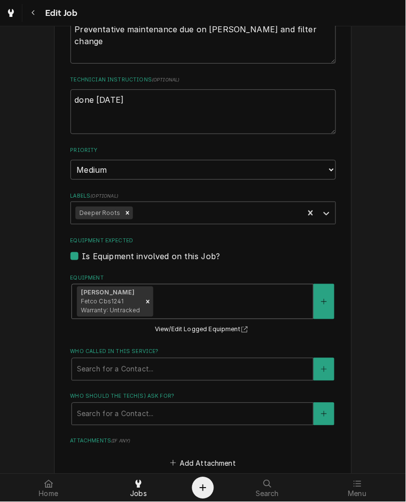
click at [172, 301] on div "Equipment" at bounding box center [231, 302] width 153 height 18
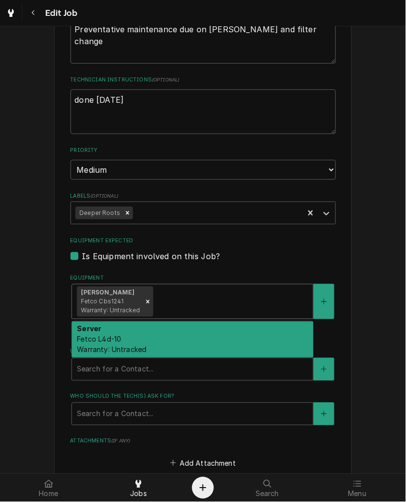
click at [193, 346] on div "Server Fetco L4d-10 Warranty: Untracked" at bounding box center [192, 340] width 241 height 36
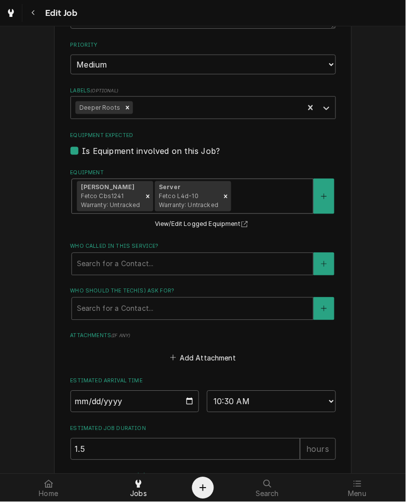
scroll to position [626, 0]
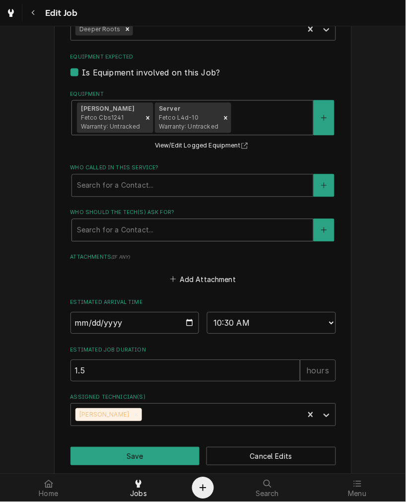
click at [150, 224] on div "Who should the tech(s) ask for?" at bounding box center [192, 230] width 231 height 18
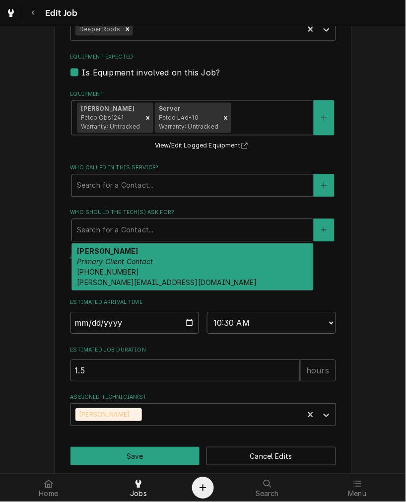
click at [150, 252] on div "Billy Otten Primary Client Contact (614) 832-9831 billy@stjohncincy.org" at bounding box center [192, 267] width 241 height 47
type textarea "x"
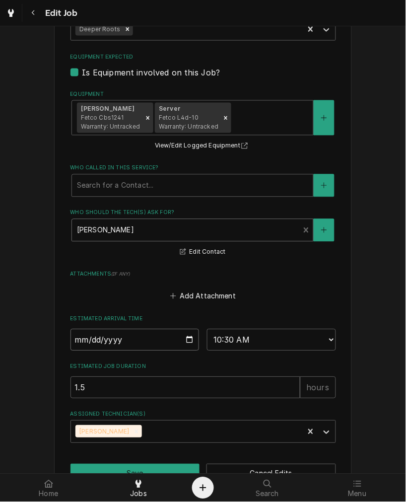
click at [187, 339] on input "2026-08-09" at bounding box center [134, 340] width 129 height 22
click at [73, 340] on input "2026-08-09" at bounding box center [134, 340] width 129 height 22
type input "2026-01-09"
type textarea "x"
type input "2026-10-09"
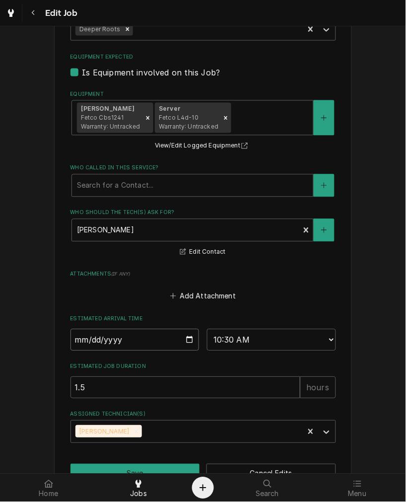
type textarea "x"
type input "2026-10-07"
type textarea "x"
type input "0002-10-07"
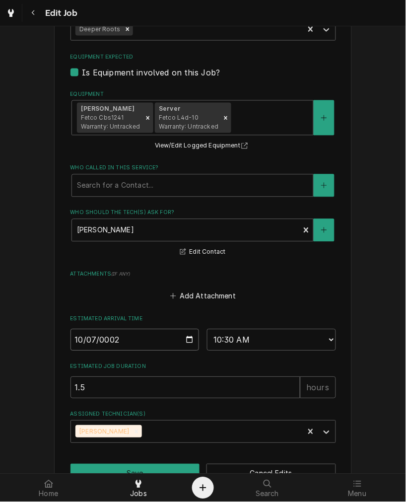
type textarea "x"
type input "0020-10-07"
type textarea "x"
type input "0202-10-07"
type textarea "x"
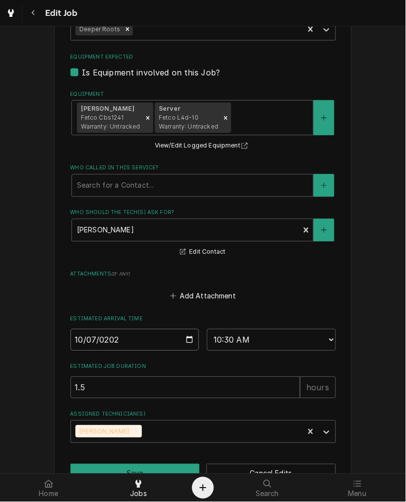
type input "2026-10-07"
type textarea "x"
click at [276, 326] on div "Estimated Arrival Time 2026-10-07 AM / PM 6:00 AM 6:15 AM 6:30 AM 6:45 AM 7:00 …" at bounding box center [203, 332] width 266 height 35
click at [250, 340] on select "AM / PM 6:00 AM 6:15 AM 6:30 AM 6:45 AM 7:00 AM 7:15 AM 7:30 AM 7:45 AM 8:00 AM…" at bounding box center [271, 340] width 129 height 22
select select "10:45:00"
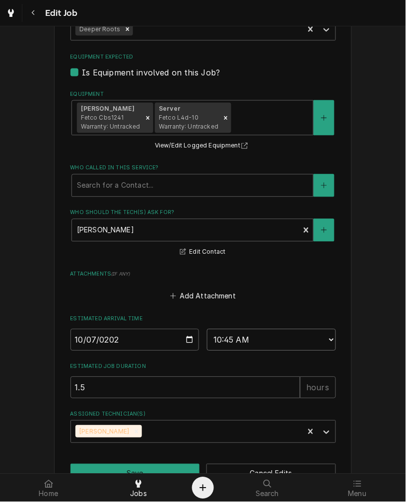
click at [207, 329] on select "AM / PM 6:00 AM 6:15 AM 6:30 AM 6:45 AM 7:00 AM 7:15 AM 7:30 AM 7:45 AM 8:00 AM…" at bounding box center [271, 340] width 129 height 22
click at [144, 467] on button "Save" at bounding box center [135, 473] width 130 height 18
type textarea "x"
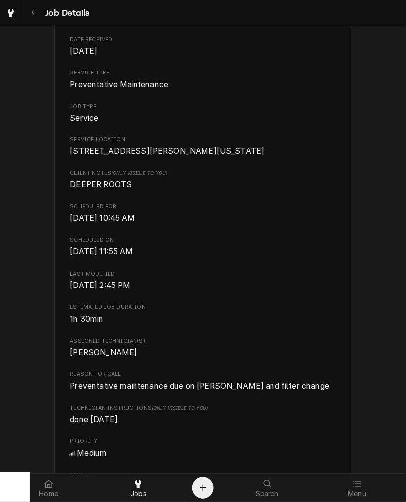
scroll to position [92, 0]
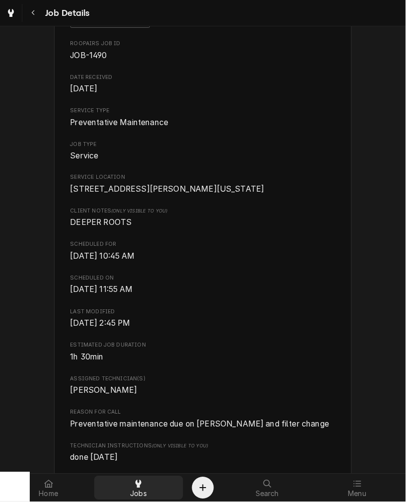
click at [140, 494] on span "Jobs" at bounding box center [138, 494] width 17 height 8
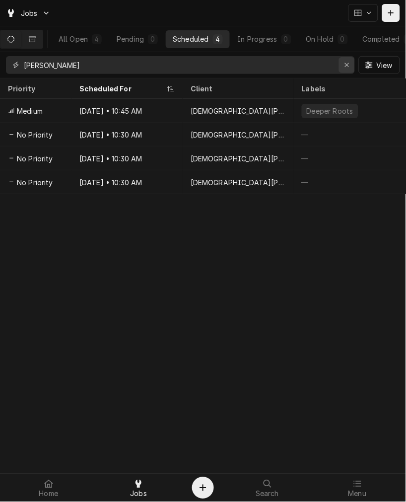
click at [339, 61] on button "Erase input" at bounding box center [347, 65] width 16 height 16
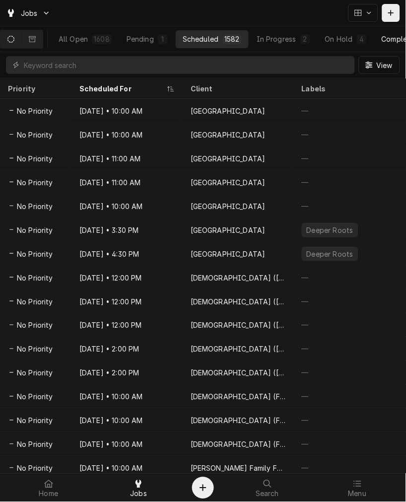
click at [395, 35] on div "Completed" at bounding box center [400, 39] width 37 height 10
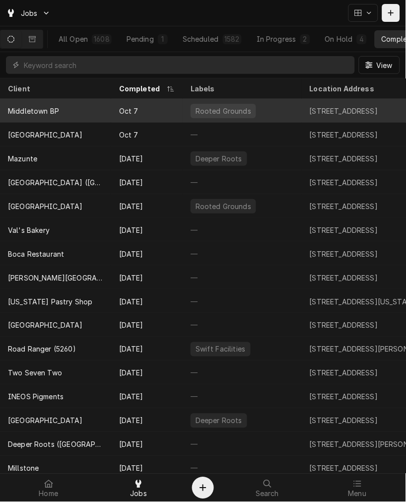
click at [133, 119] on div "Oct 7" at bounding box center [146, 111] width 71 height 24
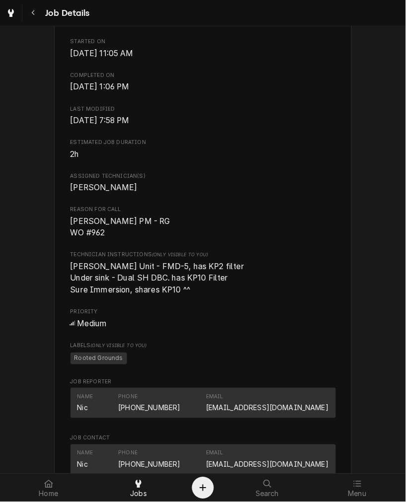
scroll to position [368, 0]
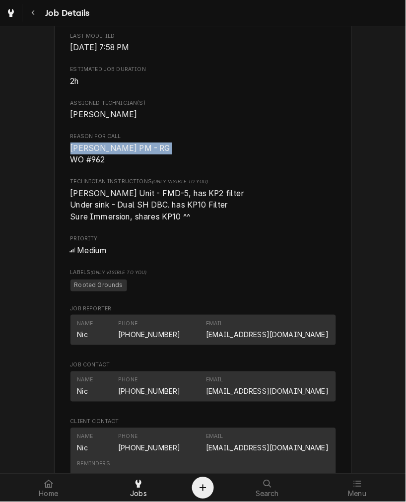
drag, startPoint x: 113, startPoint y: 170, endPoint x: 56, endPoint y: 153, distance: 59.5
click at [56, 153] on div "Middletown BP 6164 OH-122, Middletown, OH 45005 Open in Maps Roopairs Job ID JO…" at bounding box center [203, 269] width 298 height 1150
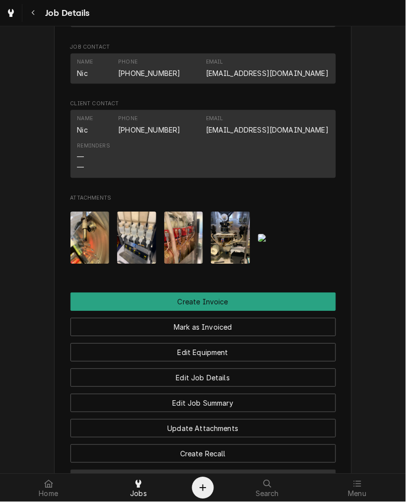
scroll to position [827, 0]
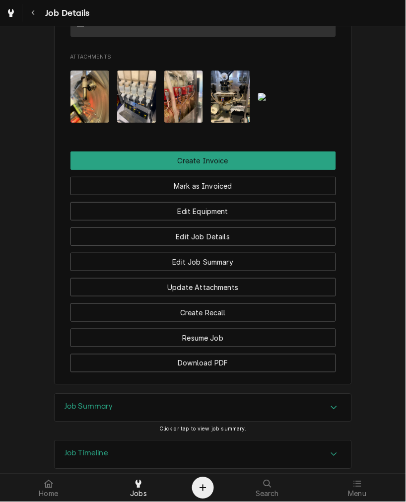
click at [100, 412] on h3 "Job Summary" at bounding box center [89, 406] width 49 height 9
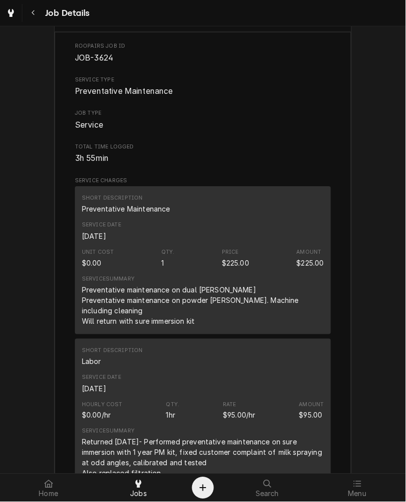
scroll to position [1287, 0]
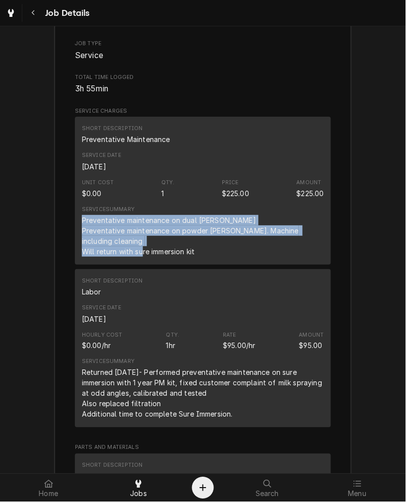
drag, startPoint x: 199, startPoint y: 256, endPoint x: 74, endPoint y: 234, distance: 126.0
click at [75, 234] on div "Short Description Preventative Maintenance Service Date Sep 29, 2025 Unit Cost …" at bounding box center [203, 191] width 256 height 148
copy div "Preventative maintenance on dual brewer Preventative maintenance on powder Capp…"
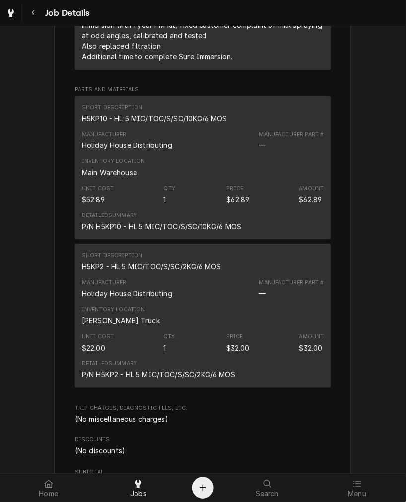
scroll to position [1562, 0]
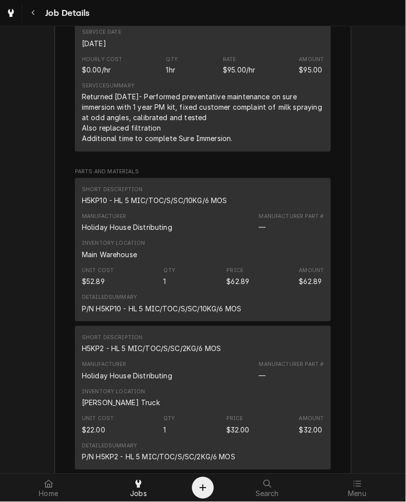
drag, startPoint x: 245, startPoint y: 138, endPoint x: 96, endPoint y: 98, distance: 154.5
click at [75, 100] on div "Short Description Labor Service Date Sep 29, 2025 Hourly Cost $0.00/hr Qty. 1hr…" at bounding box center [203, 73] width 256 height 158
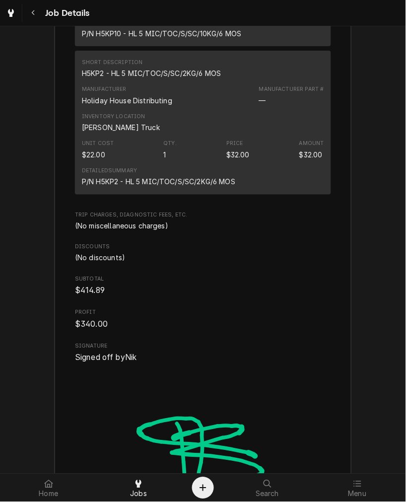
scroll to position [1838, 0]
click at [160, 69] on div "H5KP2 - HL 5 MIC/TOC/S/SC/2KG/6 MOS" at bounding box center [151, 73] width 139 height 10
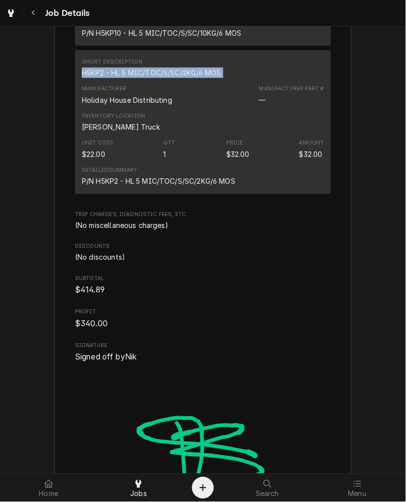
click at [160, 69] on div "H5KP2 - HL 5 MIC/TOC/S/SC/2KG/6 MOS" at bounding box center [151, 73] width 139 height 10
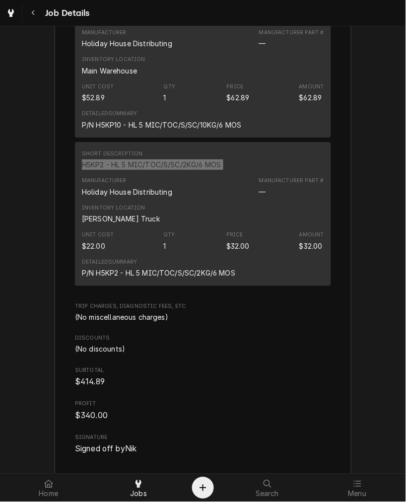
scroll to position [1654, 0]
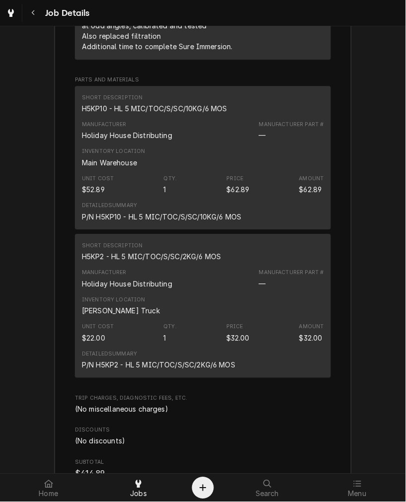
click at [141, 108] on div "H5KP10 - HL 5 MIC/TOC/S/SC/10KG/6 MOS" at bounding box center [154, 108] width 145 height 10
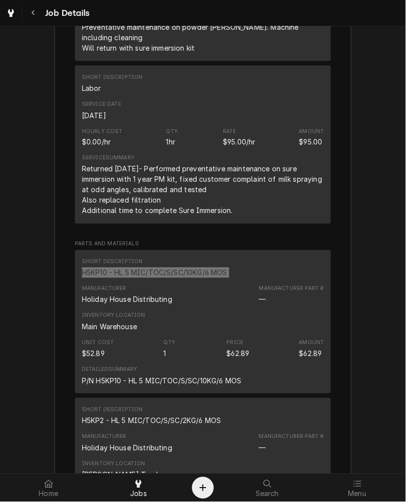
scroll to position [1122, 0]
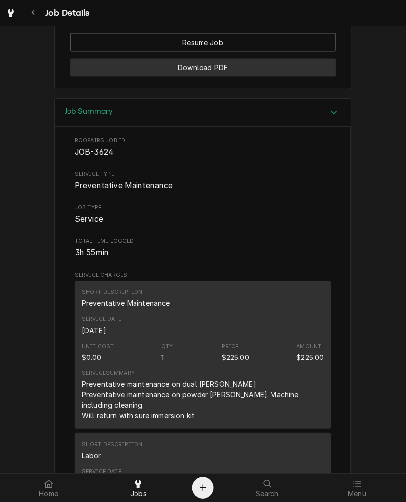
click at [177, 77] on button "Download PDF" at bounding box center [203, 68] width 266 height 18
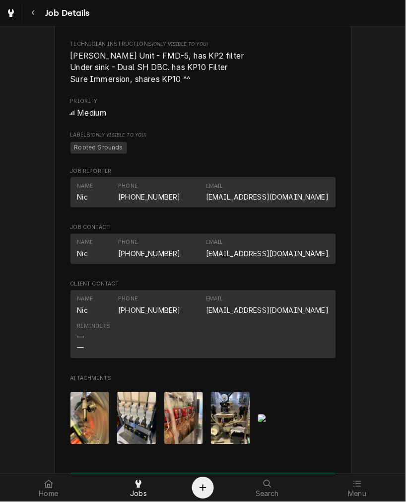
scroll to position [295, 0]
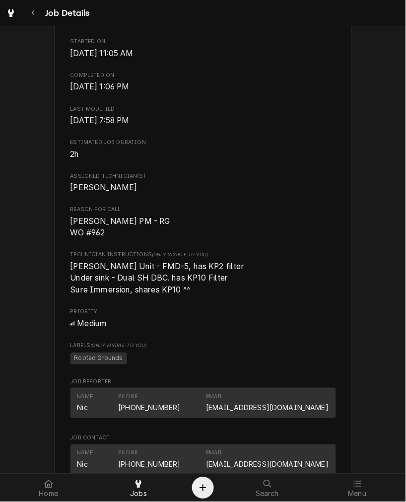
click at [215, 280] on span "Capp Unit - FMD-5, has KP2 filter Under sink - Dual SH DBC. has KP10 Filter Sur…" at bounding box center [203, 278] width 266 height 35
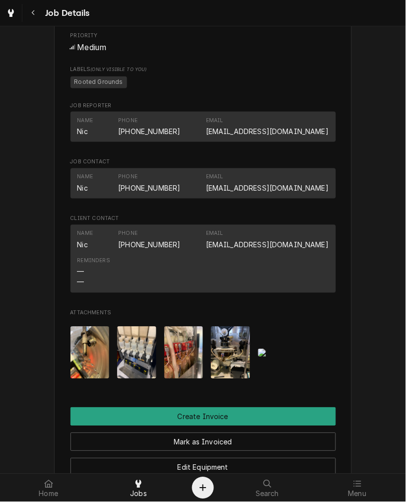
scroll to position [663, 0]
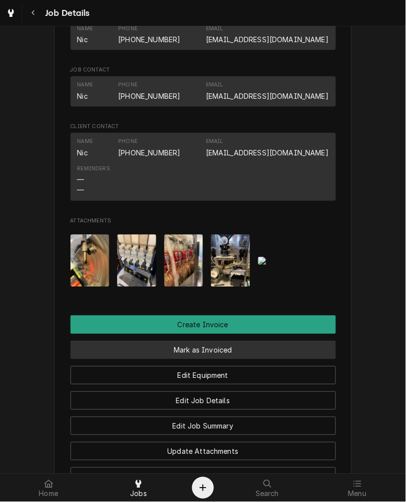
click at [233, 359] on button "Mark as Invoiced" at bounding box center [203, 350] width 266 height 18
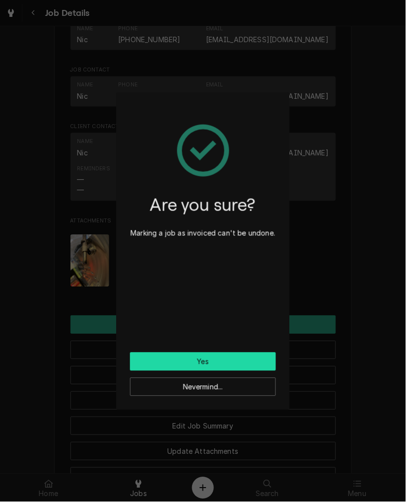
click at [233, 365] on button "Yes" at bounding box center [203, 361] width 146 height 18
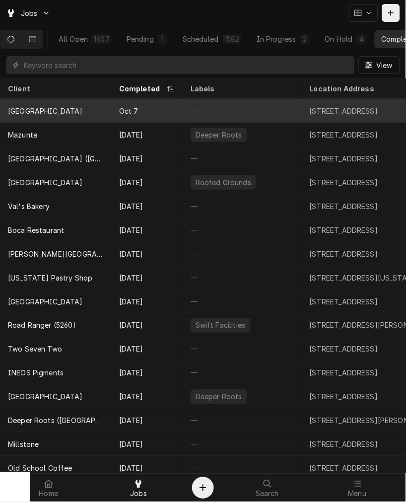
click at [103, 108] on div "[GEOGRAPHIC_DATA]" at bounding box center [55, 111] width 111 height 24
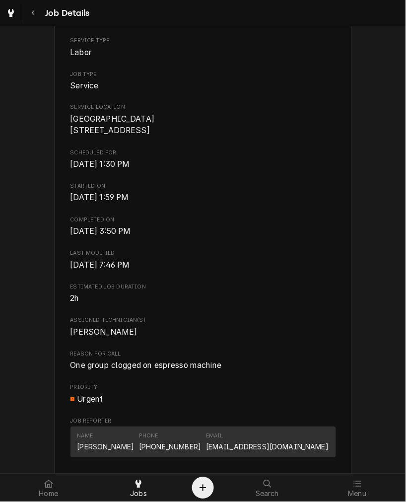
scroll to position [275, 0]
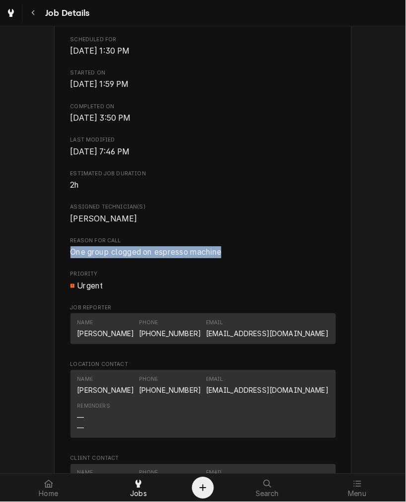
drag, startPoint x: 175, startPoint y: 273, endPoint x: 127, endPoint y: 263, distance: 49.2
click at [1, 271] on div "Completed and Uninvoiced White Oak Coffee House White Oak Coffee House / 5935 C…" at bounding box center [203, 280] width 406 height 1038
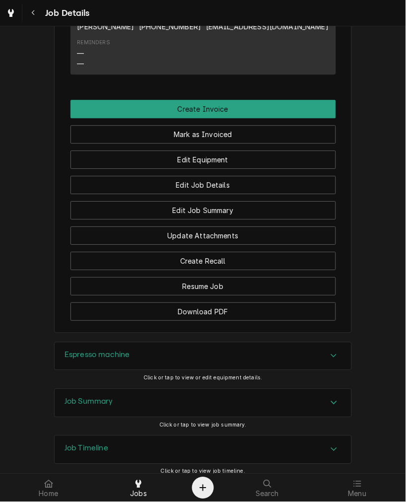
scroll to position [735, 0]
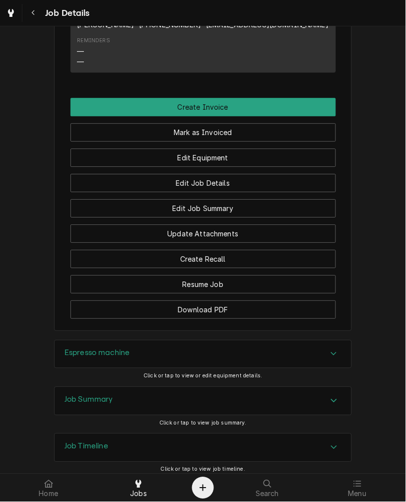
click at [118, 368] on div "Espresso machine" at bounding box center [203, 355] width 297 height 28
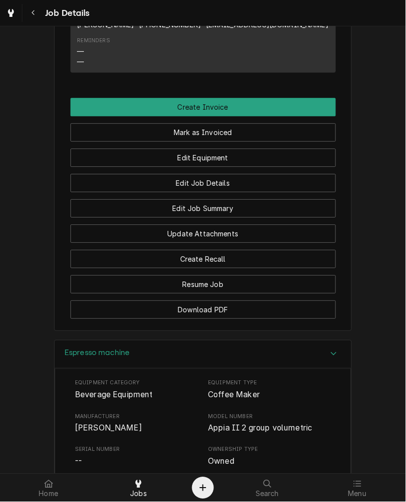
click at [100, 432] on span "Simonelli" at bounding box center [108, 427] width 67 height 9
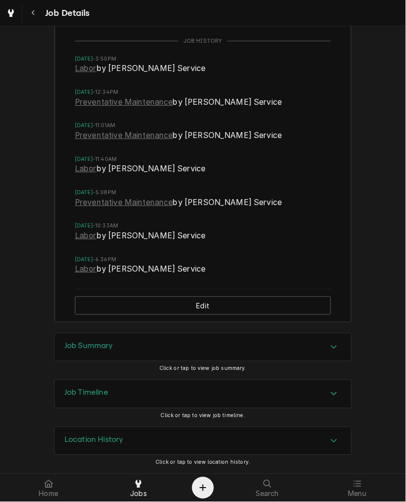
scroll to position [1299, 0]
click at [100, 346] on h3 "Job Summary" at bounding box center [89, 346] width 49 height 9
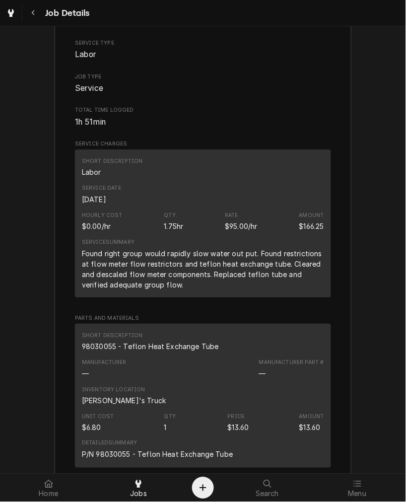
scroll to position [1667, 0]
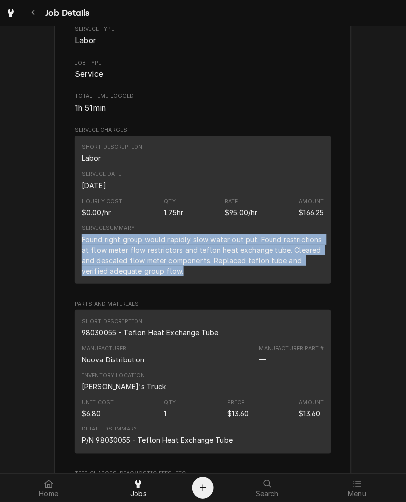
drag, startPoint x: 199, startPoint y: 288, endPoint x: 67, endPoint y: 251, distance: 137.7
click at [67, 251] on div "Roopairs Job ID JOB-4096 Service Type Labor Job Type Service Total Time Logged …" at bounding box center [203, 459] width 297 height 957
copy div "Found right group would rapidly slow water out put. Found restrictions at flow …"
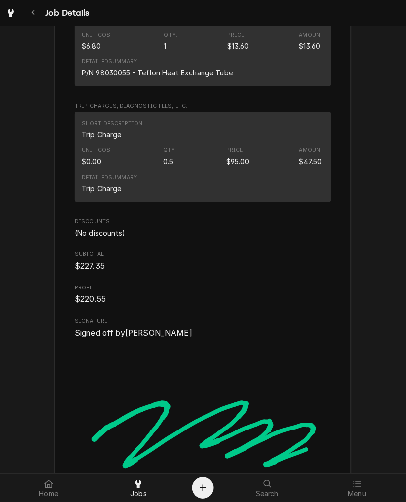
scroll to position [1851, 0]
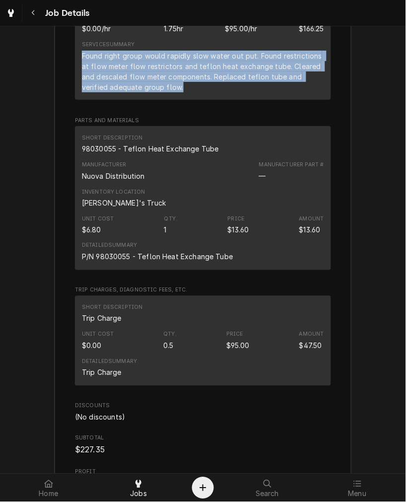
click at [115, 154] on div "98030055 - Teflon Heat Exchange Tube" at bounding box center [150, 148] width 137 height 10
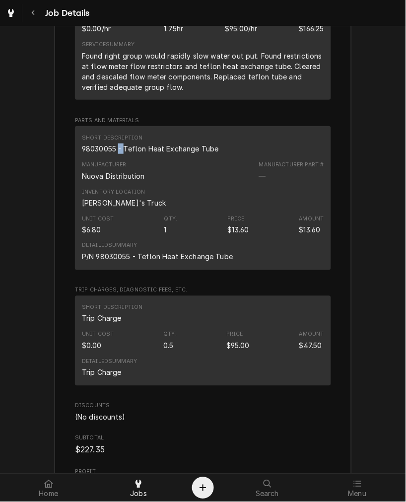
click at [115, 154] on div "98030055 - Teflon Heat Exchange Tube" at bounding box center [150, 148] width 137 height 10
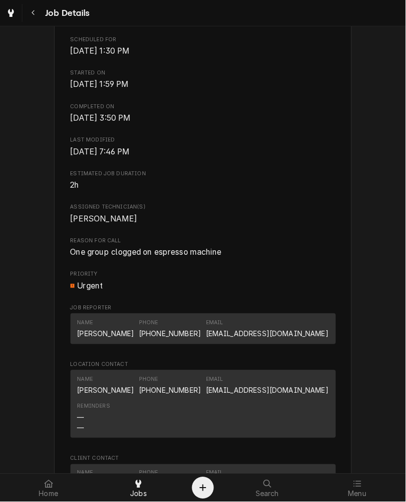
scroll to position [551, 0]
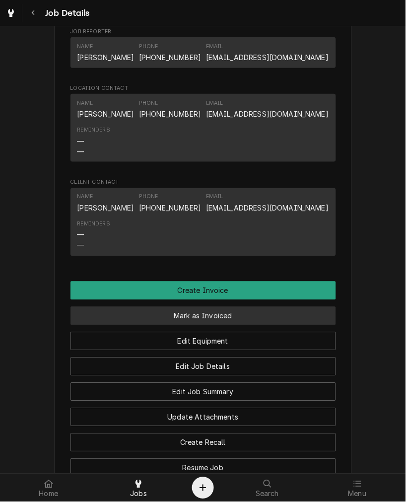
drag, startPoint x: 185, startPoint y: 335, endPoint x: 186, endPoint y: 343, distance: 8.0
click at [185, 325] on button "Mark as Invoiced" at bounding box center [203, 316] width 266 height 18
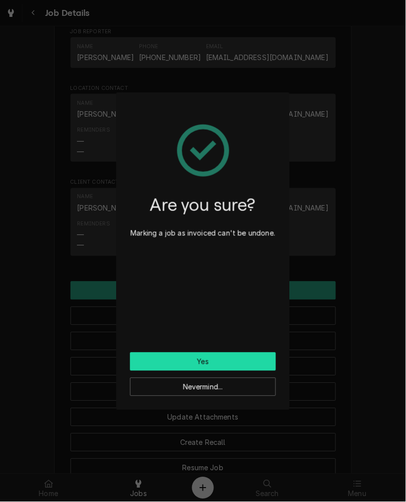
click at [192, 364] on button "Yes" at bounding box center [203, 361] width 146 height 18
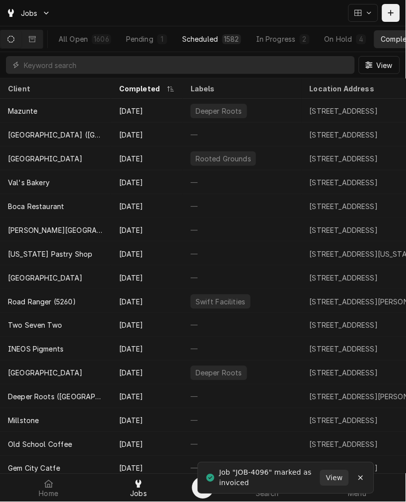
click at [229, 41] on div "1582" at bounding box center [231, 39] width 15 height 10
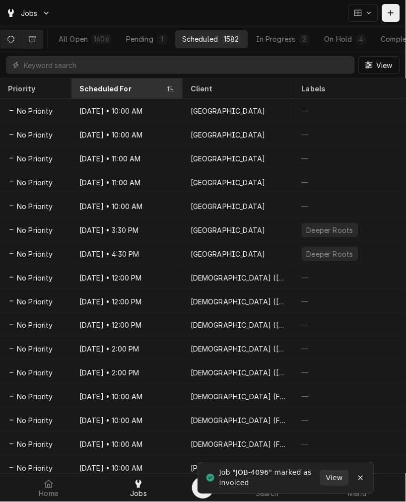
click at [73, 90] on div "Scheduled For" at bounding box center [126, 88] width 107 height 16
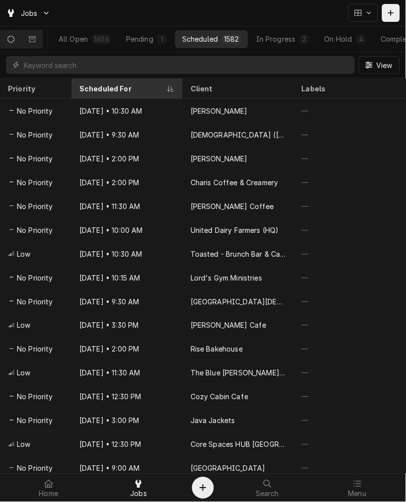
click at [102, 85] on div "Scheduled For" at bounding box center [121, 88] width 85 height 10
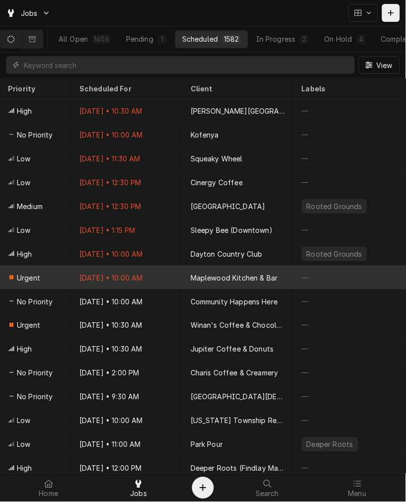
click at [191, 273] on div "Maplewood Kitchen & Bar" at bounding box center [234, 278] width 87 height 10
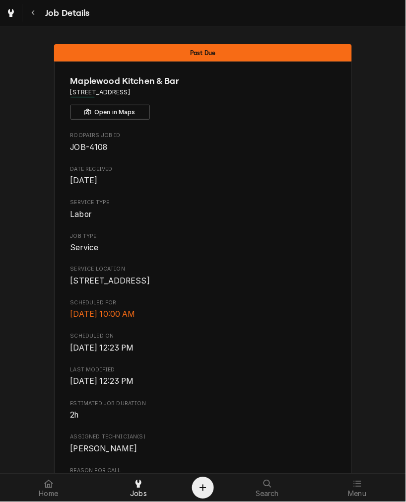
scroll to position [419, 0]
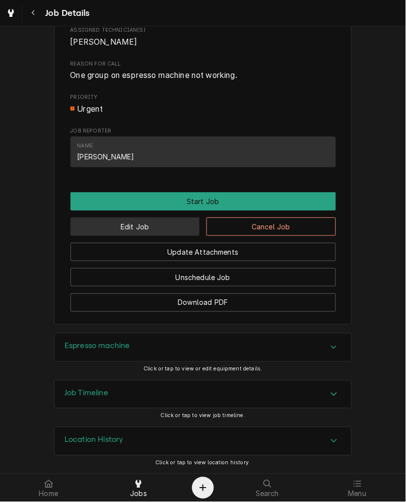
click at [149, 226] on button "Edit Job" at bounding box center [135, 226] width 130 height 18
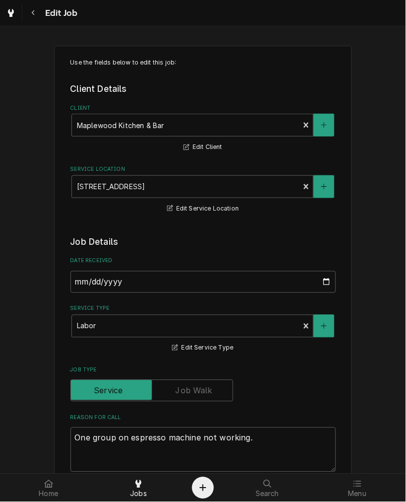
scroll to position [634, 0]
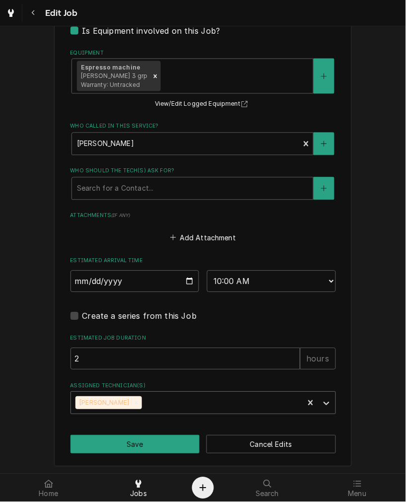
click at [132, 406] on div "Remove Damon Rinehart" at bounding box center [136, 403] width 11 height 13
click at [155, 410] on div "Assigned Technician(s)" at bounding box center [194, 403] width 237 height 18
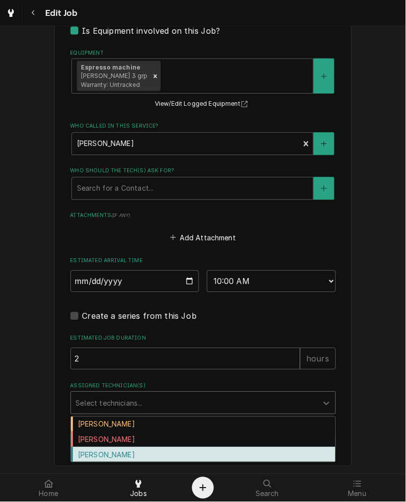
click at [140, 449] on div "[PERSON_NAME]" at bounding box center [203, 454] width 265 height 15
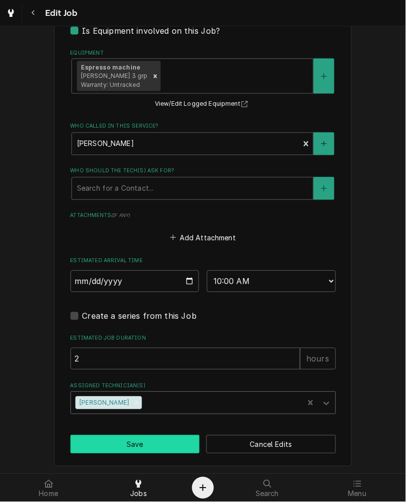
type textarea "x"
click at [240, 278] on select "AM / PM 6:00 AM 6:15 AM 6:30 AM 6:45 AM 7:00 AM 7:15 AM 7:30 AM 7:45 AM 8:00 AM…" at bounding box center [271, 282] width 129 height 22
select select "15:30:00"
click at [207, 271] on select "AM / PM 6:00 AM 6:15 AM 6:30 AM 6:45 AM 7:00 AM 7:15 AM 7:30 AM 7:45 AM 8:00 AM…" at bounding box center [271, 282] width 129 height 22
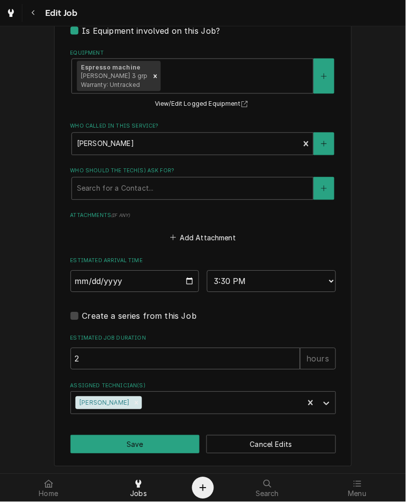
click at [136, 186] on div "Who should the tech(s) ask for?" at bounding box center [192, 189] width 231 height 18
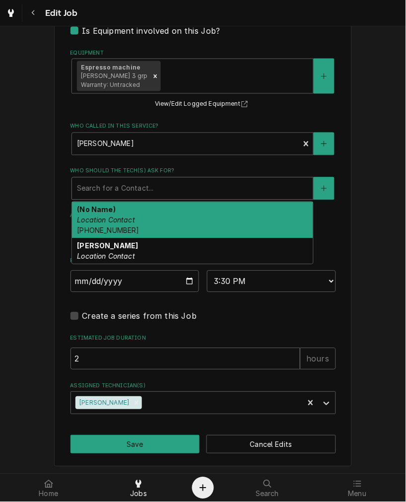
click at [113, 367] on fieldset "Job Details Date Received [DATE] Service Type Labor Edit Service Type Job Type …" at bounding box center [203, 7] width 266 height 813
click at [117, 230] on span "[PHONE_NUMBER]" at bounding box center [108, 230] width 62 height 8
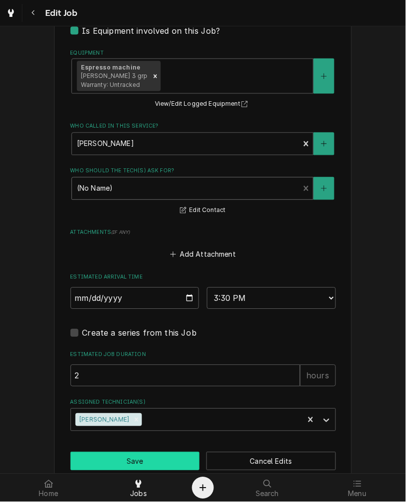
click at [151, 452] on button "Save" at bounding box center [135, 461] width 130 height 18
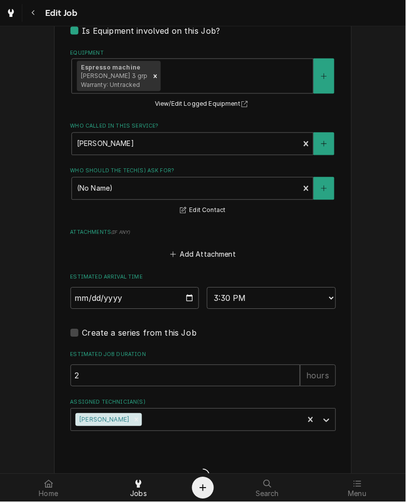
type textarea "x"
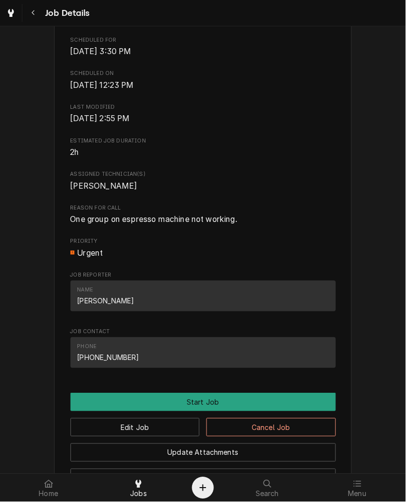
scroll to position [368, 0]
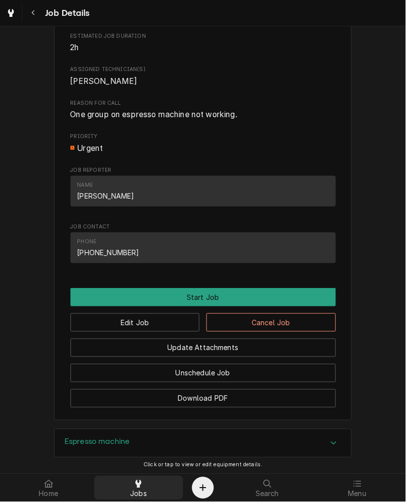
click at [135, 488] on div at bounding box center [139, 484] width 12 height 12
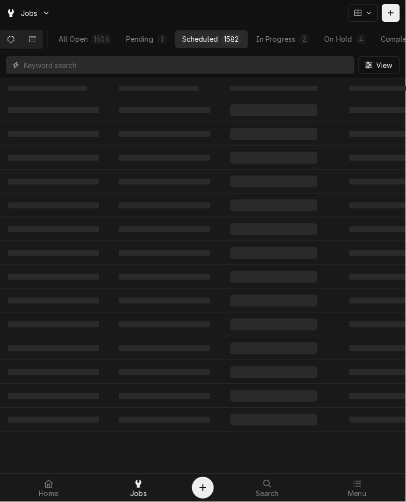
click at [93, 67] on input "Dynamic Content Wrapper" at bounding box center [187, 65] width 326 height 18
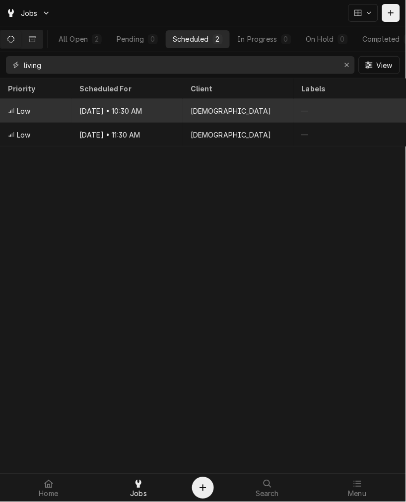
type input "living"
click at [218, 110] on div "[DEMOGRAPHIC_DATA]" at bounding box center [231, 111] width 81 height 10
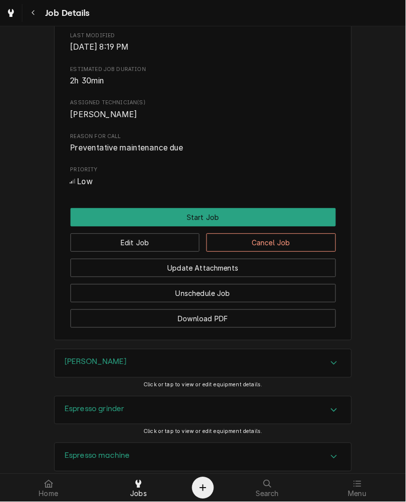
scroll to position [368, 0]
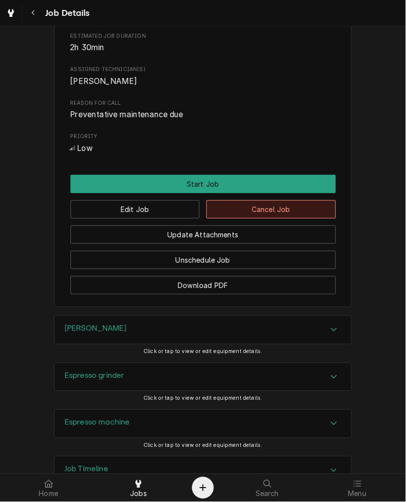
click at [260, 216] on button "Cancel Job" at bounding box center [272, 209] width 130 height 18
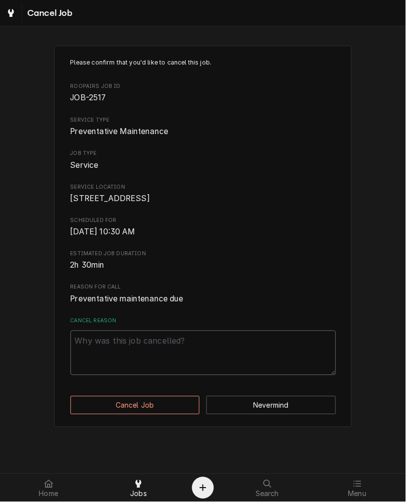
click at [157, 375] on textarea "Cancel Reason" at bounding box center [203, 353] width 266 height 45
type textarea "x"
type textarea "c"
type textarea "x"
type textarea "cn"
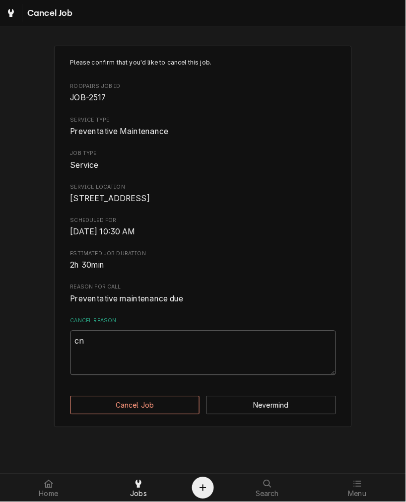
type textarea "x"
type textarea "cna"
type textarea "x"
type textarea "cnac"
type textarea "x"
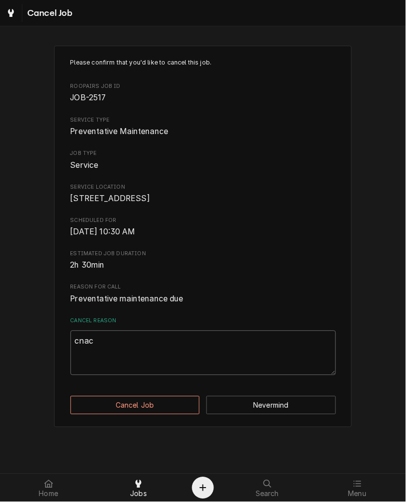
type textarea "cnacl"
type textarea "x"
type textarea "cnacle"
type textarea "x"
type textarea "cnacled"
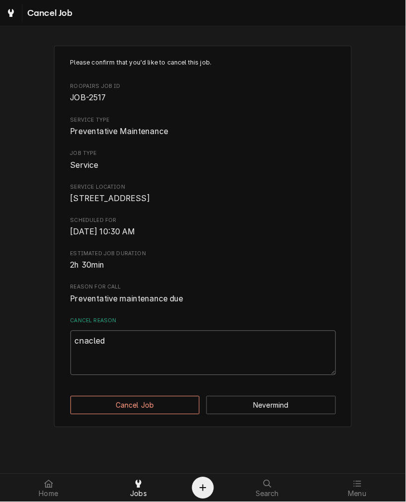
type textarea "x"
type textarea "cnacle"
type textarea "x"
type textarea "cnacl"
type textarea "x"
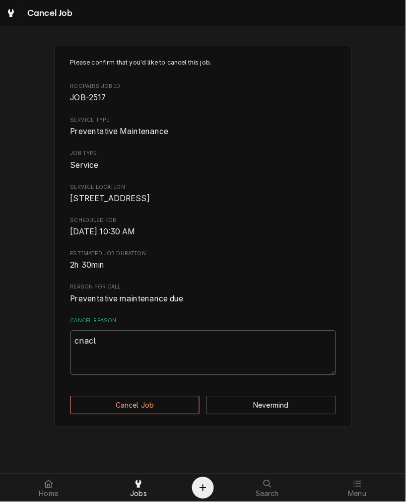
type textarea "cnac"
type textarea "x"
type textarea "cna"
type textarea "x"
type textarea "cn"
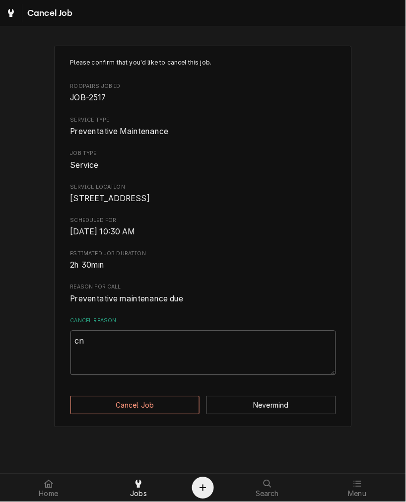
type textarea "x"
type textarea "c"
type textarea "x"
type textarea "ca"
type textarea "x"
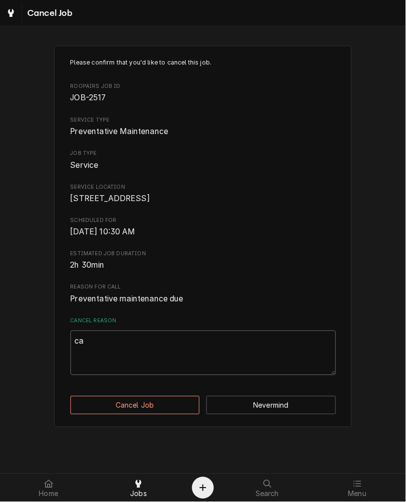
type textarea "can"
type textarea "x"
type textarea "canc"
type textarea "x"
type textarea "cance"
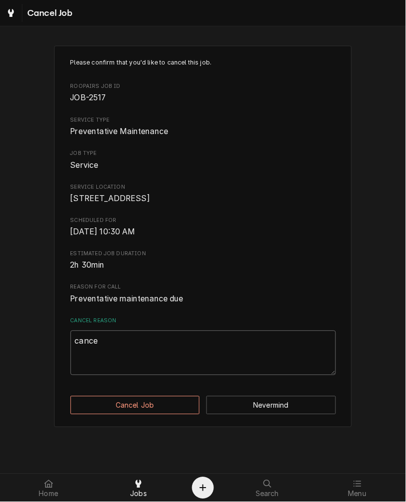
type textarea "x"
type textarea "cancel"
type textarea "x"
type textarea "cancell"
type textarea "x"
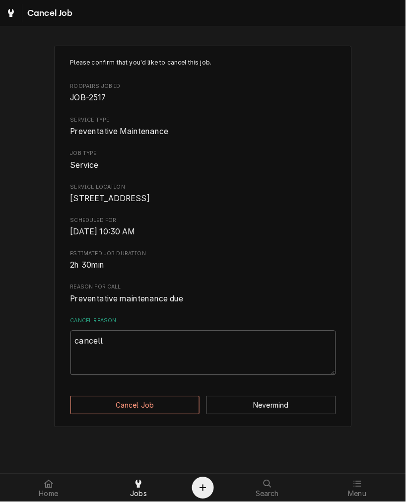
type textarea "cancelle"
type textarea "x"
type textarea "cancelled"
click at [161, 414] on button "Cancel Job" at bounding box center [135, 405] width 130 height 18
type textarea "x"
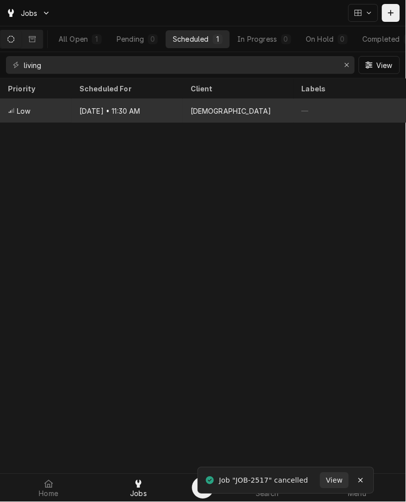
click at [139, 112] on div "[DATE] • 11:30 AM" at bounding box center [126, 111] width 111 height 24
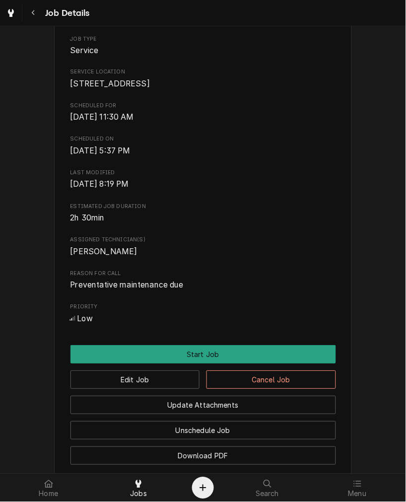
scroll to position [457, 0]
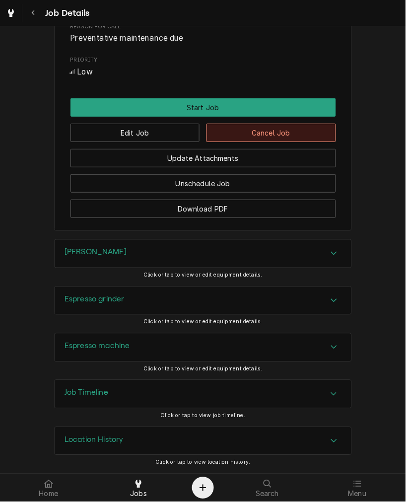
click at [275, 130] on button "Cancel Job" at bounding box center [272, 133] width 130 height 18
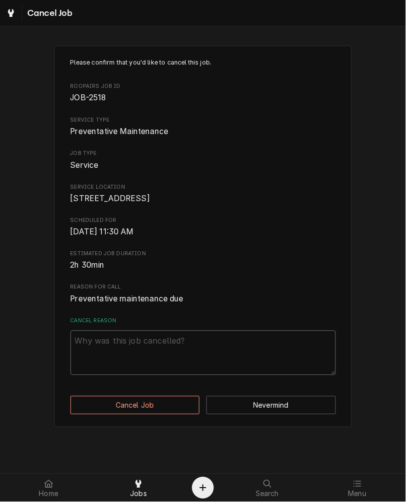
click at [136, 371] on textarea "Cancel Reason" at bounding box center [203, 353] width 266 height 45
type textarea "x"
type textarea "c"
type textarea "x"
type textarea "ca"
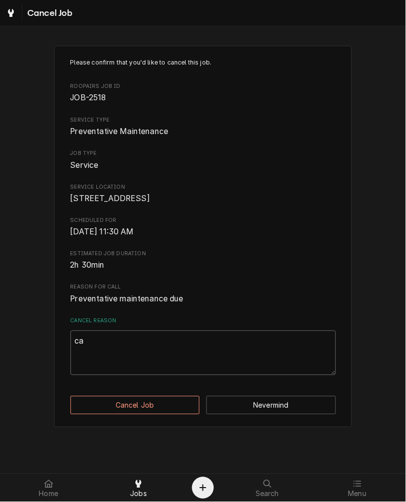
type textarea "x"
type textarea "can"
type textarea "x"
type textarea "canc"
type textarea "x"
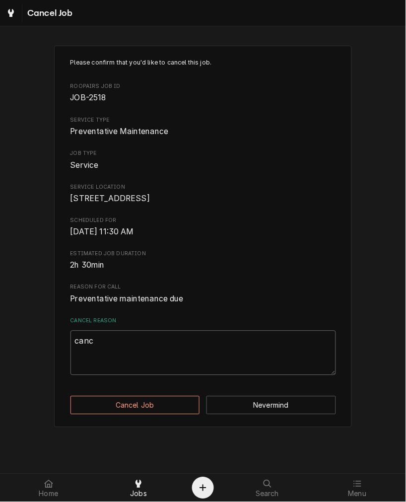
type textarea "cance"
type textarea "x"
type textarea "cancel"
type textarea "x"
type textarea "cancell"
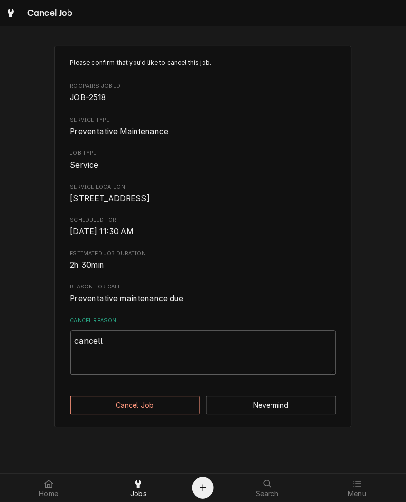
type textarea "x"
type textarea "cancelle"
type textarea "x"
type textarea "cancelled"
drag, startPoint x: 154, startPoint y: 397, endPoint x: 152, endPoint y: 413, distance: 16.4
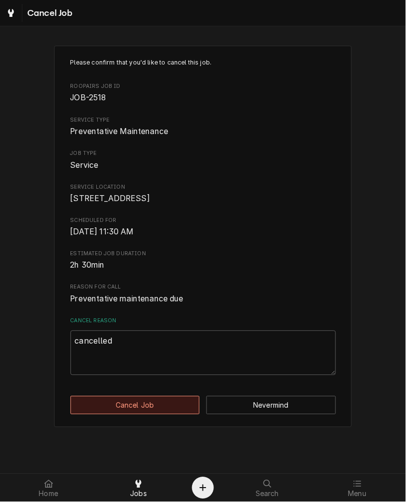
click at [153, 396] on div "Please confirm that you'd like to cancel this job. Roopairs Job ID JOB-2518 Ser…" at bounding box center [203, 237] width 298 height 382
click at [152, 413] on button "Cancel Job" at bounding box center [135, 405] width 130 height 18
type textarea "x"
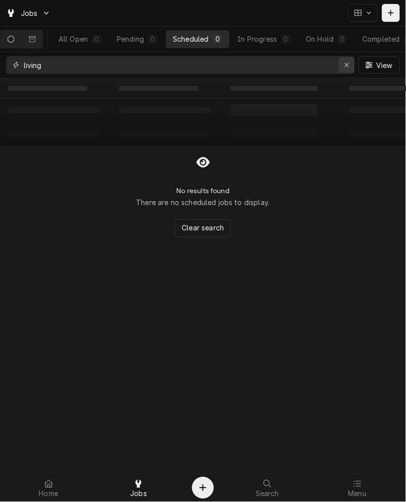
click at [349, 61] on div "Erase input" at bounding box center [347, 65] width 10 height 10
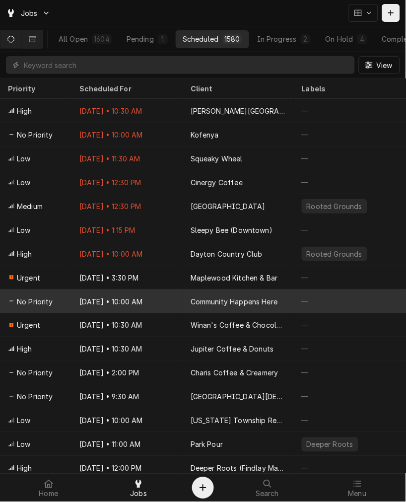
click at [132, 289] on div "Oct 14 • 10:00 AM" at bounding box center [126, 301] width 111 height 24
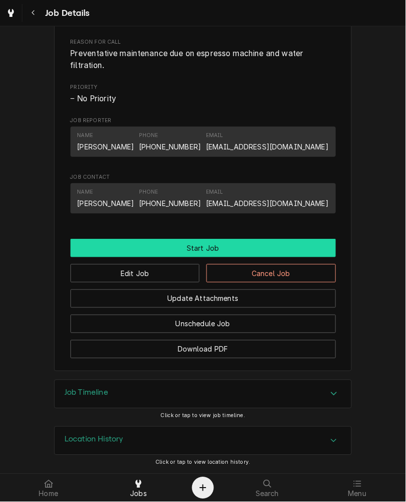
scroll to position [368, 0]
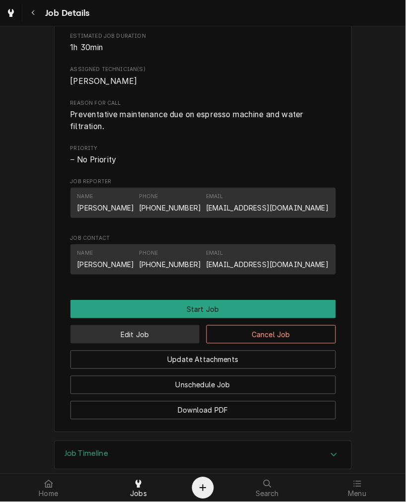
click at [133, 344] on button "Edit Job" at bounding box center [135, 334] width 130 height 18
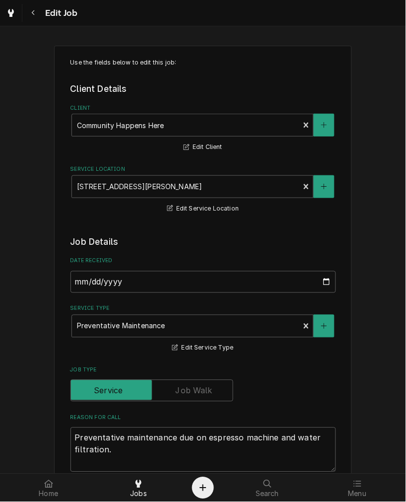
scroll to position [275, 0]
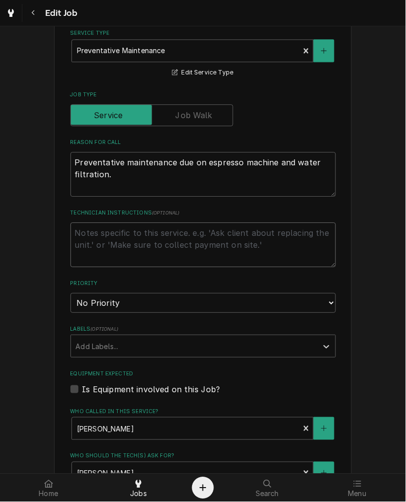
click at [147, 242] on textarea "Technician Instructions ( optional )" at bounding box center [203, 244] width 266 height 45
type textarea "x"
type textarea "r"
type textarea "x"
type textarea "re"
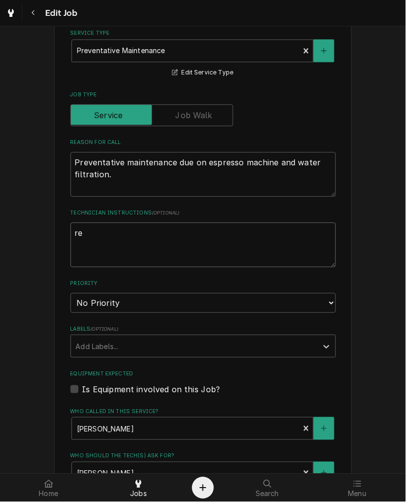
type textarea "x"
type textarea "rea"
type textarea "x"
type textarea "reax"
type textarea "x"
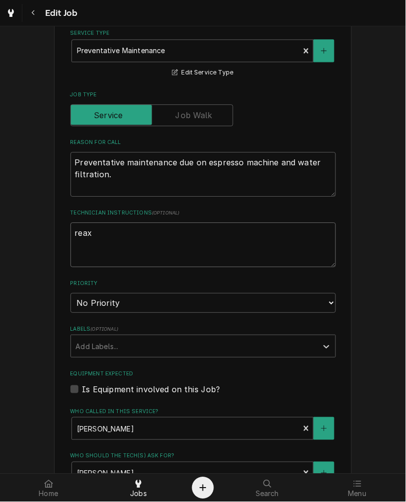
type textarea "rea"
type textarea "x"
type textarea "re"
type textarea "x"
type textarea "rea"
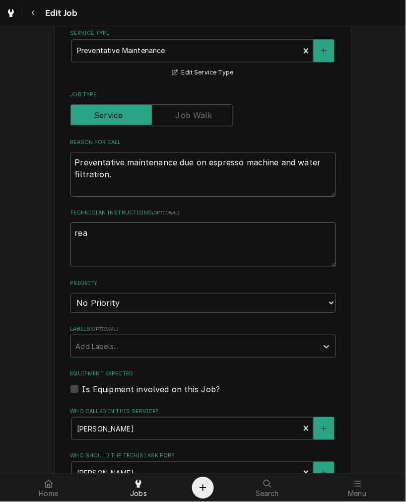
type textarea "x"
type textarea "reac"
type textarea "x"
type textarea "reach"
type textarea "x"
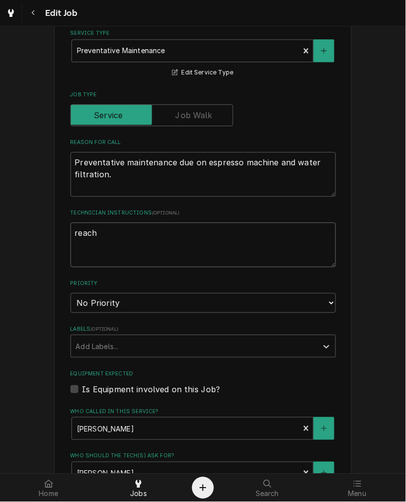
type textarea "reache"
type textarea "x"
type textarea "reached"
type textarea "x"
type textarea "reached"
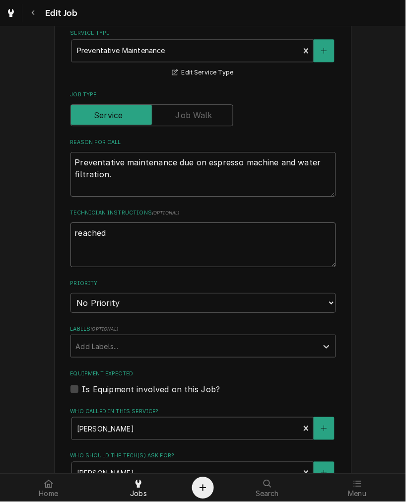
type textarea "x"
type textarea "reached o"
type textarea "x"
type textarea "reached ou"
type textarea "x"
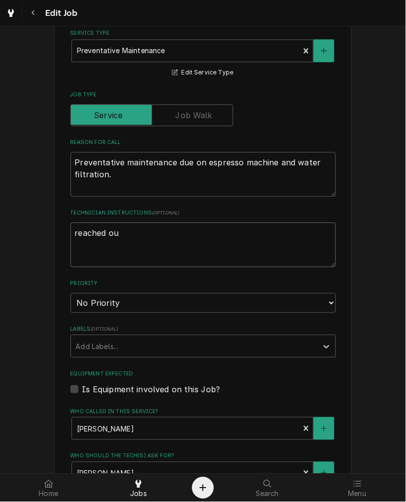
type textarea "reached ou"
type textarea "x"
type textarea "reached ou"
type textarea "x"
type textarea "reached o"
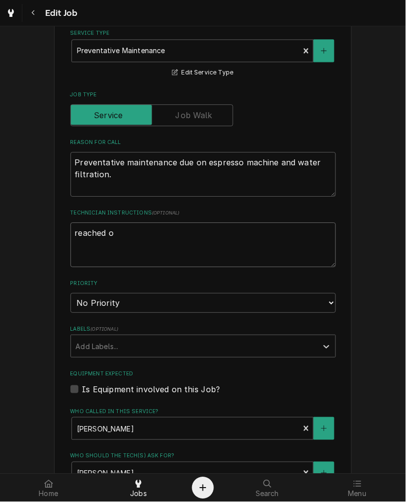
type textarea "x"
type textarea "reached ot"
type textarea "x"
type textarea "reached o"
type textarea "x"
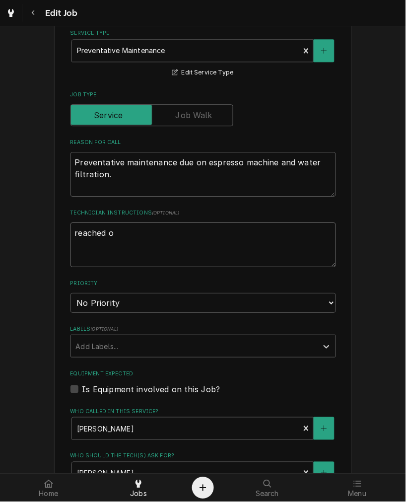
type textarea "reached ou"
type textarea "x"
type textarea "reached out"
type textarea "x"
type textarea "reached out"
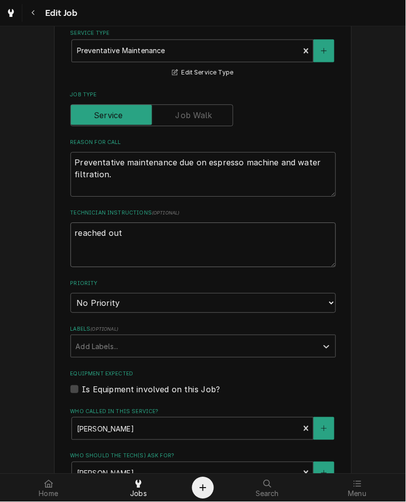
type textarea "x"
type textarea "reached out 1"
type textarea "x"
type textarea "reached out 10"
type textarea "x"
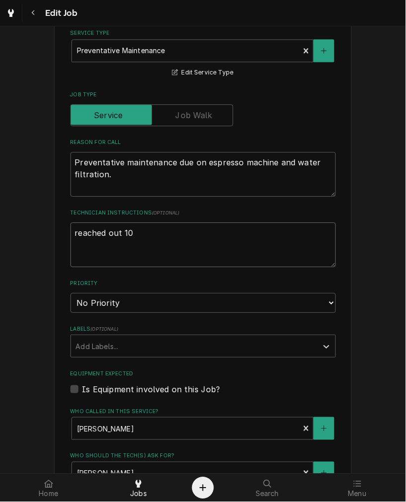
type textarea "reached out 10-"
type textarea "x"
type textarea "reached out 10-1"
type textarea "x"
type textarea "reached out 10-13"
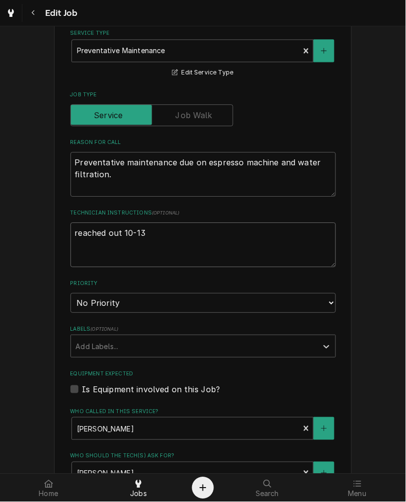
type textarea "x"
type textarea "reached out 10-13"
click at [165, 344] on div "Labels" at bounding box center [194, 346] width 237 height 18
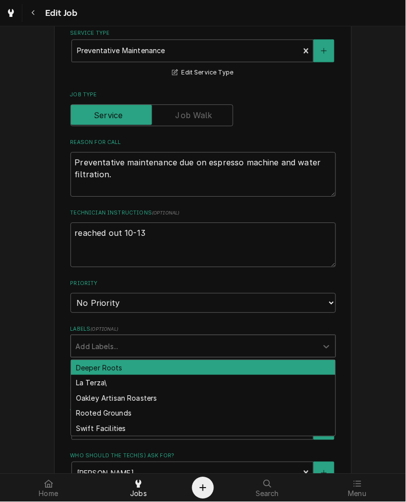
click at [165, 343] on div "Labels" at bounding box center [194, 346] width 237 height 18
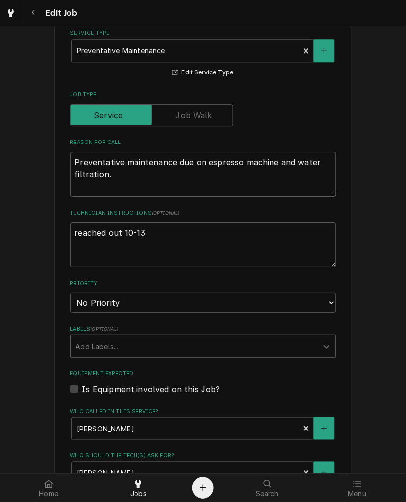
click at [120, 394] on label "Is Equipment involved on this Job?" at bounding box center [151, 389] width 138 height 12
click at [120, 394] on input "Equipment Expected" at bounding box center [215, 394] width 266 height 22
checkbox input "true"
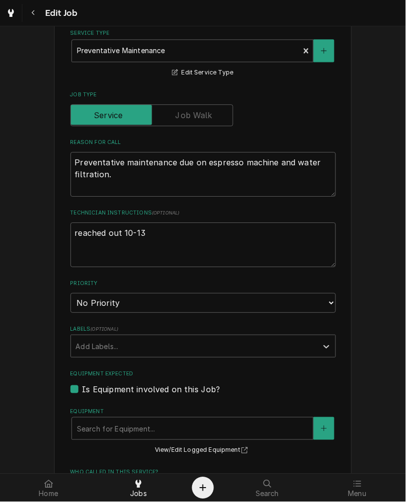
click at [120, 414] on div "Equipment Search for Equipment... View/Edit Logged Equipment" at bounding box center [203, 432] width 266 height 49
click at [146, 428] on div "Equipment" at bounding box center [192, 428] width 231 height 18
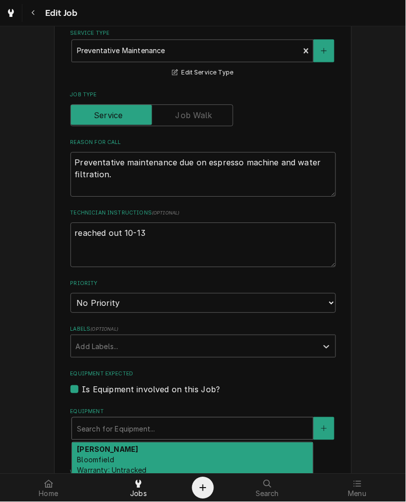
click at [189, 443] on div "Brewer Bloomfield Warranty: Untracked" at bounding box center [192, 460] width 241 height 36
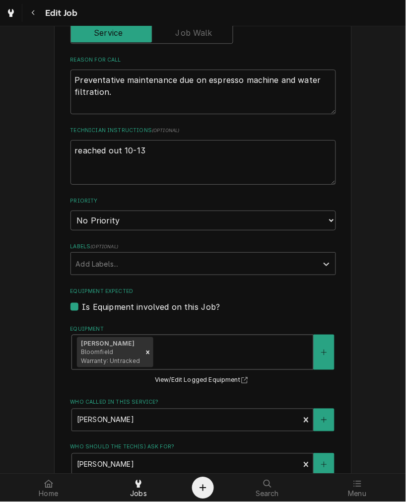
scroll to position [459, 0]
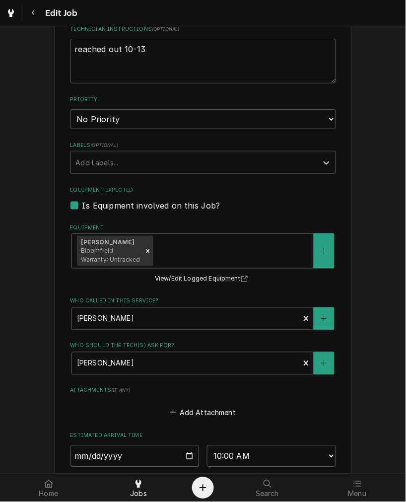
drag, startPoint x: 232, startPoint y: 218, endPoint x: 238, endPoint y: 255, distance: 37.3
click at [232, 221] on fieldset "Job Details Date Received 2024-10-08 Service Type Preventative Maintenance Edit…" at bounding box center [203, 167] width 266 height 783
click at [238, 259] on div "Brewer Bloomfield Warranty: Untracked" at bounding box center [192, 251] width 241 height 34
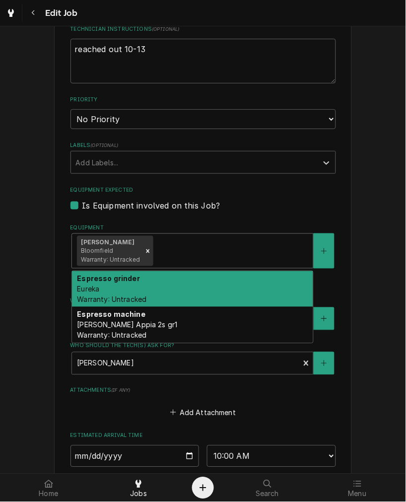
click at [200, 280] on div "Espresso grinder Eureka Warranty: Untracked" at bounding box center [192, 289] width 241 height 36
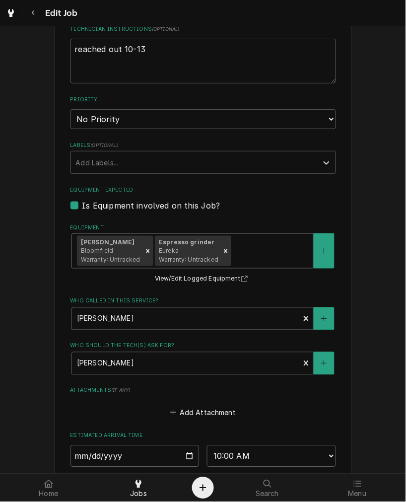
click at [233, 242] on div "Equipment" at bounding box center [270, 251] width 75 height 18
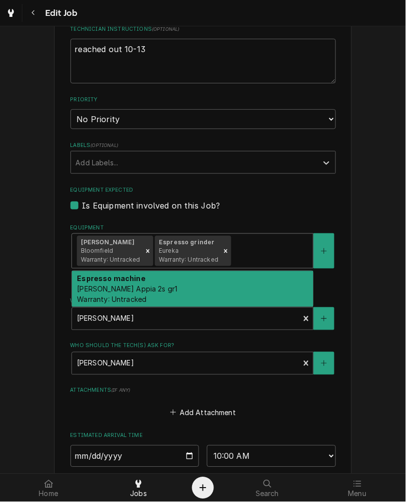
click at [255, 283] on div "Espresso machine Nouva simonelli Appia 2s gr1 Warranty: Untracked" at bounding box center [192, 289] width 241 height 36
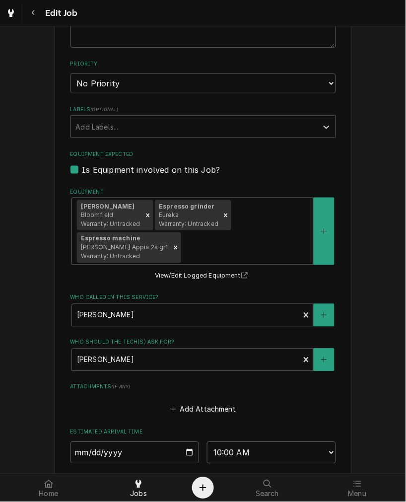
scroll to position [637, 0]
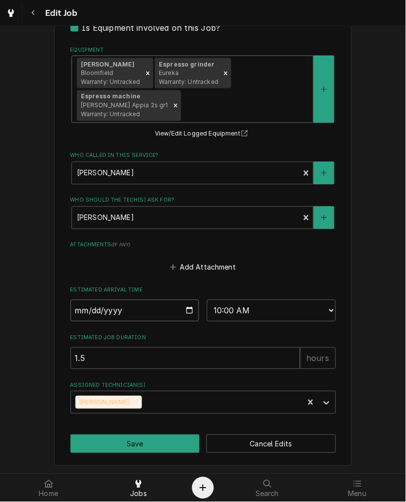
click at [184, 308] on input "2025-10-14" at bounding box center [134, 311] width 129 height 22
type textarea "x"
type input "2025-11-03"
click at [154, 437] on button "Save" at bounding box center [135, 444] width 130 height 18
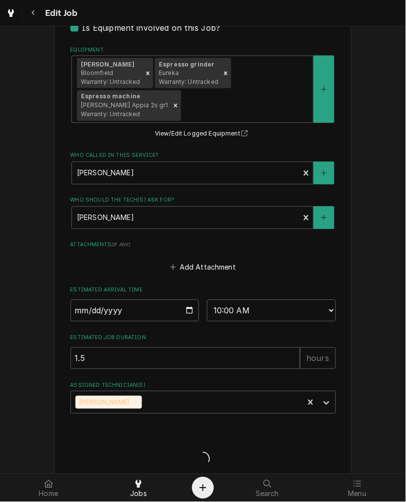
type textarea "x"
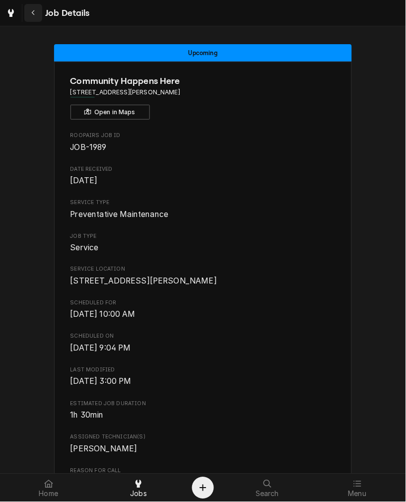
click at [31, 5] on button "Navigate back" at bounding box center [33, 13] width 18 height 18
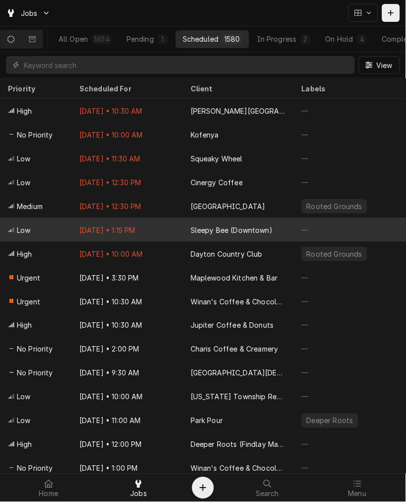
click at [166, 229] on div "[DATE] • 1:15 PM" at bounding box center [126, 230] width 111 height 24
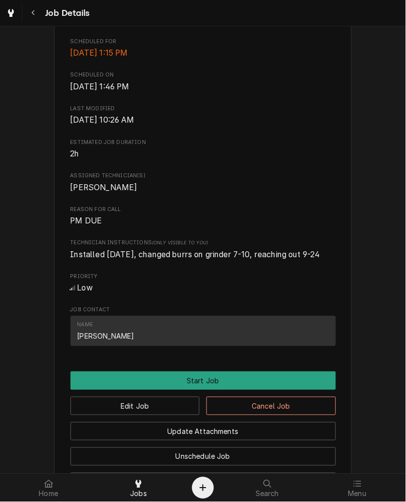
scroll to position [275, 0]
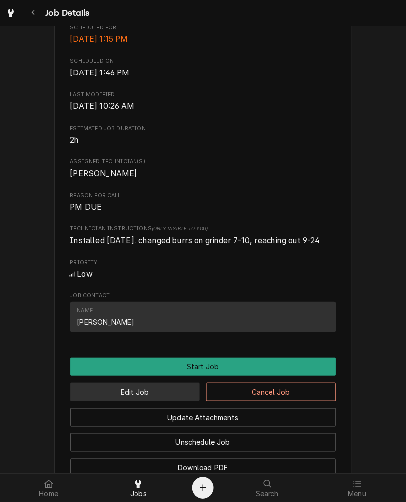
click at [157, 401] on button "Edit Job" at bounding box center [135, 392] width 130 height 18
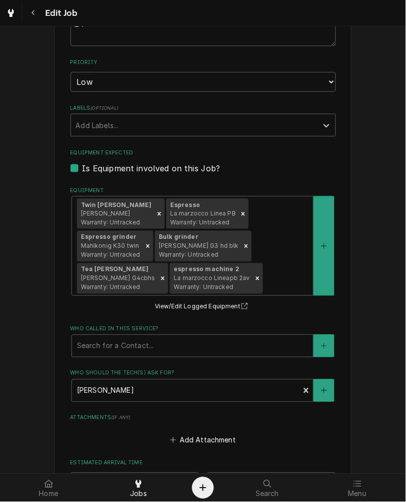
scroll to position [669, 0]
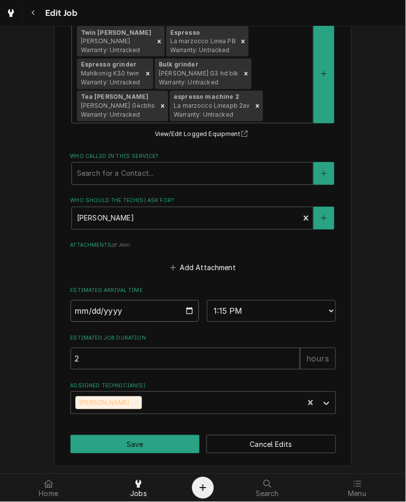
click at [184, 310] on input "[DATE]" at bounding box center [134, 311] width 129 height 22
type textarea "x"
type input "[DATE]"
click at [127, 440] on button "Save" at bounding box center [135, 444] width 130 height 18
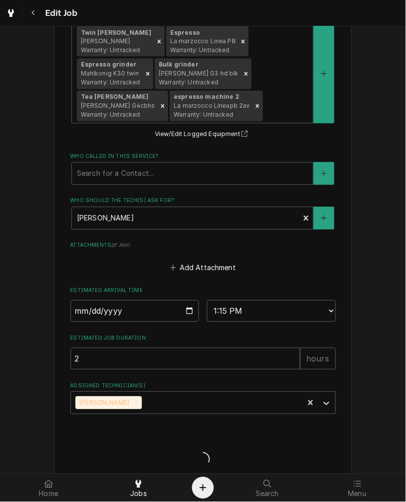
type textarea "x"
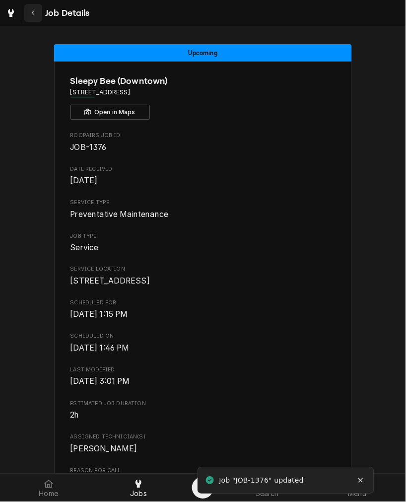
click at [32, 8] on div "Navigate back" at bounding box center [33, 13] width 10 height 10
